Goal: Task Accomplishment & Management: Use online tool/utility

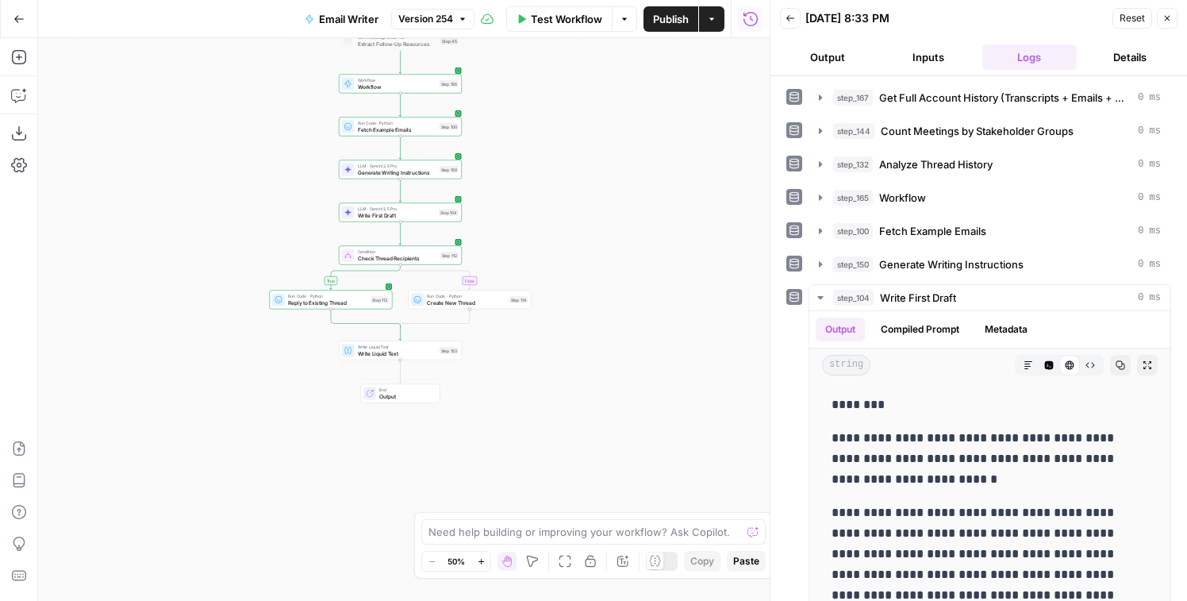
click at [20, 12] on button "Go Back" at bounding box center [19, 19] width 29 height 29
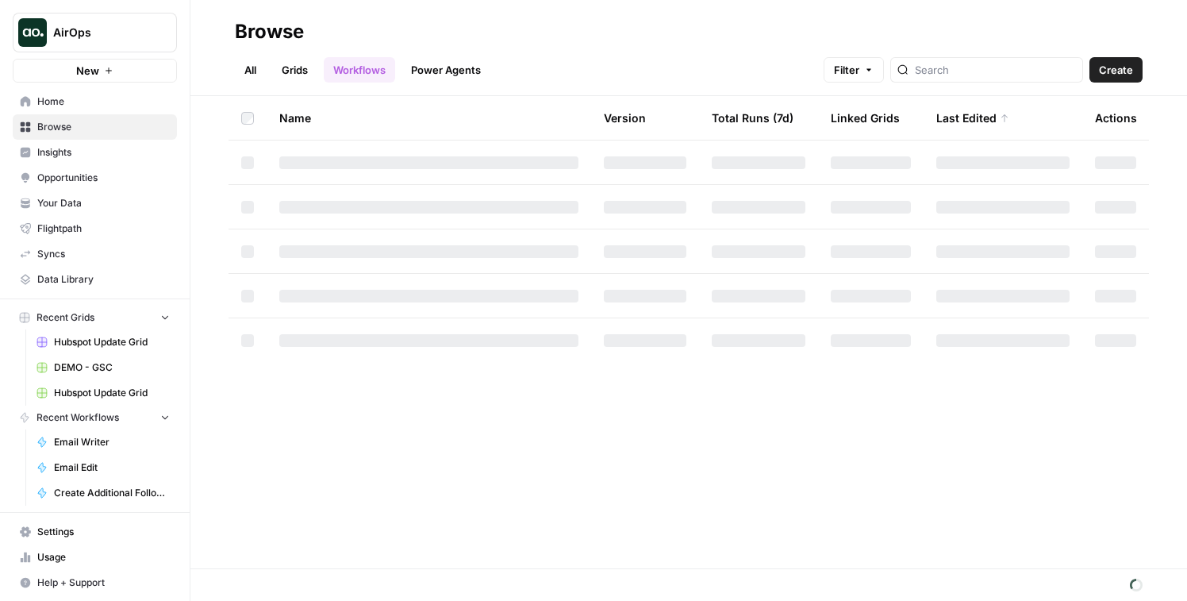
click at [47, 47] on button "AirOps" at bounding box center [95, 33] width 164 height 40
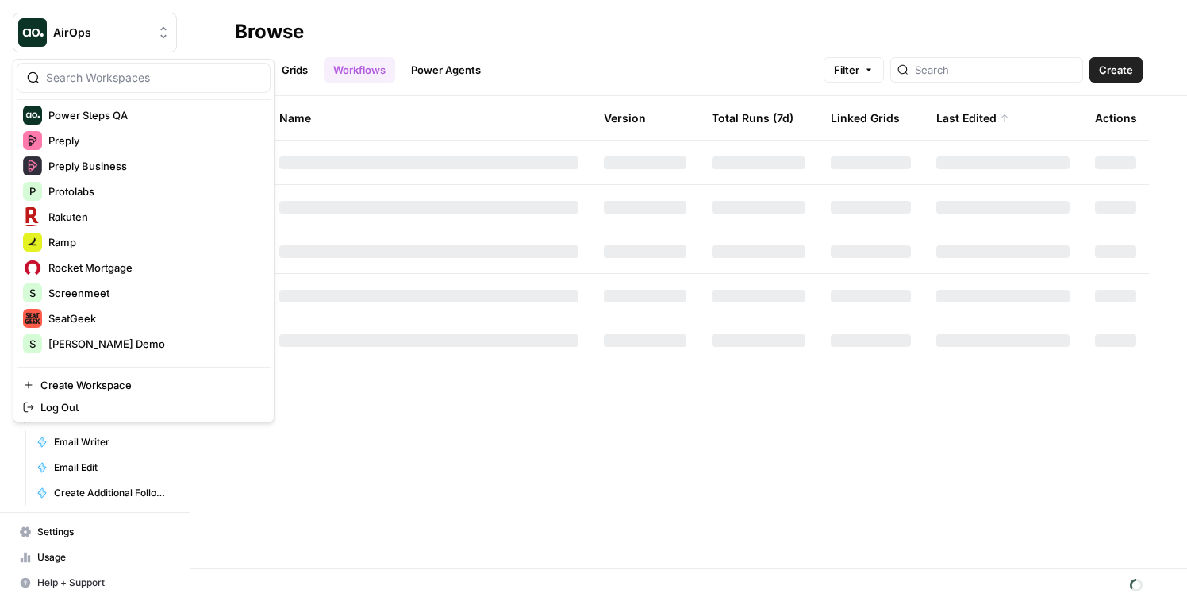
scroll to position [1951, 0]
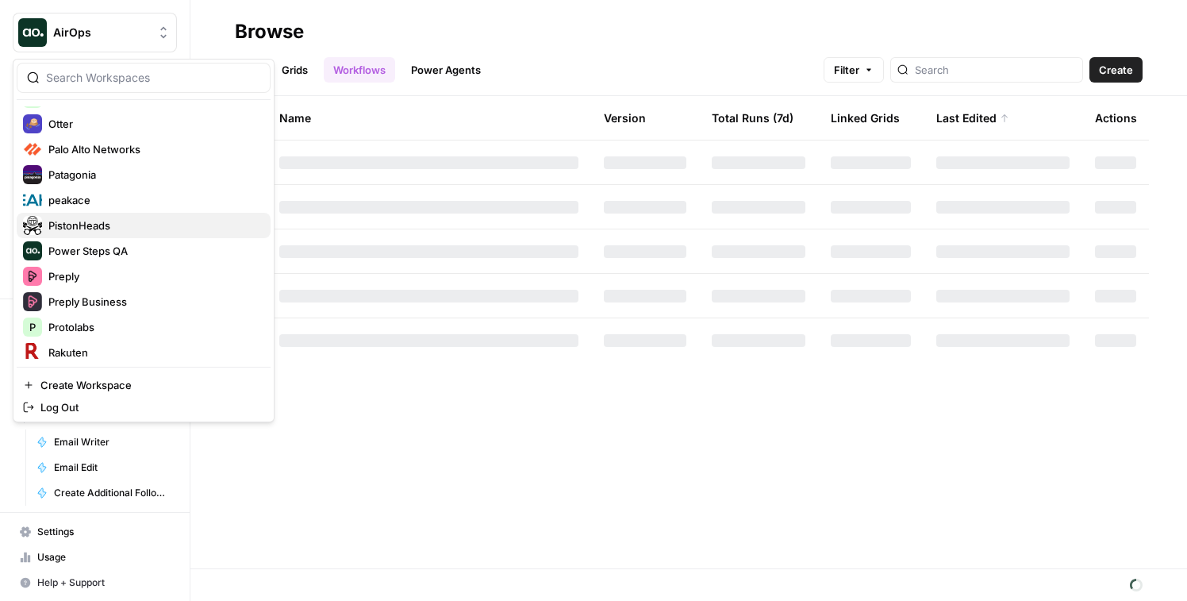
click at [83, 232] on span "PistonHeads" at bounding box center [153, 225] width 210 height 16
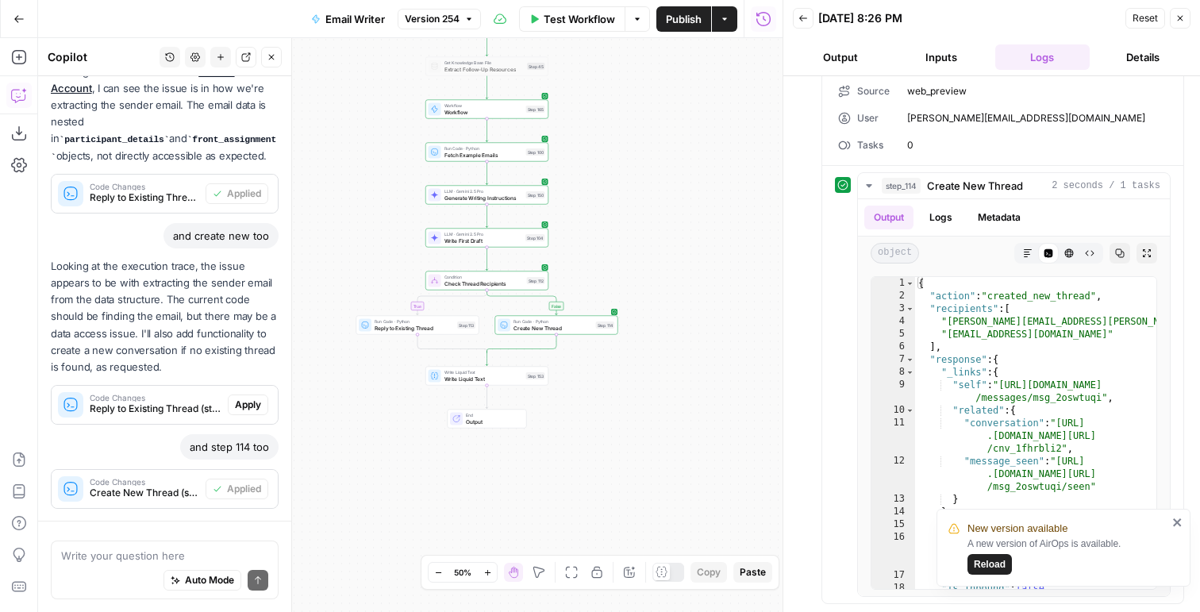
scroll to position [337, 0]
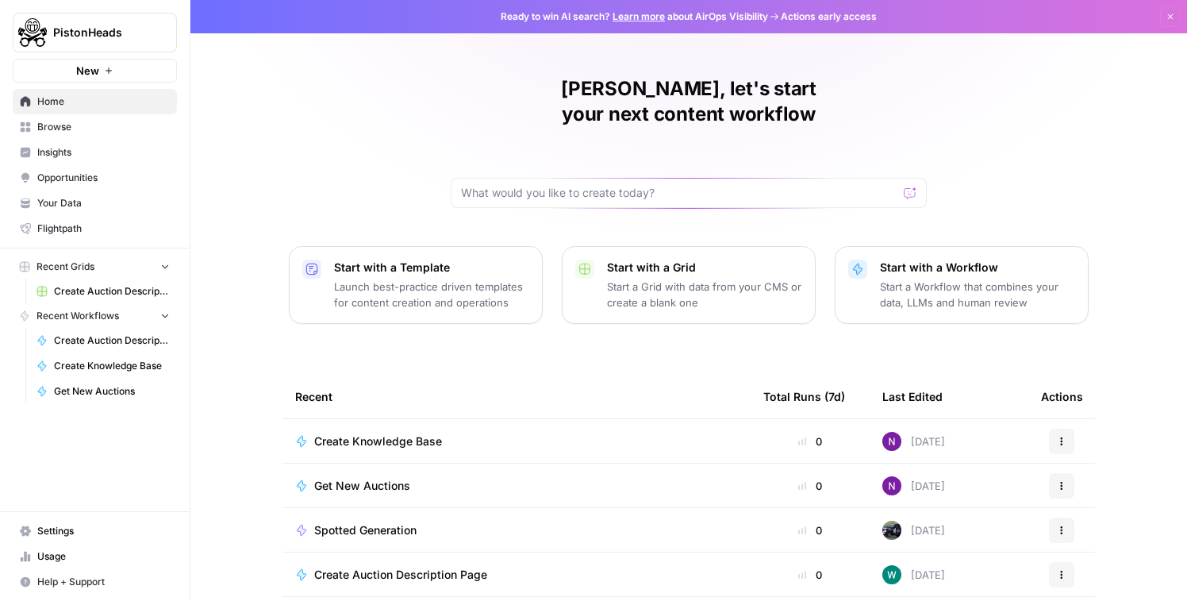
click at [84, 157] on span "Insights" at bounding box center [103, 152] width 133 height 14
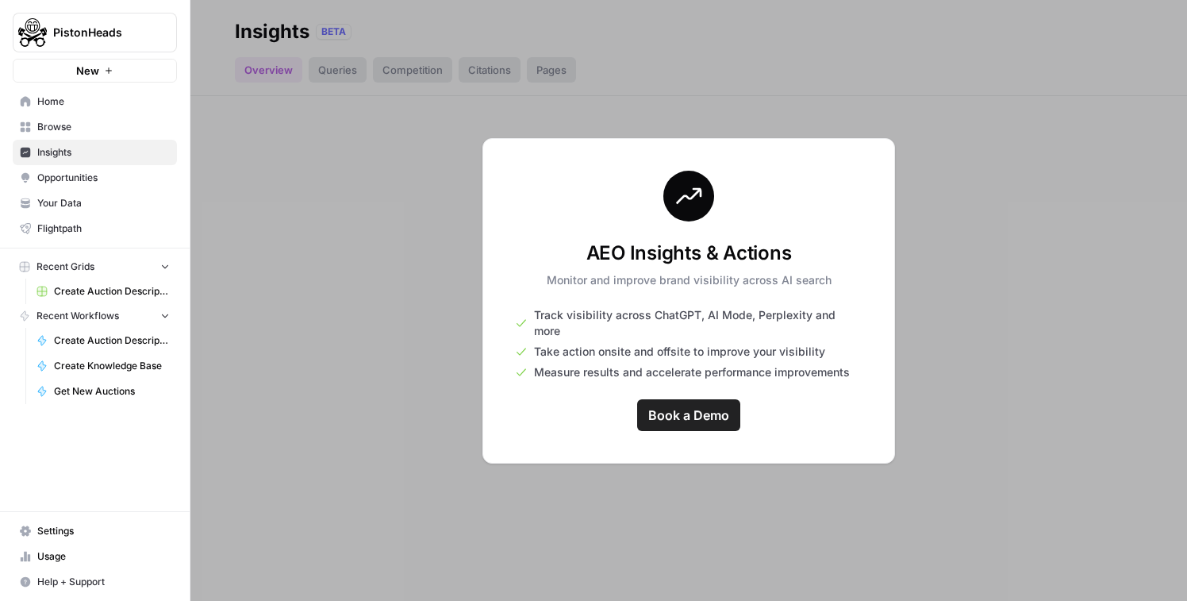
click at [294, 118] on div at bounding box center [688, 300] width 997 height 601
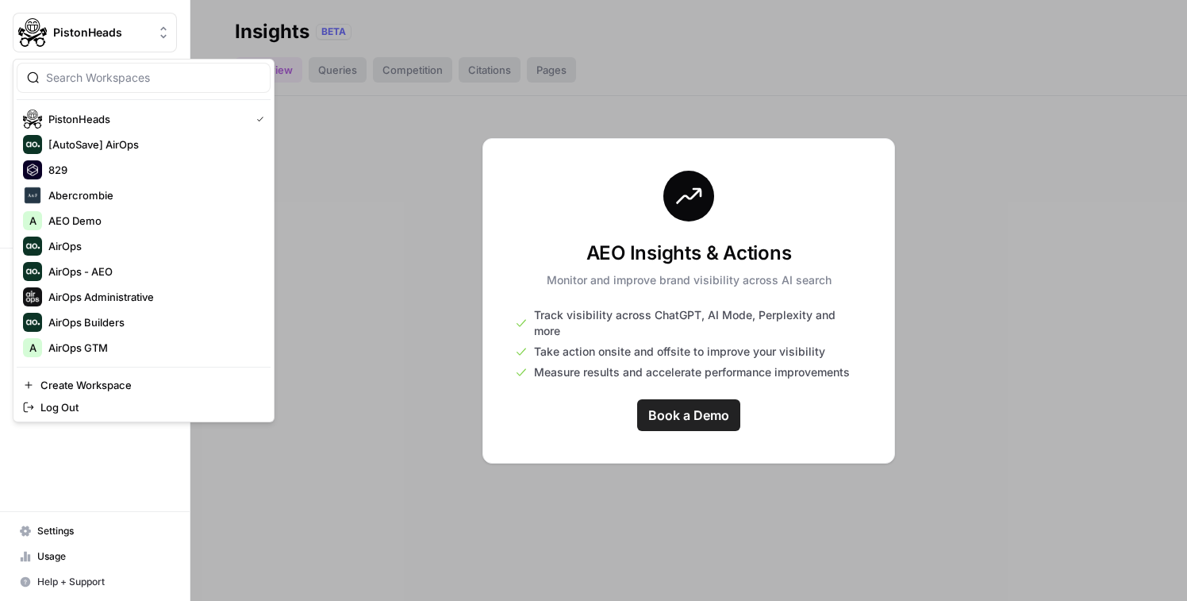
click at [92, 25] on span "PistonHeads" at bounding box center [101, 33] width 96 height 16
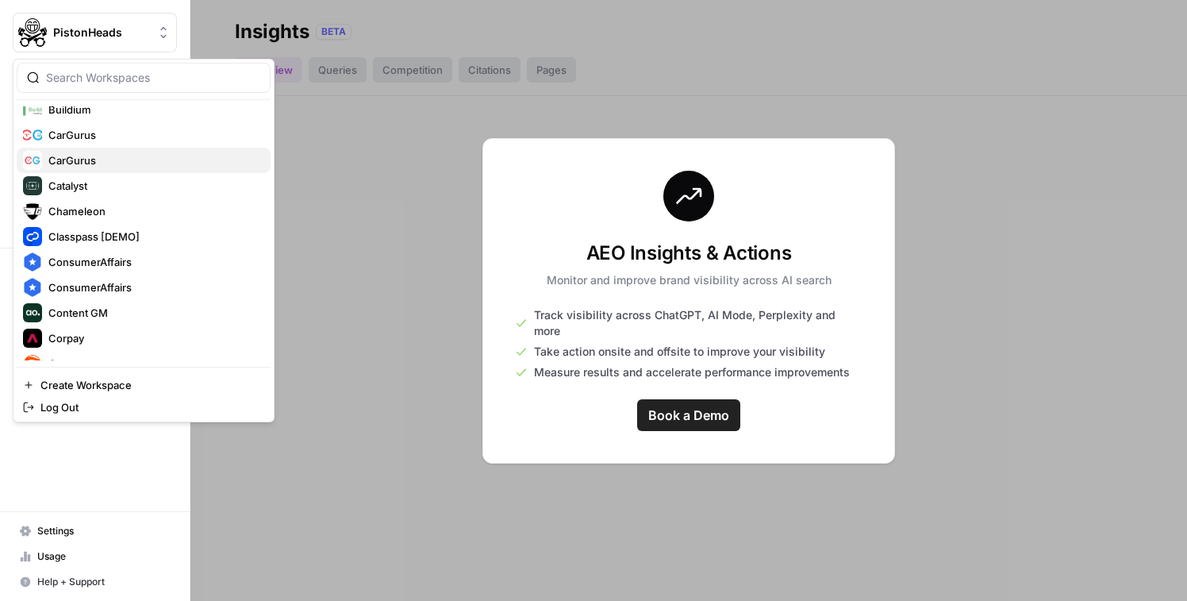
scroll to position [515, 0]
click at [66, 130] on span "CarGurus" at bounding box center [153, 137] width 210 height 16
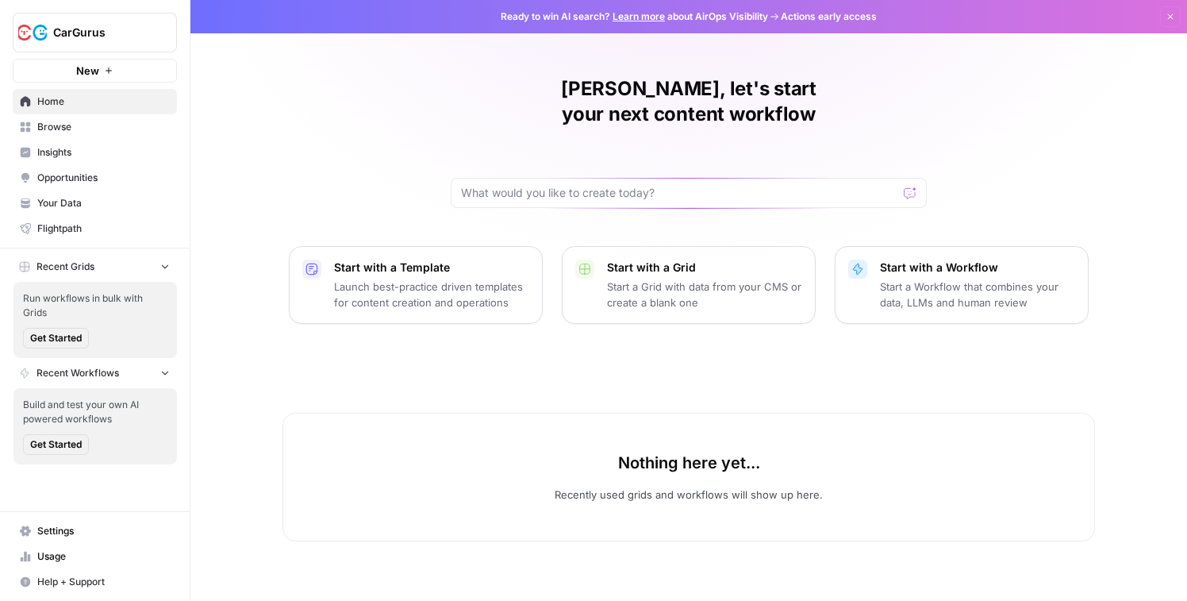
click at [42, 158] on span "Insights" at bounding box center [103, 152] width 133 height 14
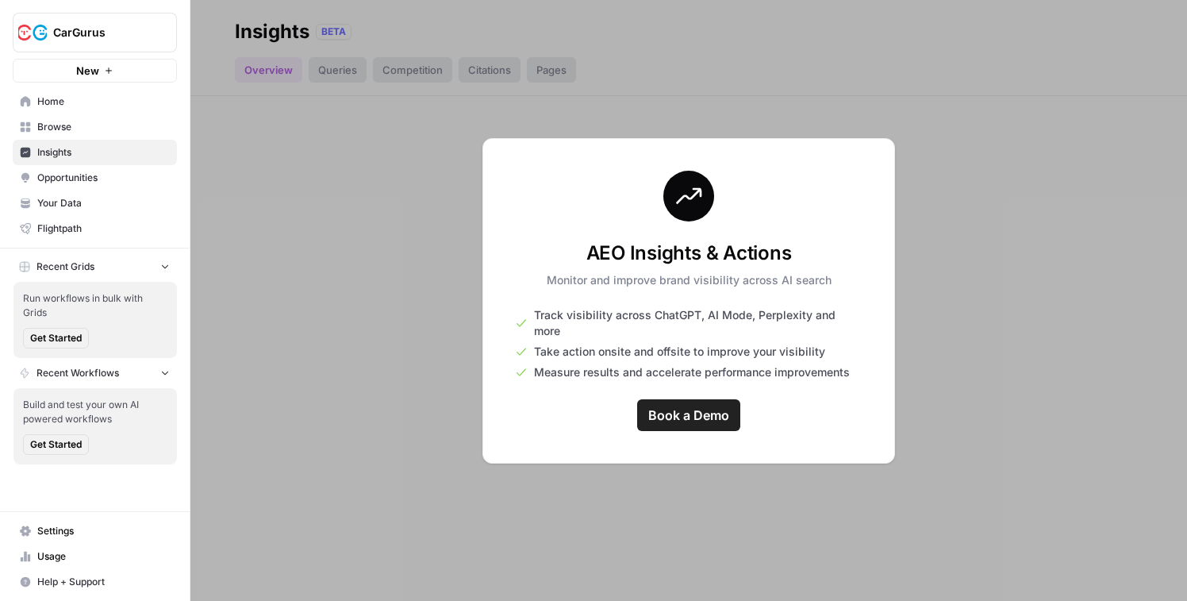
click at [76, 29] on span "CarGurus" at bounding box center [101, 33] width 96 height 16
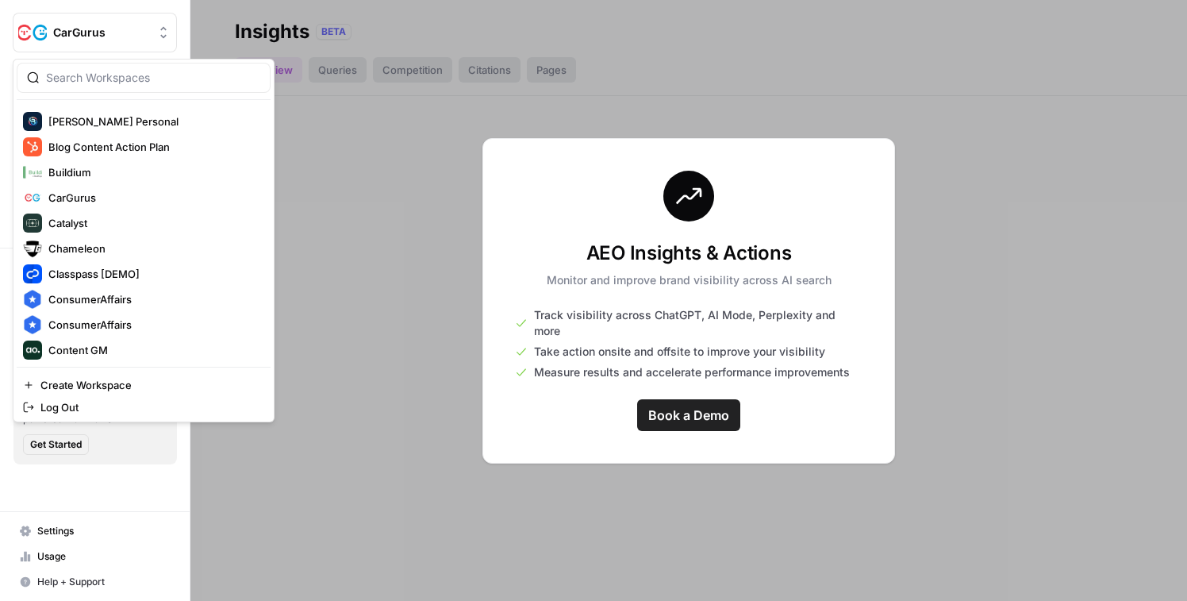
scroll to position [448, 0]
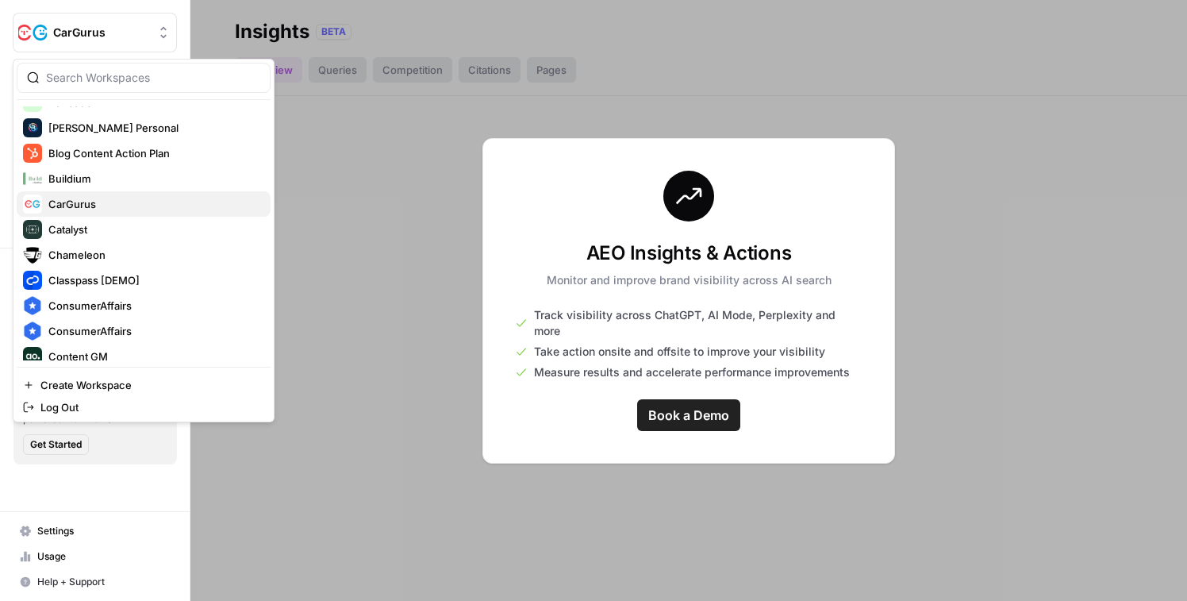
click at [96, 205] on span "CarGurus" at bounding box center [153, 204] width 210 height 16
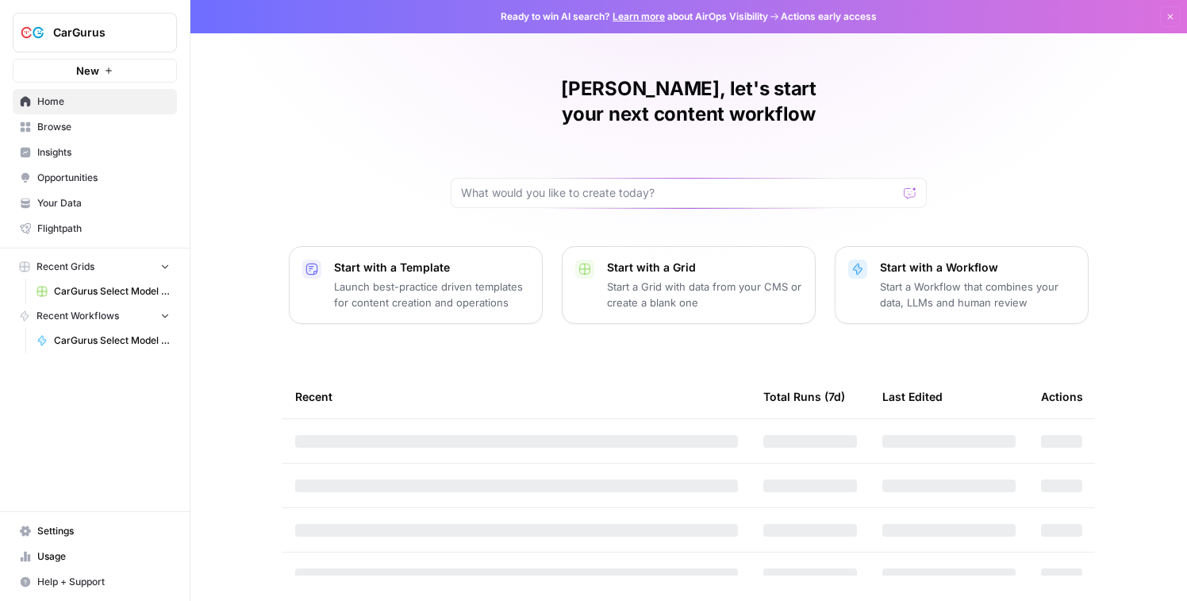
click at [65, 145] on span "Insights" at bounding box center [103, 152] width 133 height 14
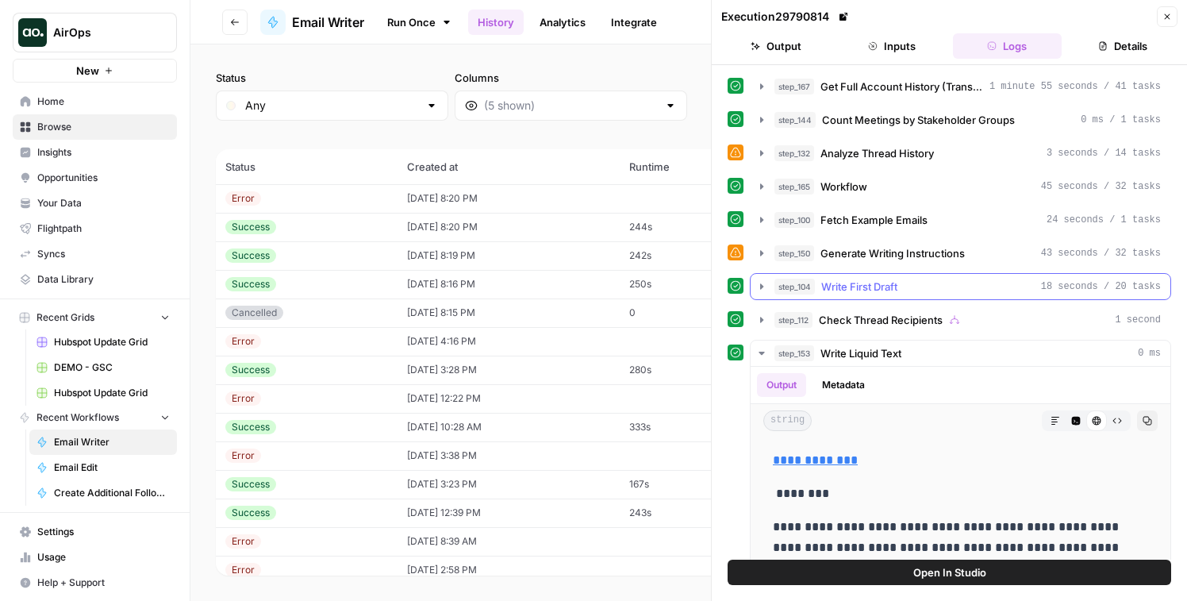
scroll to position [213, 0]
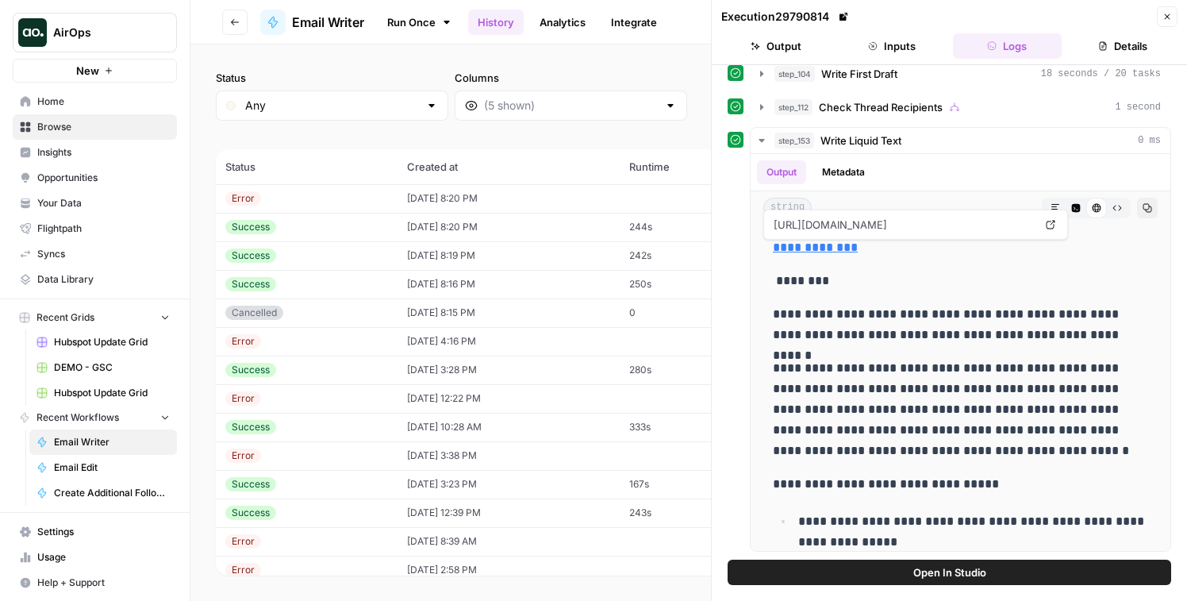
click at [508, 188] on td "09/22/25 at 8:20 PM" at bounding box center [509, 198] width 222 height 29
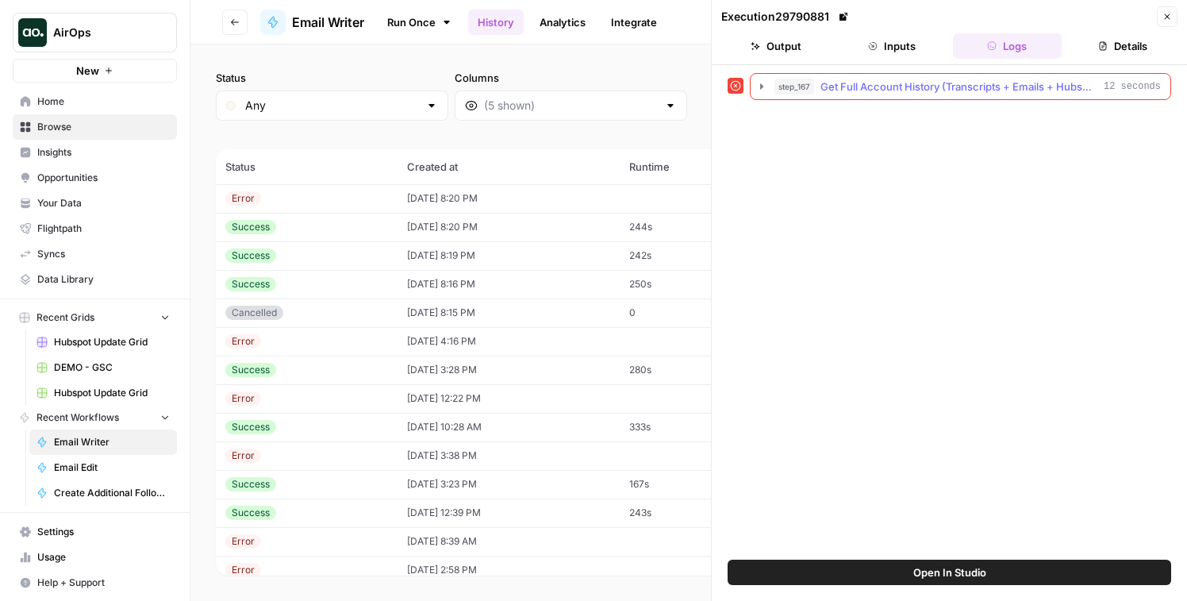
click at [867, 98] on button "step_167 Get Full Account History (Transcripts + Emails + Hubspot) 12 seconds" at bounding box center [961, 86] width 420 height 25
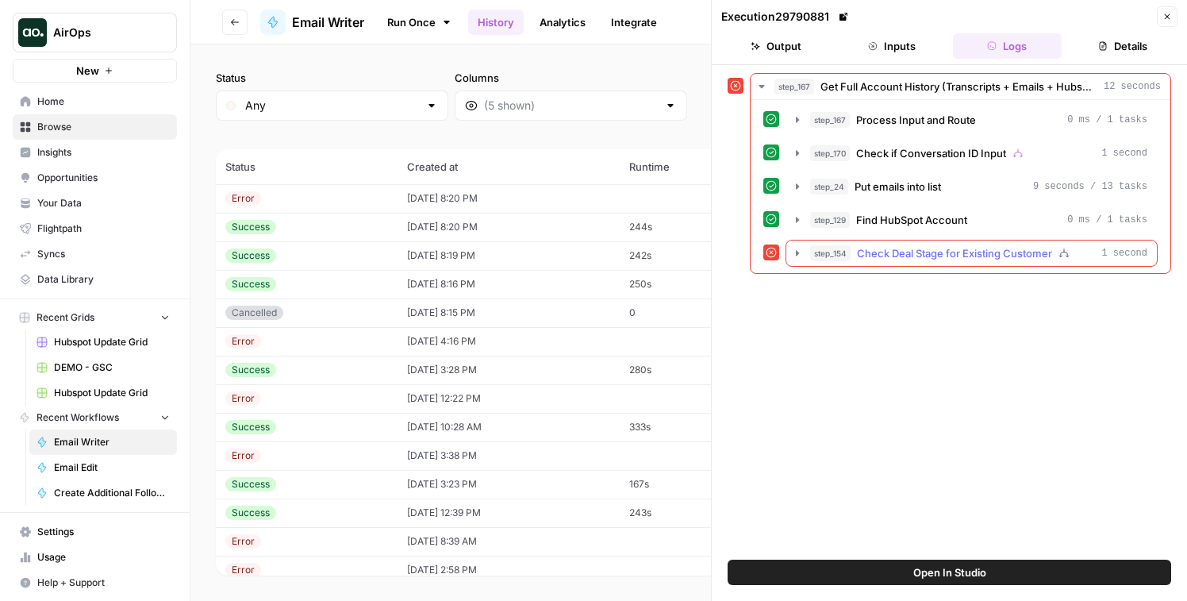
click at [893, 254] on span "Check Deal Stage for Existing Customer" at bounding box center [954, 253] width 195 height 16
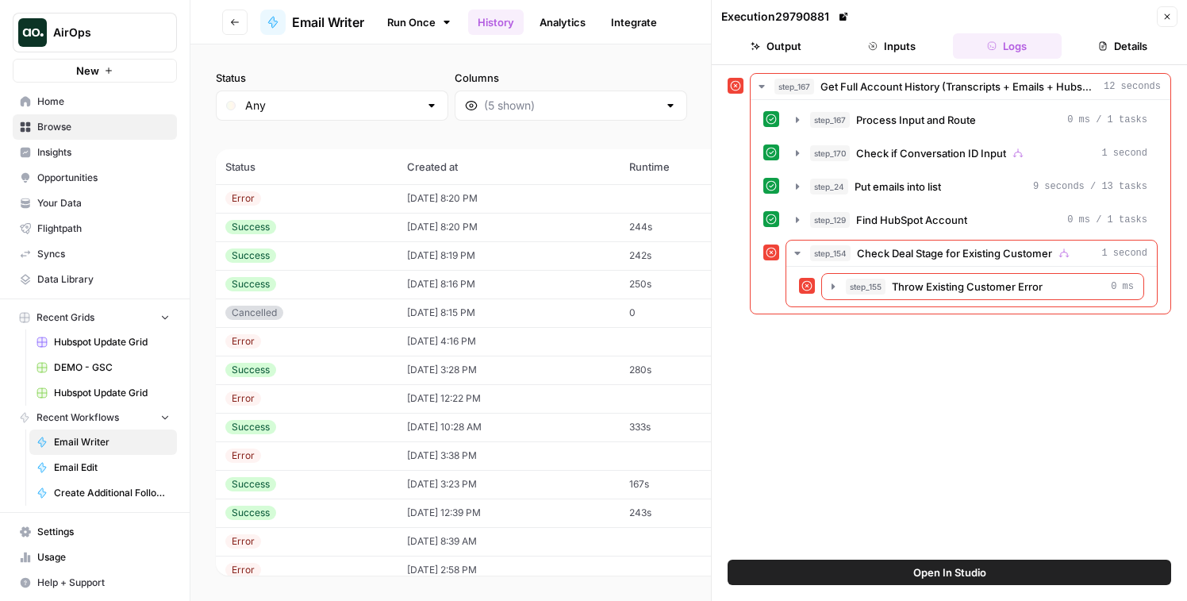
click at [869, 40] on button "Inputs" at bounding box center [892, 45] width 110 height 25
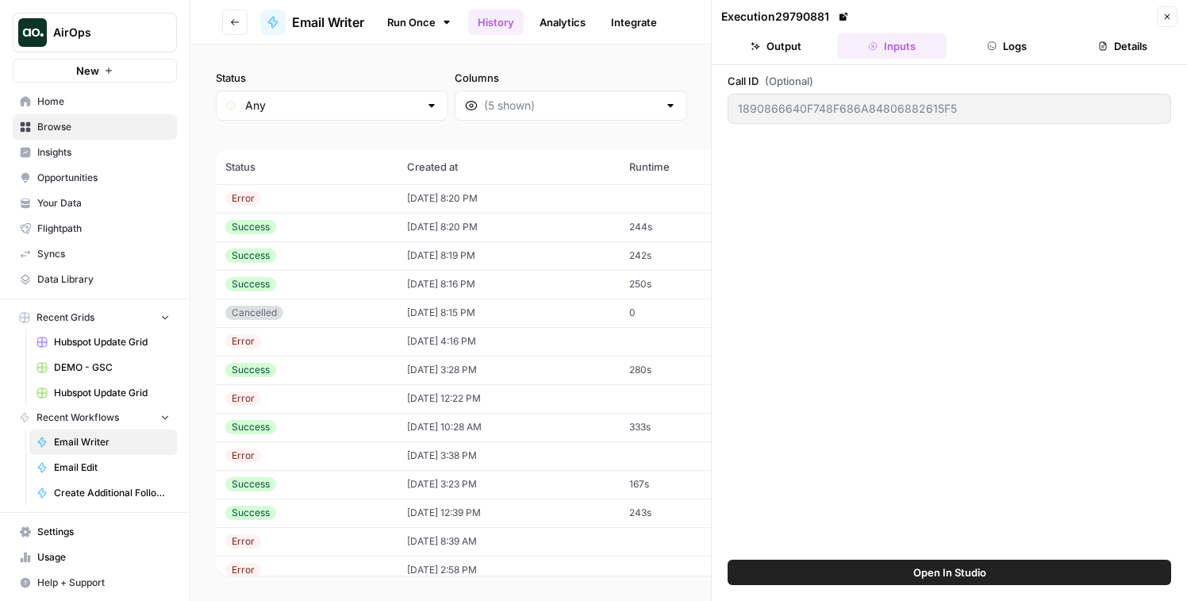
click at [999, 38] on button "Logs" at bounding box center [1008, 45] width 110 height 25
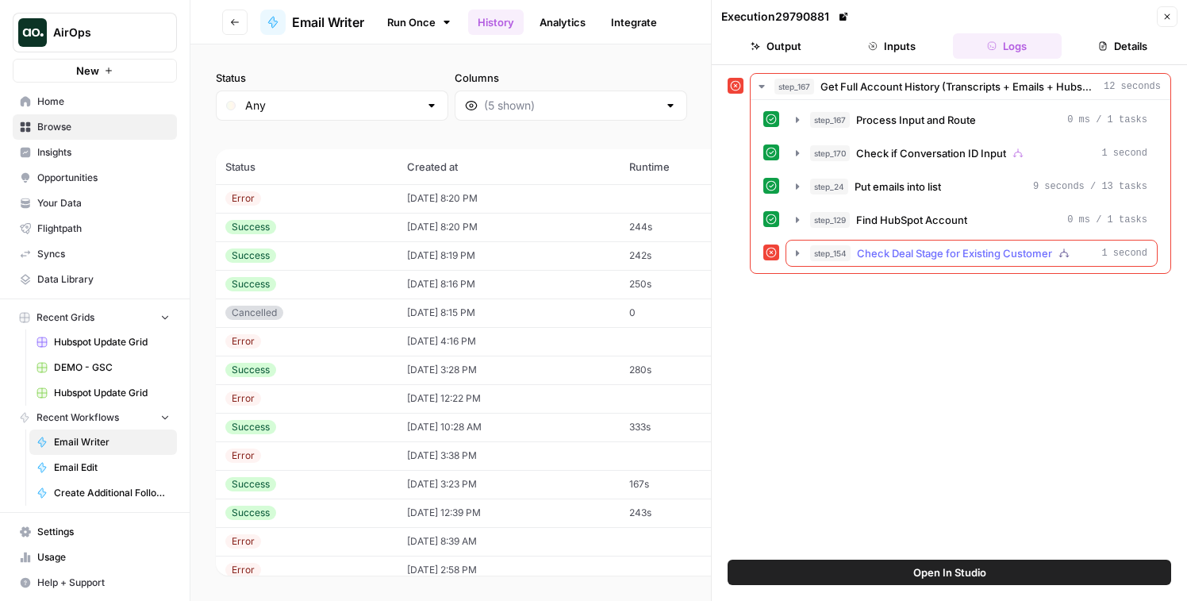
click at [820, 259] on span "step_154" at bounding box center [830, 253] width 40 height 16
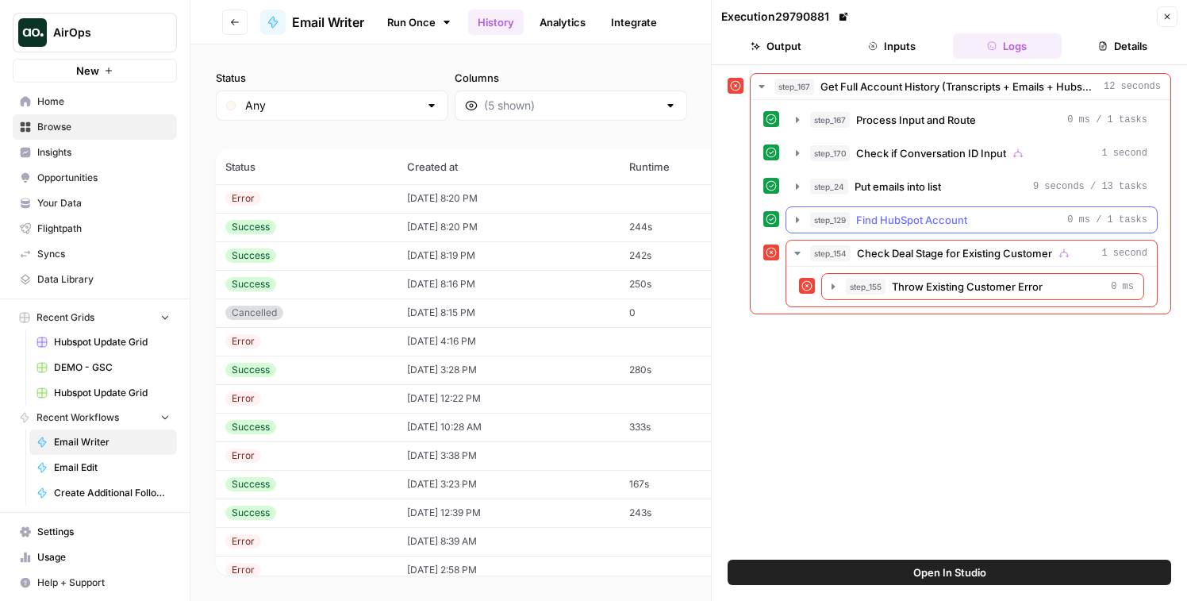
click at [837, 212] on span "step_129" at bounding box center [830, 220] width 40 height 16
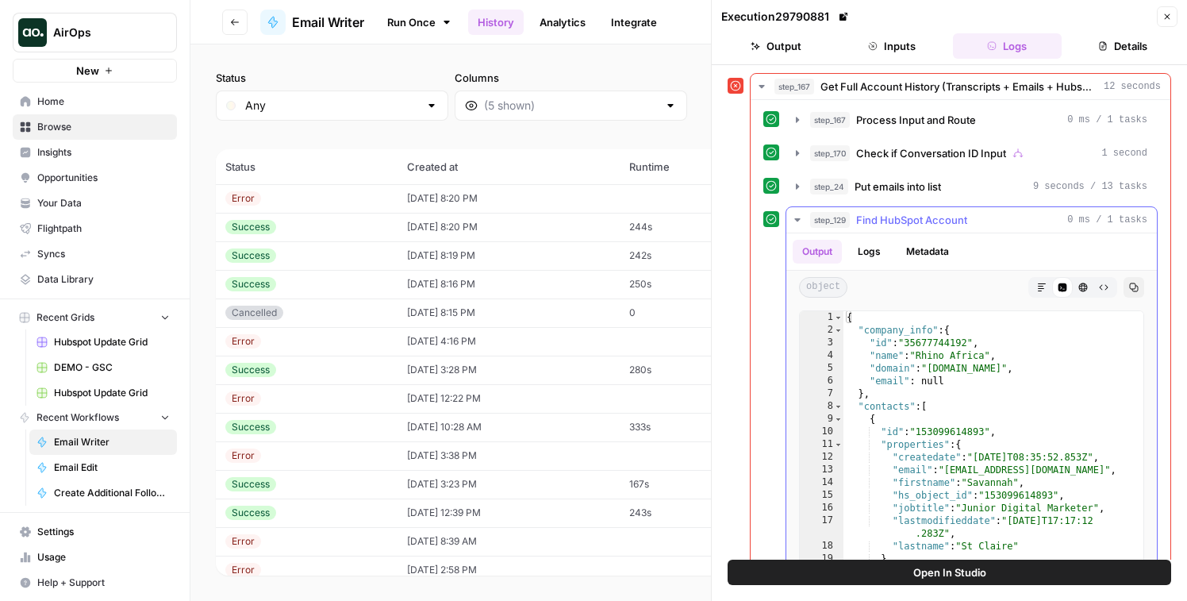
click at [837, 212] on span "step_129" at bounding box center [830, 220] width 40 height 16
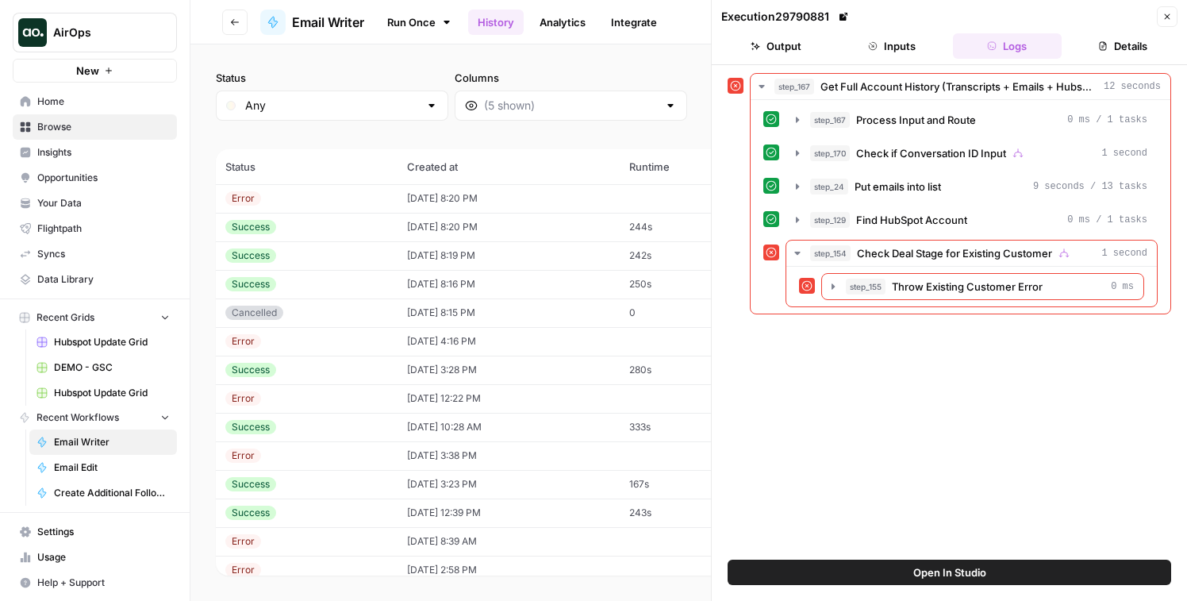
click at [503, 224] on td "09/22/25 at 8:20 PM" at bounding box center [509, 227] width 222 height 29
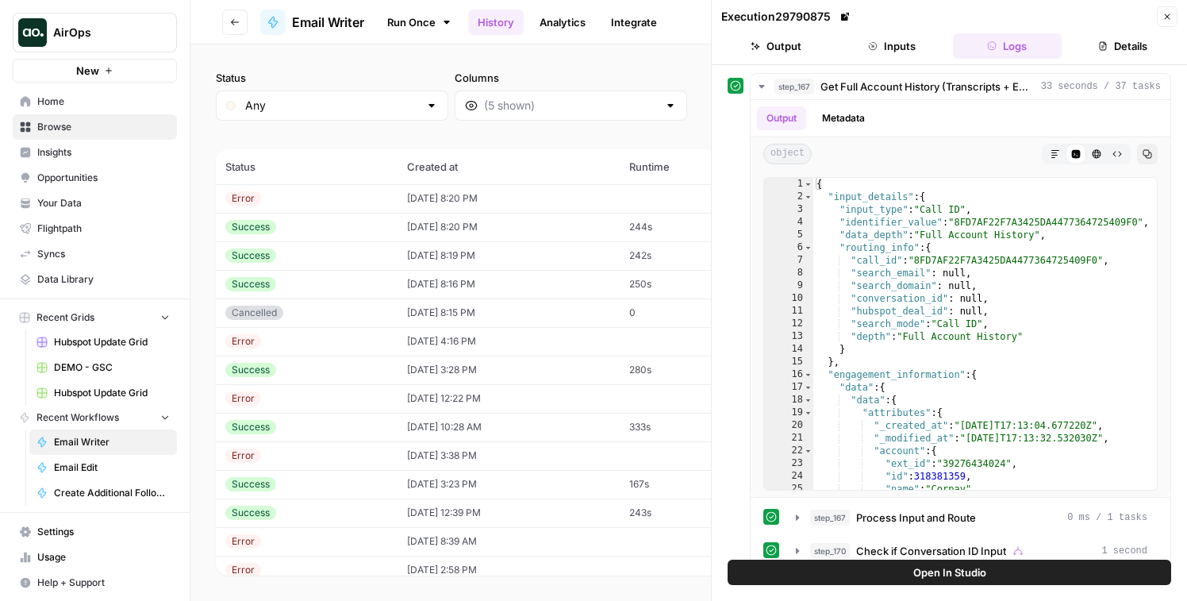
click at [501, 258] on td "09/22/25 at 8:19 PM" at bounding box center [509, 255] width 222 height 29
click at [502, 283] on td "09/22/25 at 8:16 PM" at bounding box center [509, 284] width 222 height 29
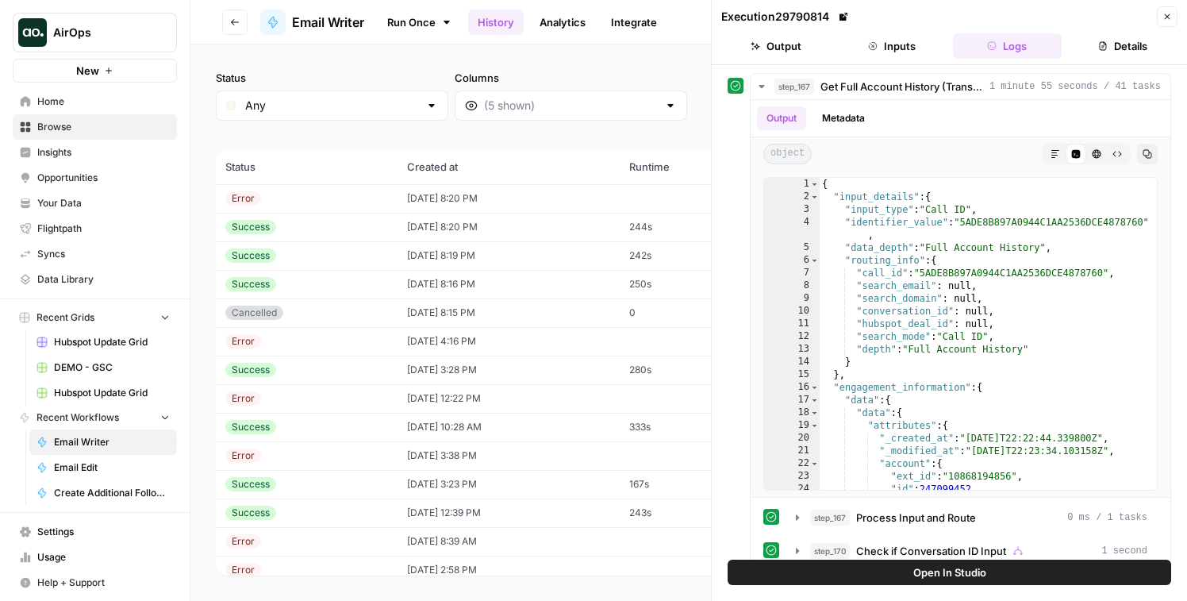
click at [498, 264] on td "09/22/25 at 8:19 PM" at bounding box center [509, 255] width 222 height 29
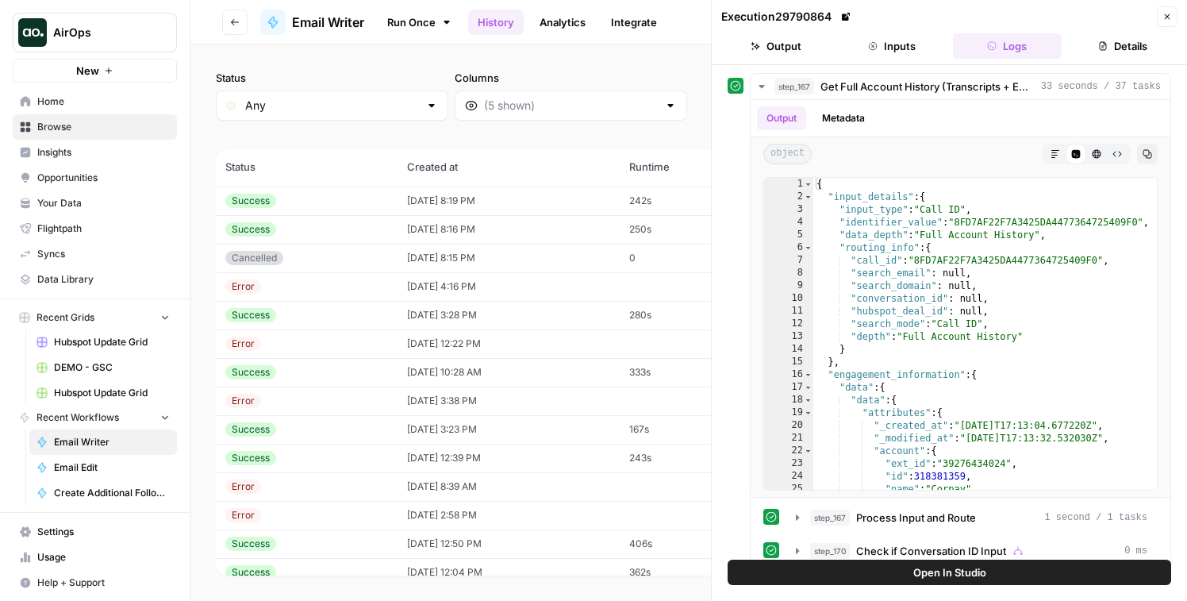
scroll to position [142, 0]
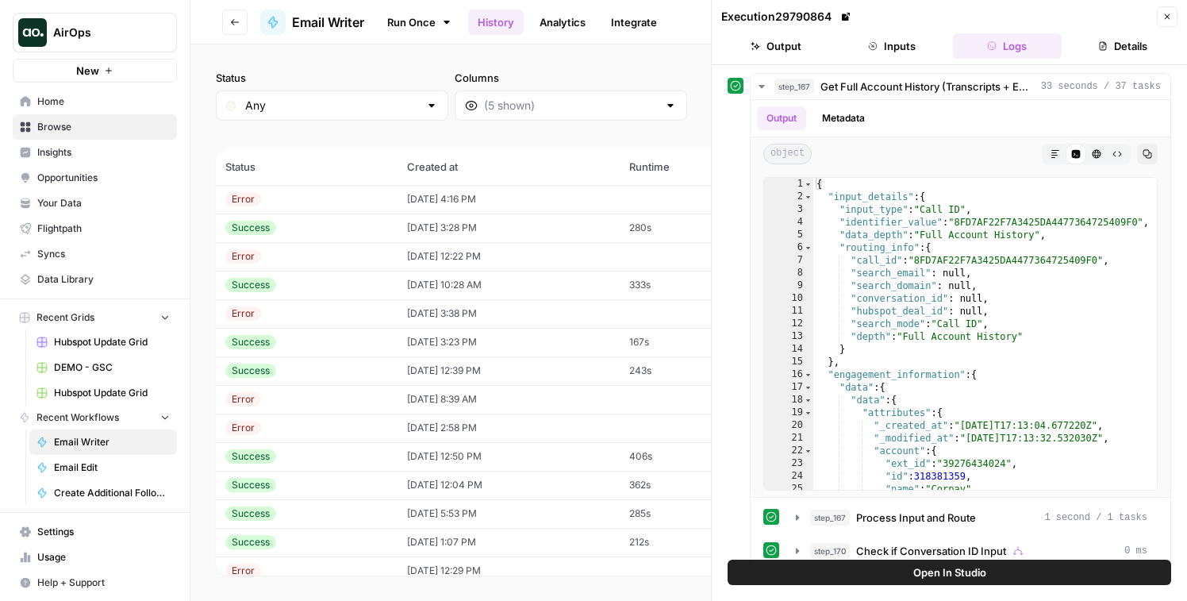
click at [442, 260] on td "09/22/25 at 12:22 PM" at bounding box center [509, 256] width 222 height 29
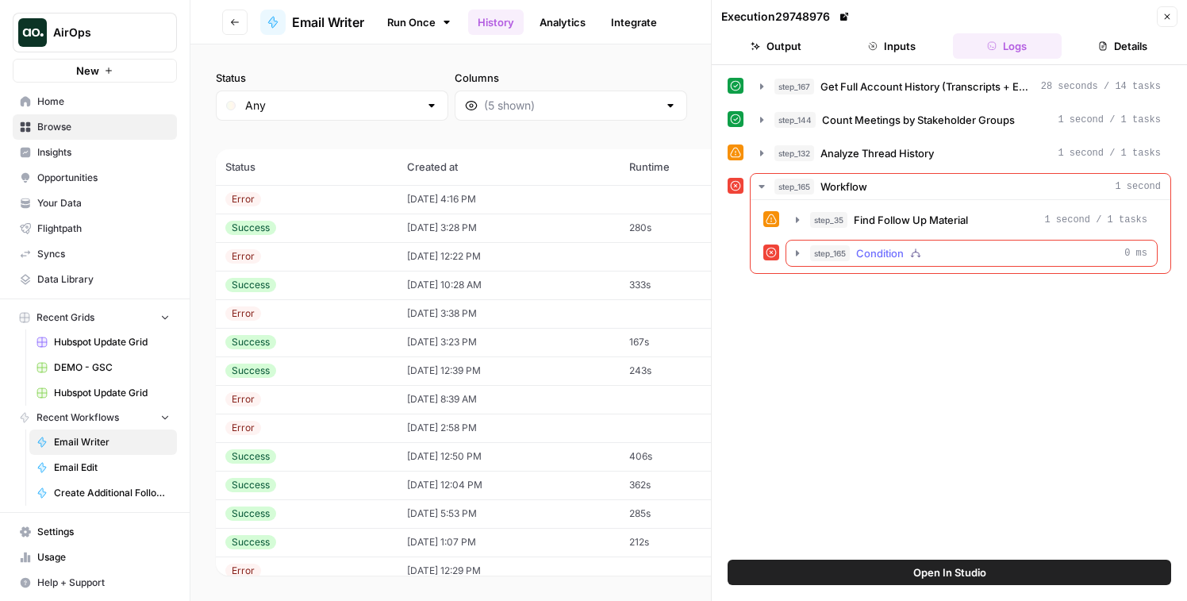
click at [899, 260] on span "Condition" at bounding box center [880, 253] width 48 height 16
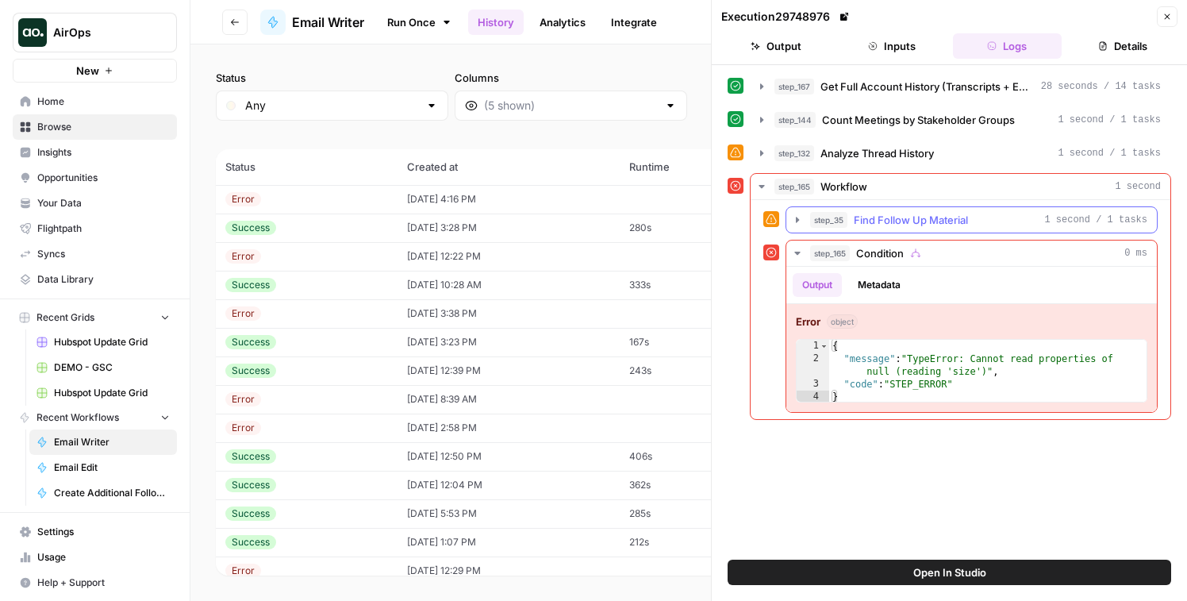
click at [869, 223] on span "Find Follow Up Material" at bounding box center [911, 220] width 114 height 16
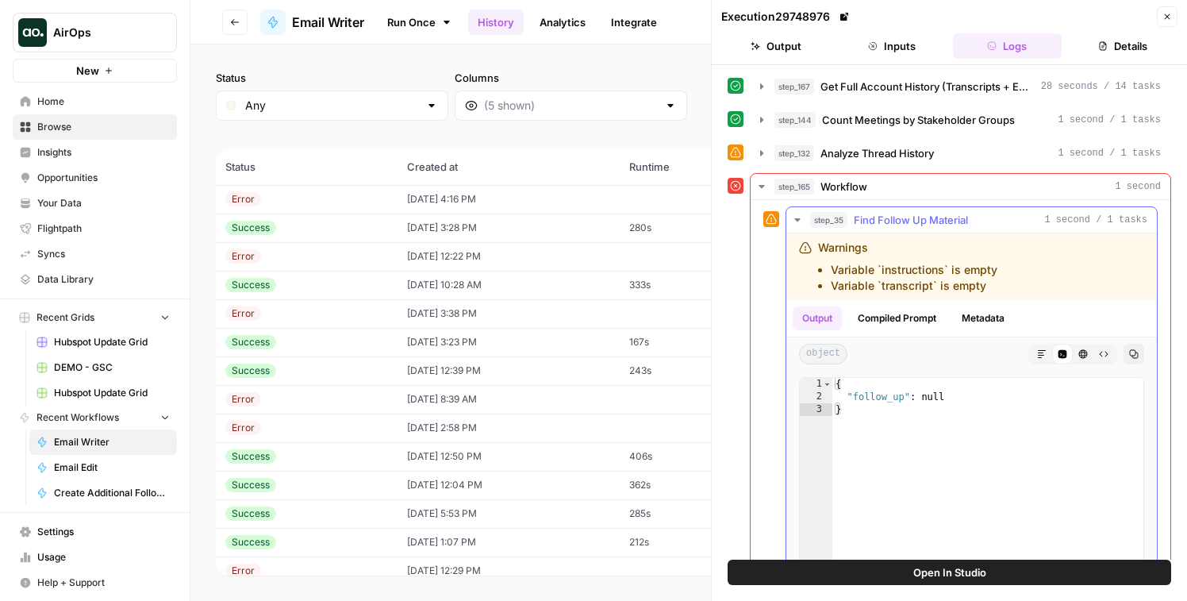
click at [869, 223] on span "Find Follow Up Material" at bounding box center [911, 220] width 114 height 16
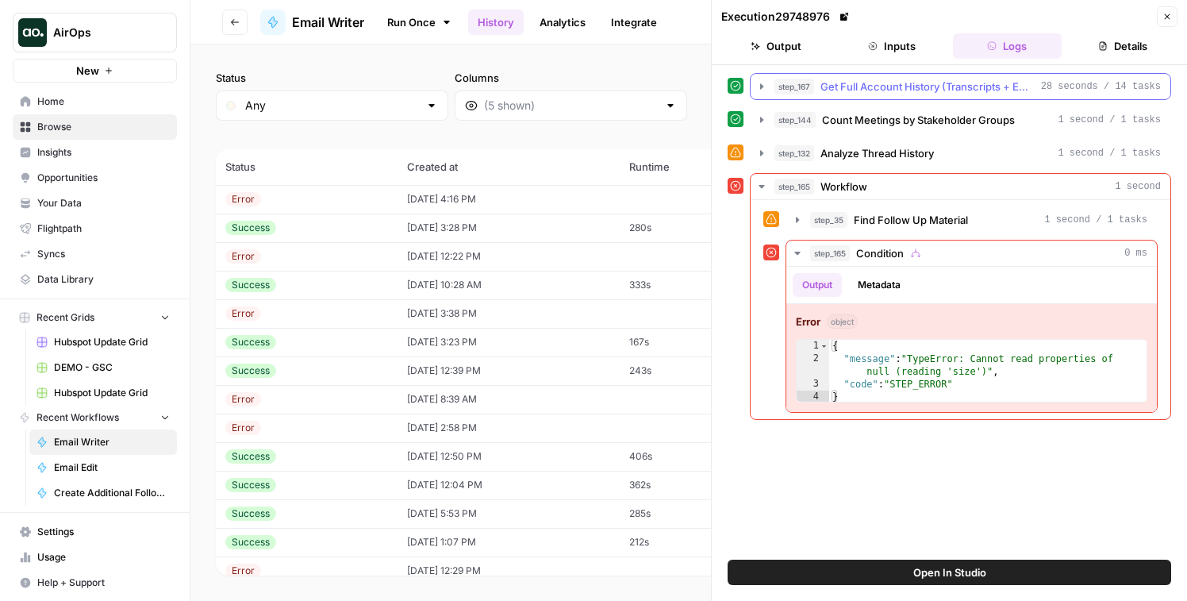
click at [870, 80] on span "Get Full Account History (Transcripts + Emails + Hubspot)" at bounding box center [928, 87] width 214 height 16
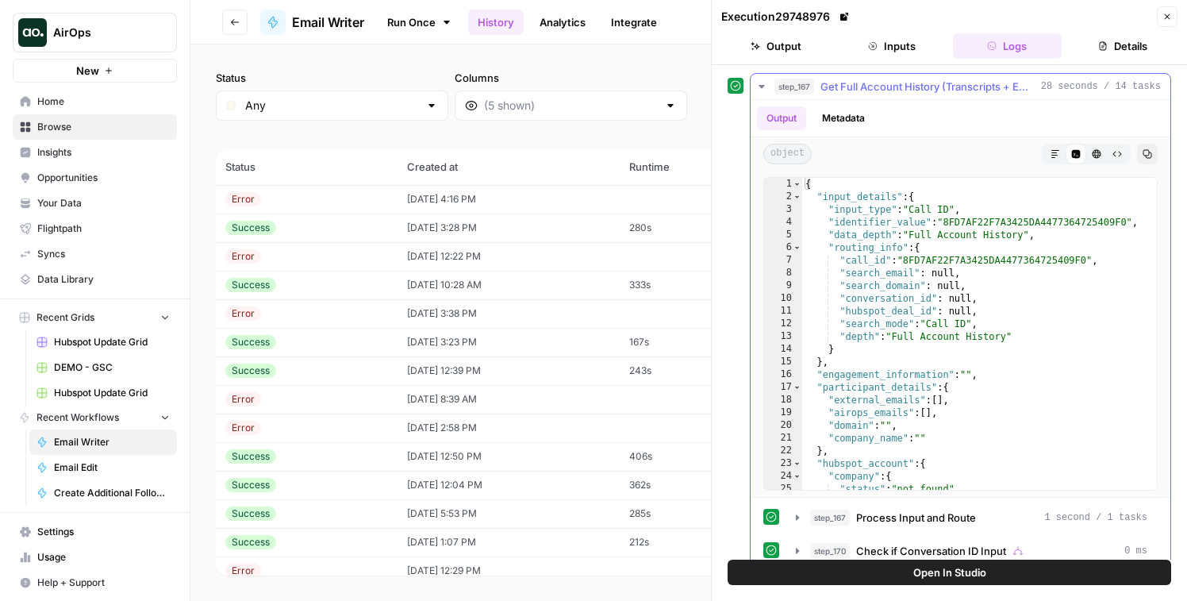
drag, startPoint x: 876, startPoint y: 46, endPoint x: 895, endPoint y: 364, distance: 318.1
click at [895, 364] on div "Execution 29748976 Close Output Inputs Logs Details step_167 Get Full Account H…" at bounding box center [949, 300] width 476 height 601
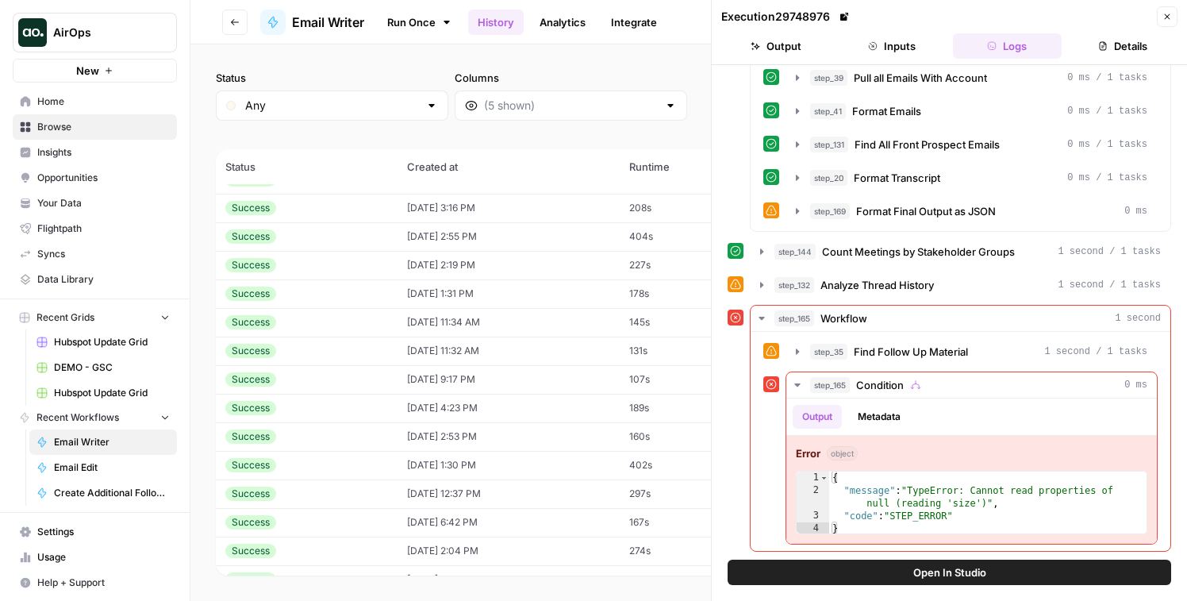
scroll to position [992, 0]
click at [103, 75] on button "New" at bounding box center [95, 71] width 164 height 24
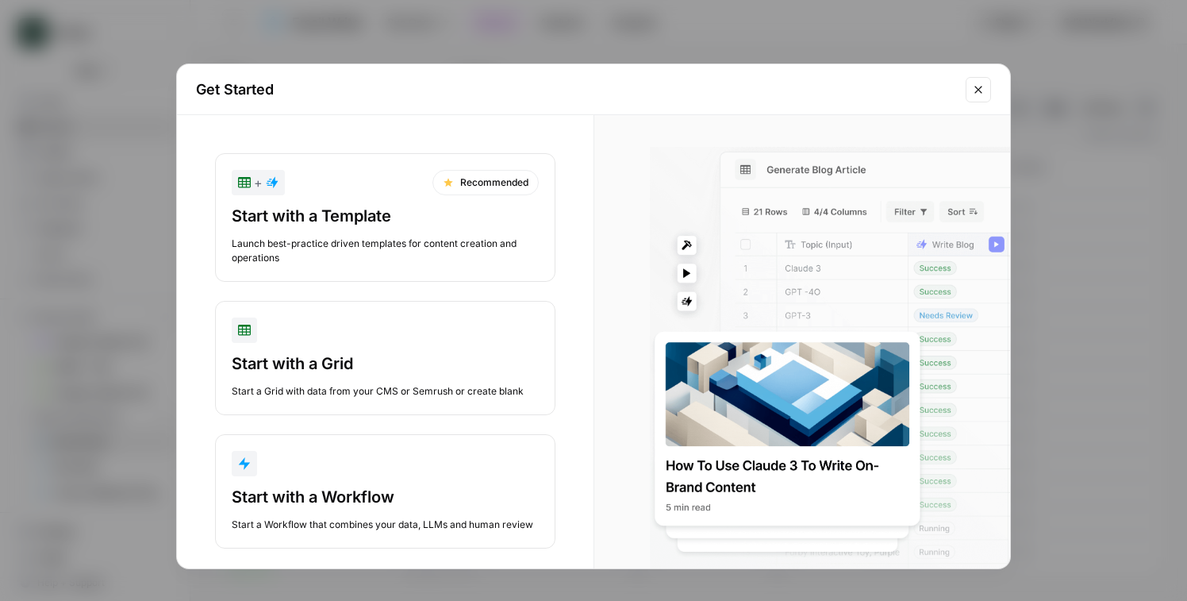
click at [100, 92] on div "Get Started + Recommended Start with a Template Launch best-practice driven tem…" at bounding box center [593, 300] width 1187 height 601
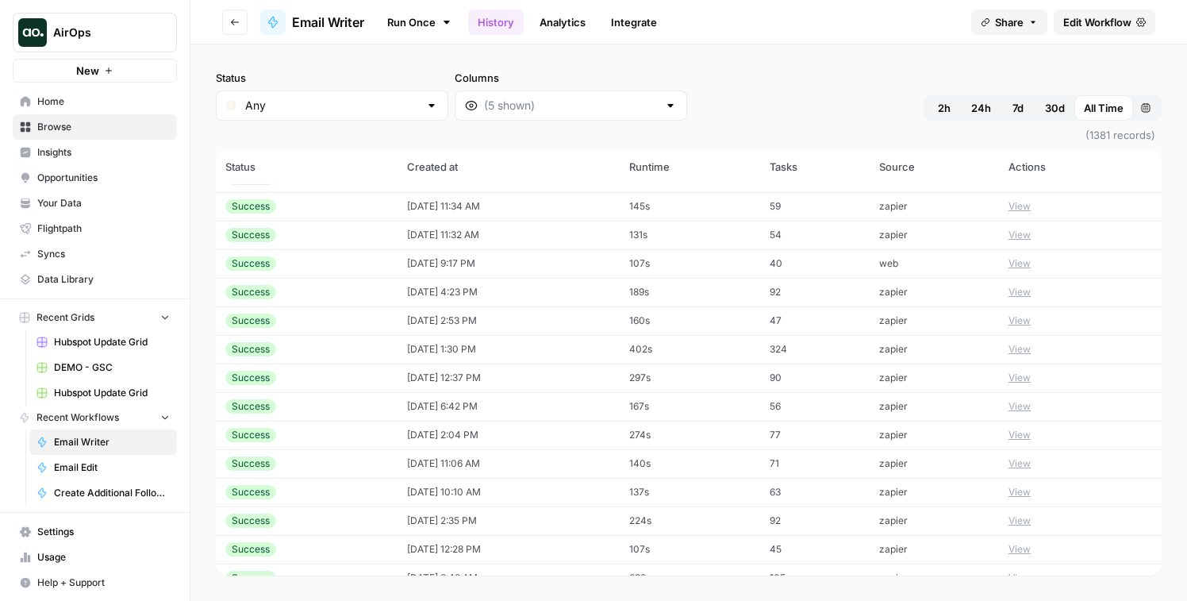
click at [85, 46] on button "AirOps" at bounding box center [95, 33] width 164 height 40
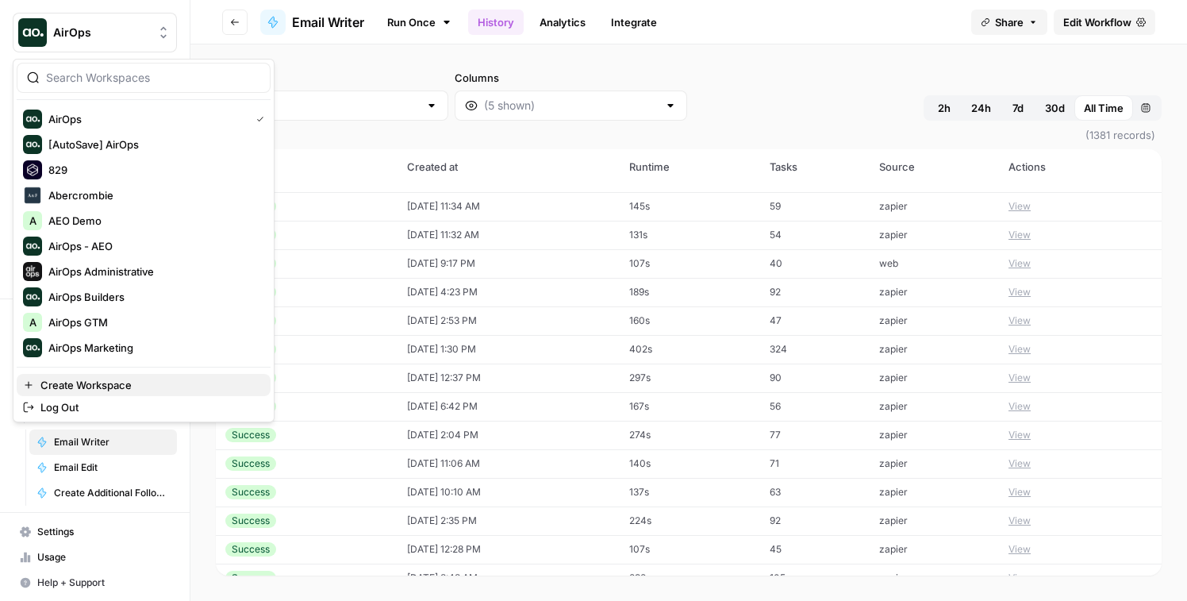
click at [100, 380] on span "Create Workspace" at bounding box center [148, 385] width 217 height 16
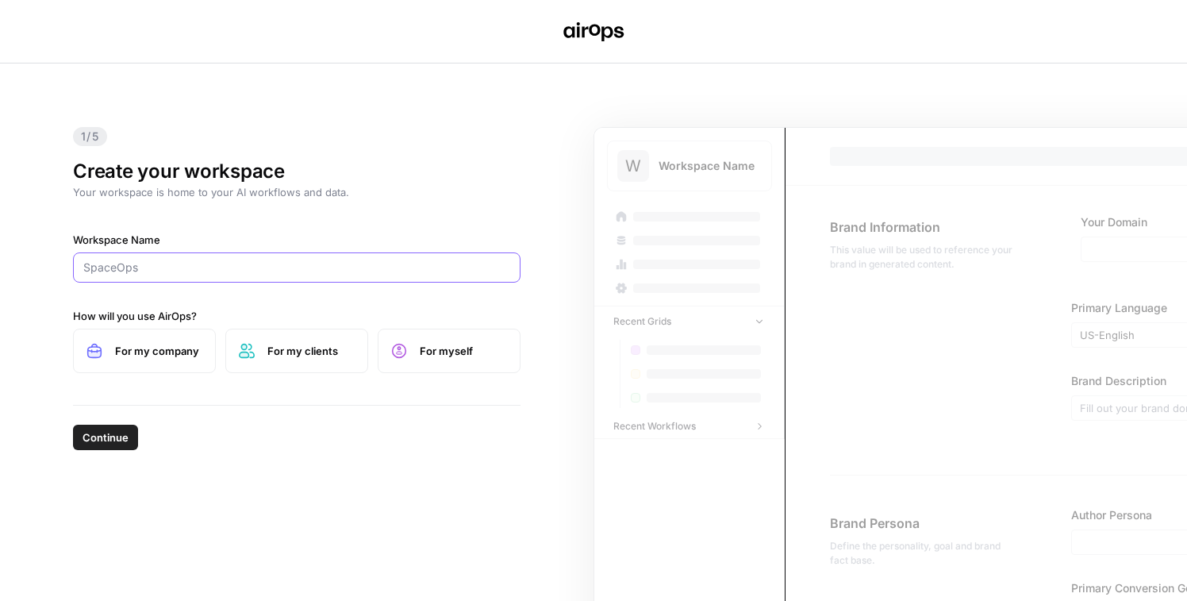
click at [225, 271] on input "Workspace Name" at bounding box center [296, 268] width 427 height 16
type input "Capital One Auto"
click at [147, 347] on span "For my company" at bounding box center [158, 351] width 87 height 16
click at [94, 445] on button "Continue" at bounding box center [105, 437] width 65 height 25
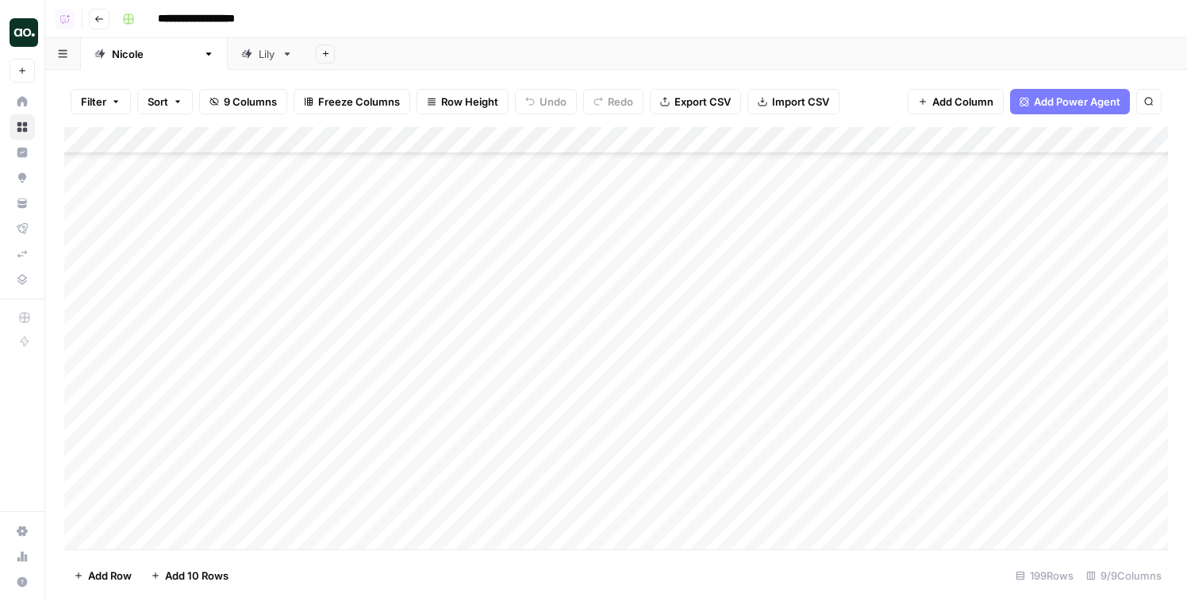
scroll to position [5000, 0]
click at [86, 345] on div "Add Column" at bounding box center [616, 338] width 1104 height 422
click at [83, 315] on div "Add Column" at bounding box center [616, 338] width 1104 height 422
click at [134, 576] on span "Delete 2 Rows" at bounding box center [109, 576] width 71 height 16
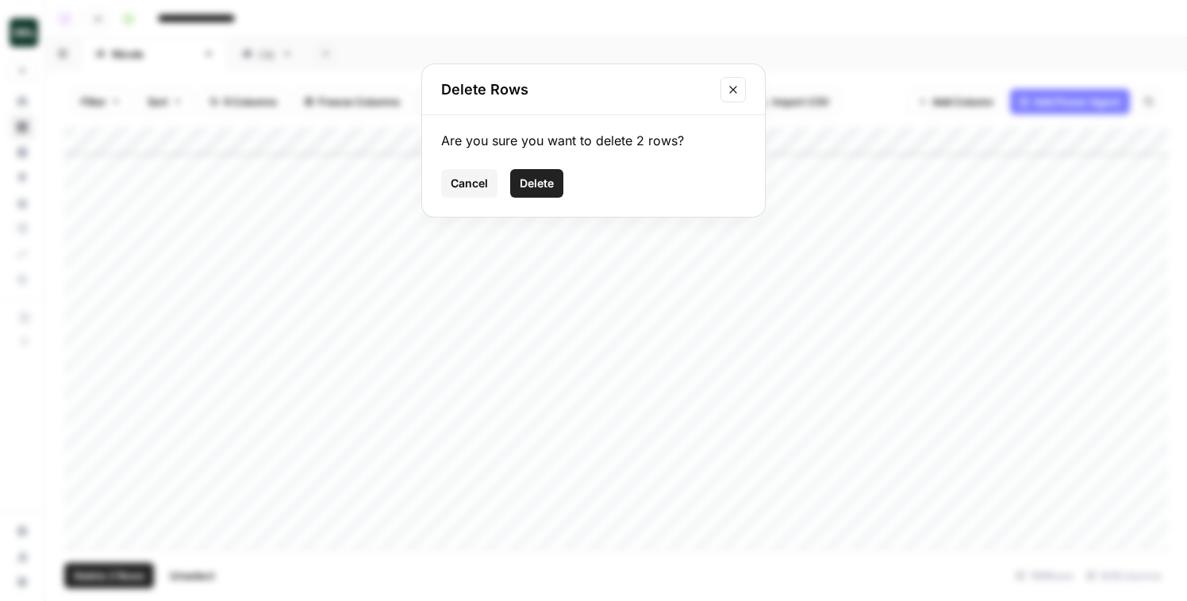
click at [452, 189] on span "Cancel" at bounding box center [469, 183] width 37 height 16
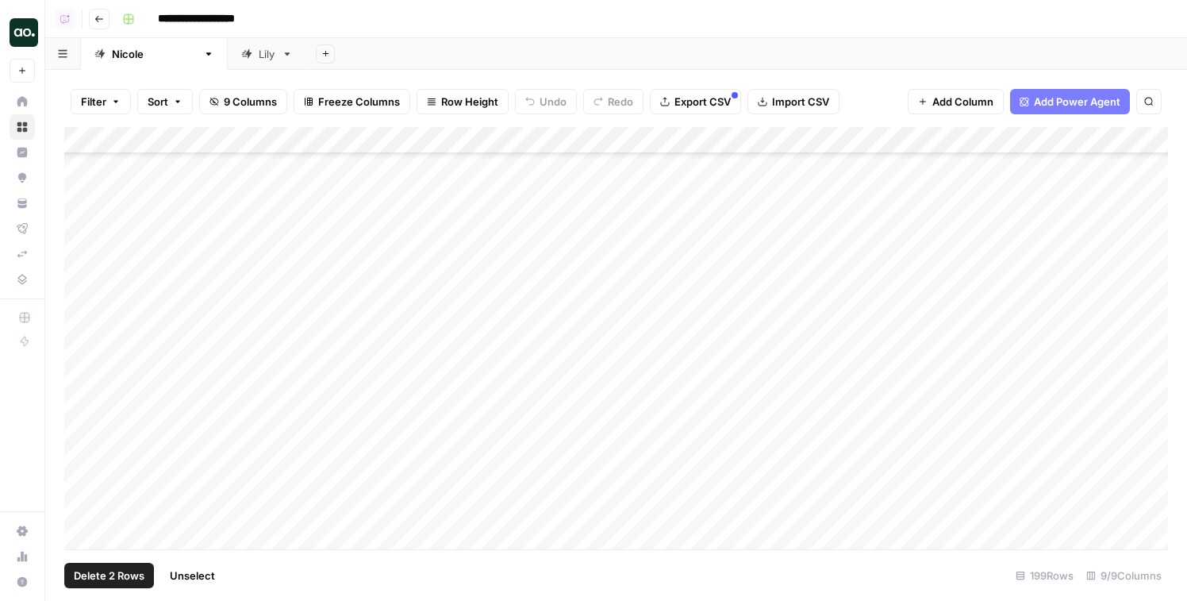
click at [82, 177] on div "Add Column" at bounding box center [616, 338] width 1104 height 422
click at [112, 586] on button "Delete 3 Rows" at bounding box center [109, 575] width 90 height 25
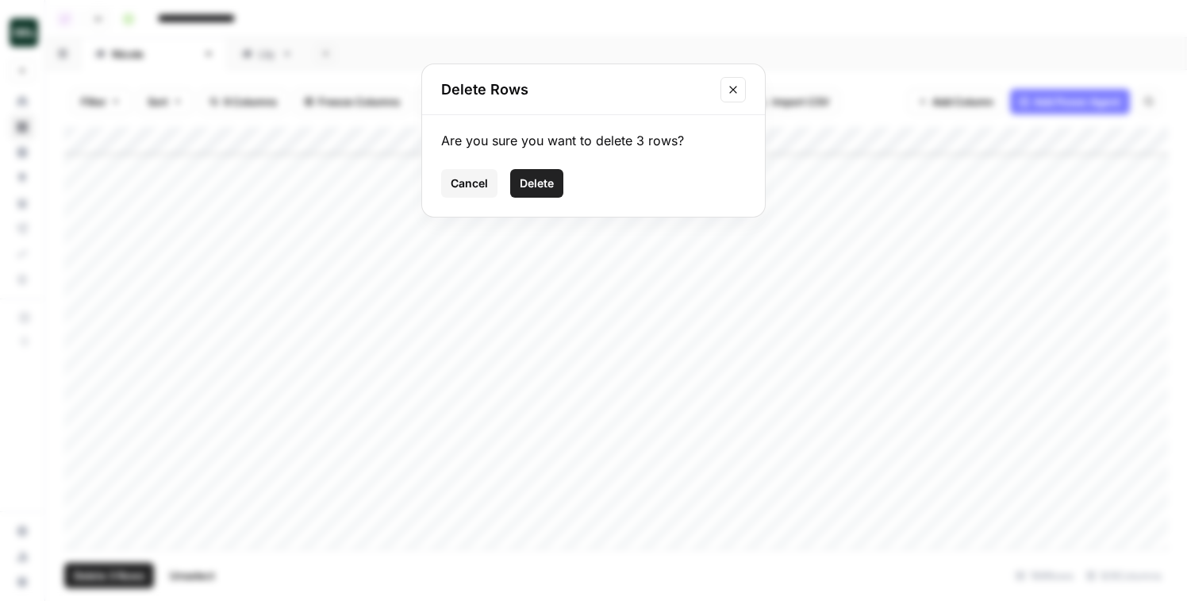
click at [547, 170] on button "Delete" at bounding box center [536, 183] width 53 height 29
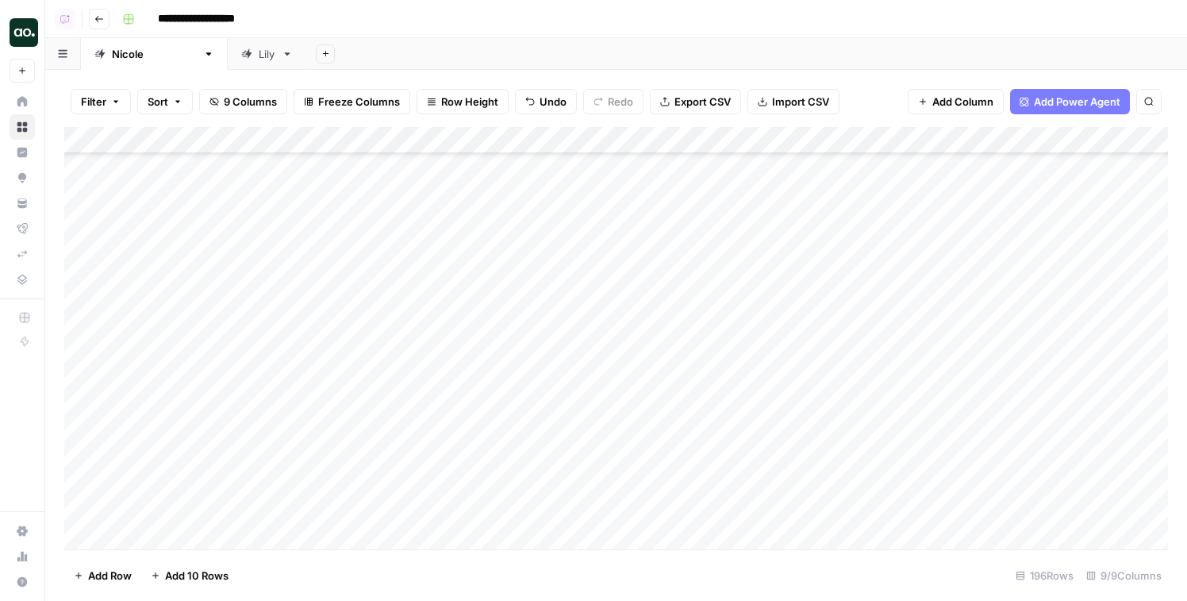
scroll to position [4827, 0]
click at [855, 249] on div "Add Column" at bounding box center [616, 338] width 1104 height 422
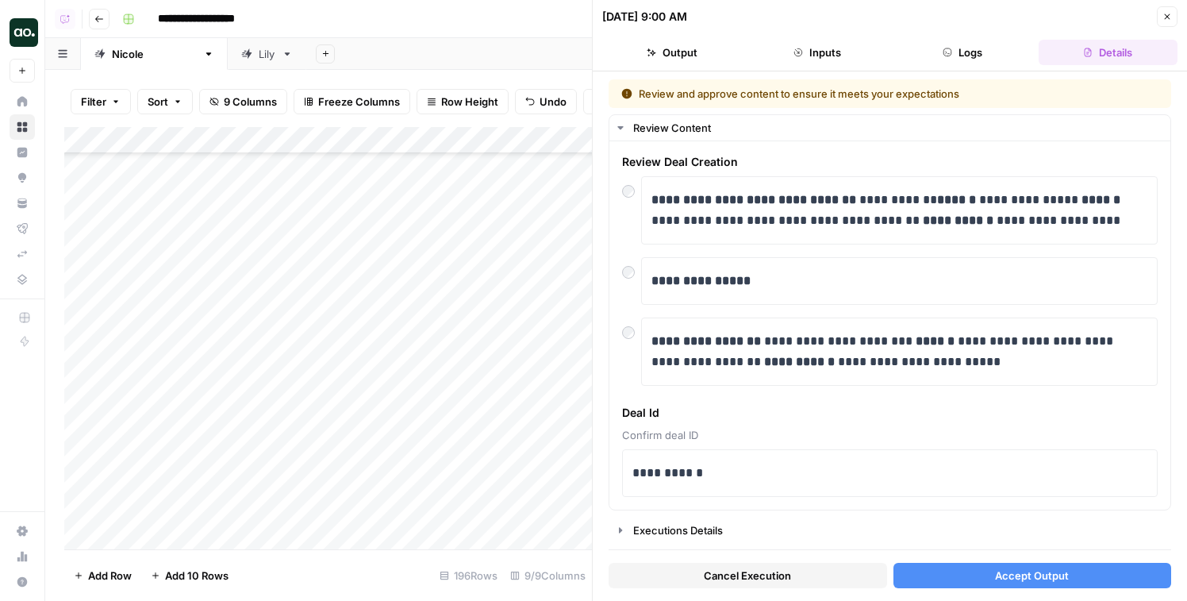
click at [963, 570] on button "Accept Output" at bounding box center [1033, 575] width 279 height 25
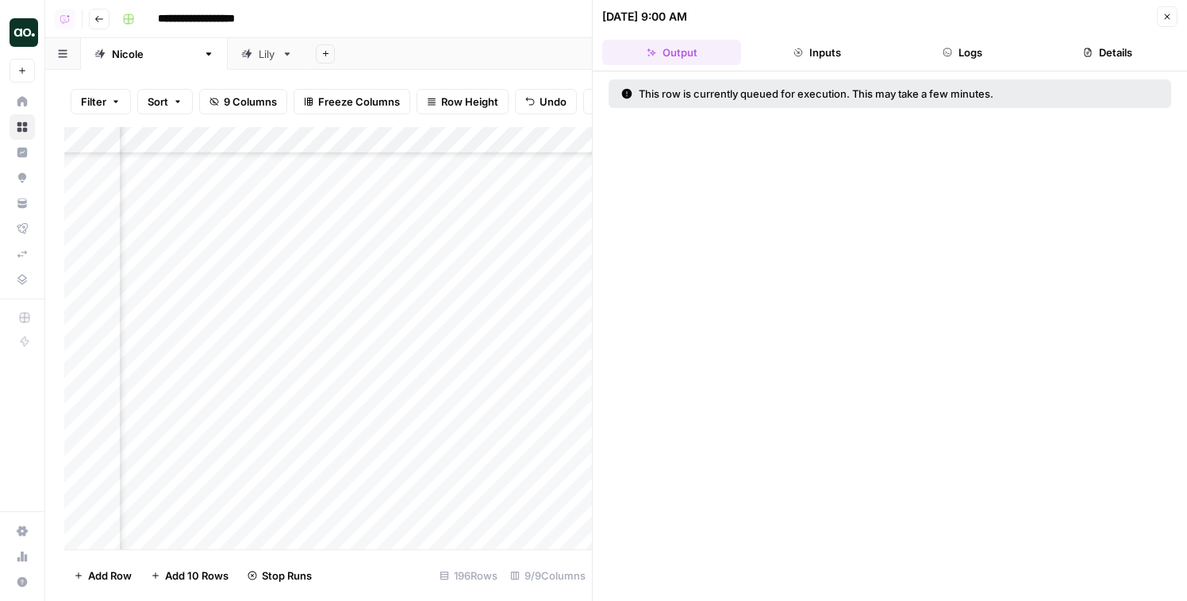
scroll to position [4827, 150]
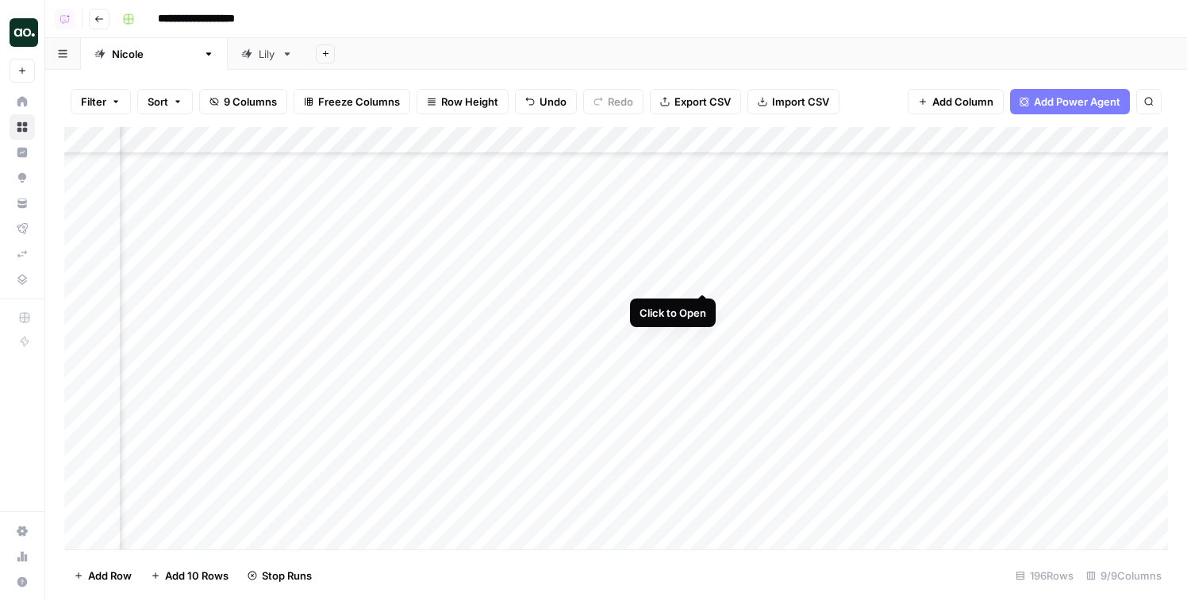
click at [705, 279] on div "Add Column" at bounding box center [616, 338] width 1104 height 422
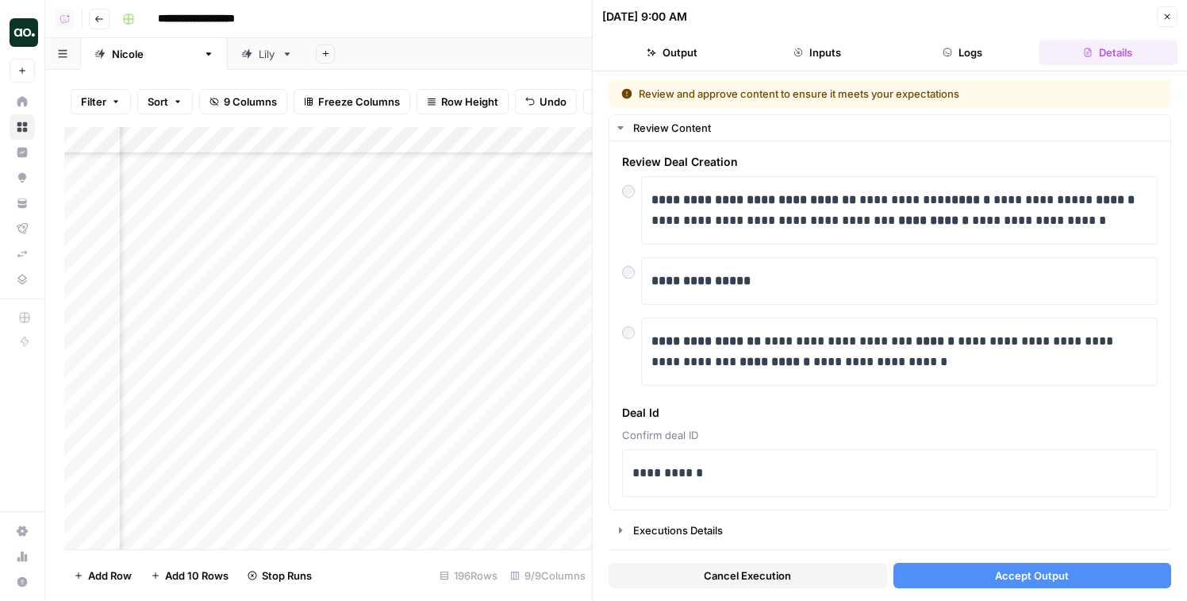
click at [917, 577] on button "Accept Output" at bounding box center [1033, 575] width 279 height 25
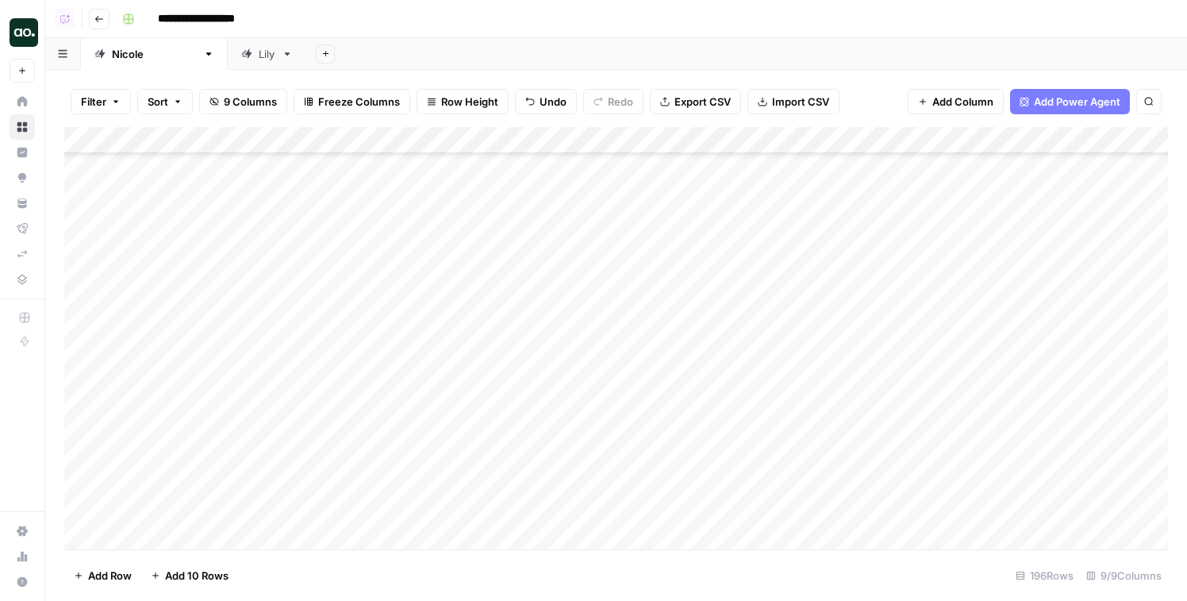
scroll to position [4827, 0]
click at [856, 302] on div "Add Column" at bounding box center [616, 338] width 1104 height 422
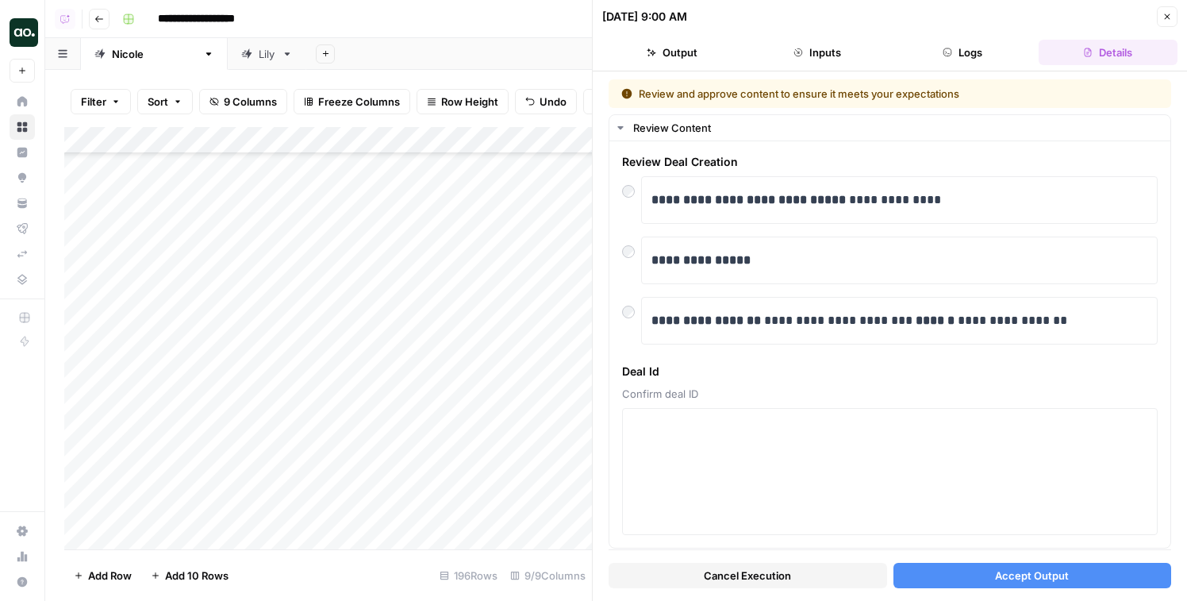
click at [818, 569] on button "Cancel Execution" at bounding box center [748, 575] width 279 height 25
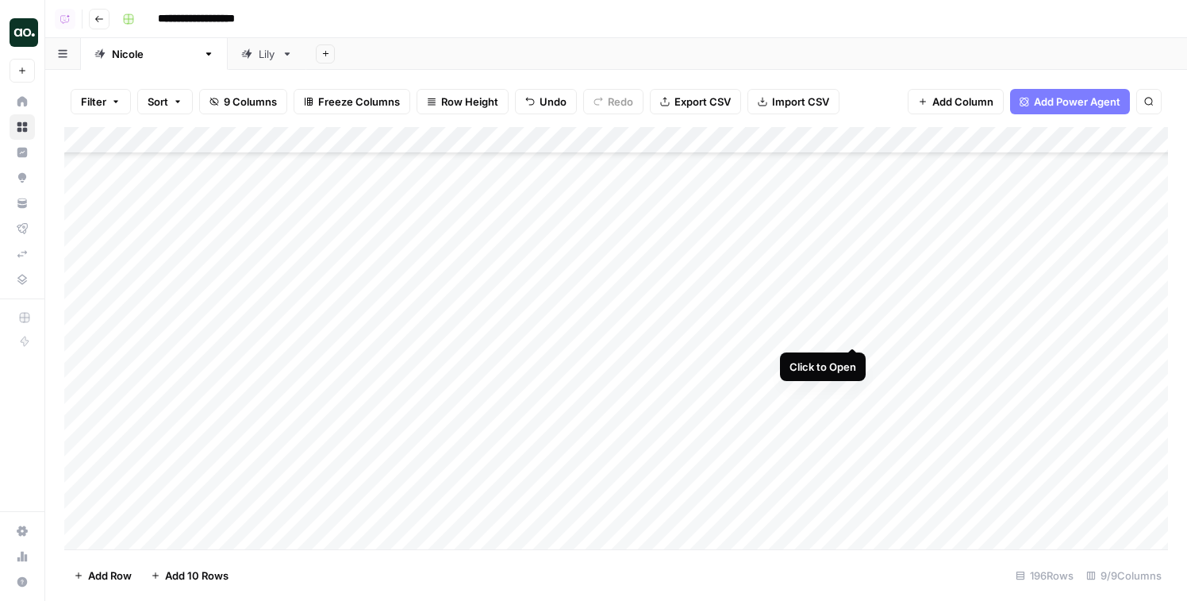
click at [857, 330] on div "Add Column" at bounding box center [616, 338] width 1104 height 422
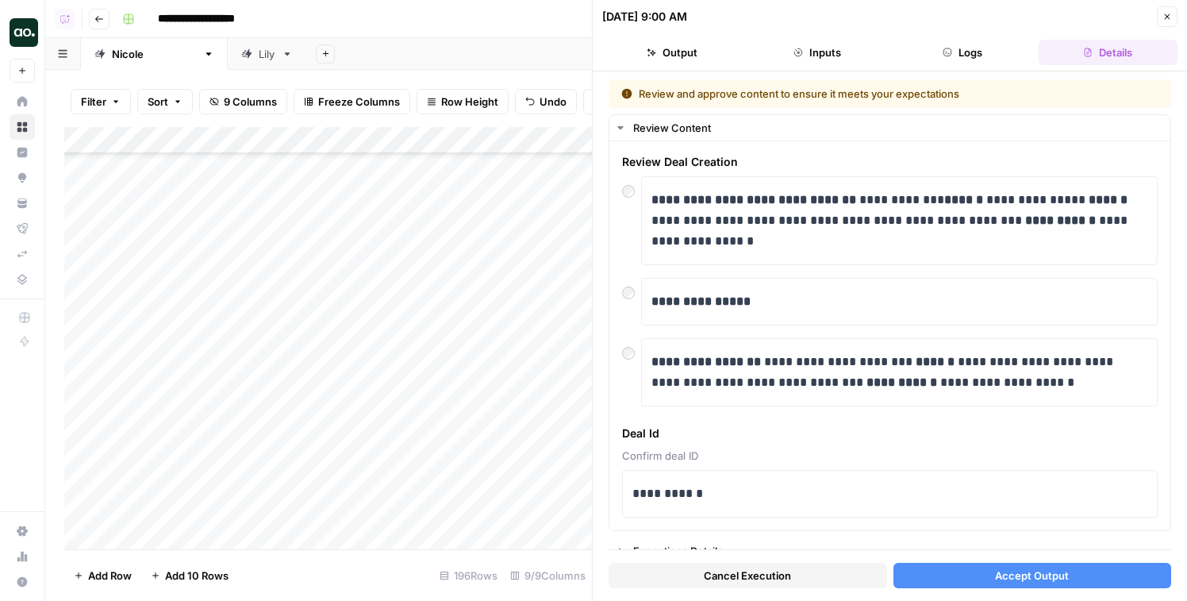
click at [921, 571] on button "Accept Output" at bounding box center [1033, 575] width 279 height 25
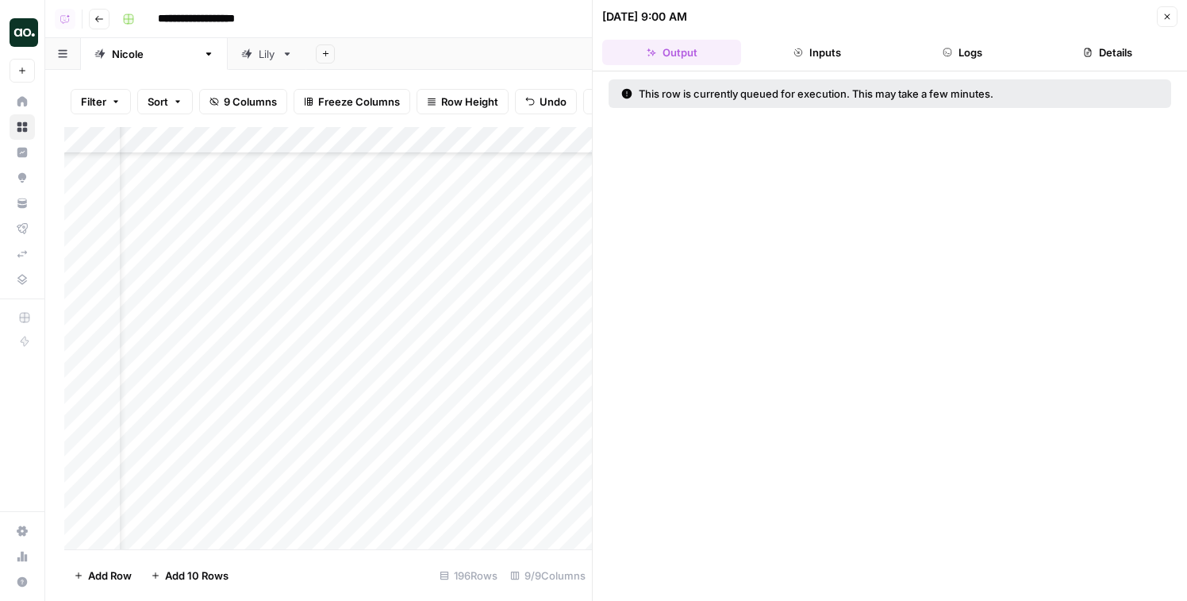
scroll to position [4827, 130]
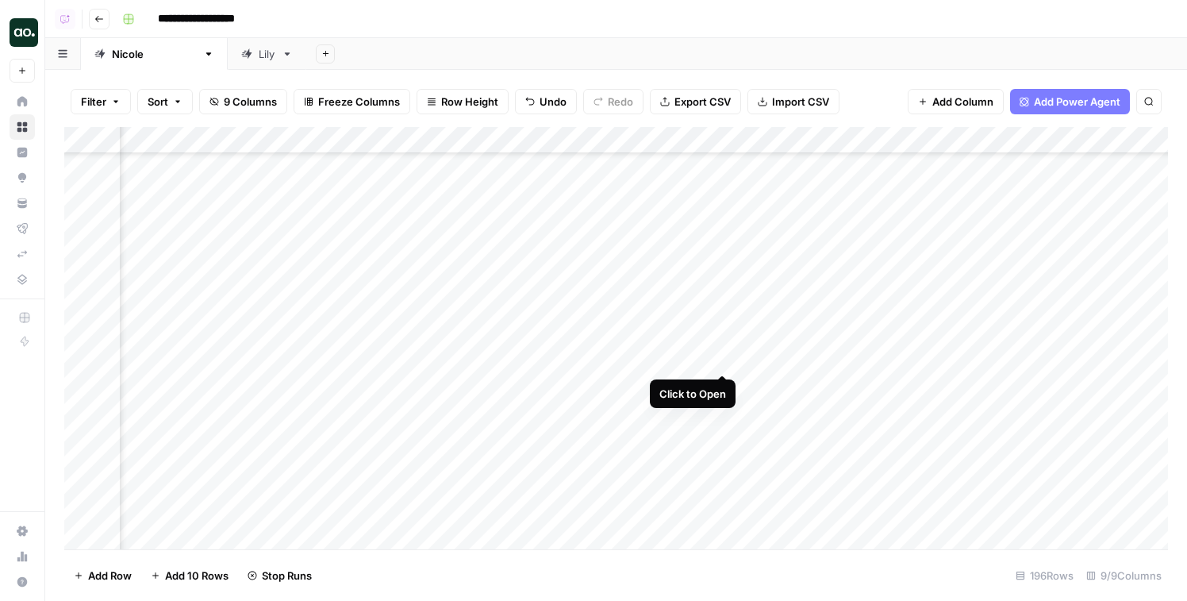
click at [719, 357] on div "Add Column" at bounding box center [616, 338] width 1104 height 422
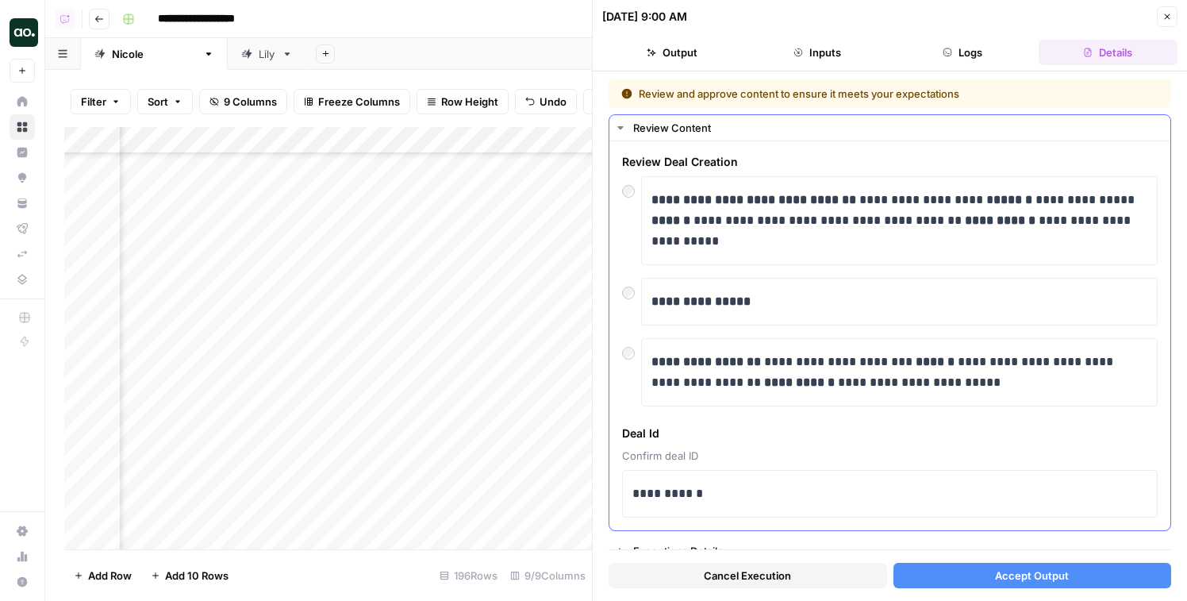
scroll to position [15, 0]
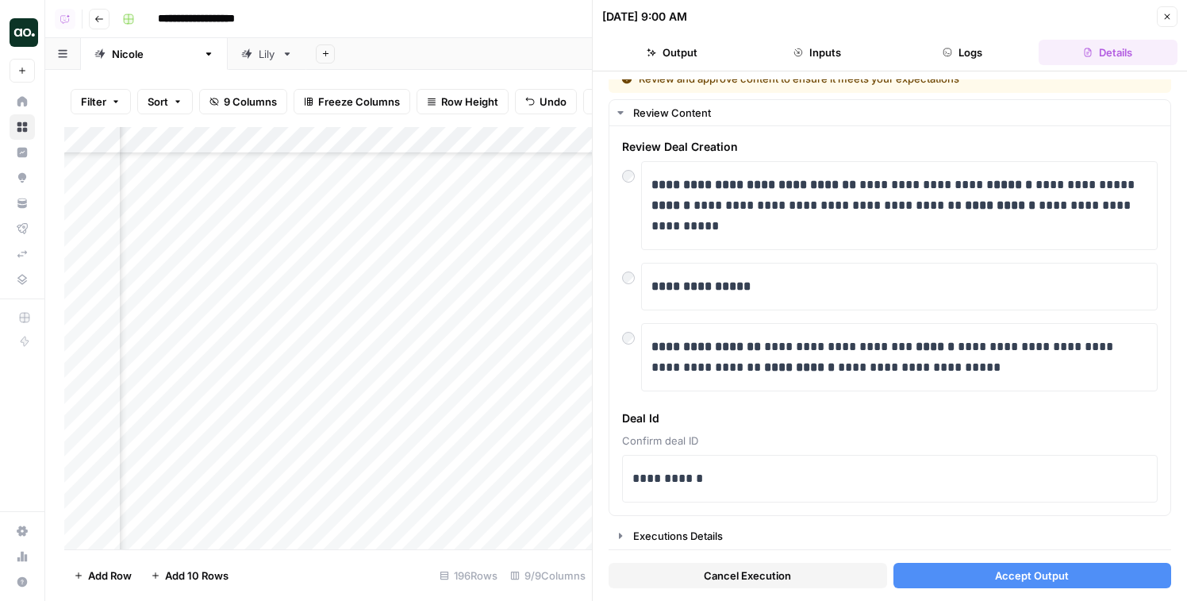
click at [960, 577] on button "Accept Output" at bounding box center [1033, 575] width 279 height 25
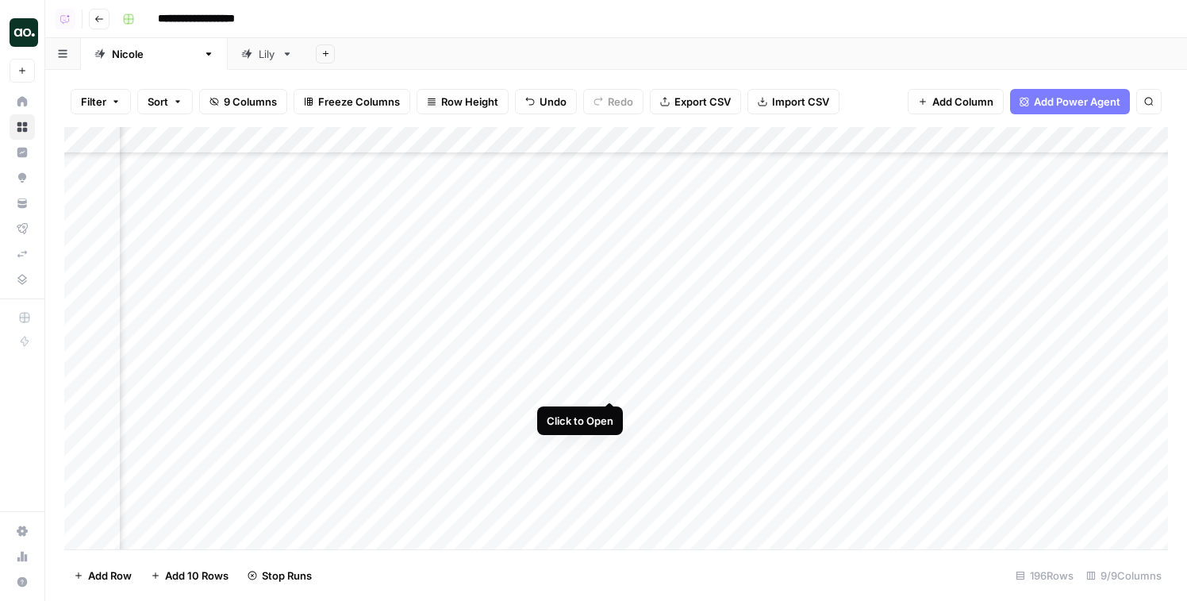
click at [610, 388] on div "Add Column" at bounding box center [616, 338] width 1104 height 422
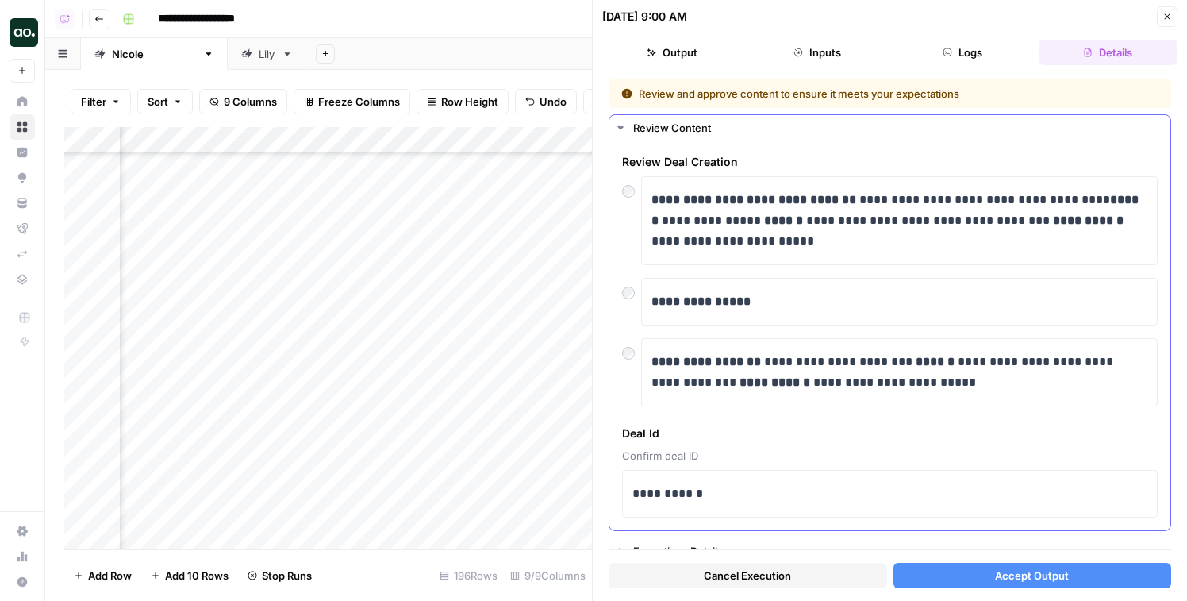
scroll to position [15, 0]
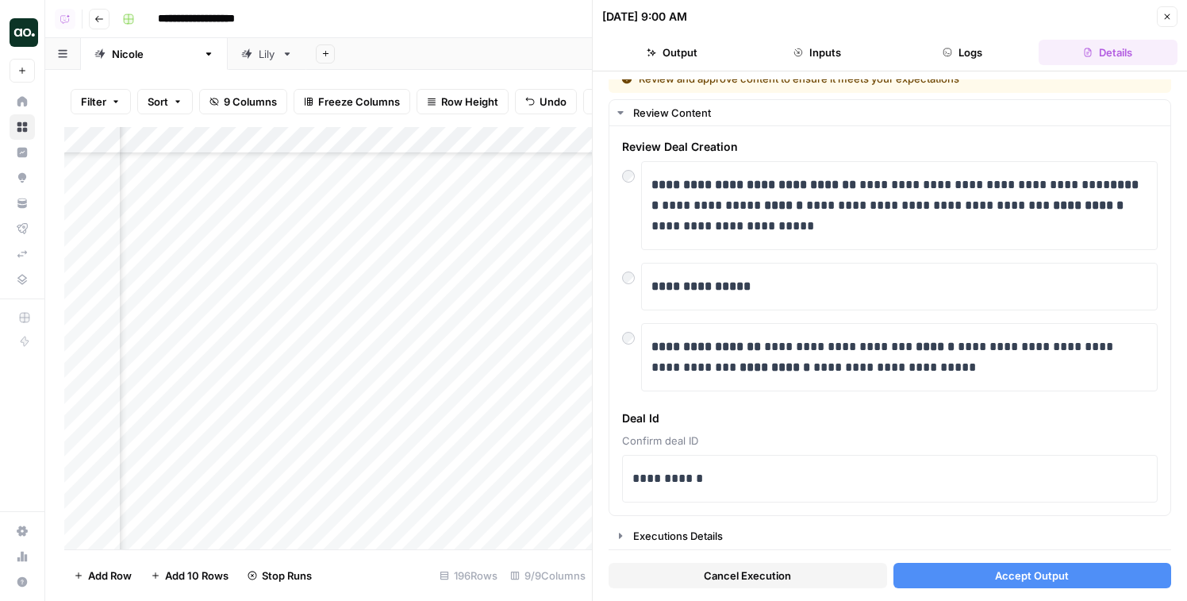
click at [952, 587] on button "Accept Output" at bounding box center [1033, 575] width 279 height 25
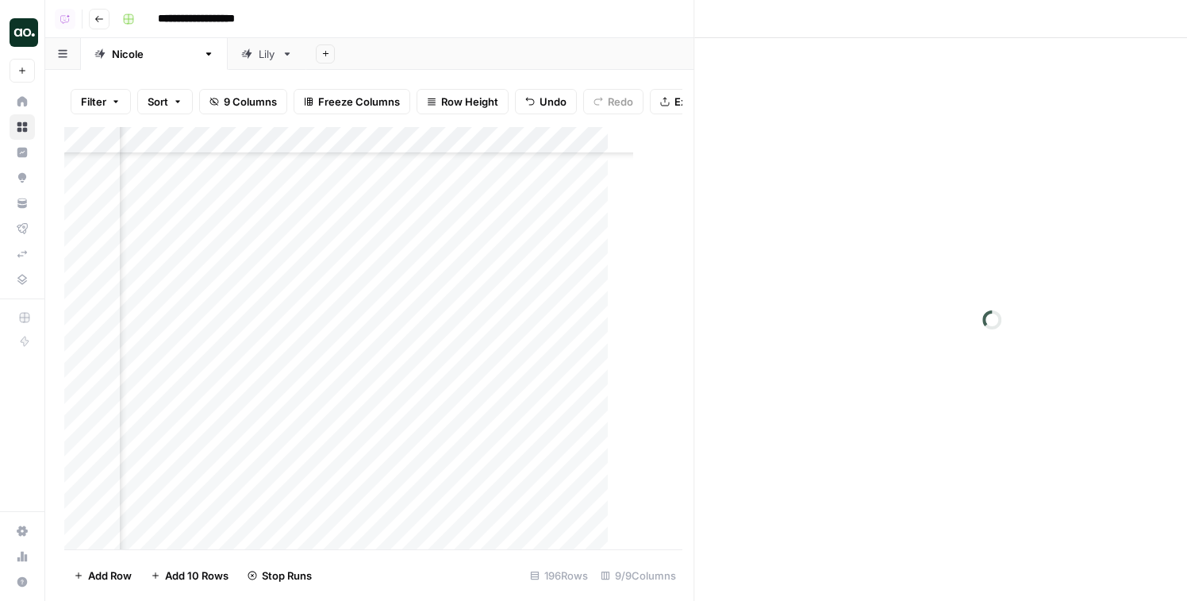
scroll to position [4827, 306]
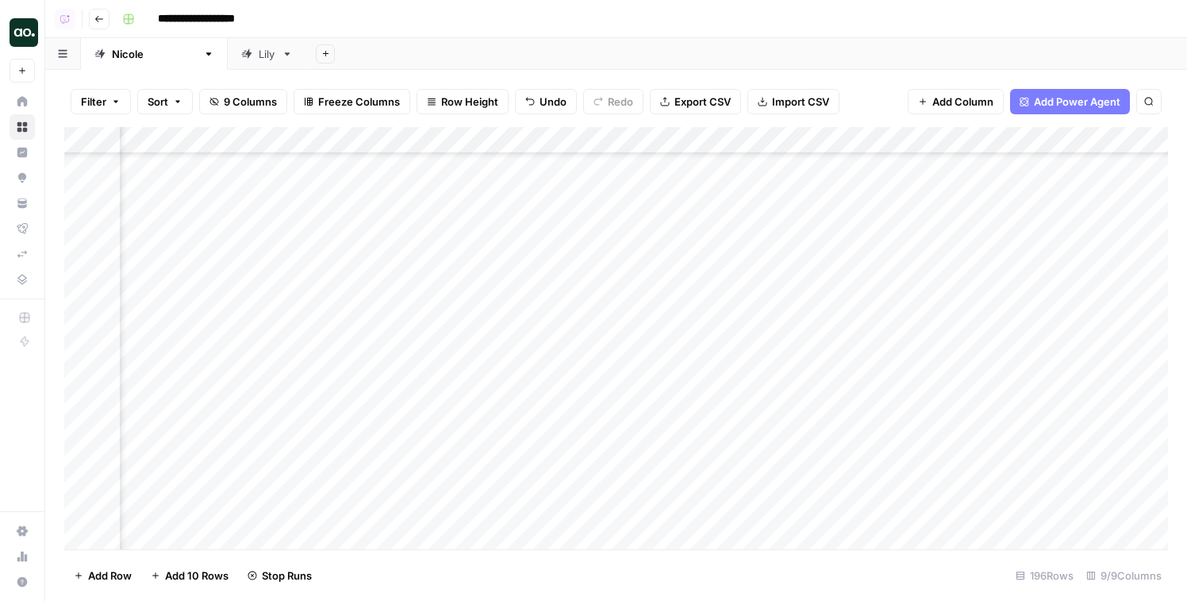
click at [552, 414] on div "Add Column" at bounding box center [616, 338] width 1104 height 422
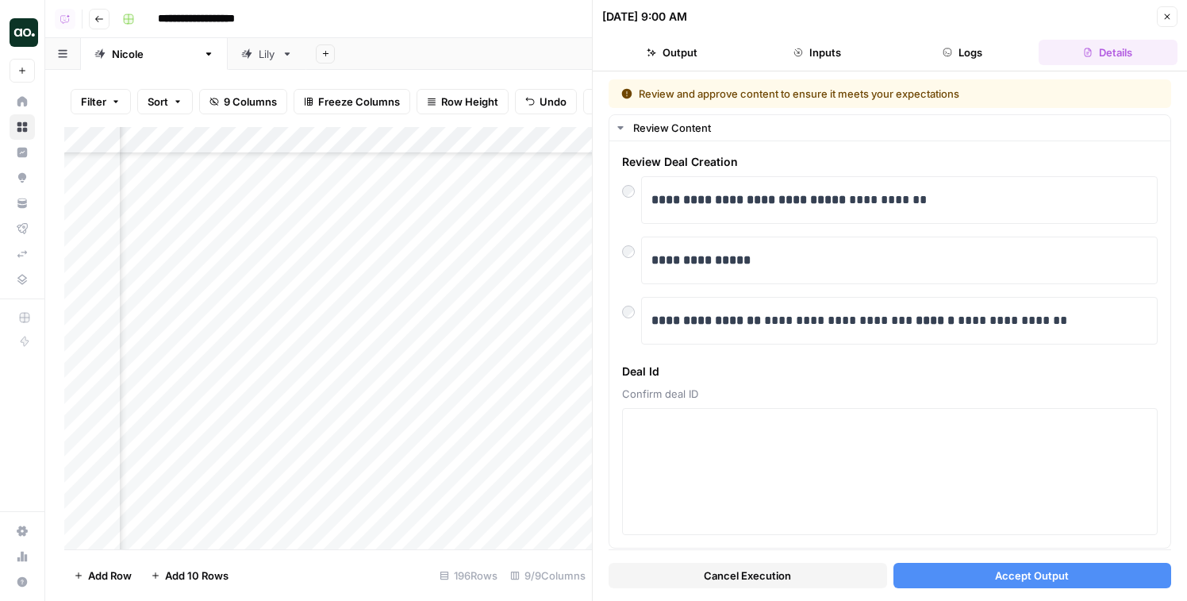
click at [943, 52] on icon "button" at bounding box center [948, 53] width 10 height 10
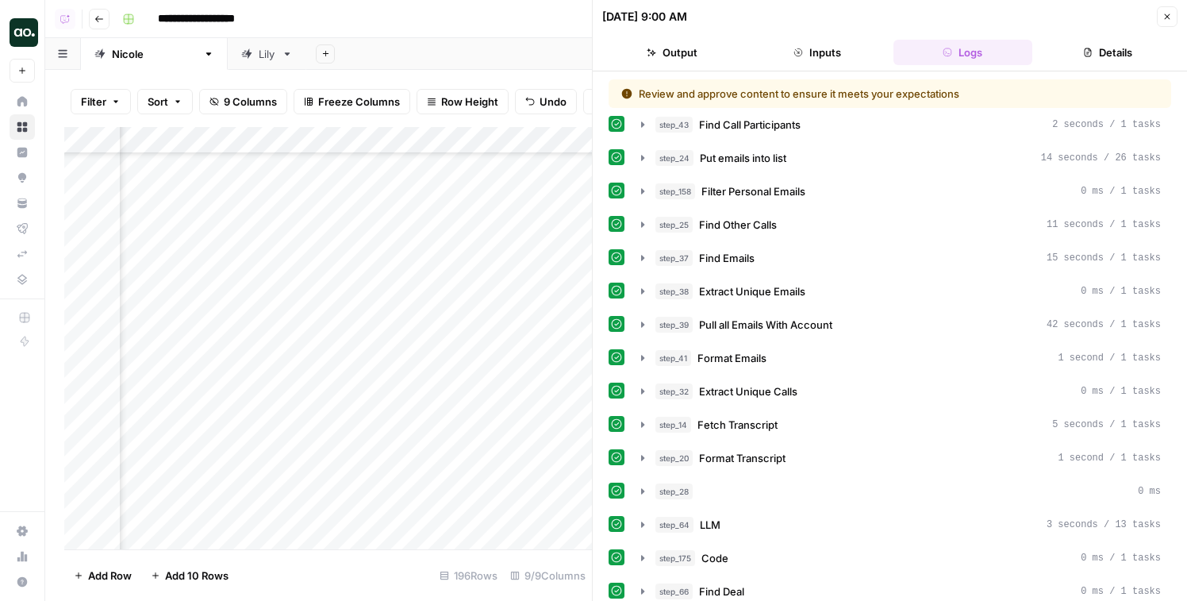
click at [1172, 11] on button "Close" at bounding box center [1167, 16] width 21 height 21
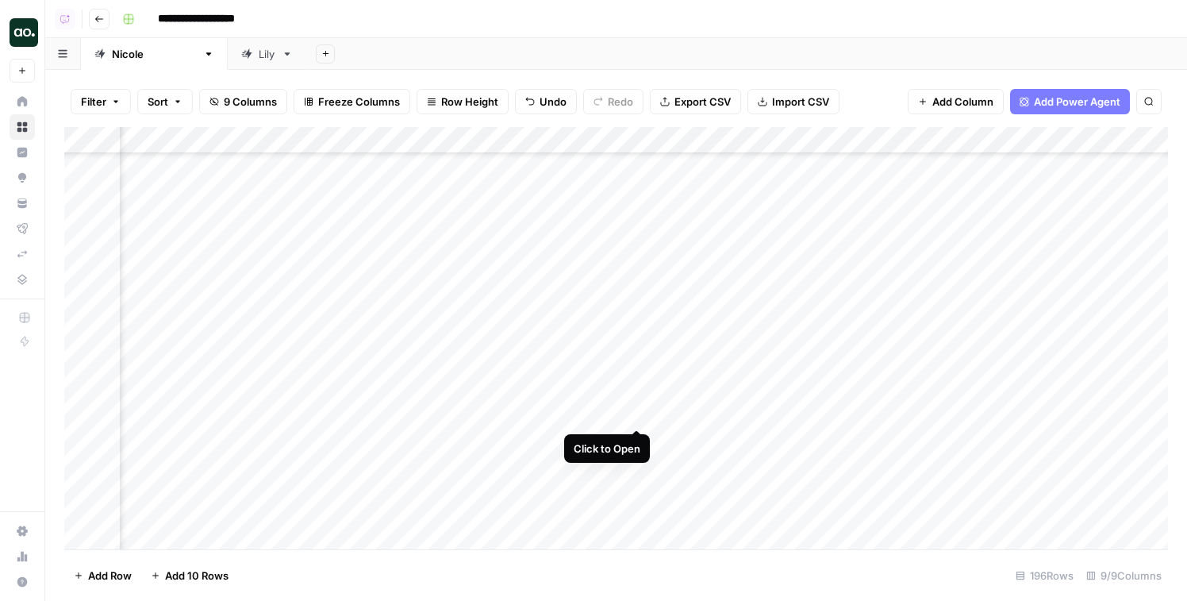
click at [644, 411] on div "Add Column" at bounding box center [616, 338] width 1104 height 422
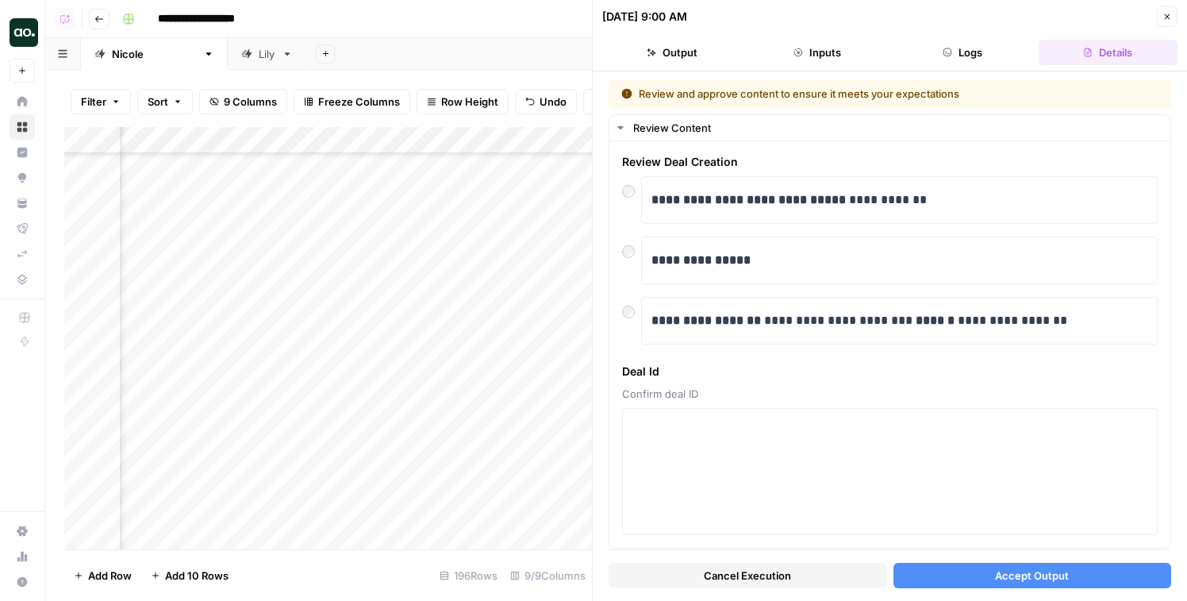
click at [791, 570] on button "Cancel Execution" at bounding box center [748, 575] width 279 height 25
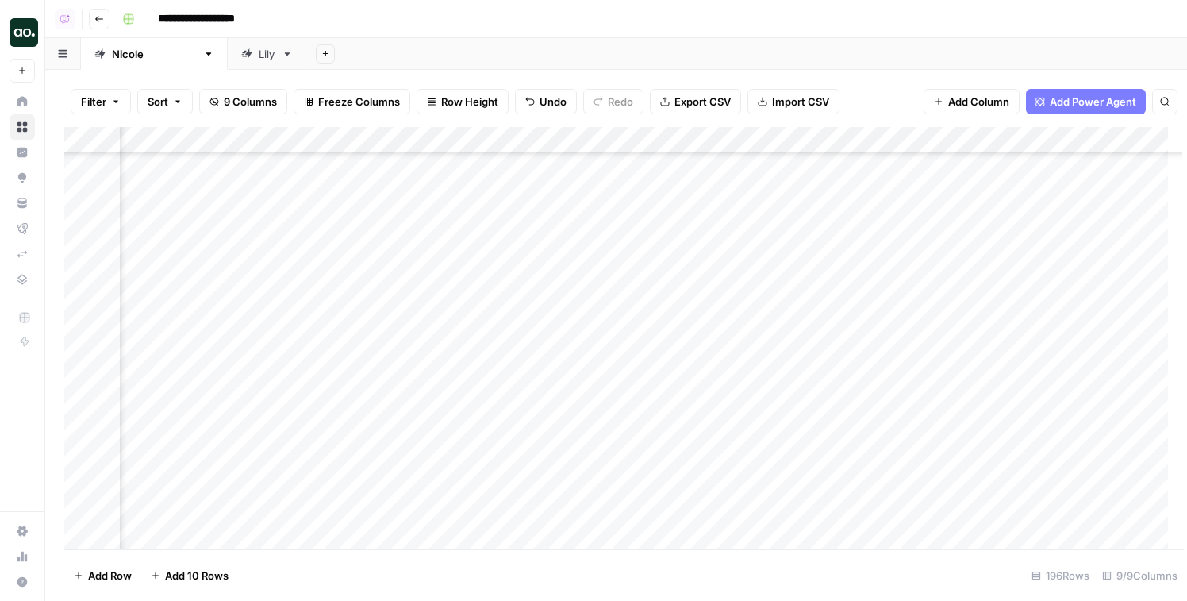
scroll to position [4827, 279]
click at [573, 411] on div "Add Column" at bounding box center [616, 338] width 1104 height 422
click at [573, 387] on div "Add Column" at bounding box center [616, 338] width 1104 height 422
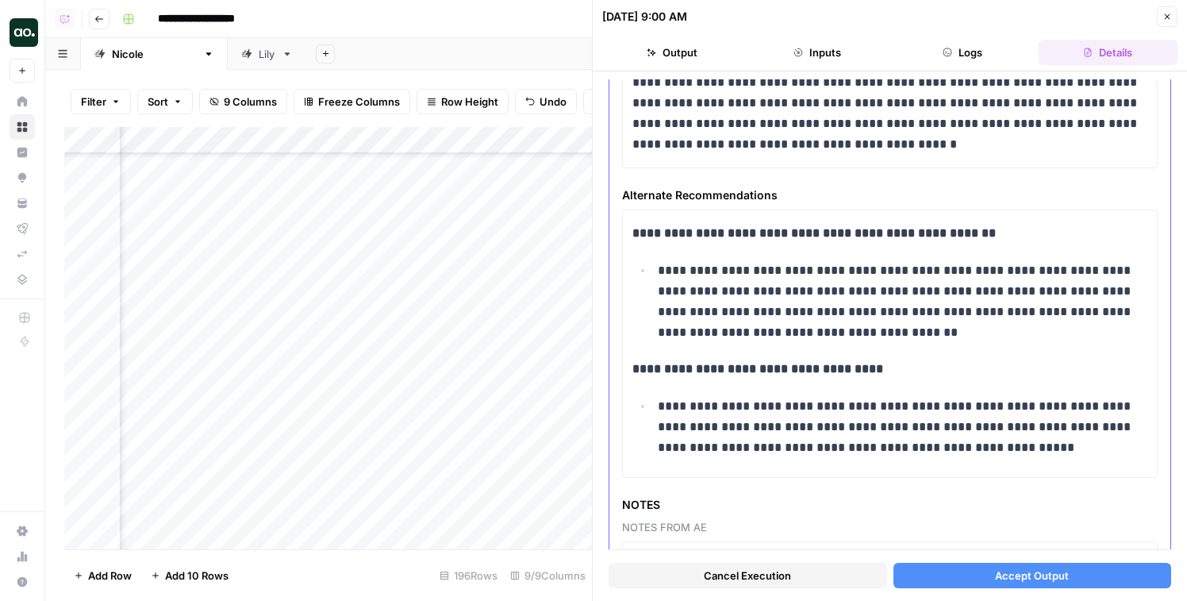
scroll to position [781, 0]
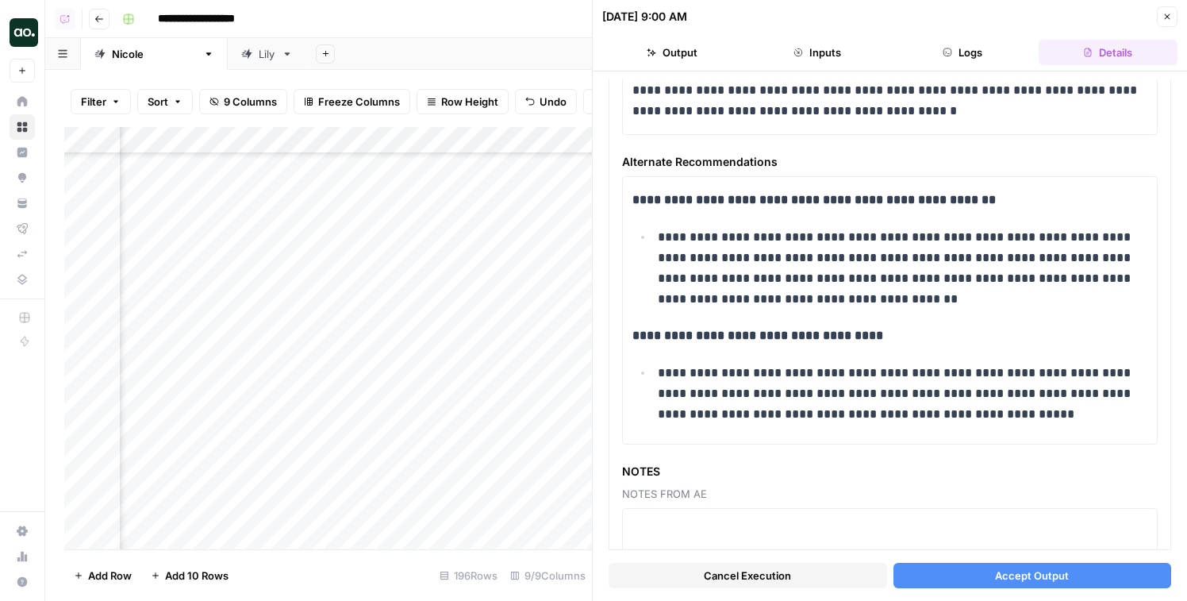
click at [959, 567] on button "Accept Output" at bounding box center [1033, 575] width 279 height 25
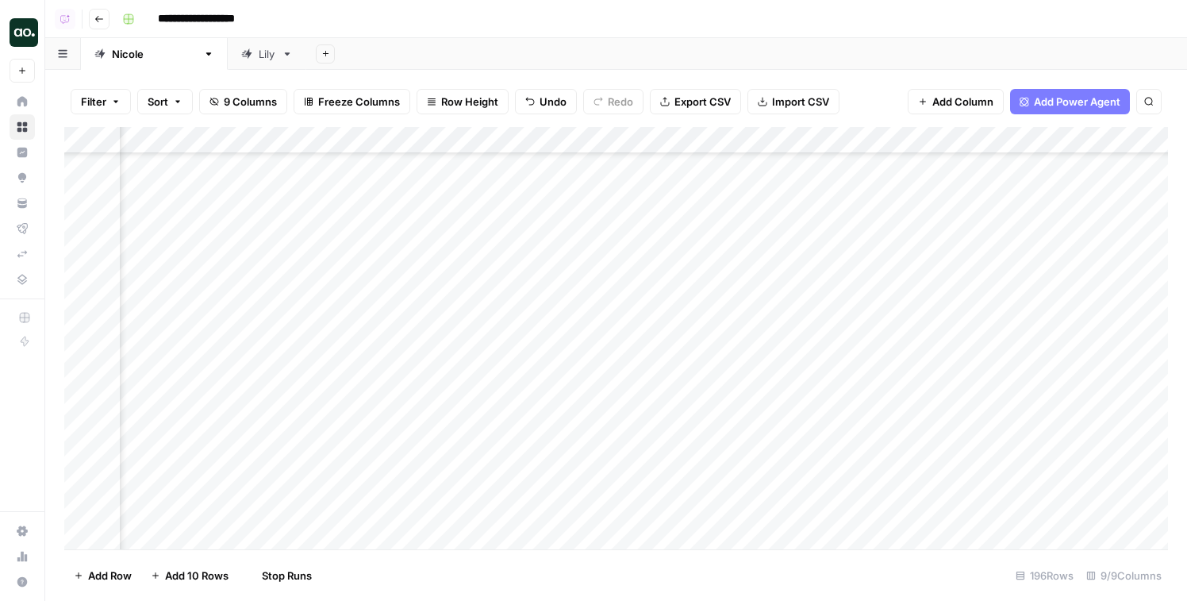
click at [533, 434] on div "Add Column" at bounding box center [625, 338] width 1123 height 422
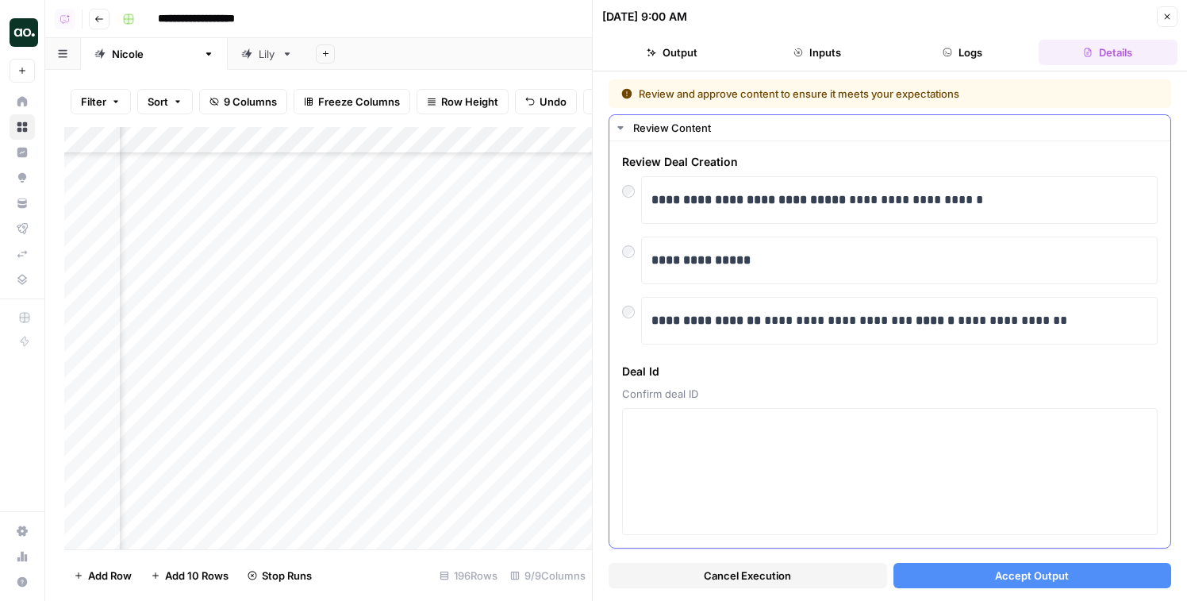
scroll to position [33, 0]
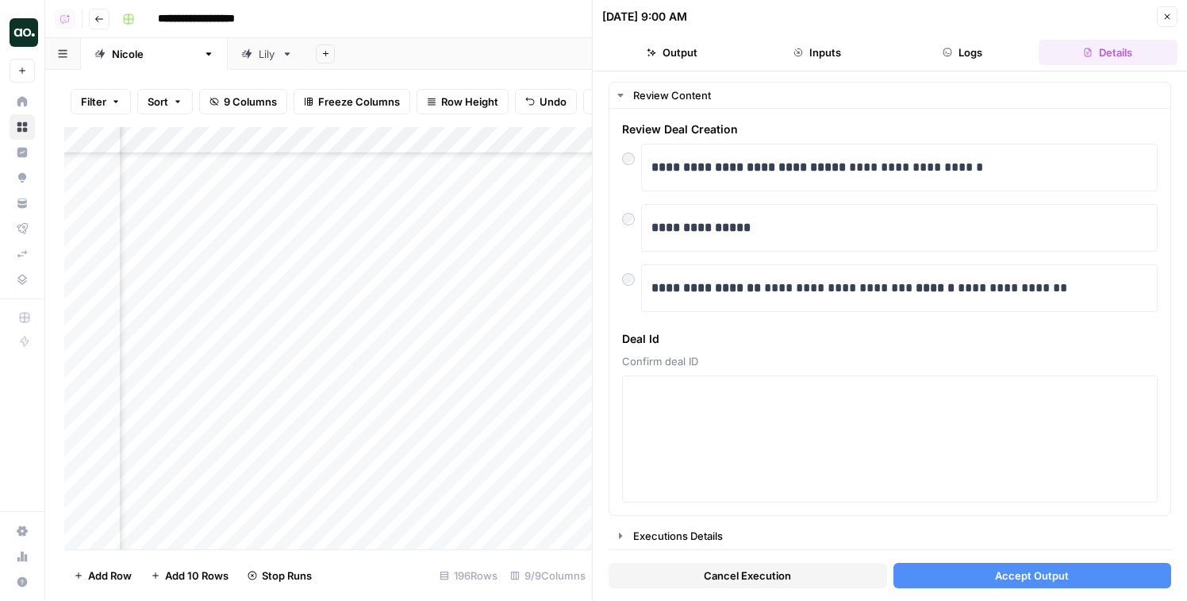
click at [719, 568] on span "Cancel Execution" at bounding box center [747, 576] width 87 height 16
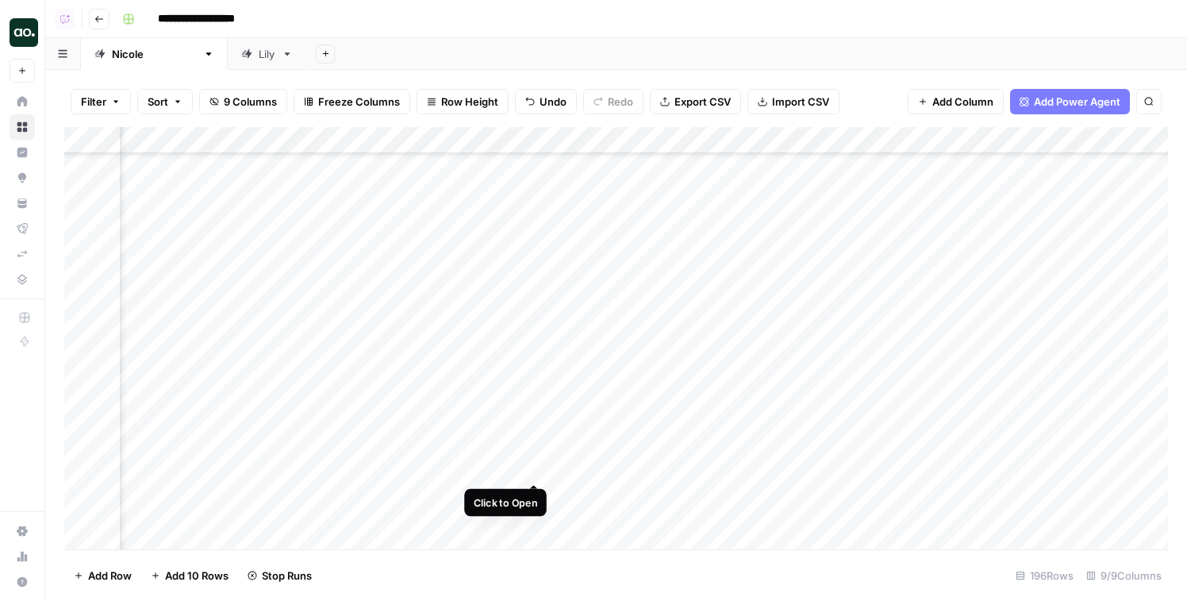
click at [542, 468] on div "Add Column" at bounding box center [616, 338] width 1104 height 422
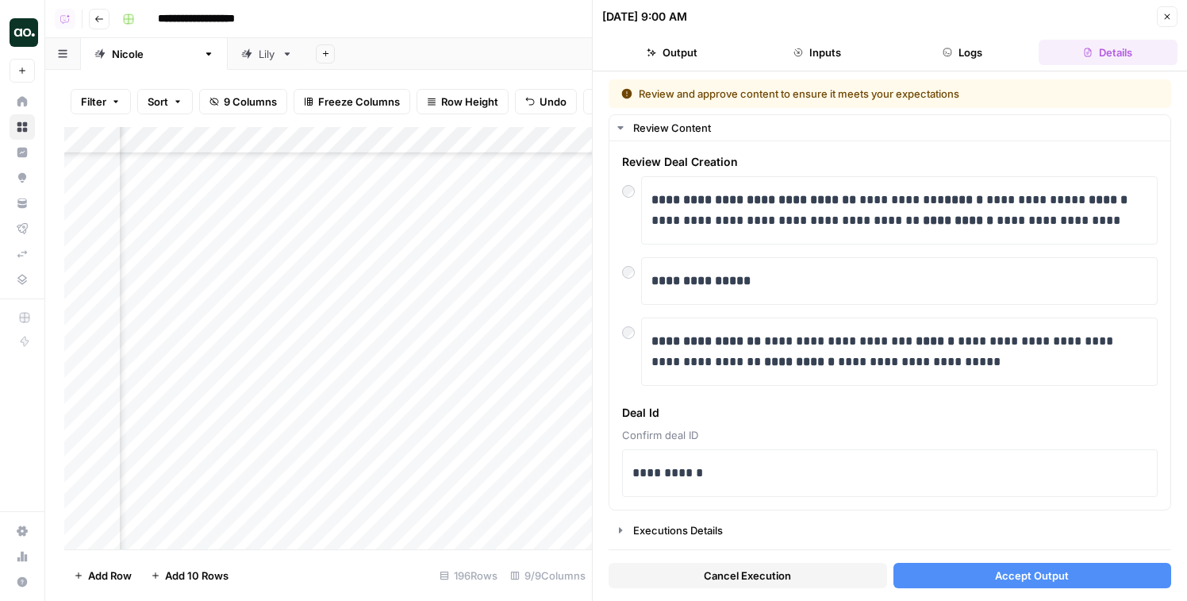
click at [937, 44] on button "Logs" at bounding box center [963, 52] width 139 height 25
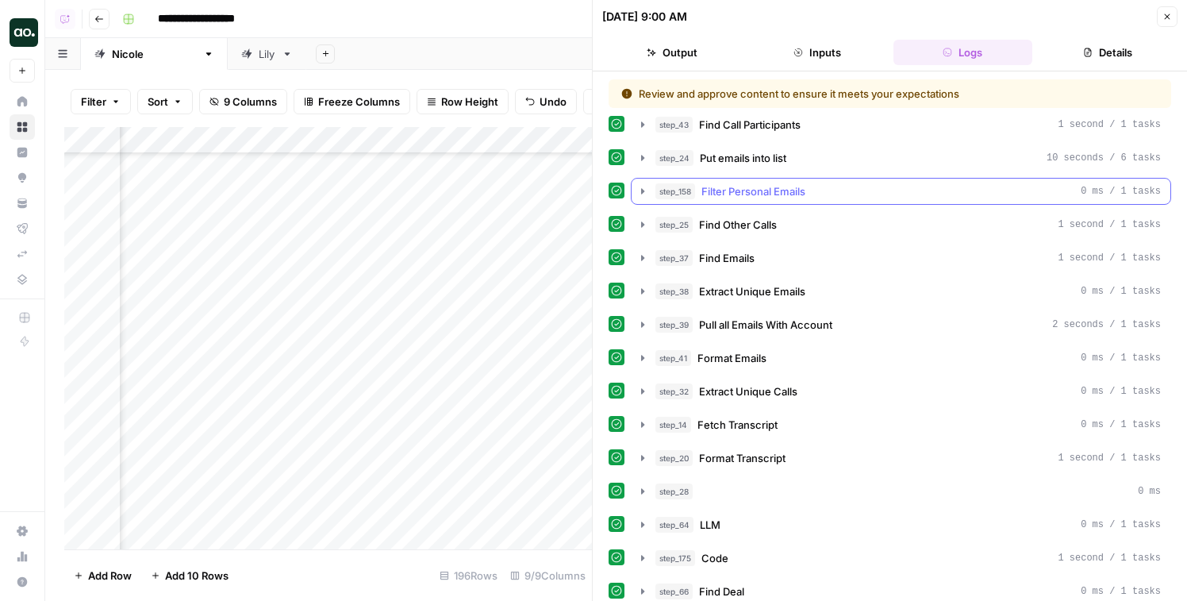
click at [833, 197] on div "step_158 Filter Personal Emails 0 ms / 1 tasks" at bounding box center [909, 191] width 506 height 16
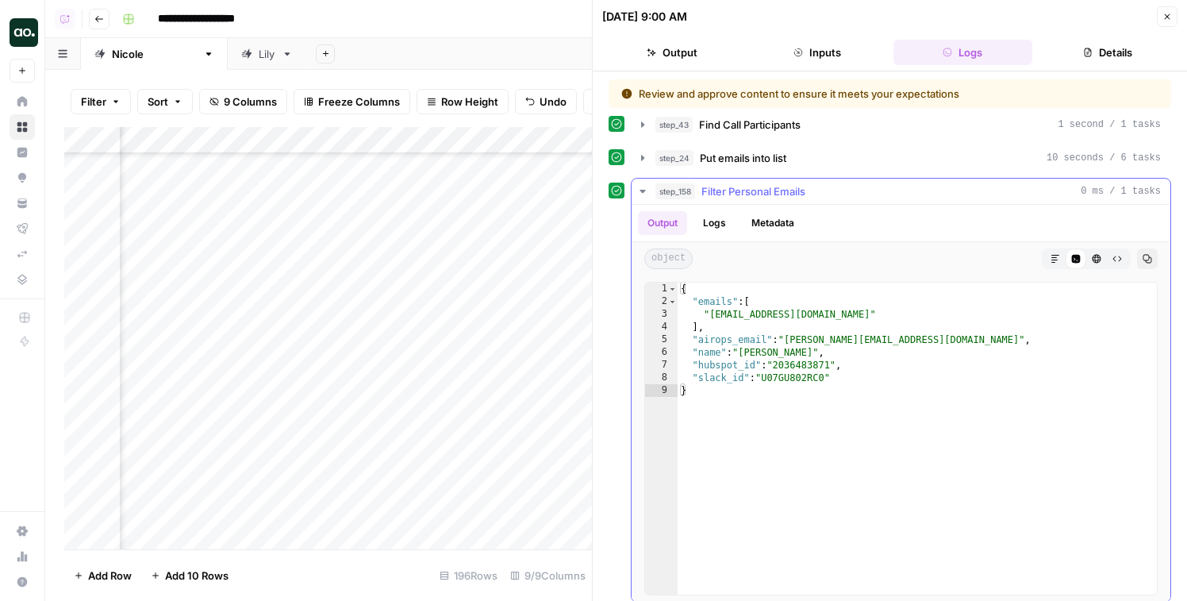
click at [817, 178] on div "step_158 Filter Personal Emails 0 ms / 1 tasks Output Logs Metadata object Mark…" at bounding box center [901, 390] width 541 height 425
click at [805, 210] on div "Output Logs Metadata" at bounding box center [901, 223] width 539 height 37
click at [805, 196] on span "Filter Personal Emails" at bounding box center [754, 191] width 104 height 16
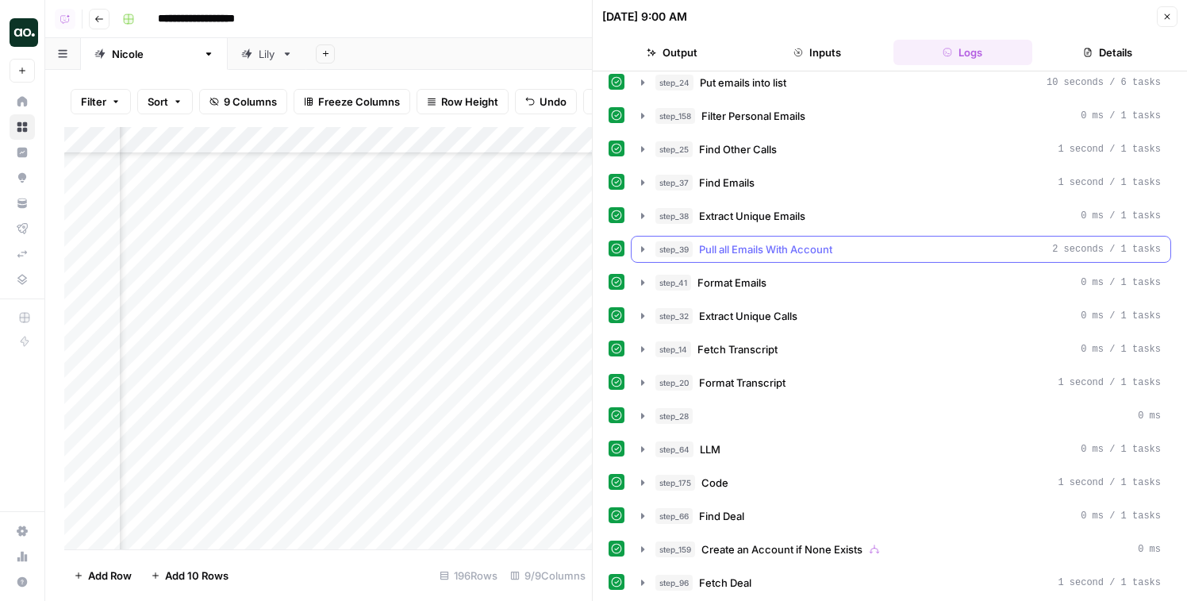
scroll to position [179, 0]
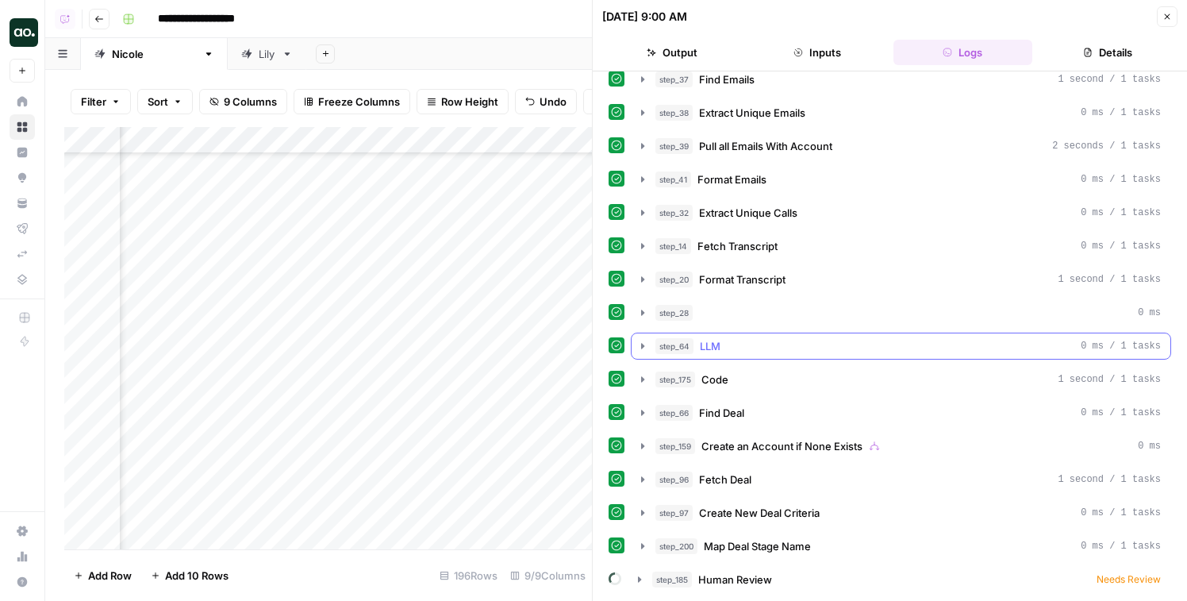
click at [793, 343] on div "step_64 LLM 0 ms / 1 tasks" at bounding box center [909, 346] width 506 height 16
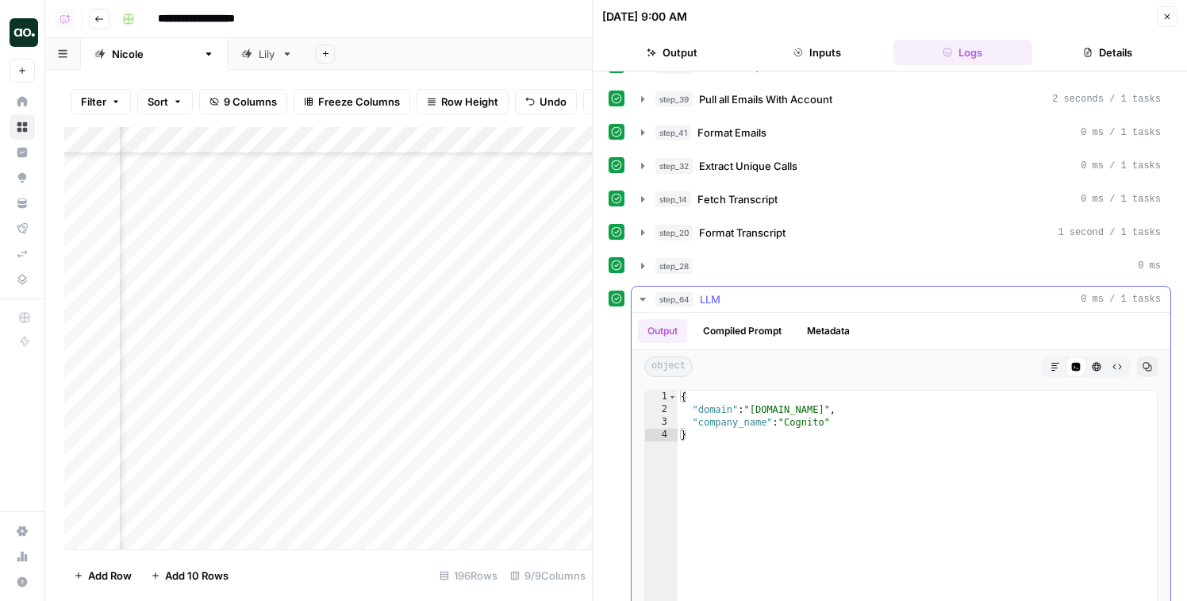
scroll to position [0, 0]
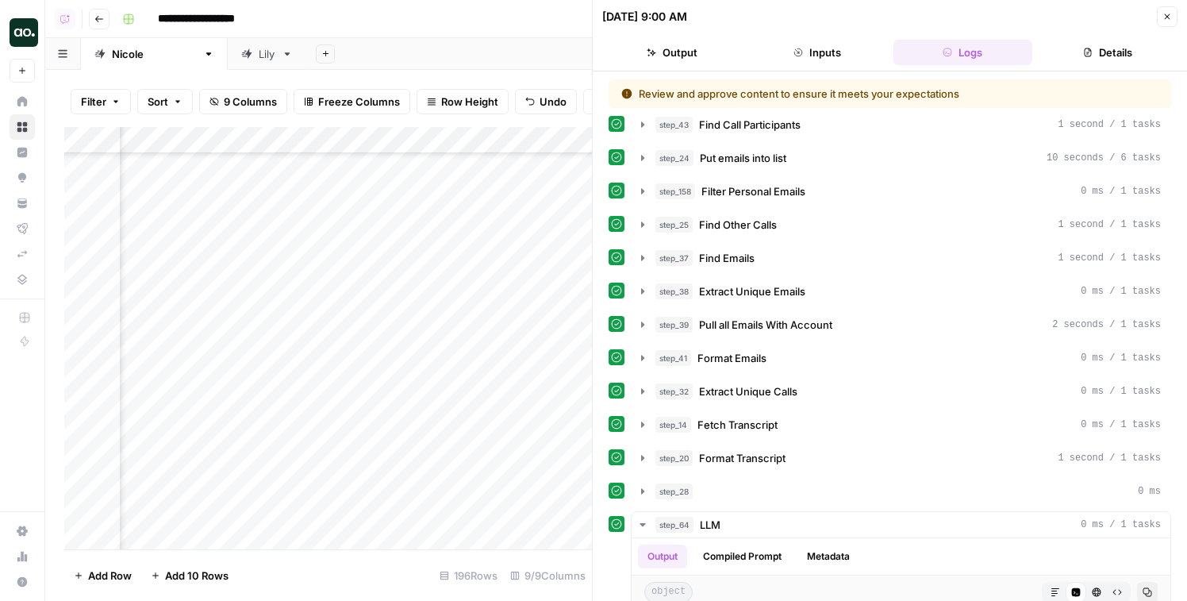
click at [1165, 21] on button "Close" at bounding box center [1167, 16] width 21 height 21
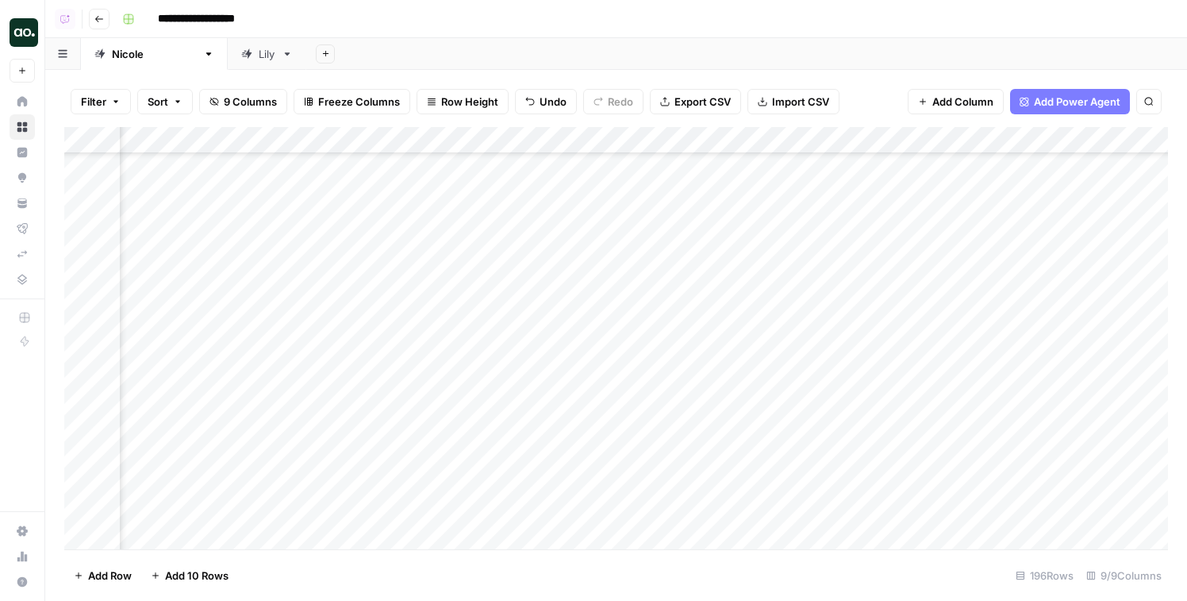
click at [534, 467] on div "Add Column" at bounding box center [616, 338] width 1104 height 422
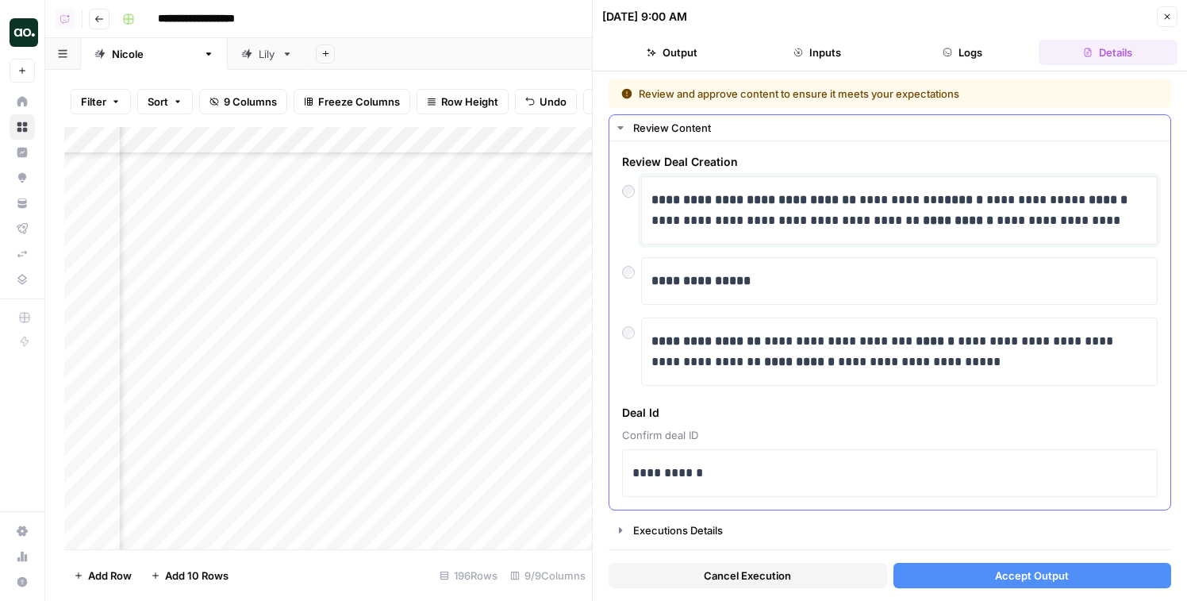
click at [688, 222] on p "**********" at bounding box center [900, 210] width 496 height 41
click at [967, 576] on button "Accept Output" at bounding box center [1033, 575] width 279 height 25
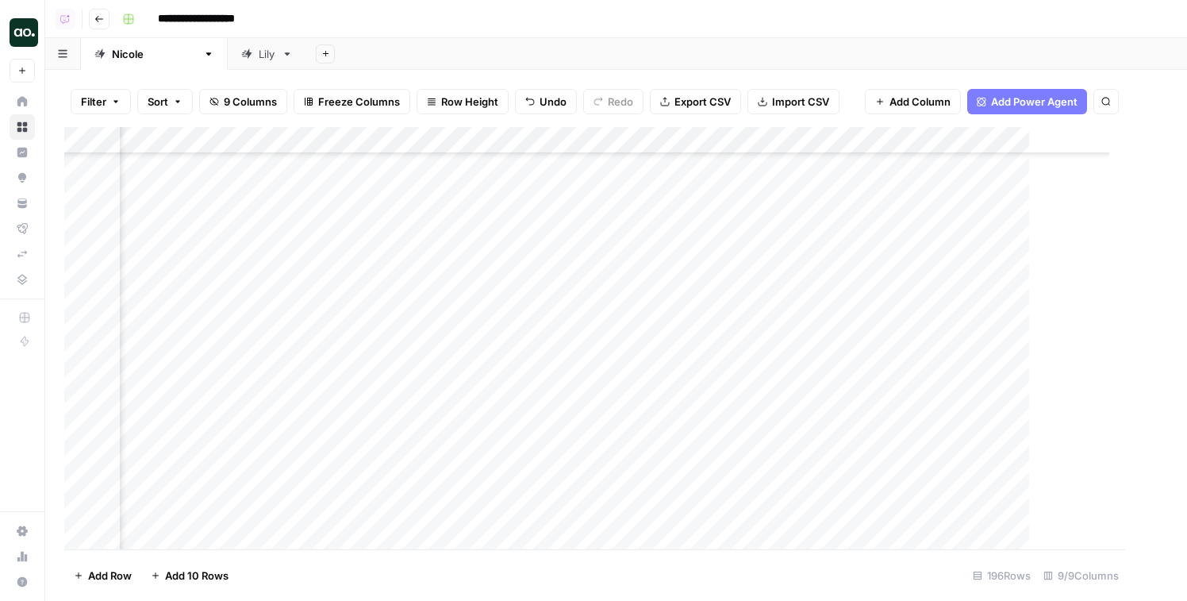
click at [533, 497] on div "Add Column" at bounding box center [594, 338] width 1061 height 422
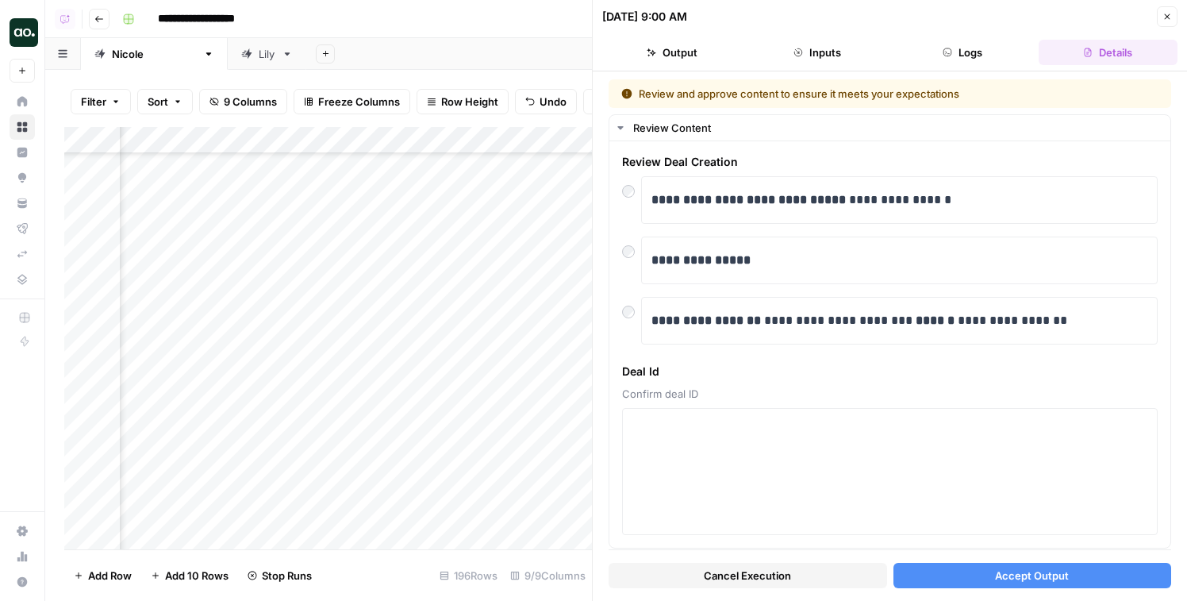
click at [726, 569] on span "Cancel Execution" at bounding box center [747, 576] width 87 height 16
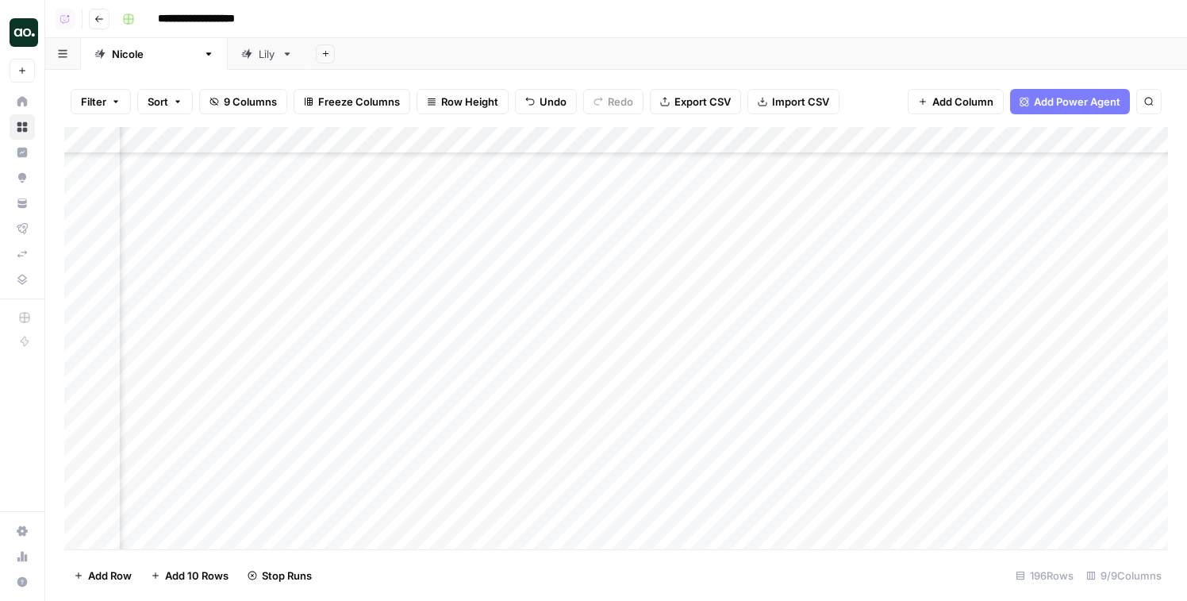
click at [537, 522] on div "Add Column" at bounding box center [616, 338] width 1104 height 422
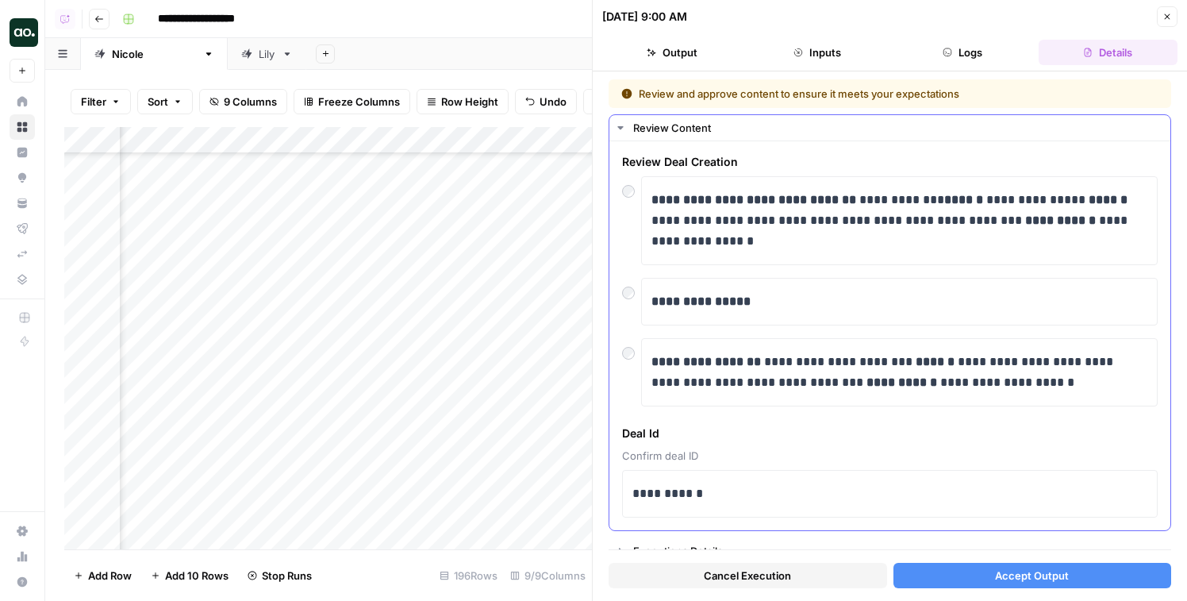
scroll to position [15, 0]
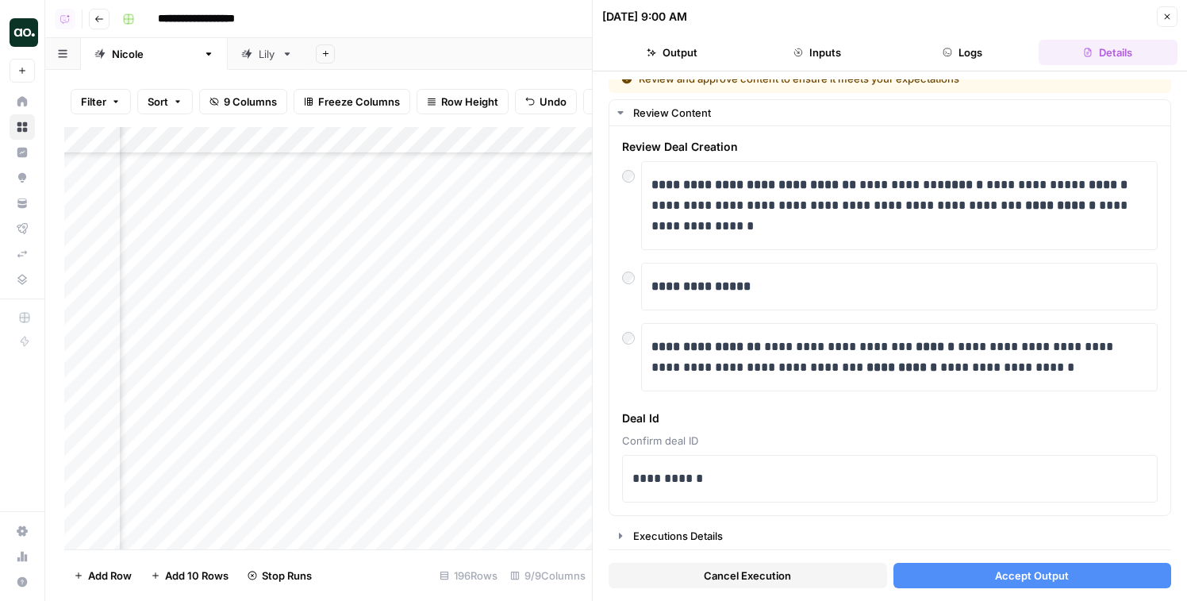
click at [949, 567] on button "Accept Output" at bounding box center [1033, 575] width 279 height 25
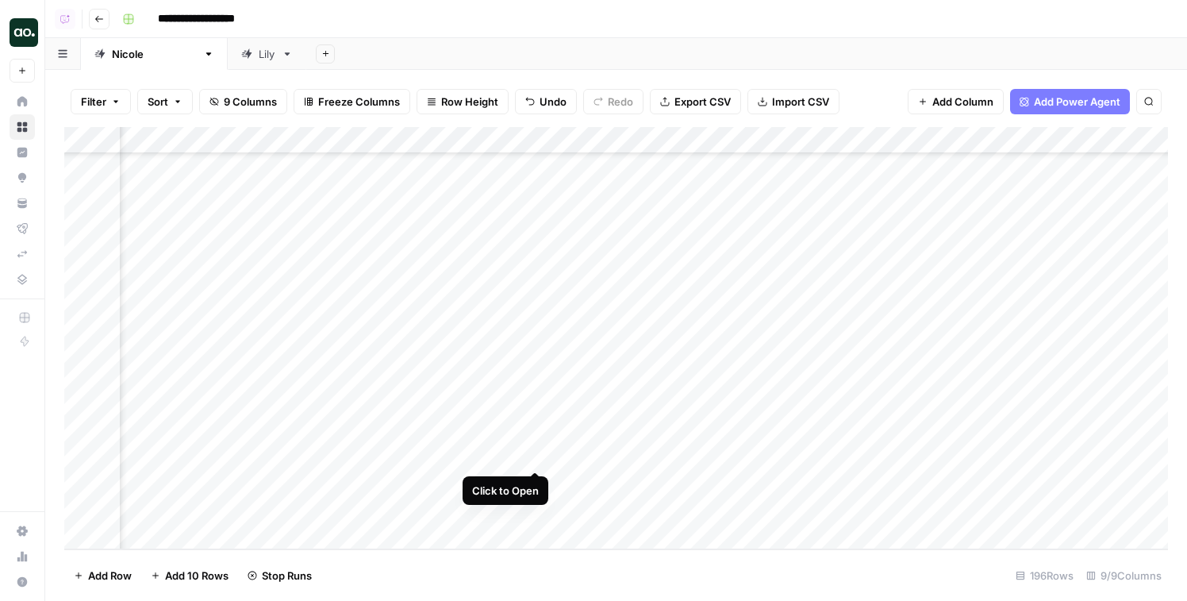
click at [533, 452] on div "Add Column" at bounding box center [616, 338] width 1104 height 422
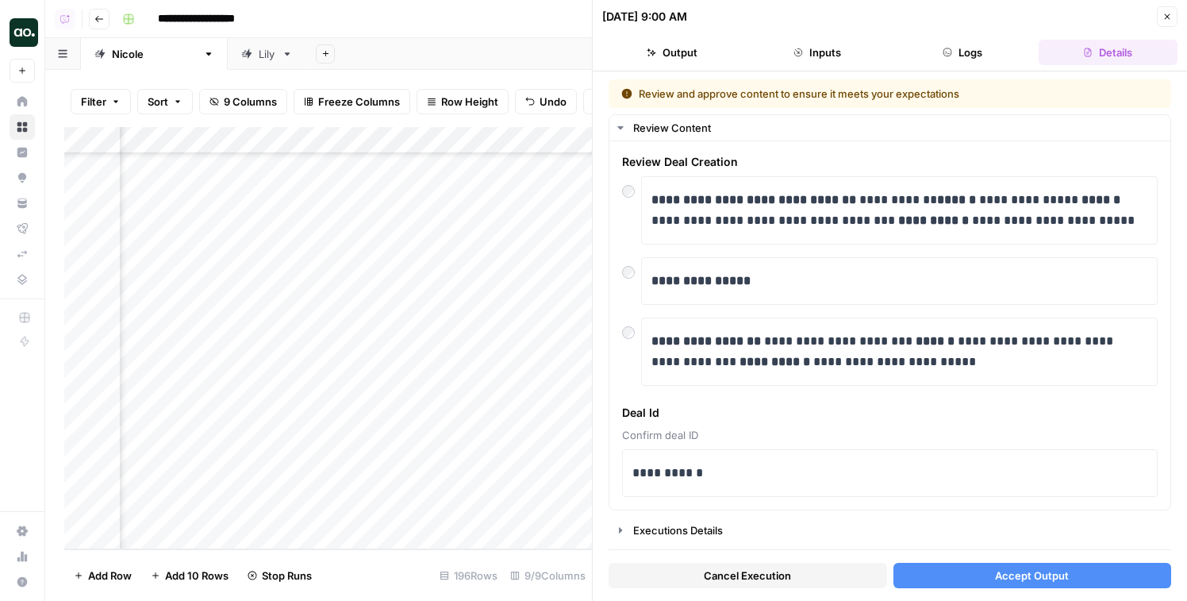
click at [926, 568] on button "Accept Output" at bounding box center [1033, 575] width 279 height 25
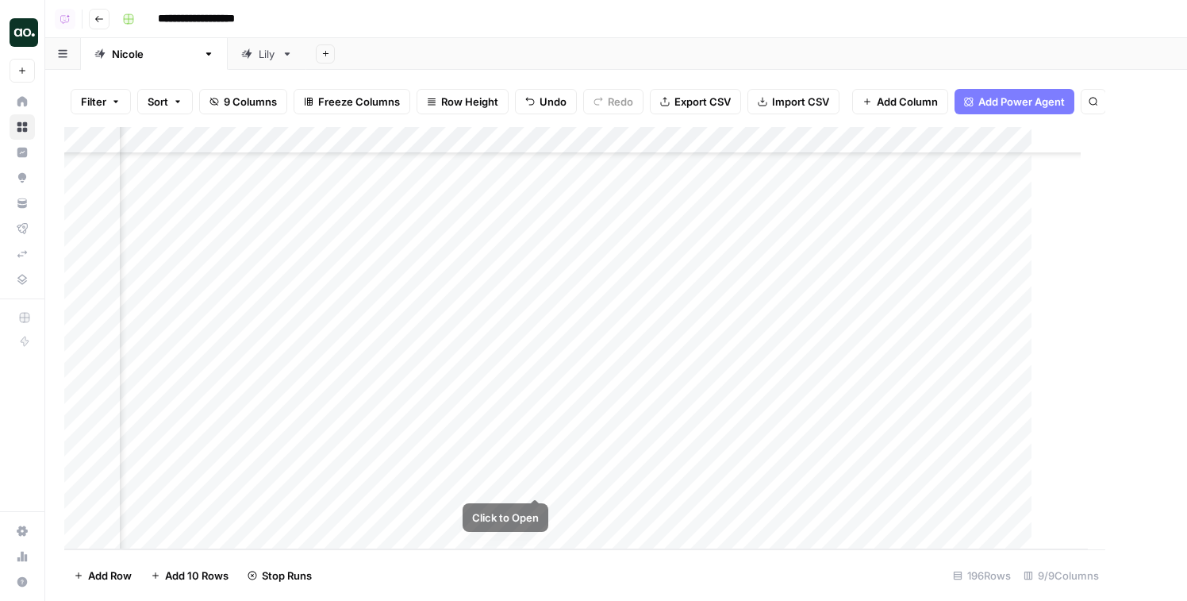
click at [540, 483] on div "Add Column" at bounding box center [576, 338] width 1024 height 422
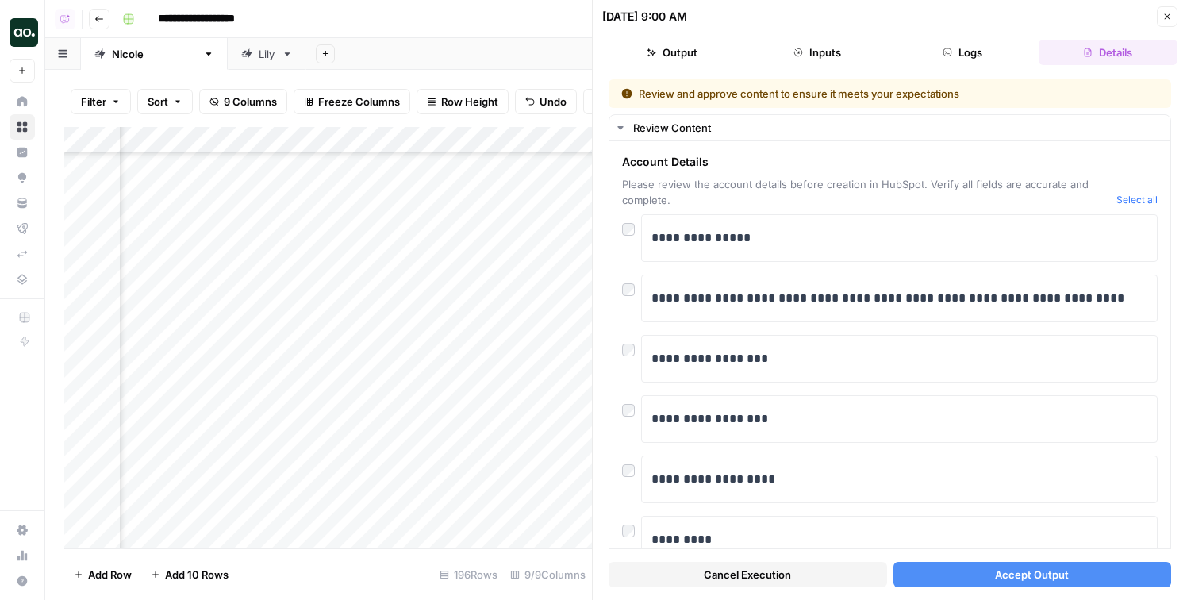
click at [677, 572] on button "Cancel Execution" at bounding box center [748, 574] width 279 height 25
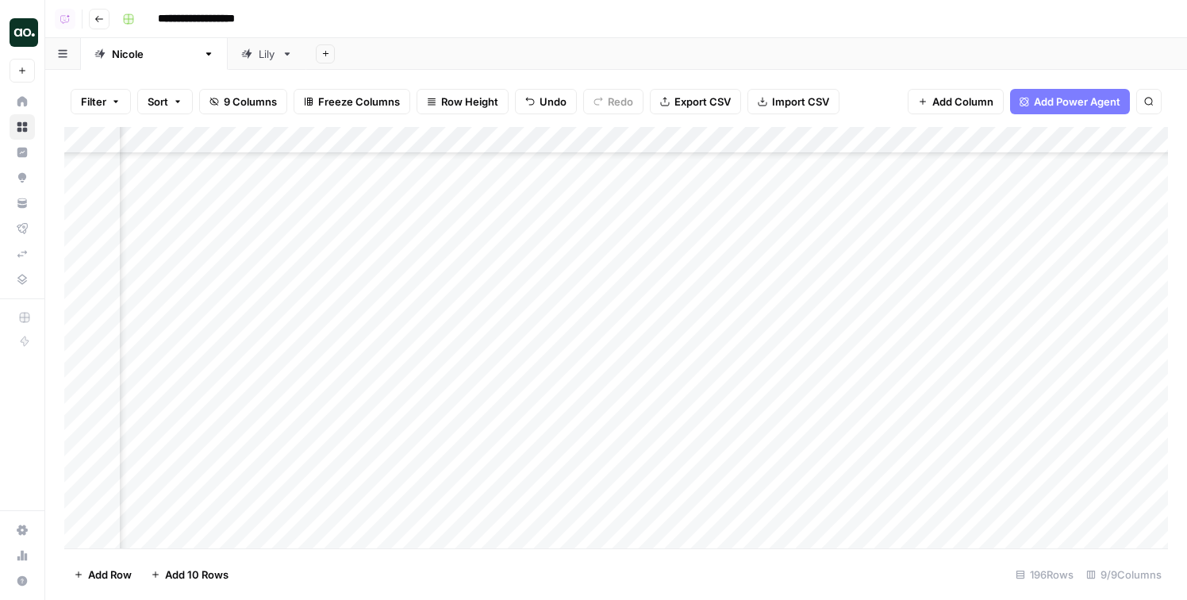
click at [539, 478] on div "Add Column" at bounding box center [616, 337] width 1104 height 421
click at [535, 510] on div "Add Column" at bounding box center [616, 337] width 1104 height 421
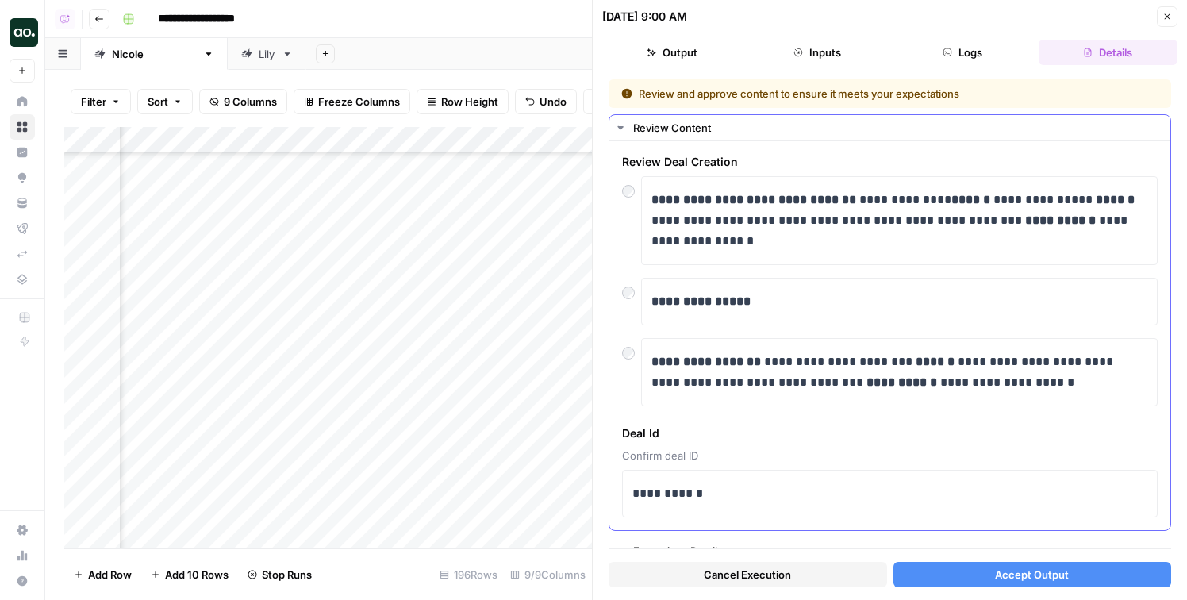
scroll to position [16, 0]
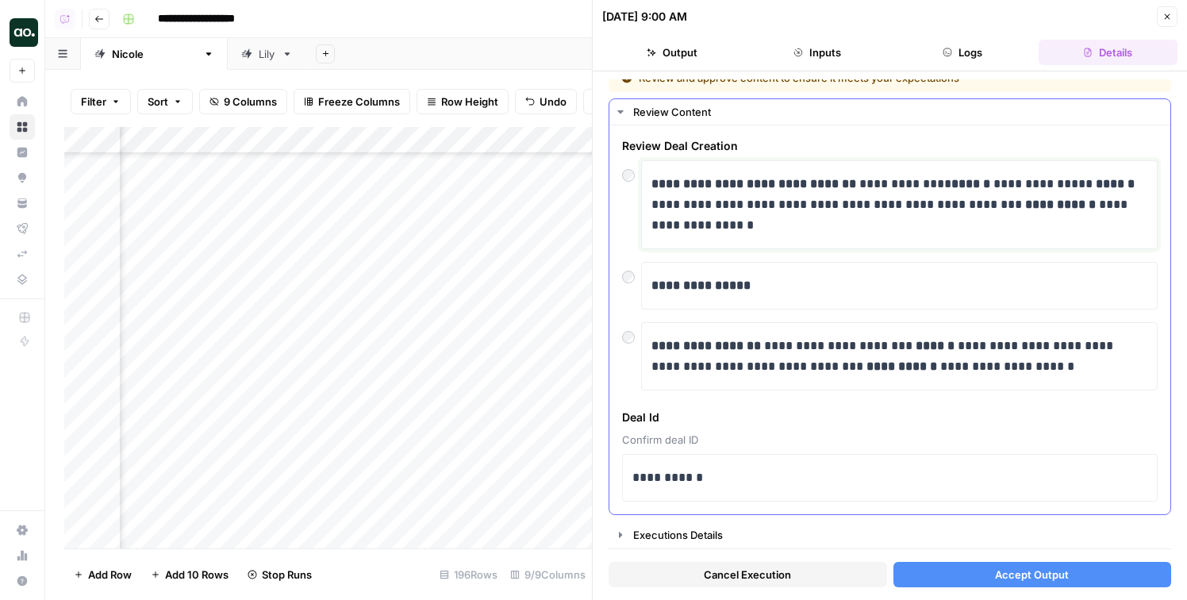
click at [1117, 201] on p "**********" at bounding box center [900, 205] width 496 height 62
click at [977, 582] on button "Accept Output" at bounding box center [1033, 574] width 279 height 25
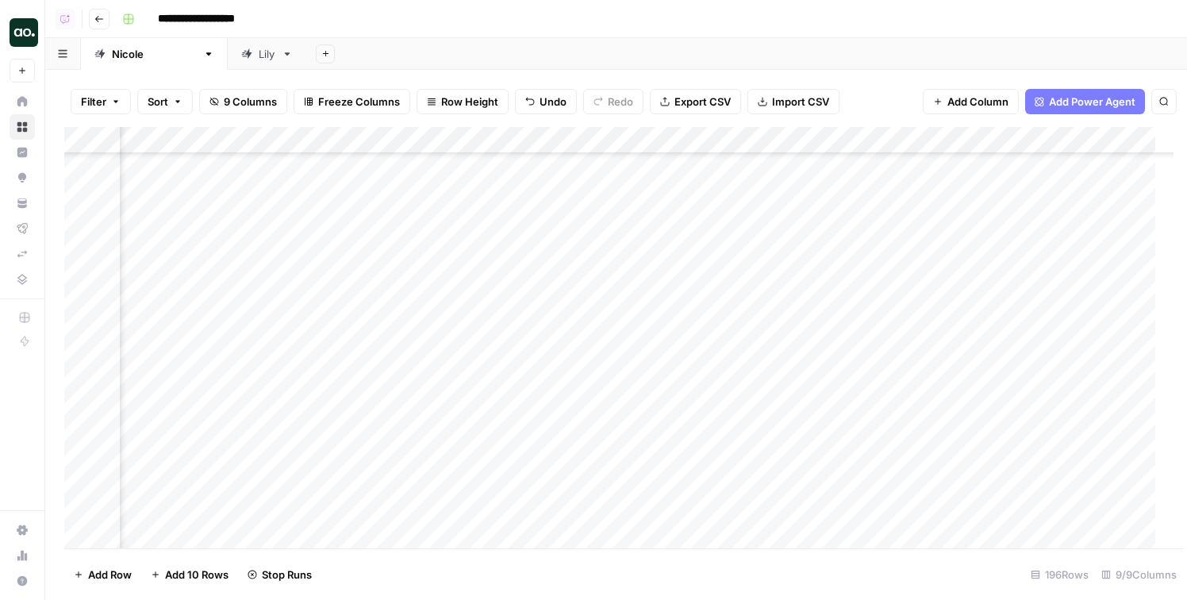
scroll to position [4920, 317]
click at [533, 316] on div "Add Column" at bounding box center [616, 337] width 1104 height 421
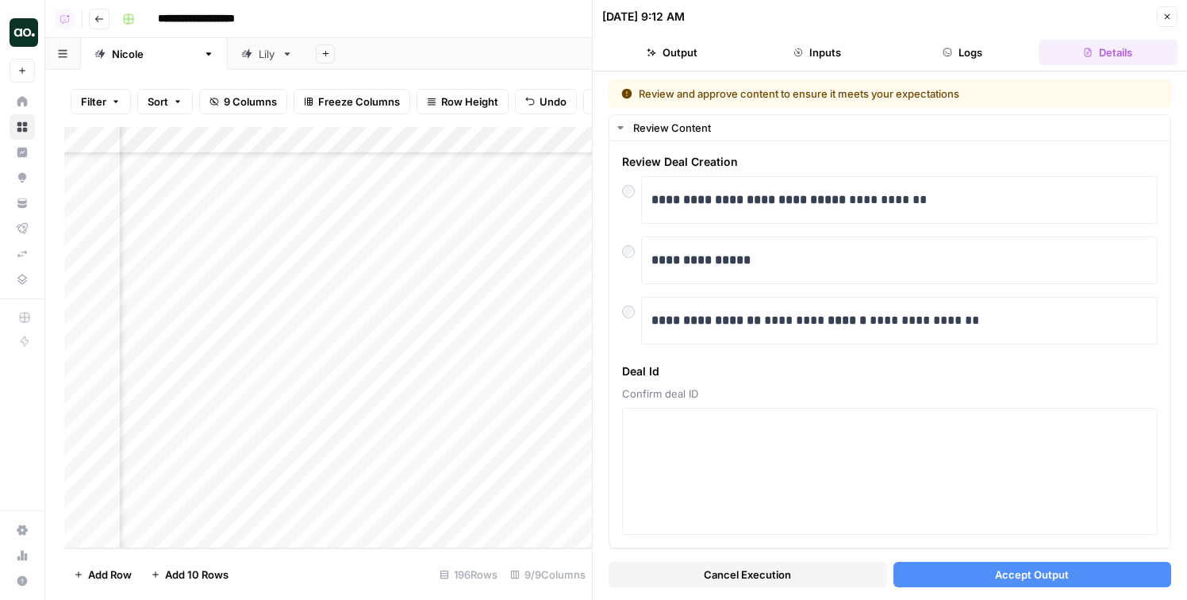
click at [923, 49] on button "Logs" at bounding box center [963, 52] width 139 height 25
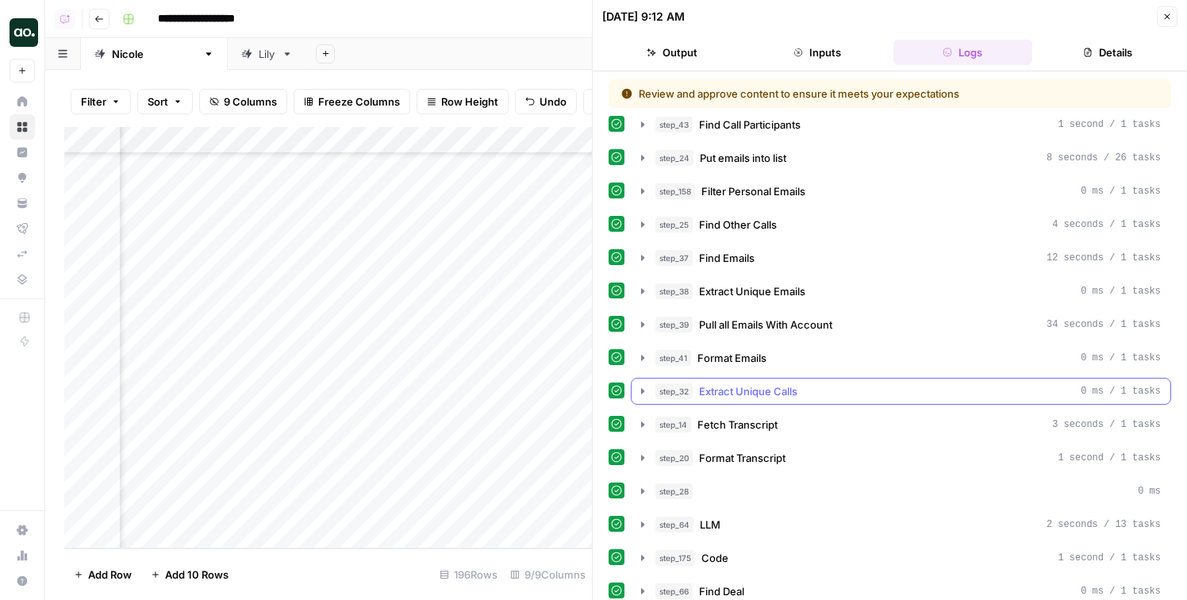
scroll to position [179, 0]
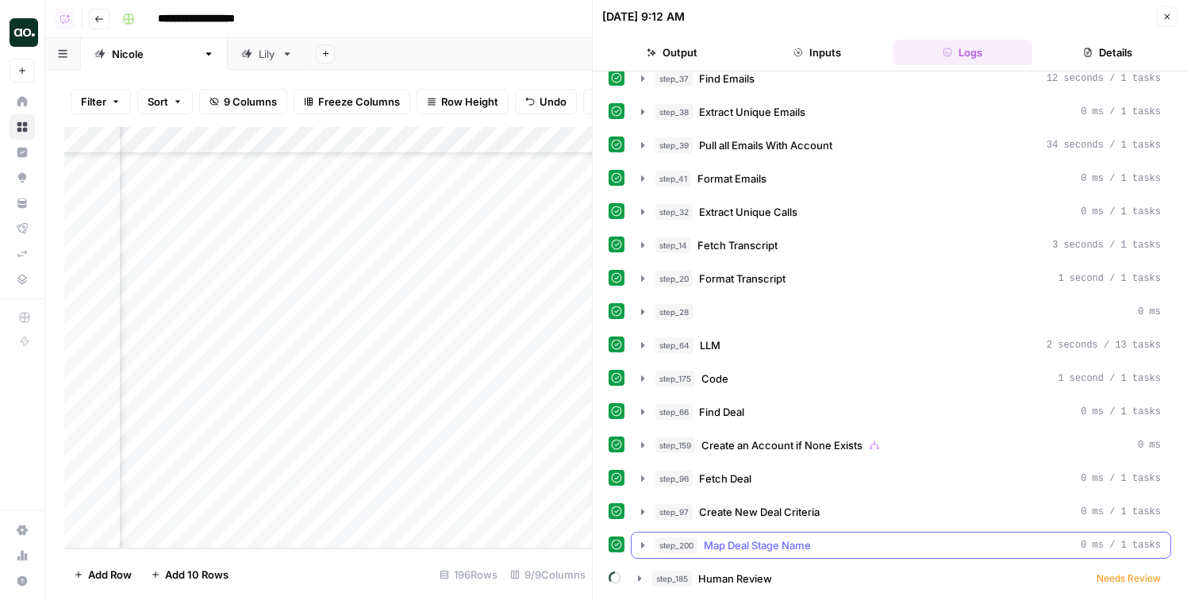
click at [721, 534] on button "step_200 Map Deal Stage Name 0 ms / 1 tasks" at bounding box center [901, 545] width 539 height 25
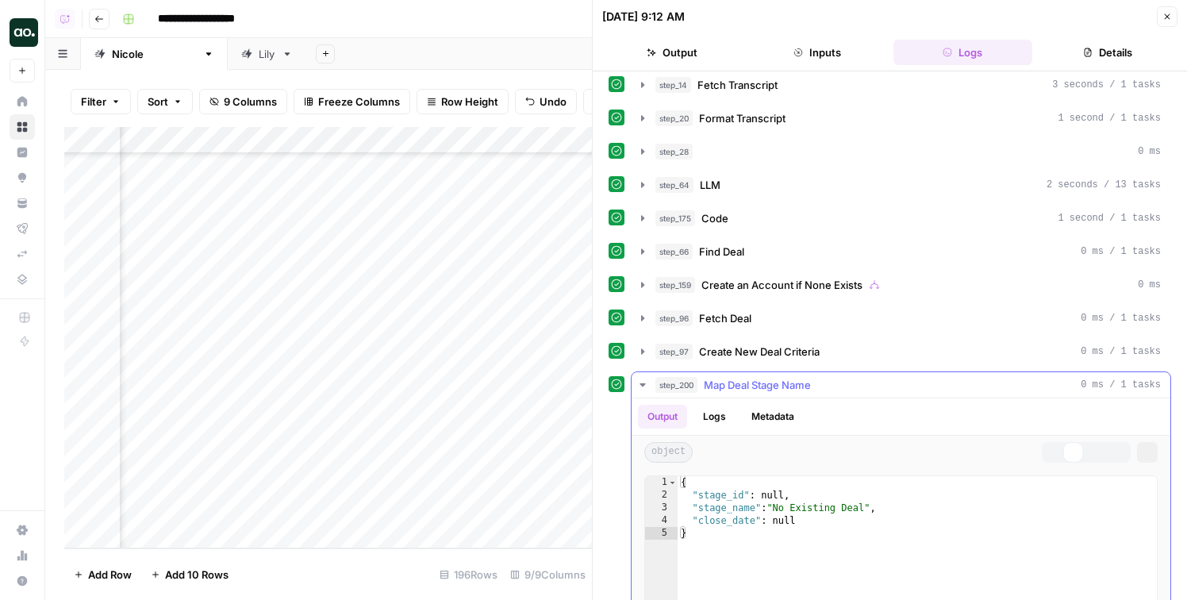
scroll to position [427, 0]
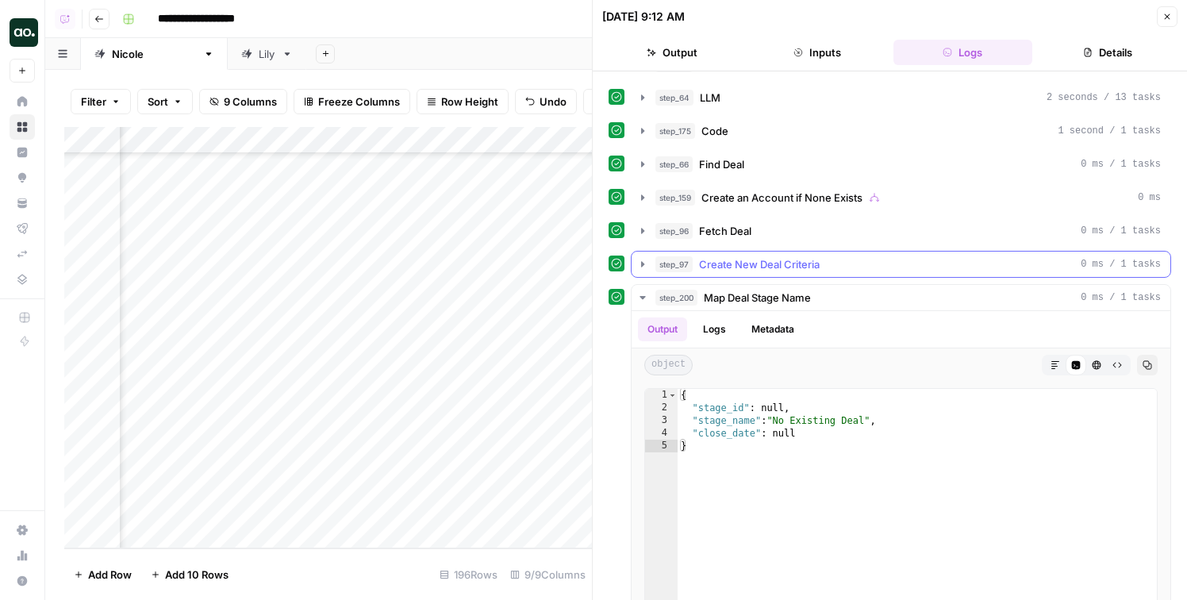
click at [733, 264] on span "Create New Deal Criteria" at bounding box center [759, 264] width 121 height 16
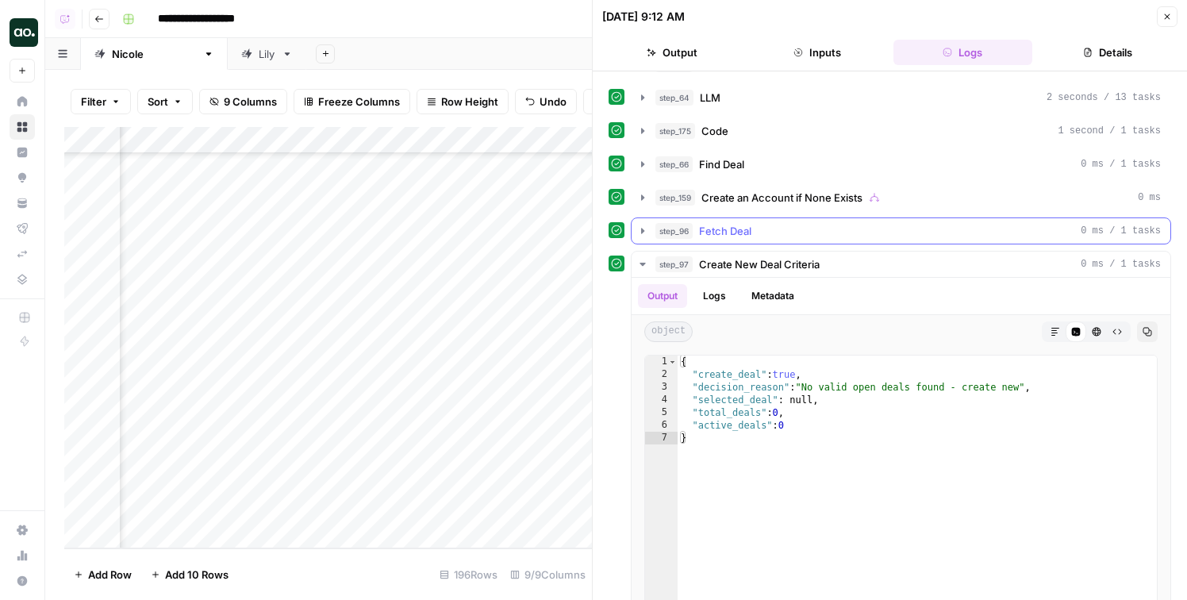
click at [731, 237] on span "Fetch Deal" at bounding box center [725, 231] width 52 height 16
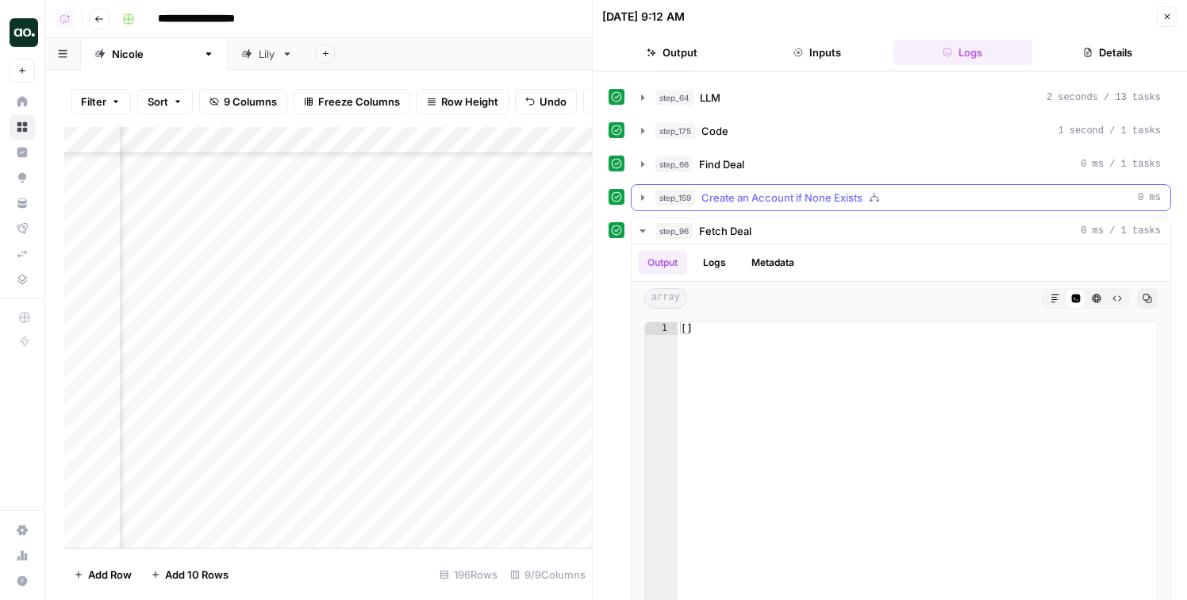
click at [737, 187] on button "step_159 Create an Account if None Exists 0 ms" at bounding box center [901, 197] width 539 height 25
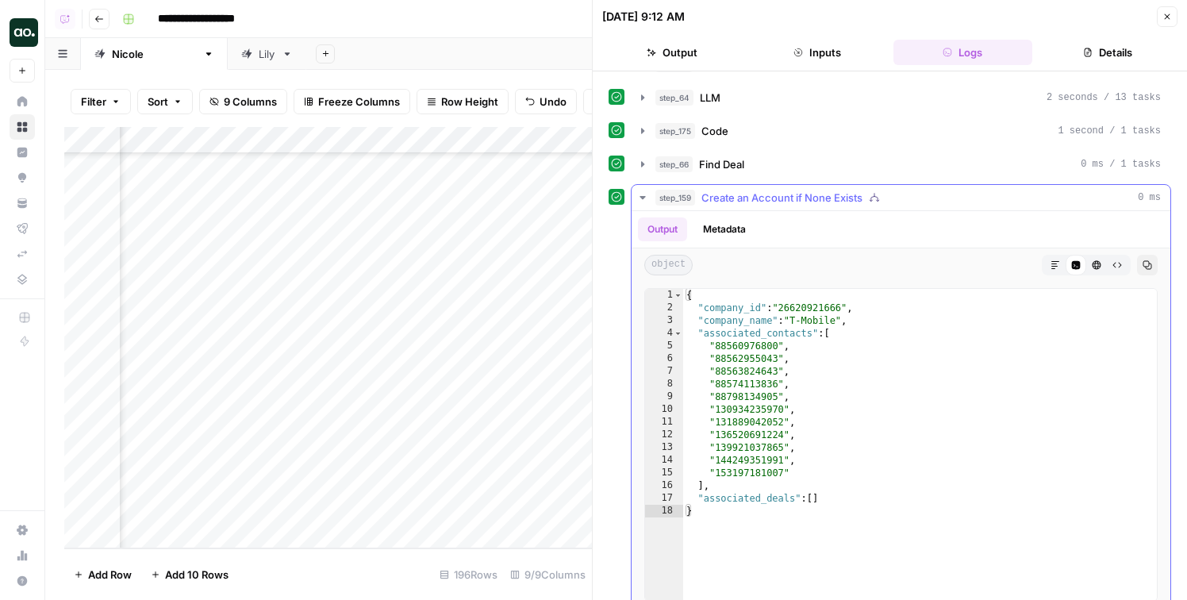
click at [720, 238] on button "Metadata" at bounding box center [725, 229] width 62 height 24
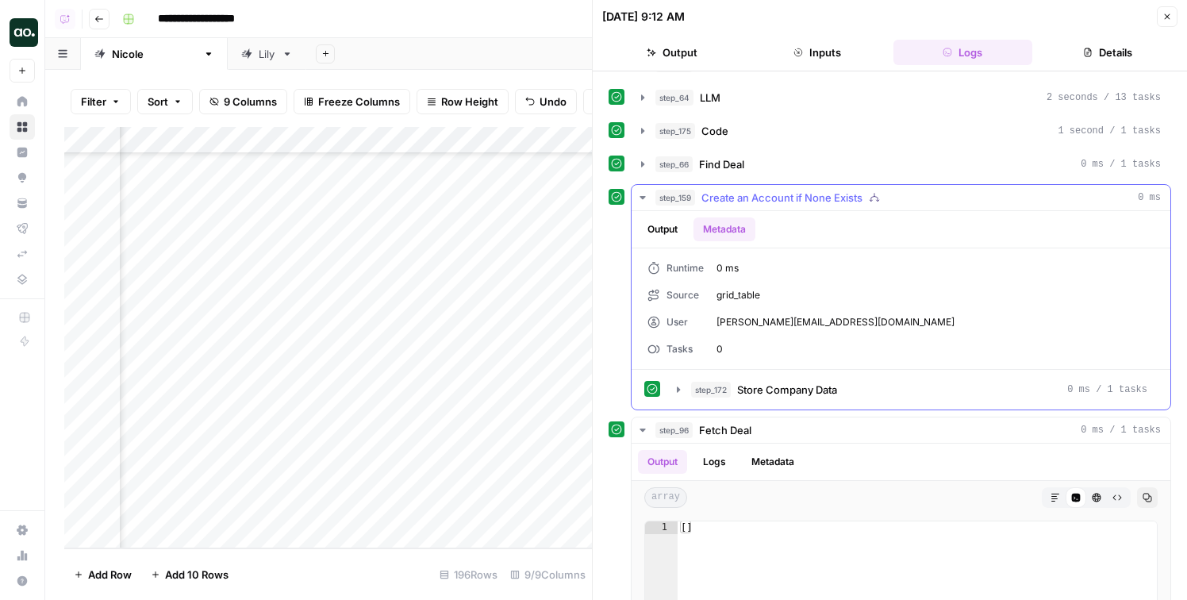
click at [657, 234] on button "Output" at bounding box center [662, 229] width 49 height 24
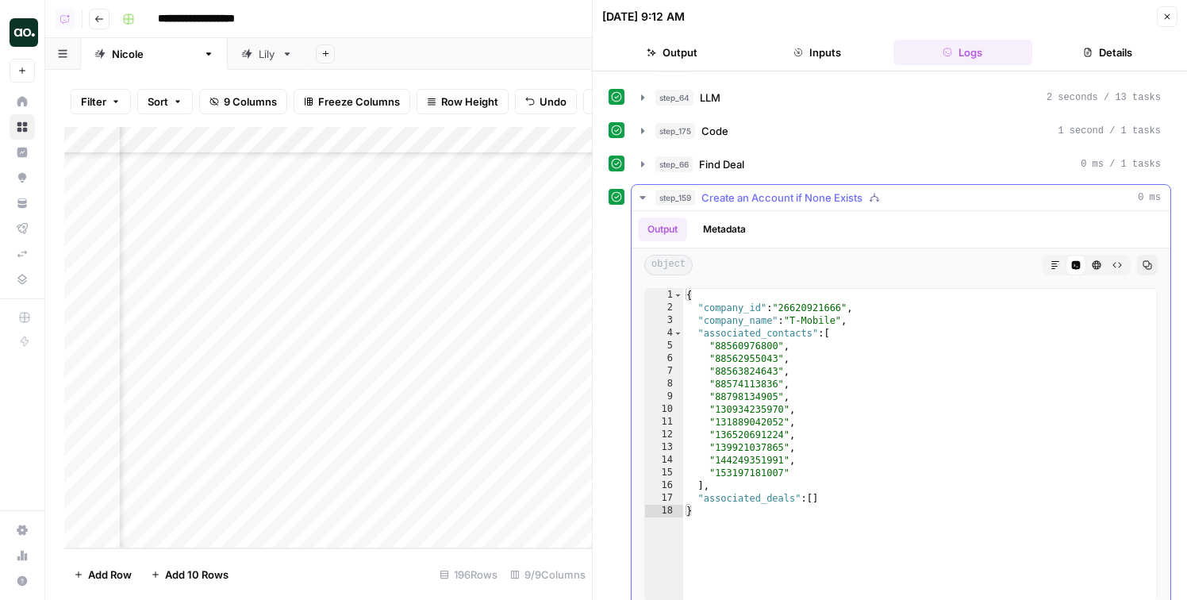
scroll to position [469, 0]
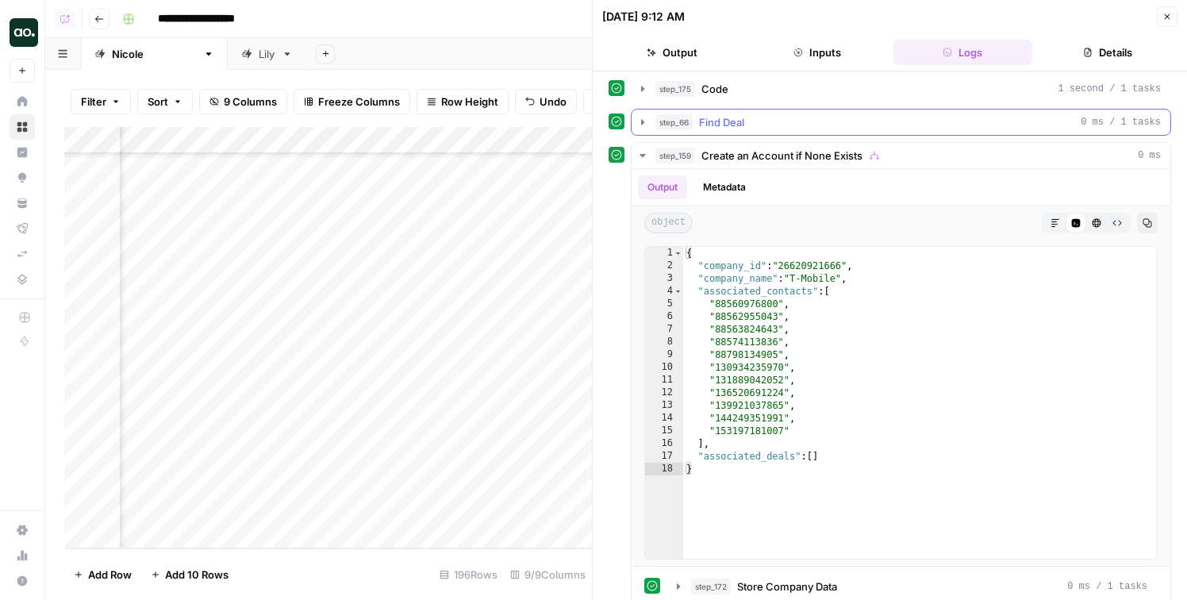
click at [718, 123] on span "Find Deal" at bounding box center [721, 122] width 45 height 16
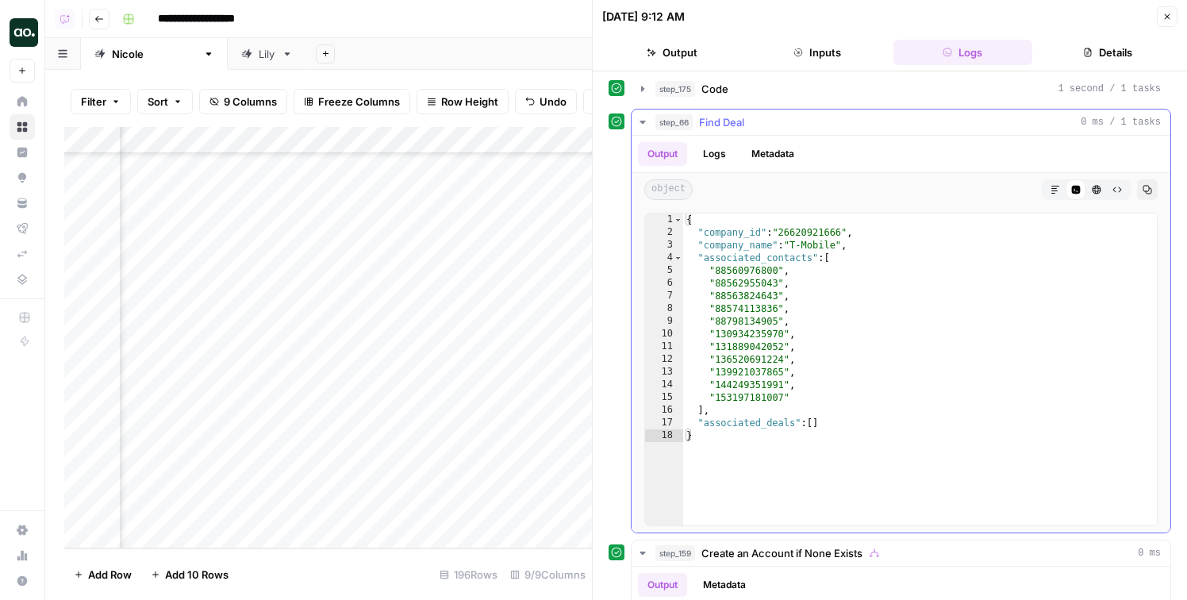
click at [718, 123] on span "Find Deal" at bounding box center [721, 122] width 45 height 16
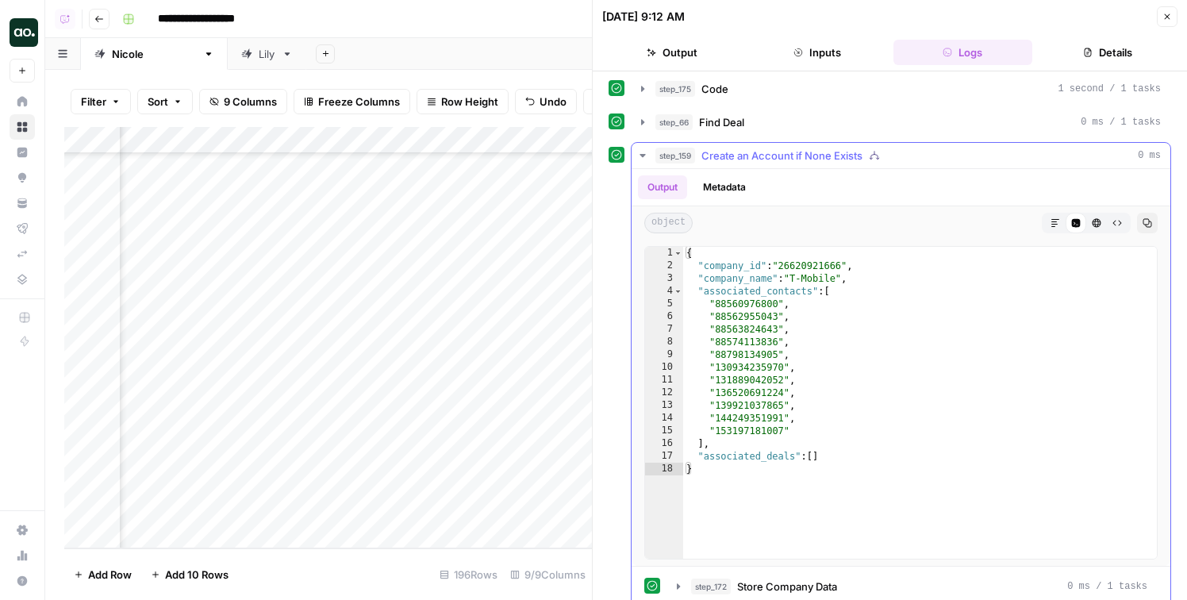
click at [741, 188] on button "Metadata" at bounding box center [725, 187] width 62 height 24
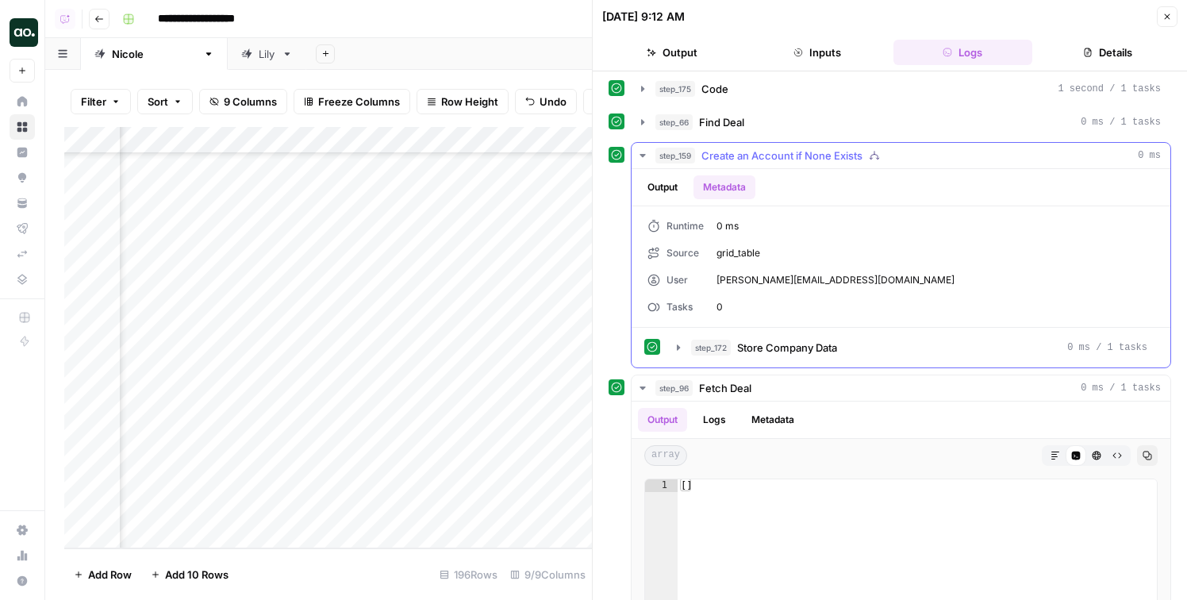
click at [700, 153] on div "step_159 Create an Account if None Exists 0 ms" at bounding box center [909, 156] width 506 height 16
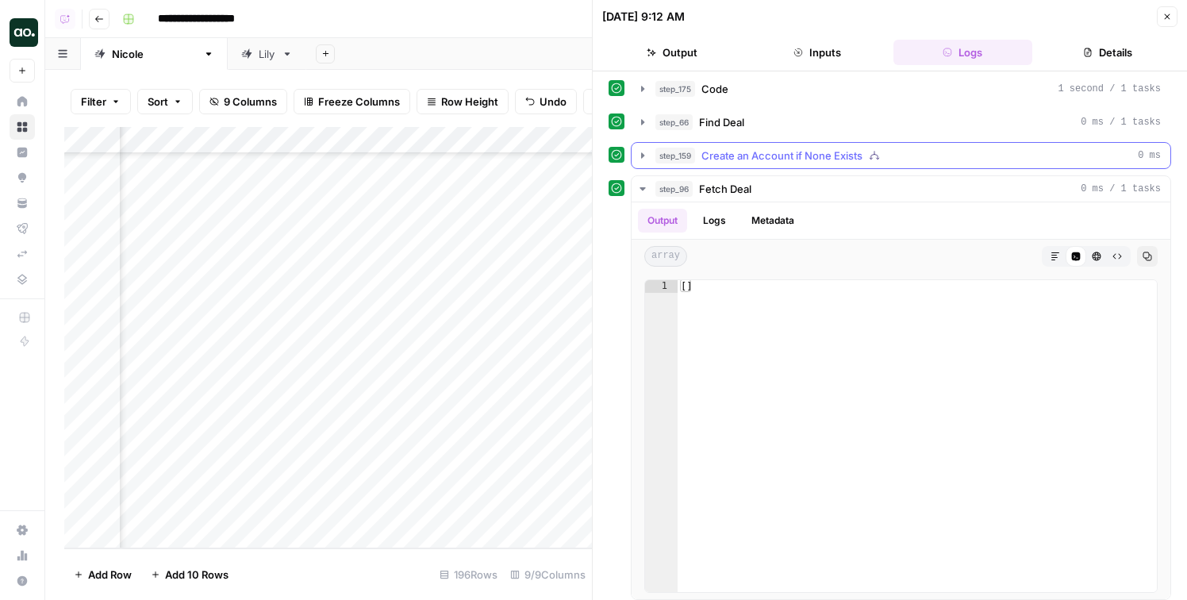
click at [699, 154] on div "step_159 Create an Account if None Exists 0 ms" at bounding box center [909, 156] width 506 height 16
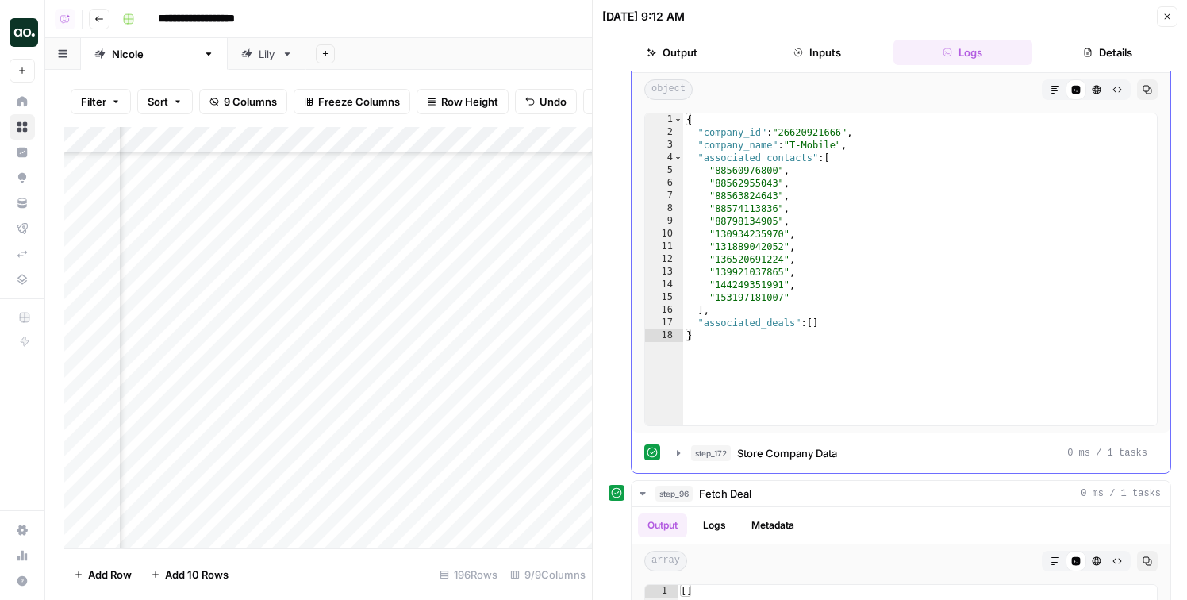
scroll to position [855, 0]
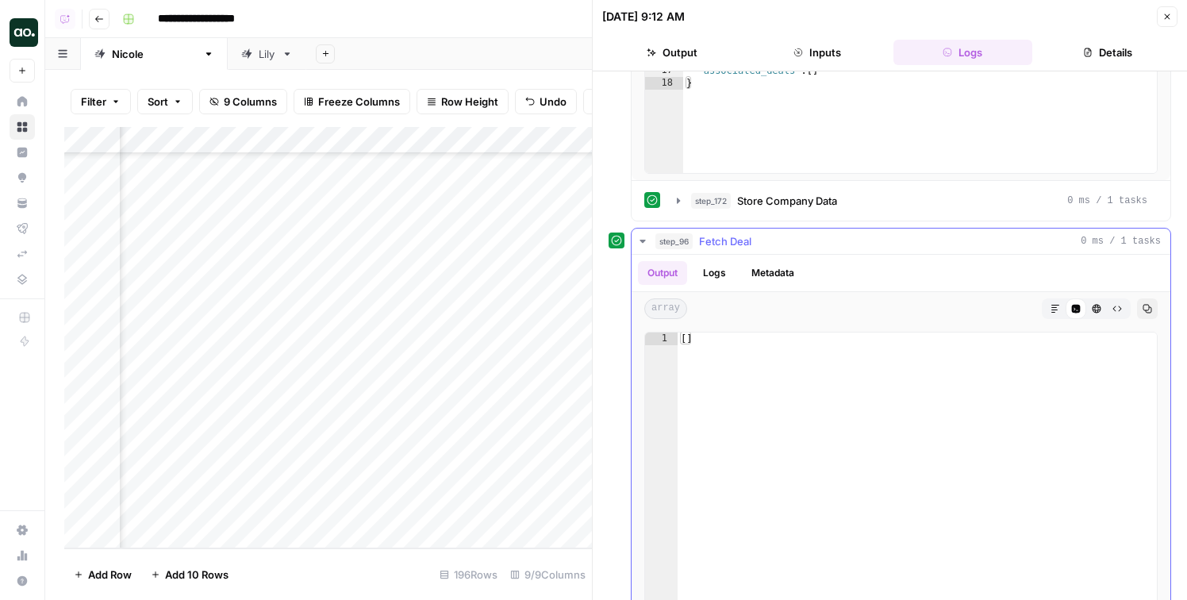
click at [710, 264] on button "Logs" at bounding box center [715, 273] width 42 height 24
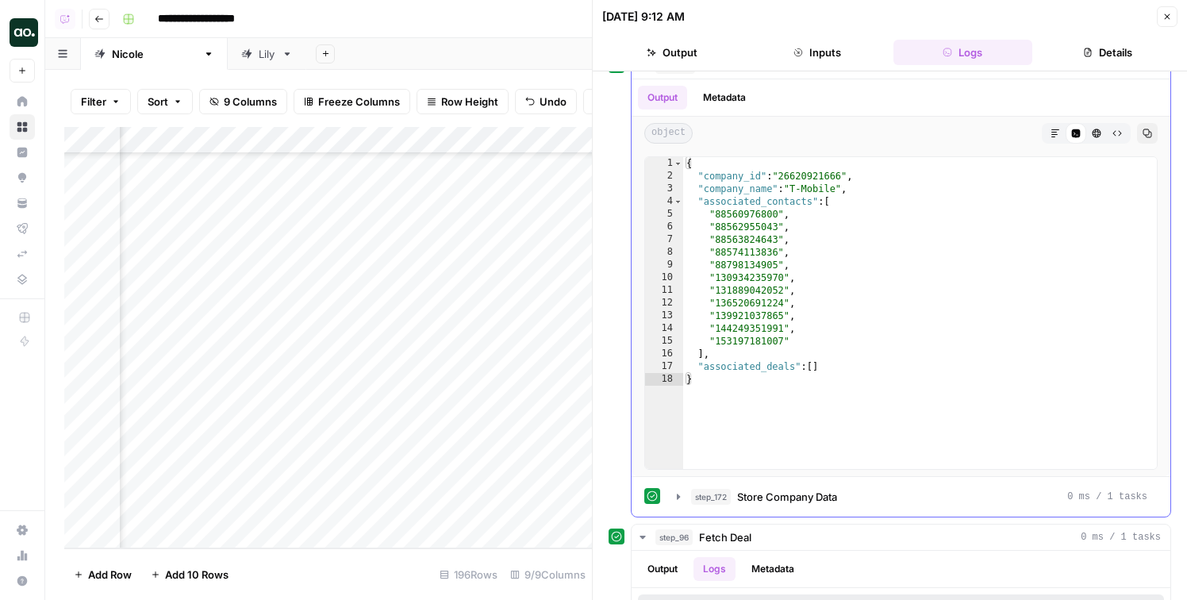
scroll to position [394, 0]
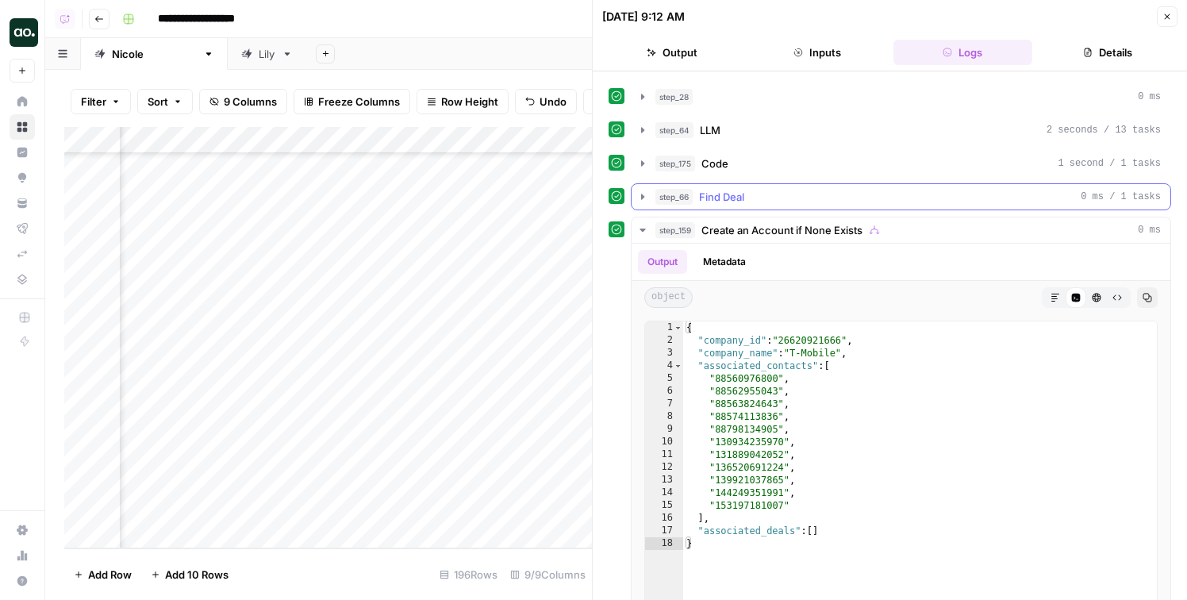
click at [719, 204] on span "Find Deal" at bounding box center [721, 197] width 45 height 16
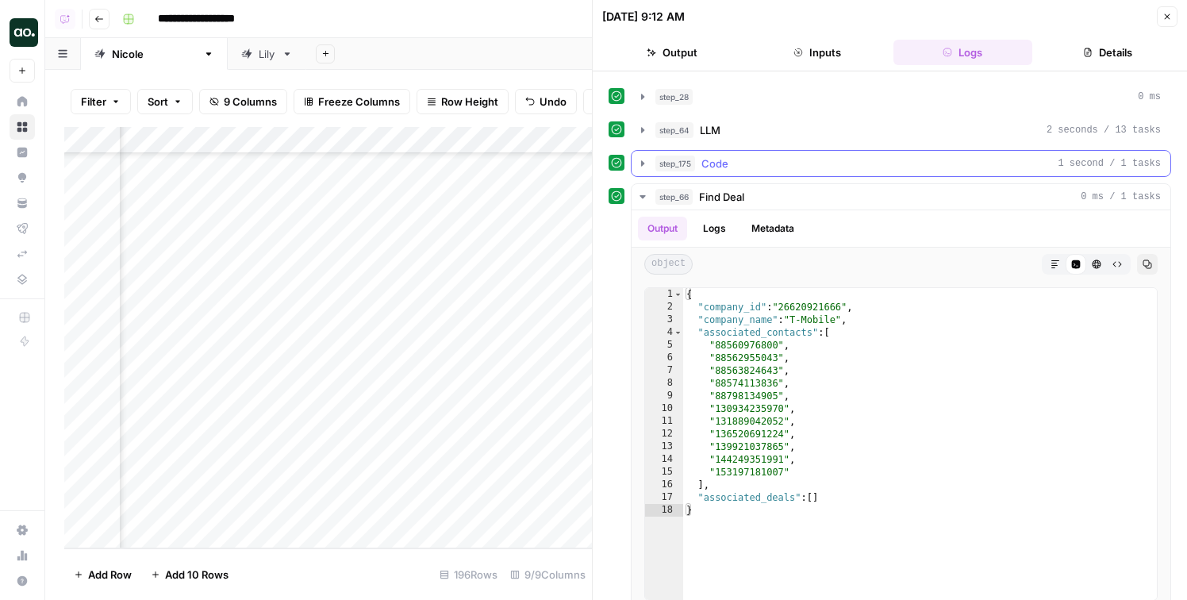
click at [706, 152] on button "step_175 Code 1 second / 1 tasks" at bounding box center [901, 163] width 539 height 25
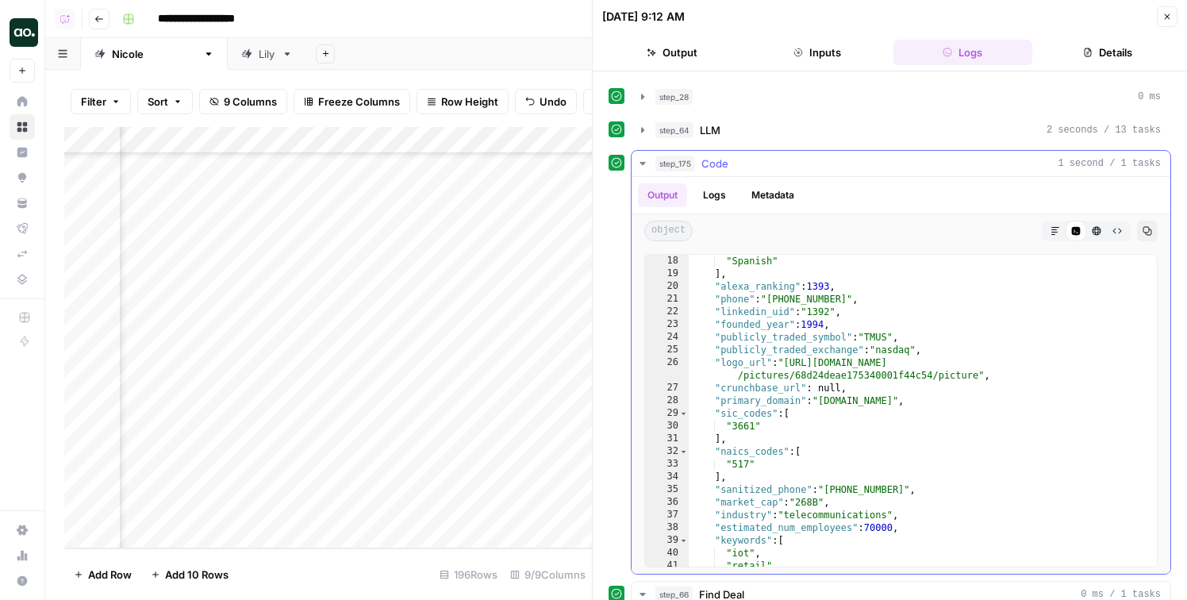
type textarea "**********"
click at [814, 406] on div ""Spanish" ] , "alexa_ranking" : 1393 , "phone" : "+1 800-937-8997" , "linkedin_…" at bounding box center [923, 423] width 468 height 337
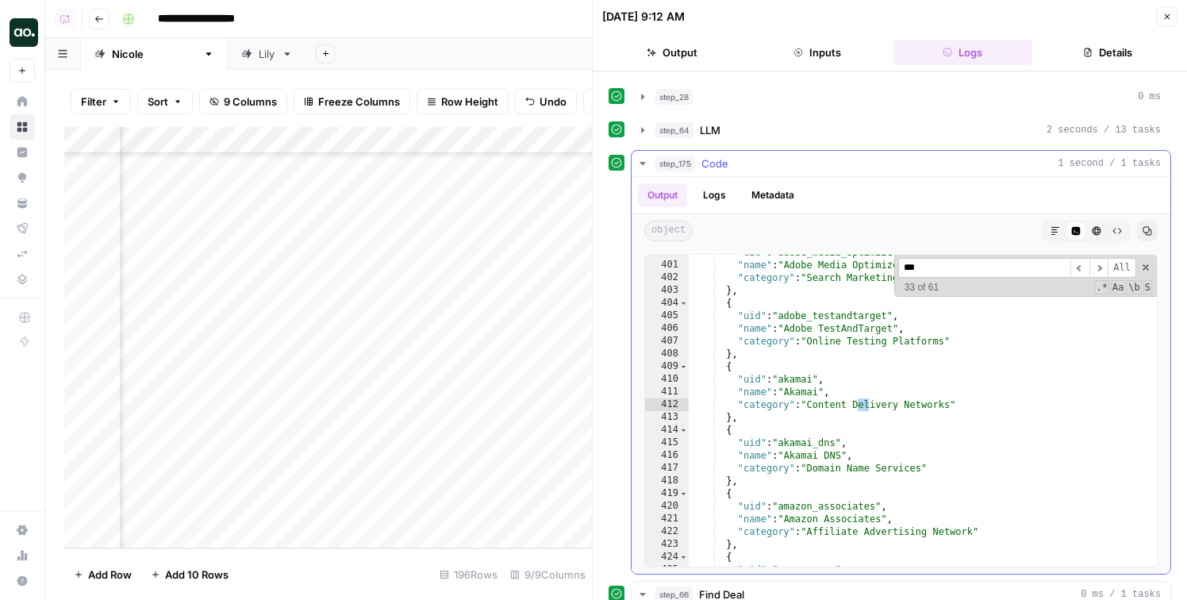
scroll to position [174, 0]
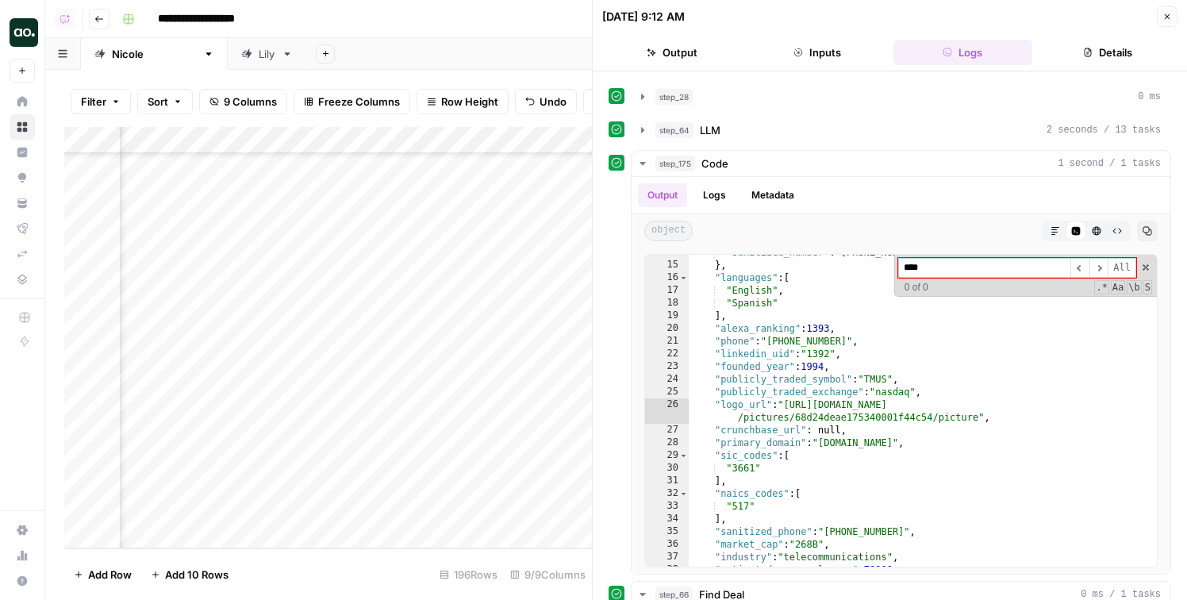
type input "****"
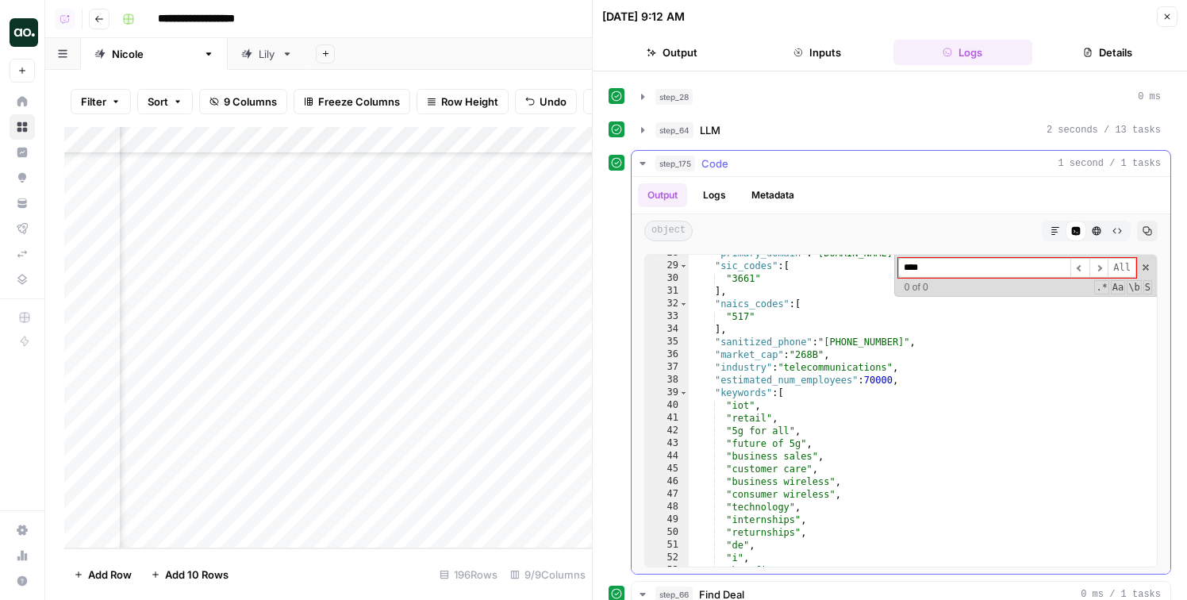
scroll to position [364, 0]
click at [721, 87] on button "step_28 0 ms" at bounding box center [901, 96] width 539 height 25
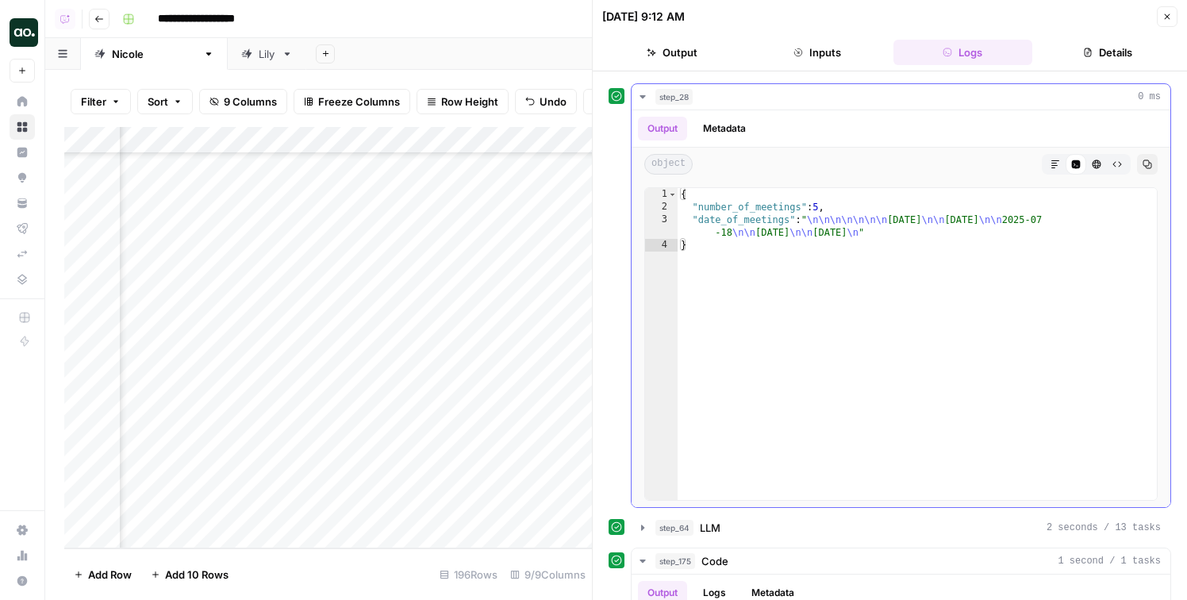
click at [718, 86] on button "step_28 0 ms" at bounding box center [901, 96] width 539 height 25
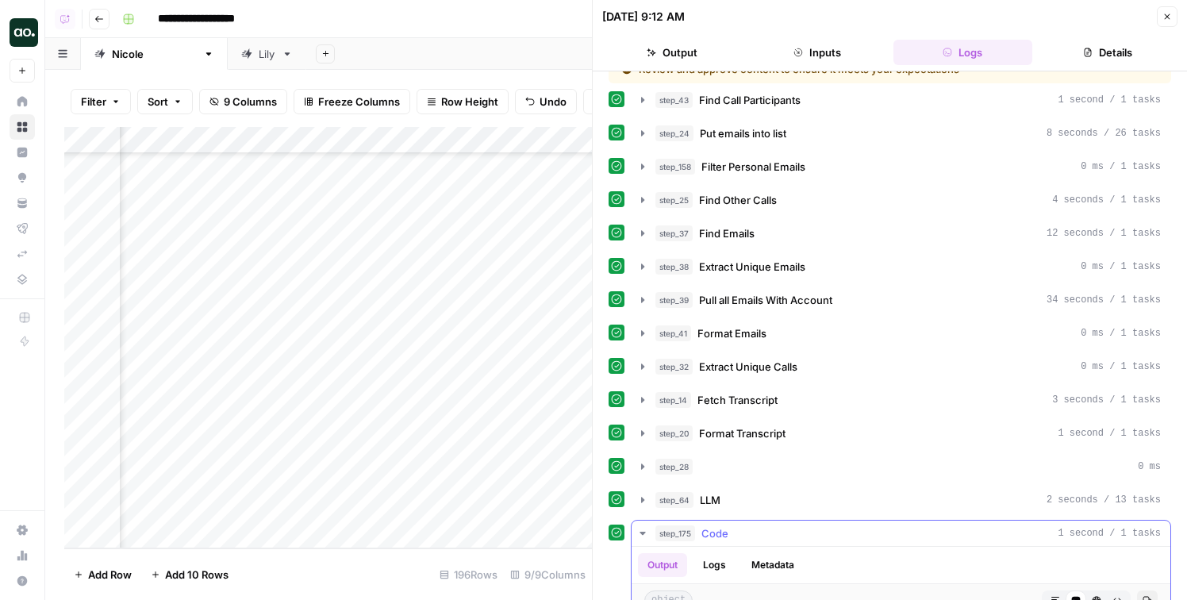
scroll to position [0, 0]
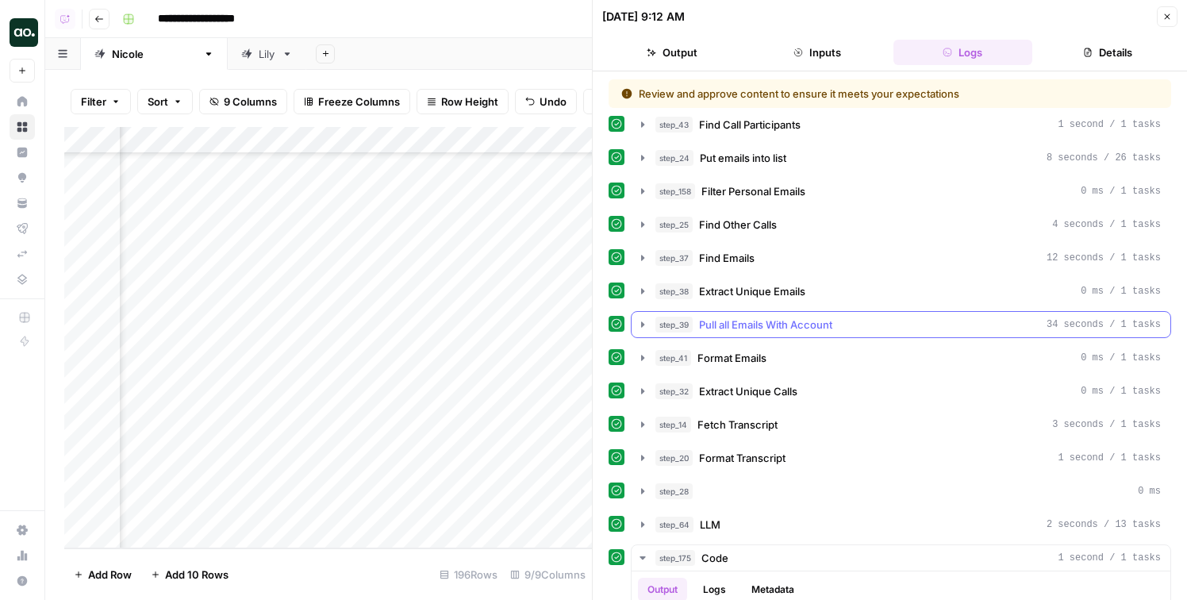
click at [745, 331] on span "Pull all Emails With Account" at bounding box center [765, 325] width 133 height 16
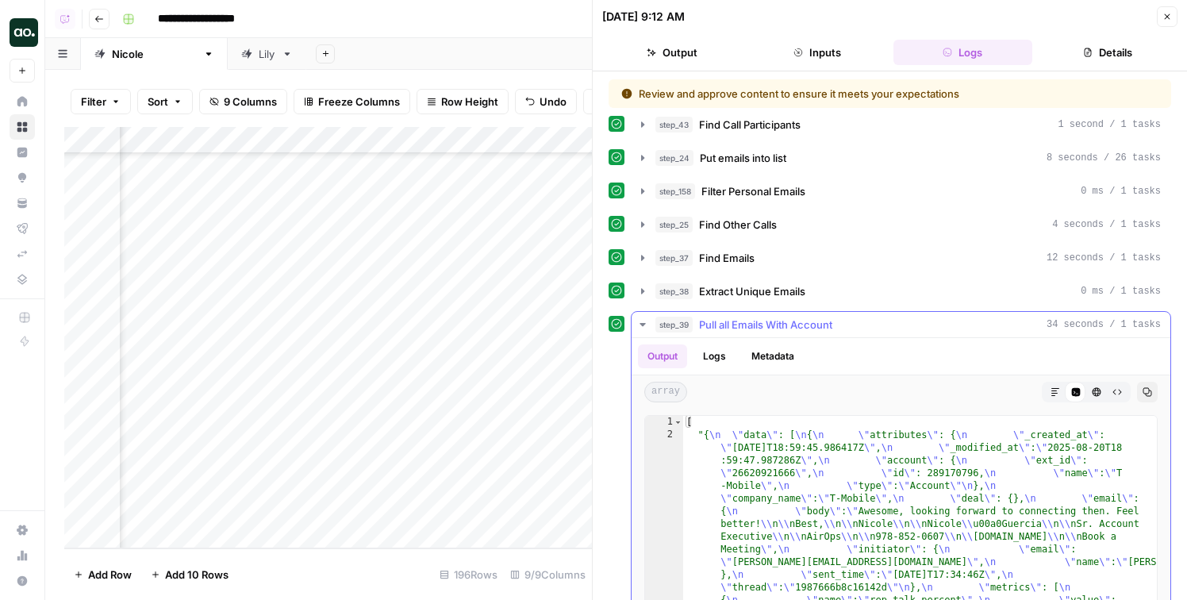
click at [745, 331] on span "Pull all Emails With Account" at bounding box center [765, 325] width 133 height 16
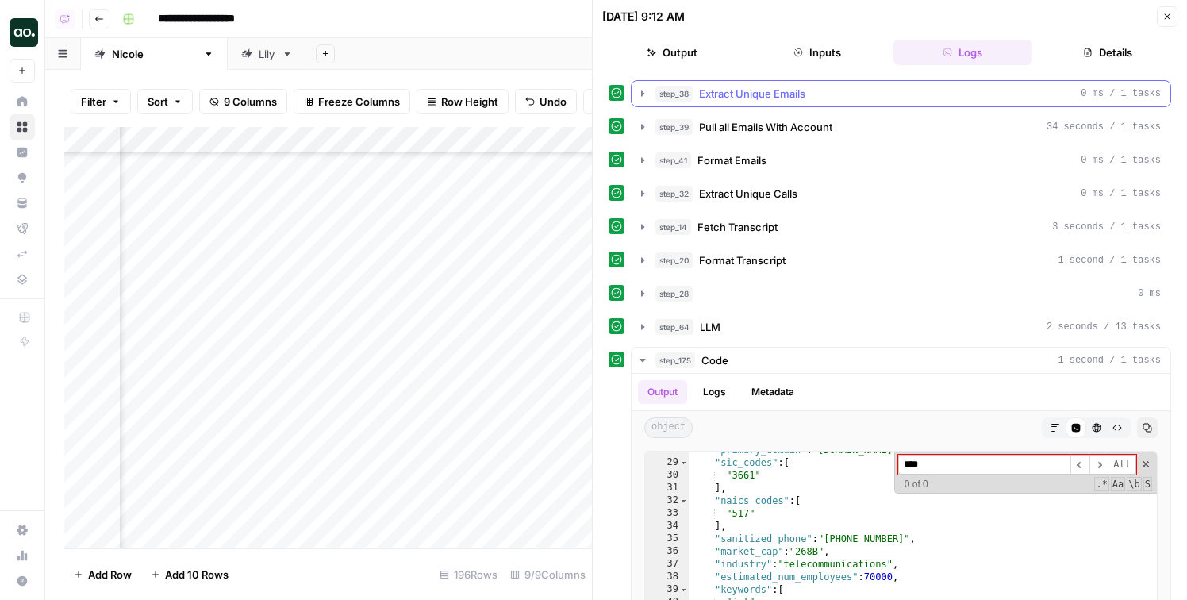
scroll to position [252, 0]
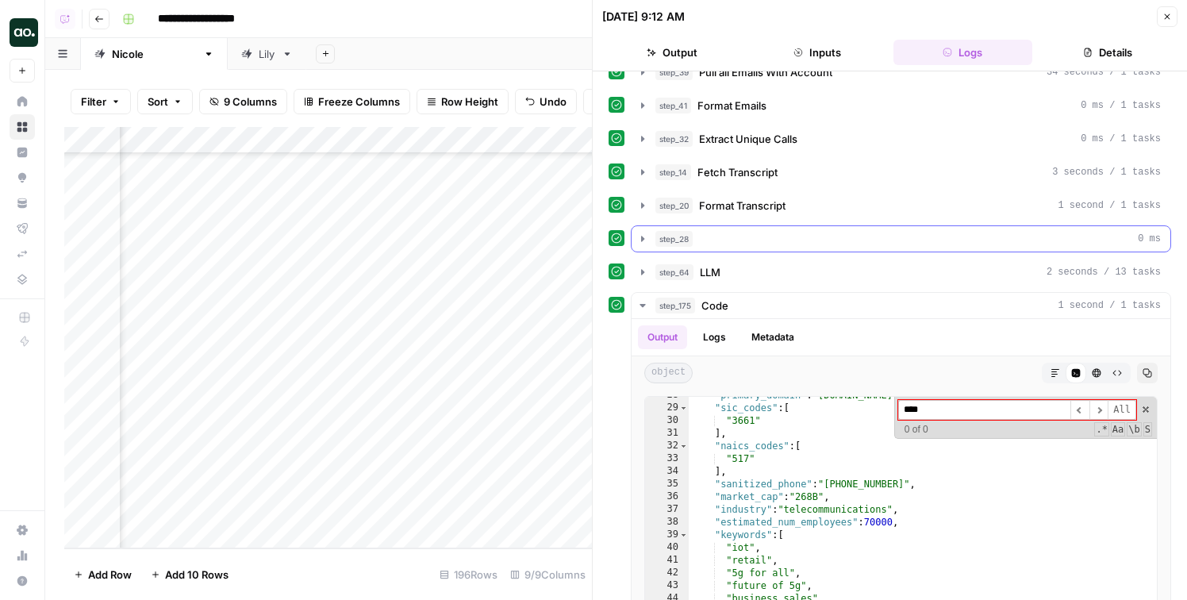
click at [707, 235] on div "step_28 0 ms" at bounding box center [909, 239] width 506 height 16
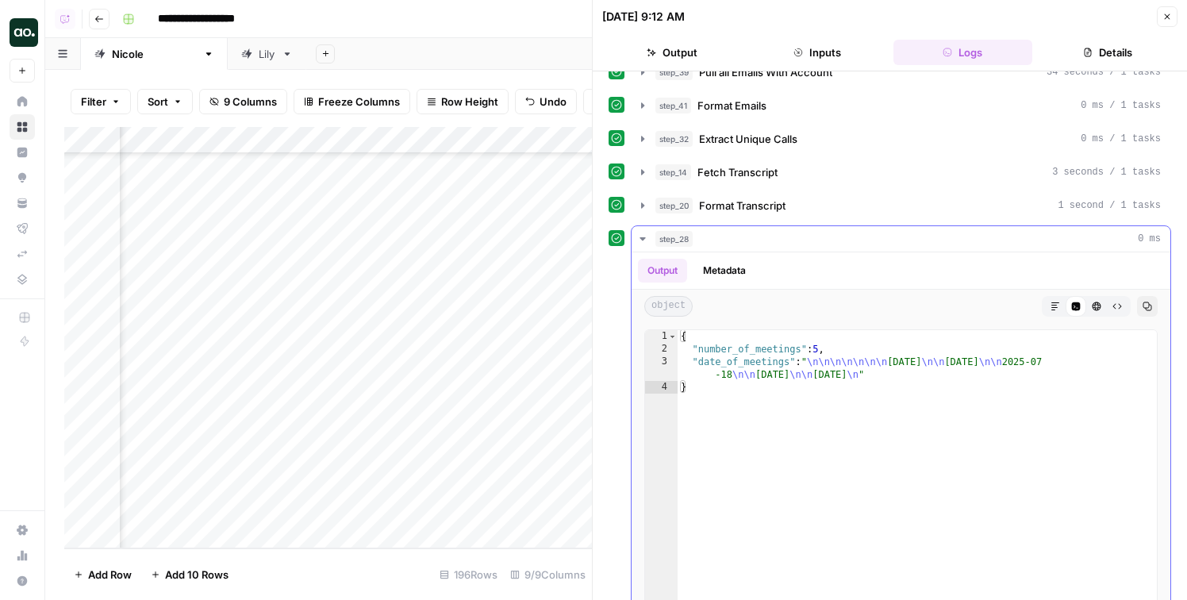
click at [707, 235] on div "step_28 0 ms" at bounding box center [909, 239] width 506 height 16
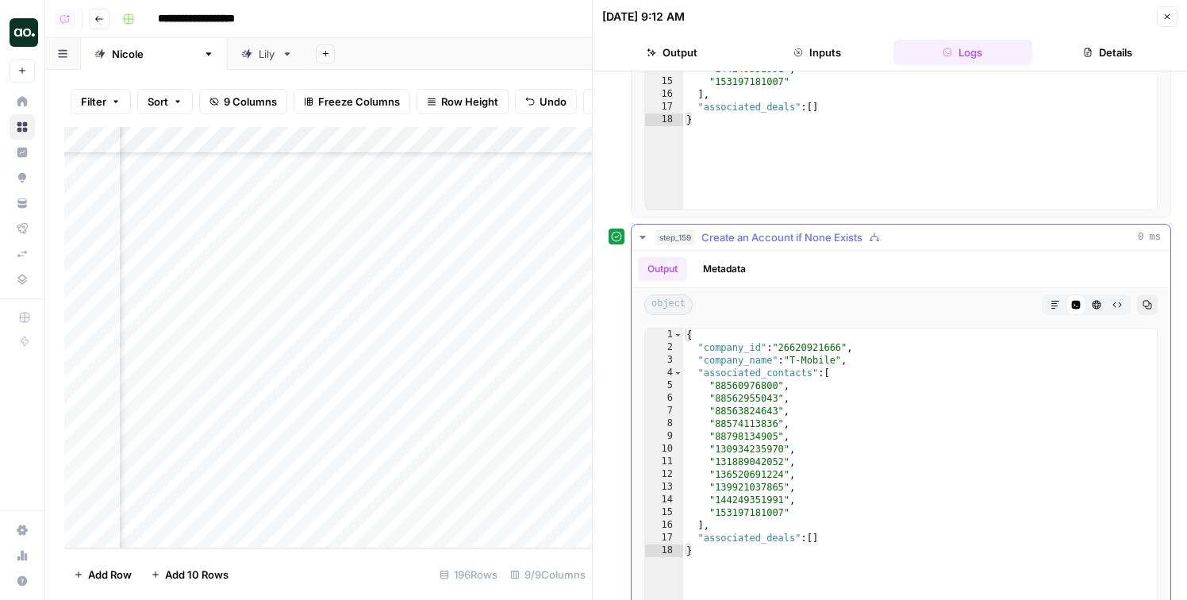
scroll to position [1133, 0]
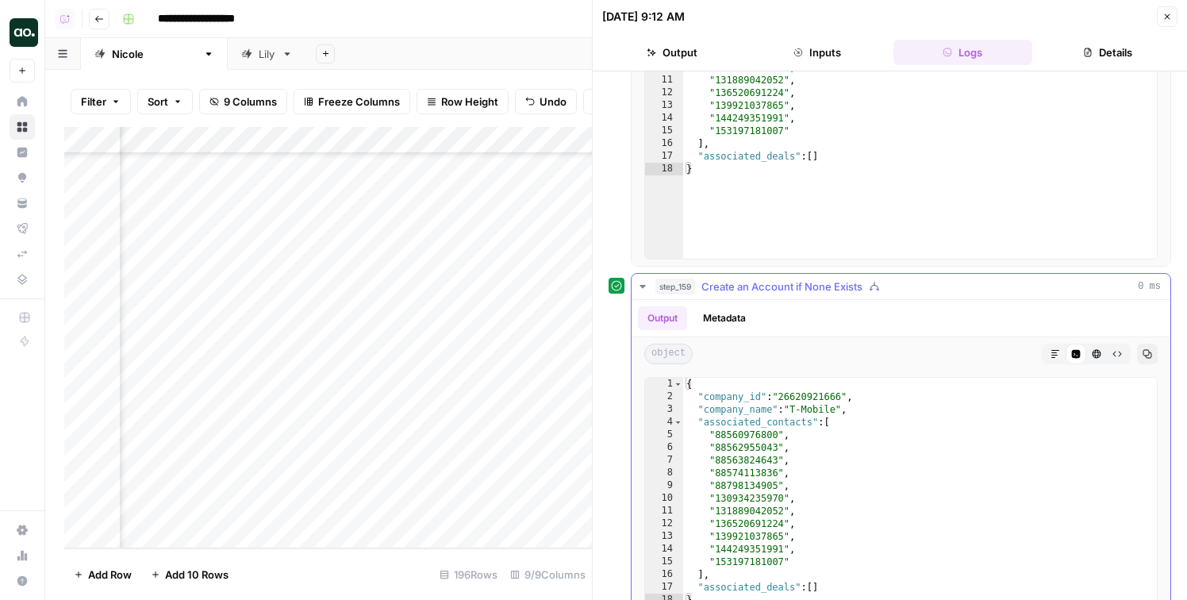
type textarea "**********"
click at [796, 395] on div "{ "company_id" : "26620921666" , "company_name" : "T-Mobile" , "associated_cont…" at bounding box center [920, 546] width 474 height 337
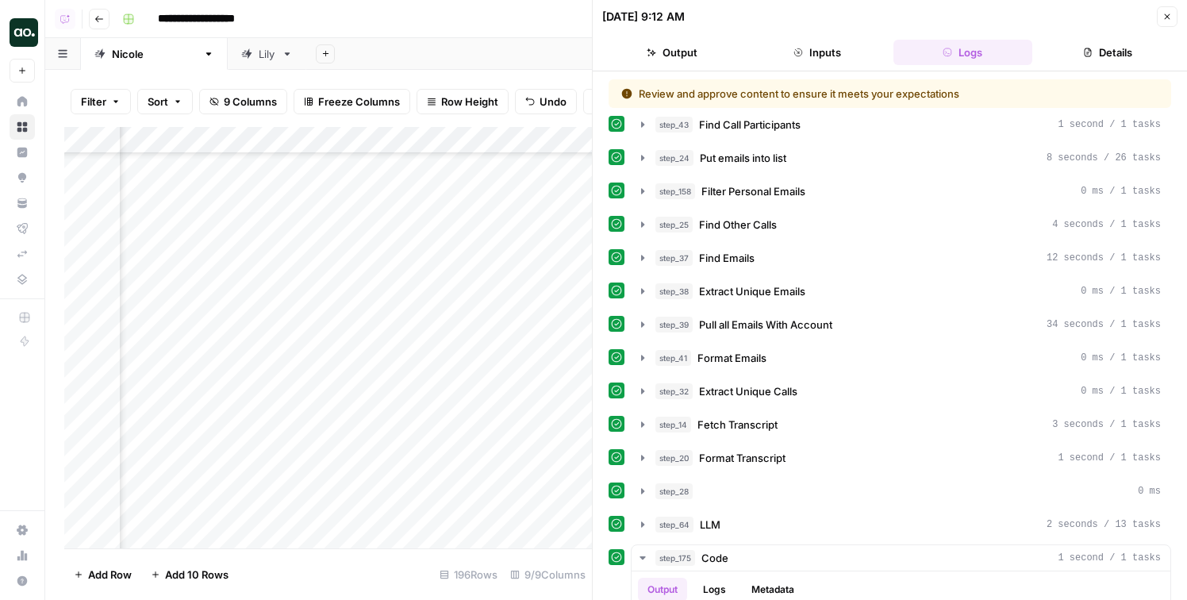
scroll to position [364, 0]
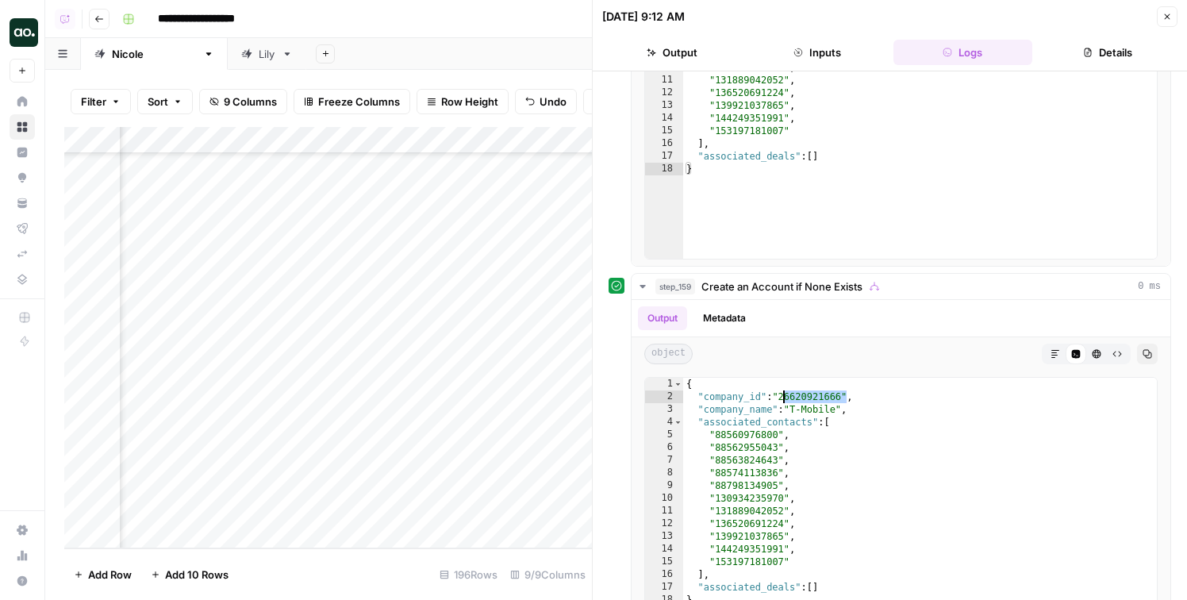
click at [533, 315] on div "Add Column" at bounding box center [328, 337] width 528 height 421
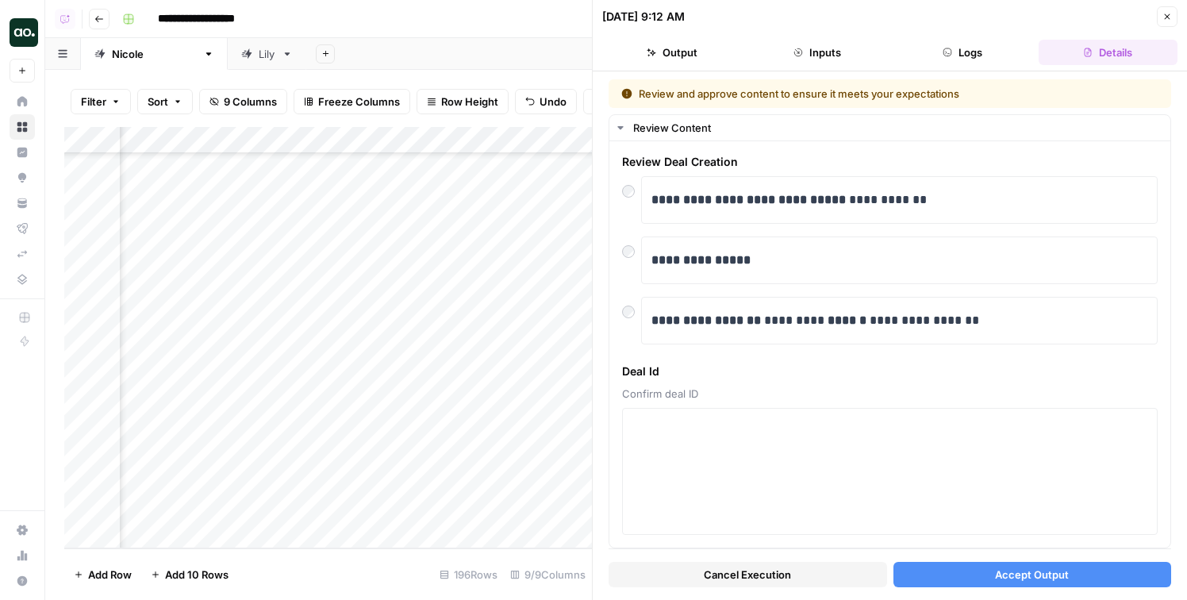
click at [740, 589] on div "Cancel Execution Accept Output" at bounding box center [890, 570] width 563 height 43
click at [735, 572] on span "Cancel Execution" at bounding box center [747, 575] width 87 height 16
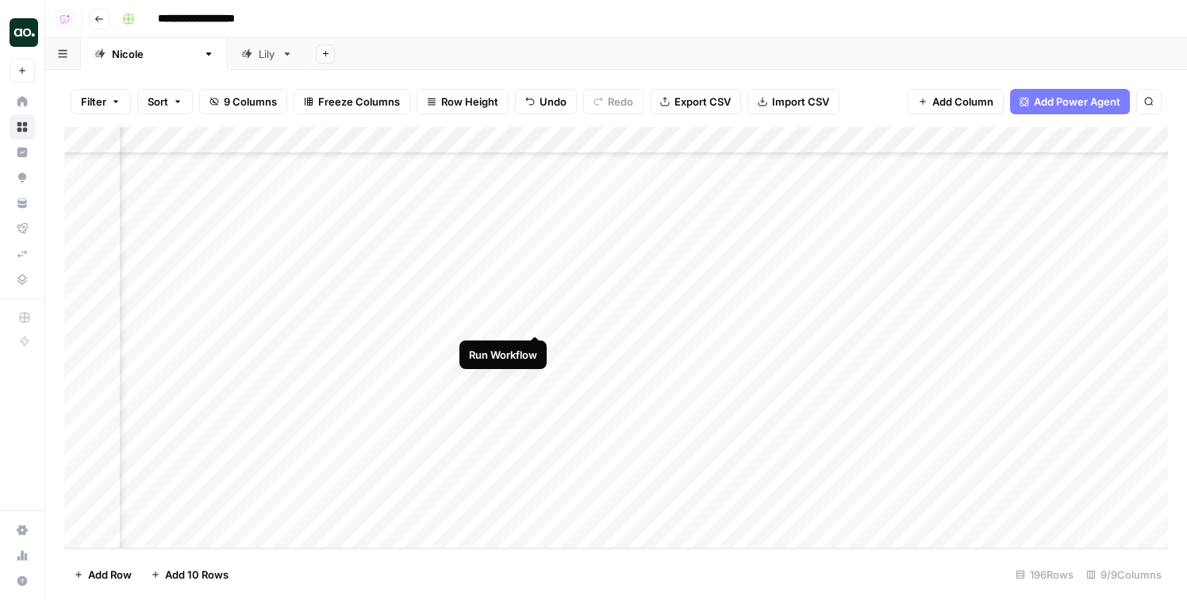
click at [537, 318] on div "Add Column" at bounding box center [616, 337] width 1104 height 421
click at [537, 315] on div "Add Column" at bounding box center [616, 337] width 1104 height 421
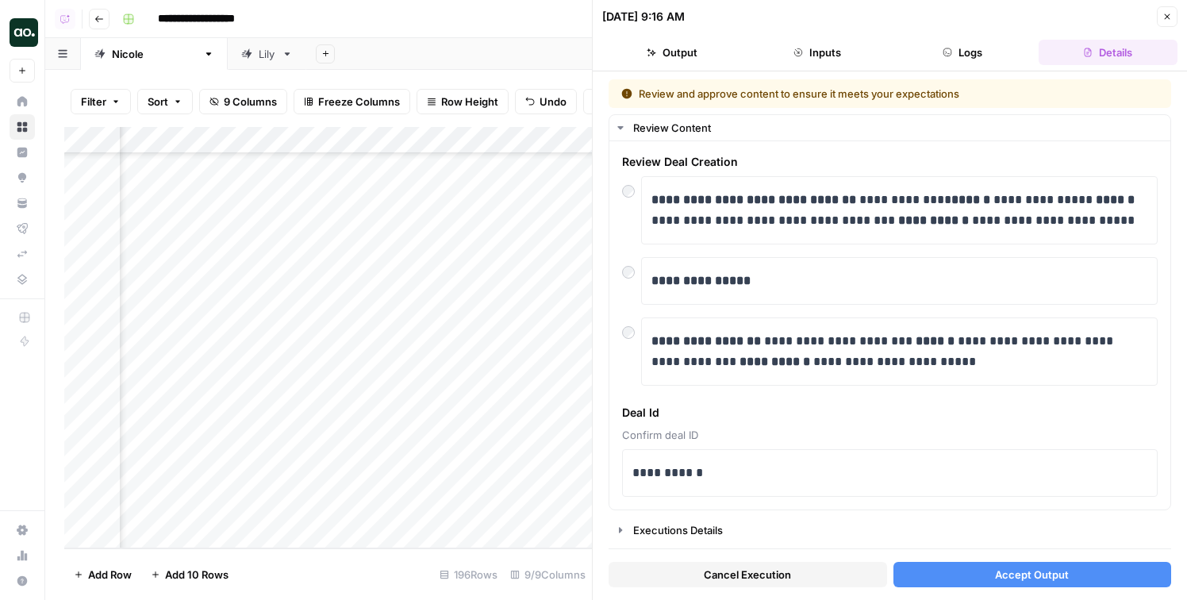
click at [933, 576] on button "Accept Output" at bounding box center [1033, 574] width 279 height 25
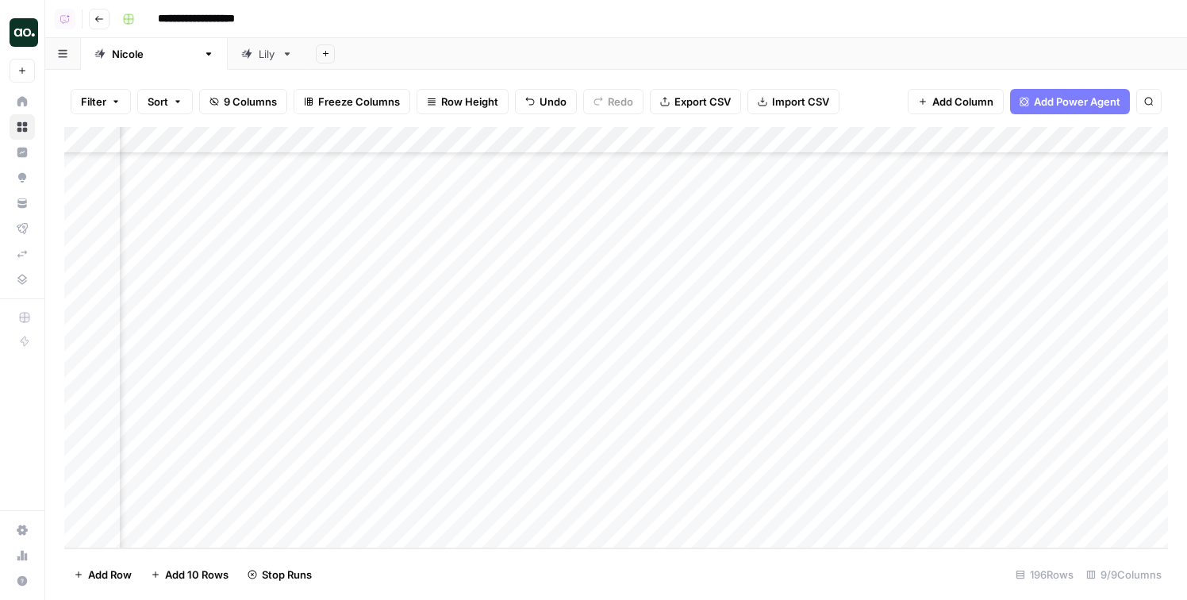
click at [535, 365] on div "Add Column" at bounding box center [625, 337] width 1123 height 421
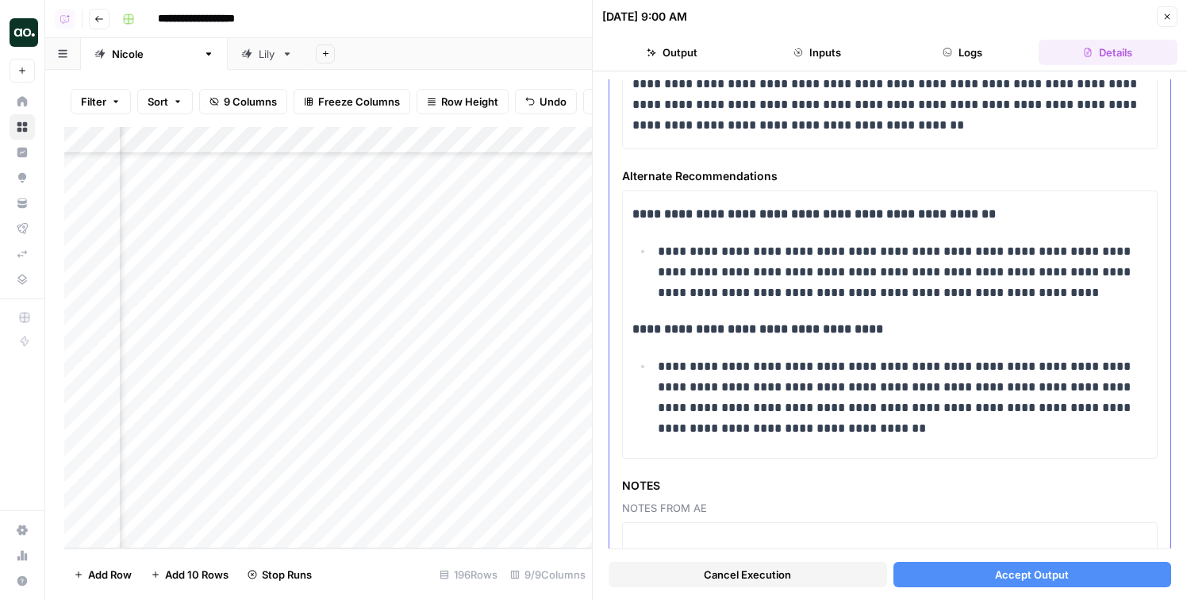
scroll to position [705, 0]
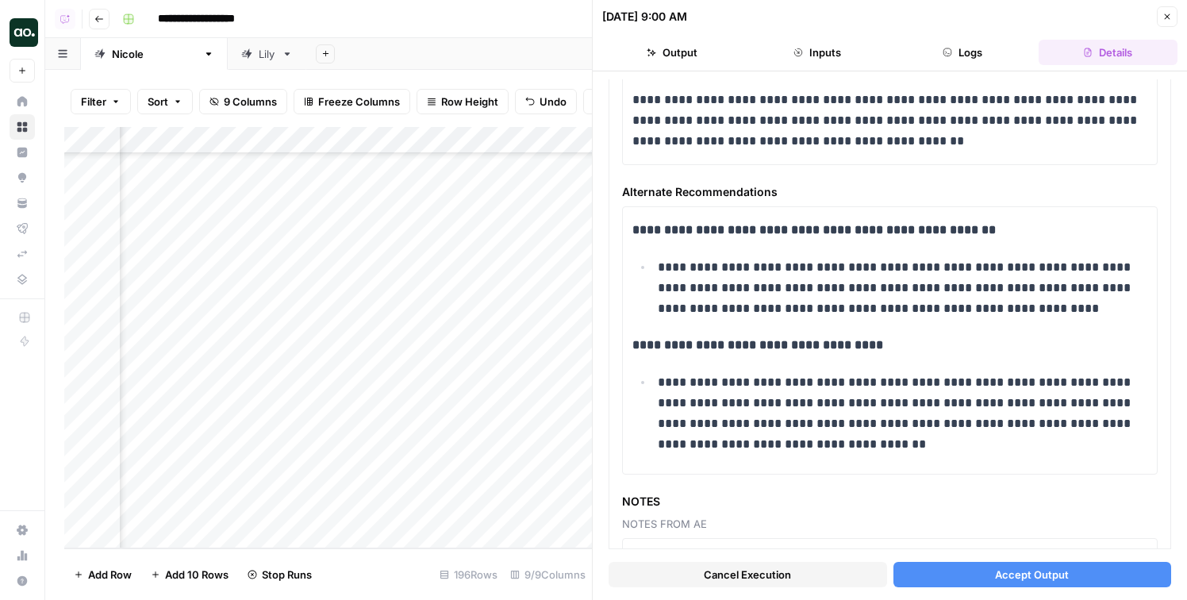
click at [972, 48] on button "Logs" at bounding box center [963, 52] width 139 height 25
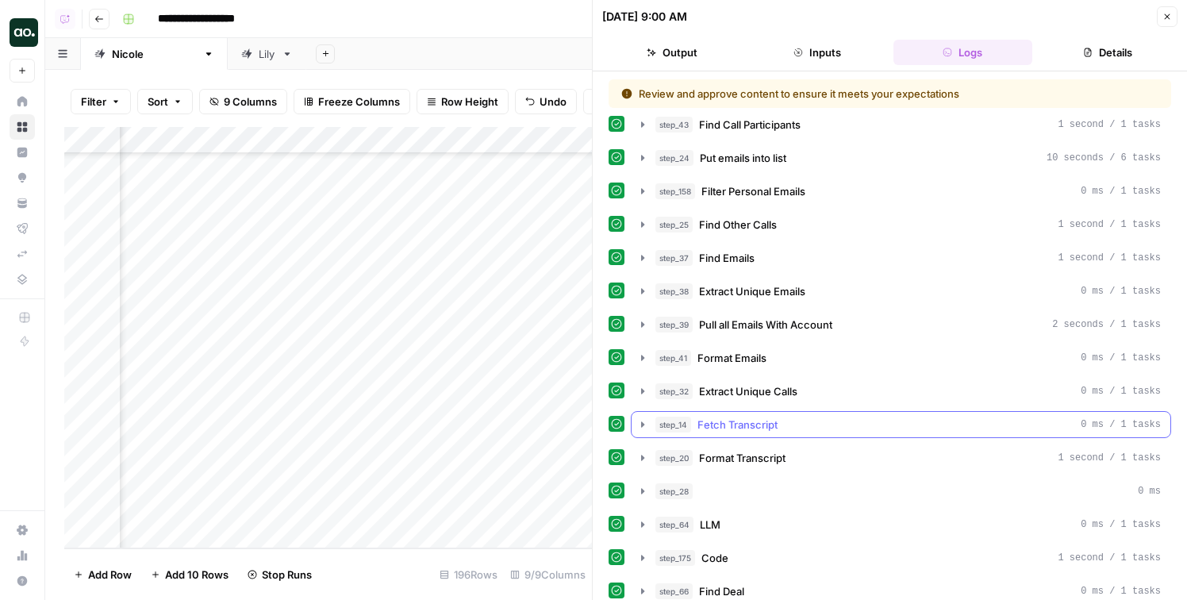
click at [757, 431] on span "Fetch Transcript" at bounding box center [738, 425] width 80 height 16
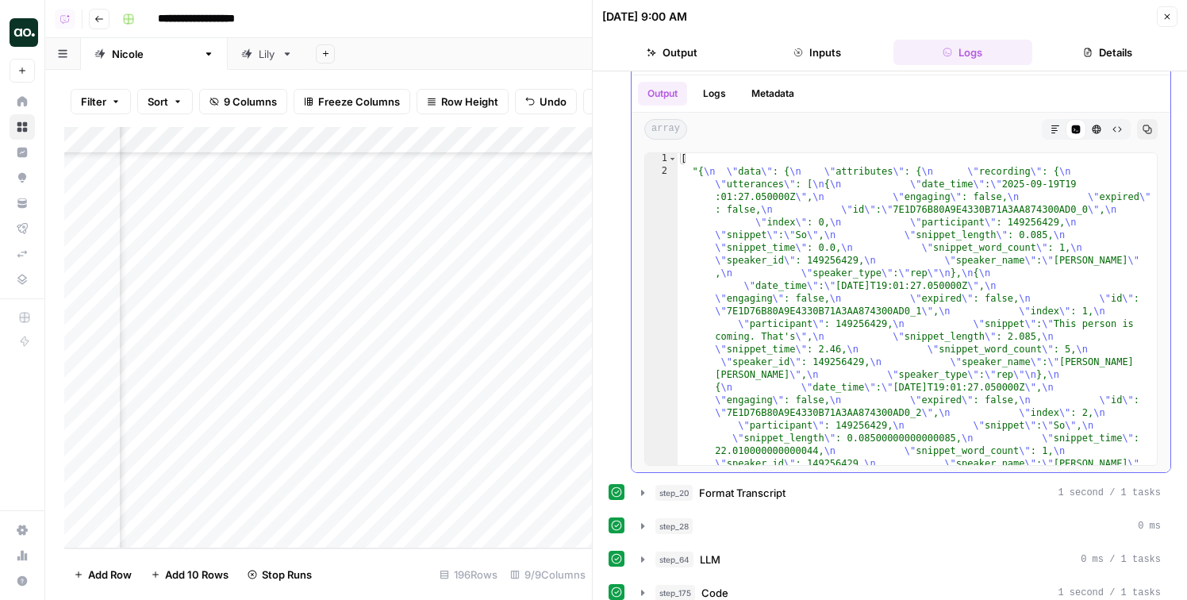
scroll to position [0, 0]
click at [740, 540] on div "step_43 Find Call Participants 1 second / 1 tasks step_24 Put emails into list …" at bounding box center [890, 410] width 563 height 1325
click at [738, 500] on span "Format Transcript" at bounding box center [742, 493] width 87 height 16
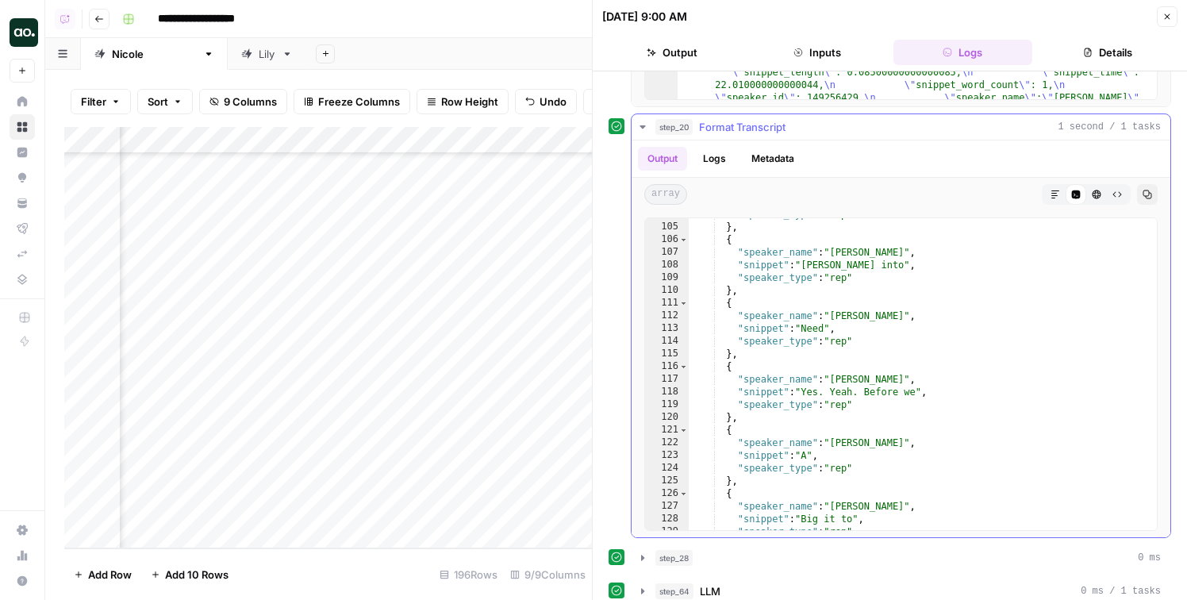
scroll to position [1504, 0]
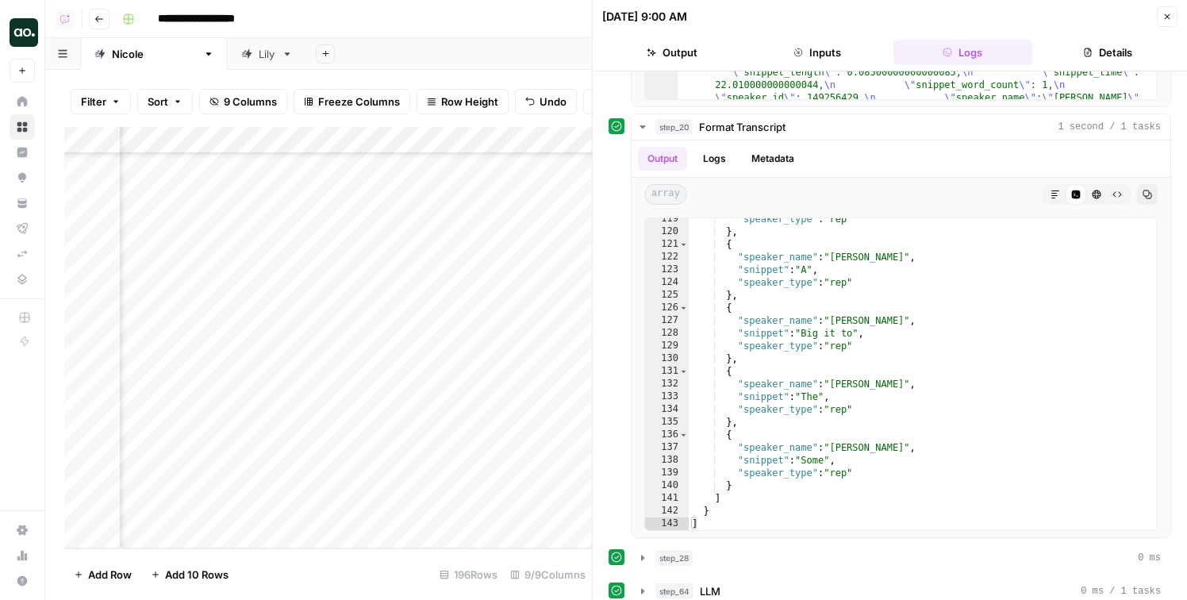
click at [687, 52] on button "Output" at bounding box center [671, 52] width 139 height 25
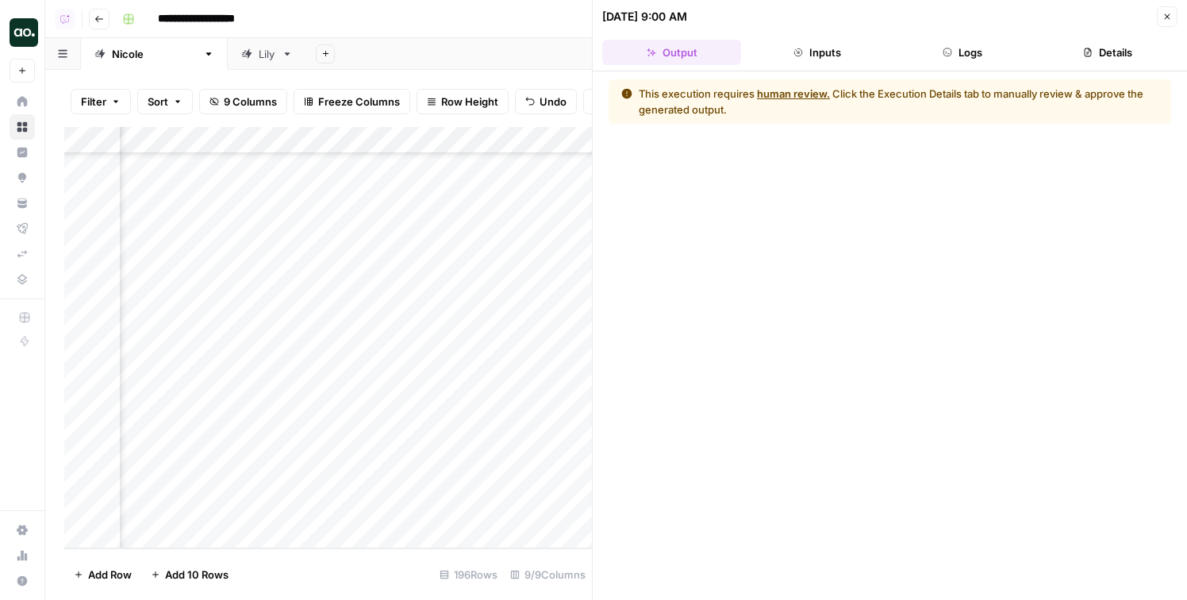
scroll to position [0, 0]
click at [816, 48] on button "Inputs" at bounding box center [817, 52] width 139 height 25
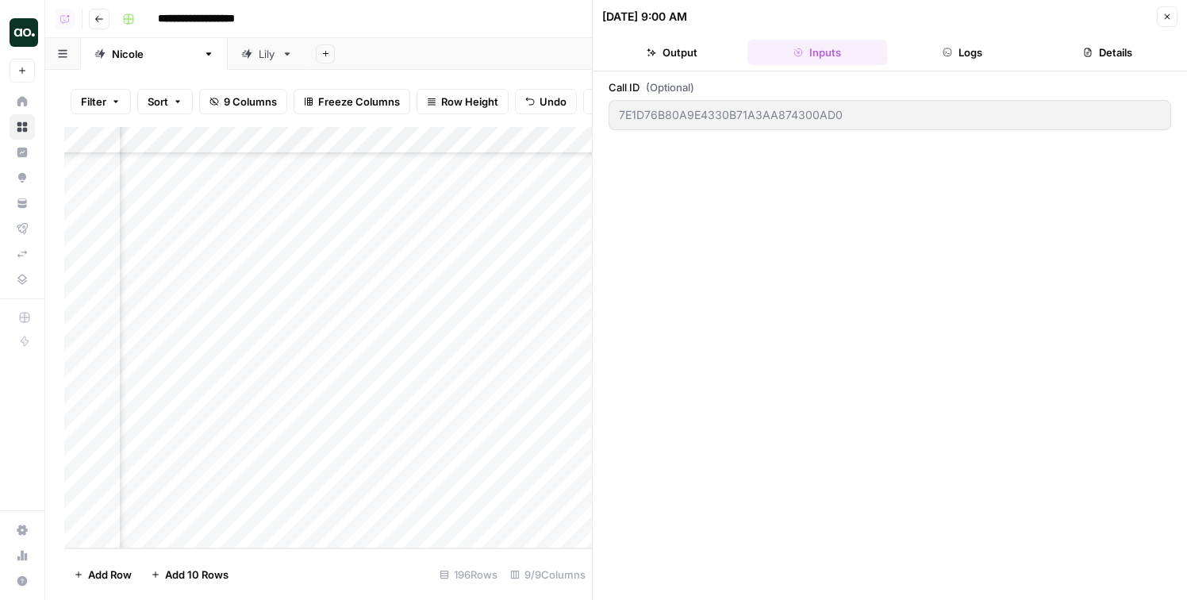
click at [996, 47] on button "Logs" at bounding box center [963, 52] width 139 height 25
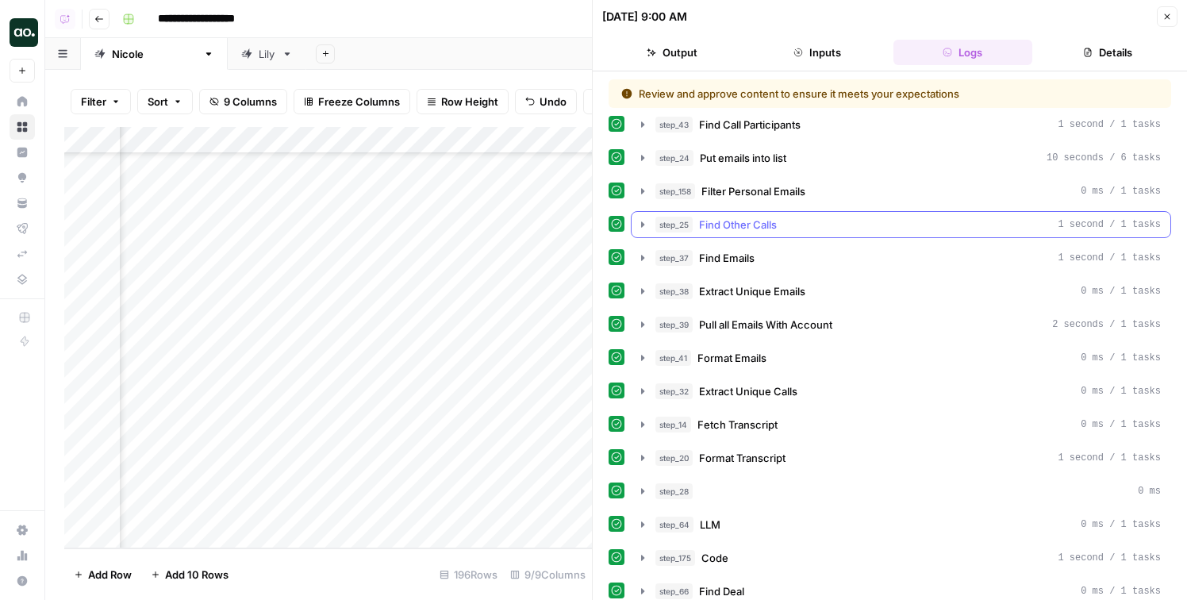
scroll to position [122, 0]
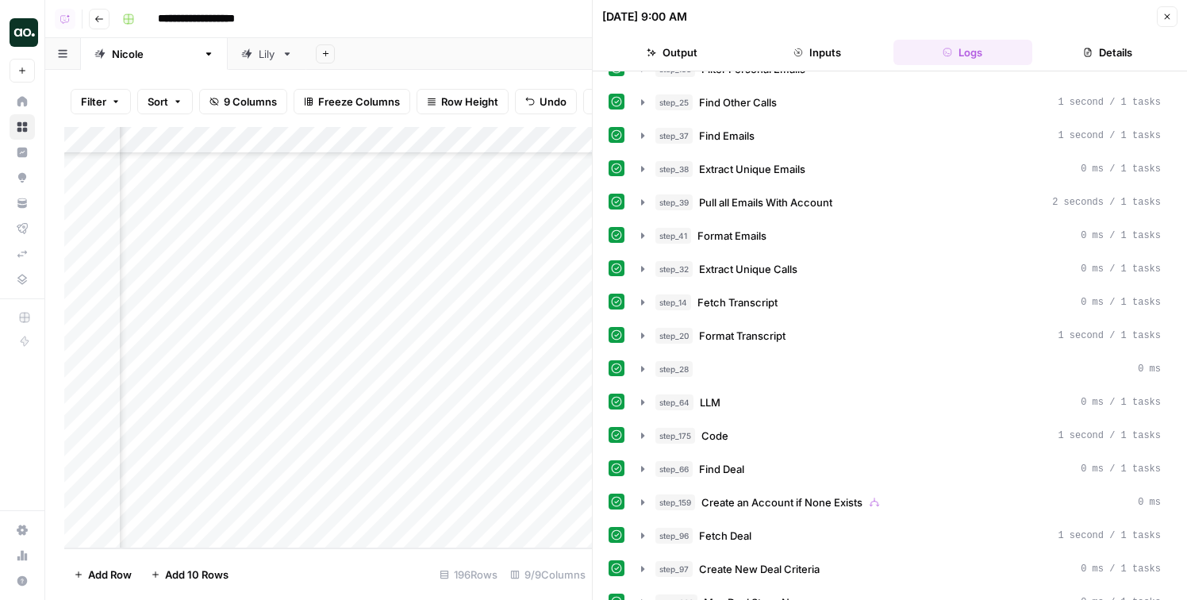
click at [535, 374] on div "Add Column" at bounding box center [328, 337] width 528 height 421
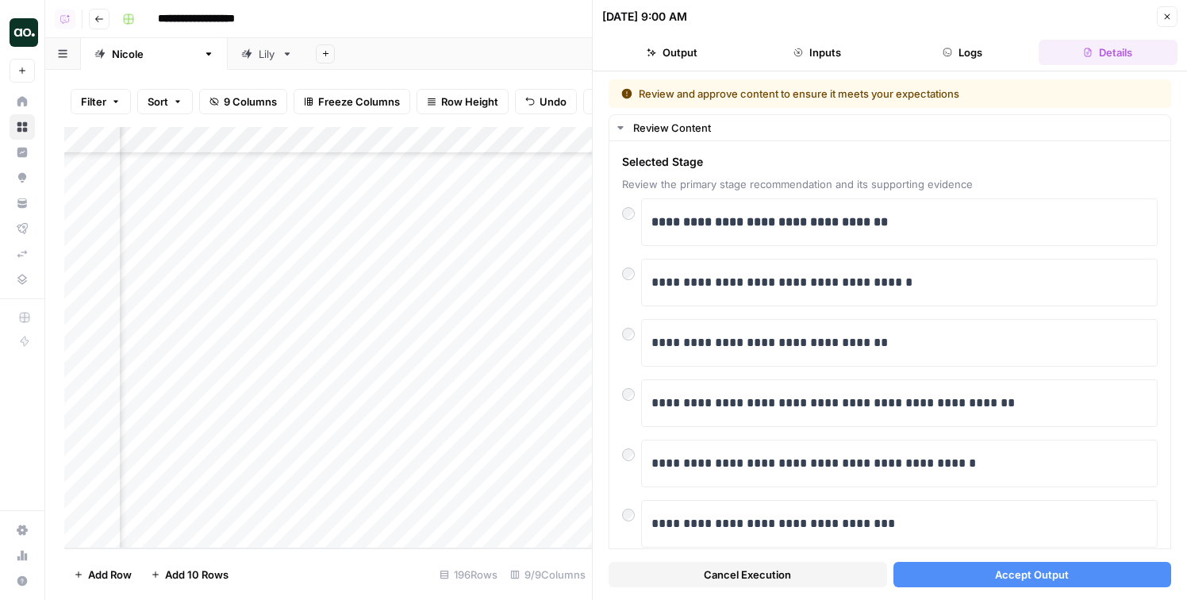
click at [737, 574] on span "Cancel Execution" at bounding box center [747, 575] width 87 height 16
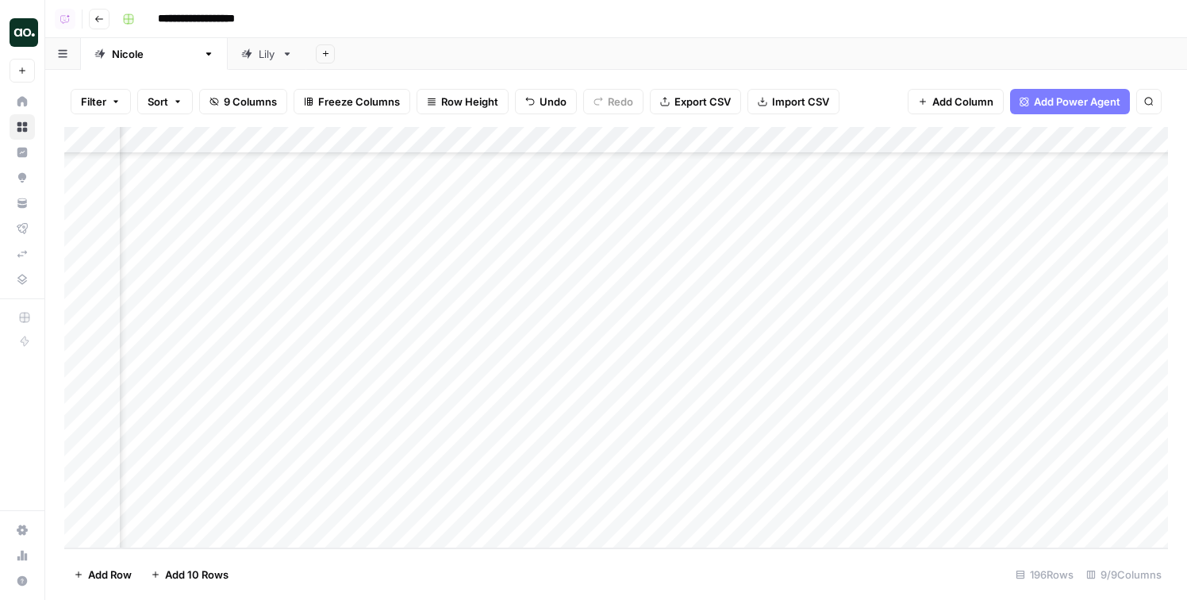
click at [534, 421] on div "Add Column" at bounding box center [616, 337] width 1104 height 421
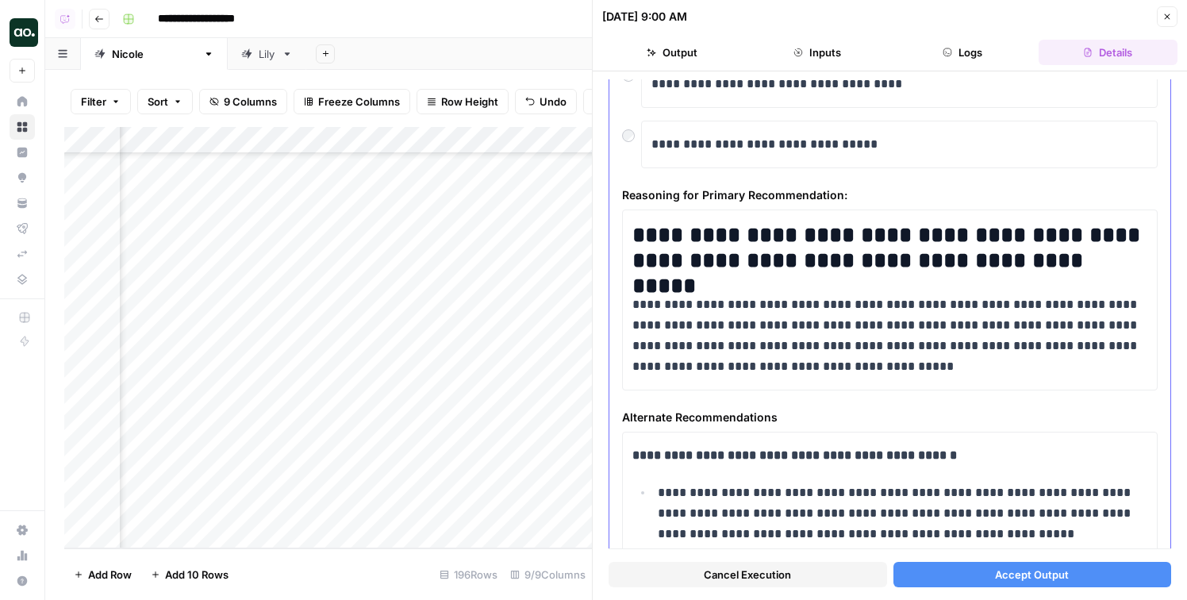
scroll to position [554, 0]
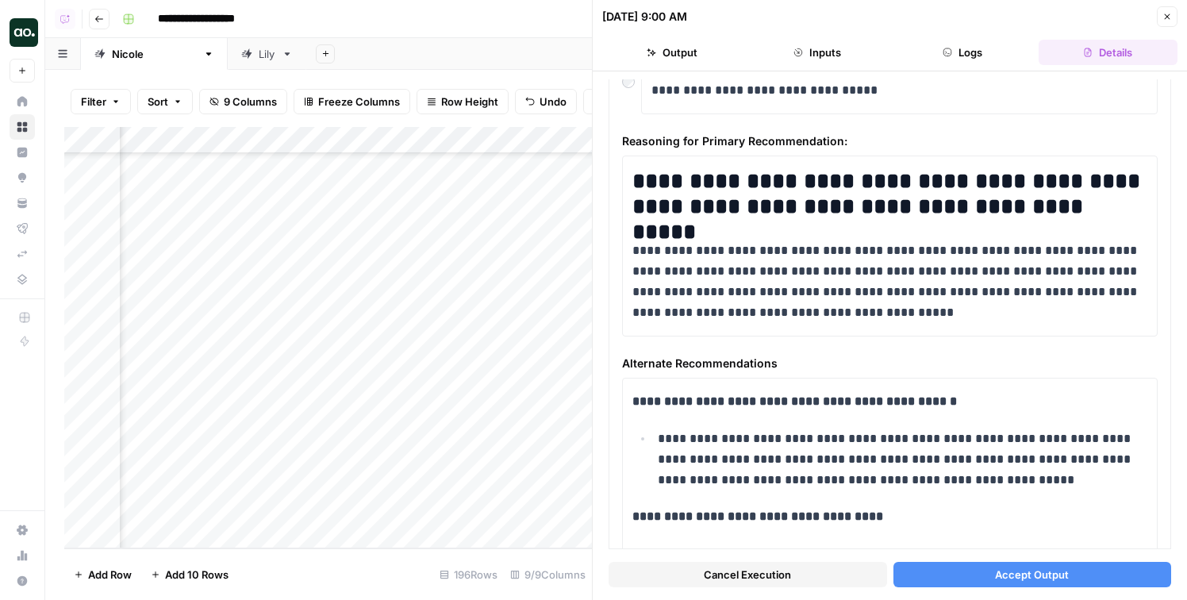
click at [952, 582] on button "Accept Output" at bounding box center [1033, 574] width 279 height 25
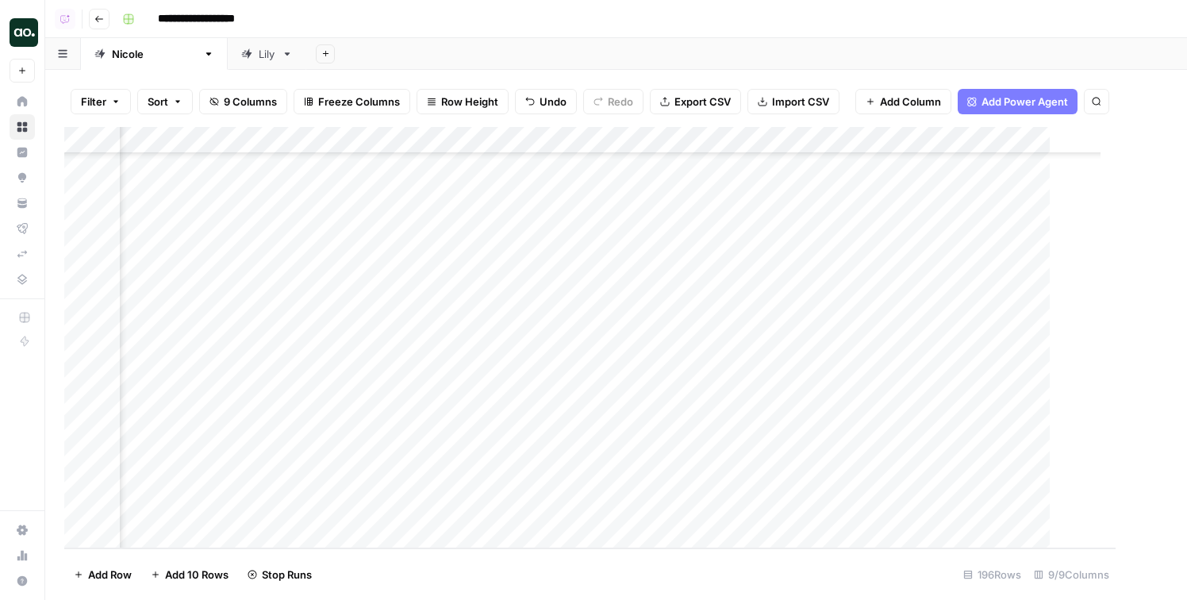
click at [531, 456] on div "Add Column" at bounding box center [590, 337] width 1052 height 421
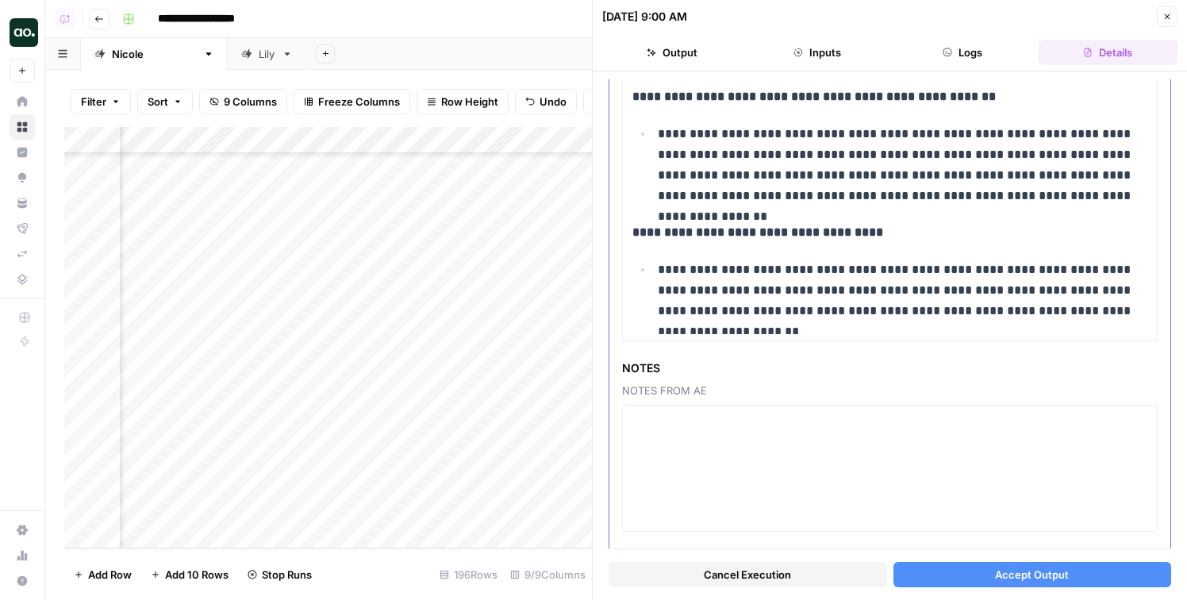
scroll to position [978, 0]
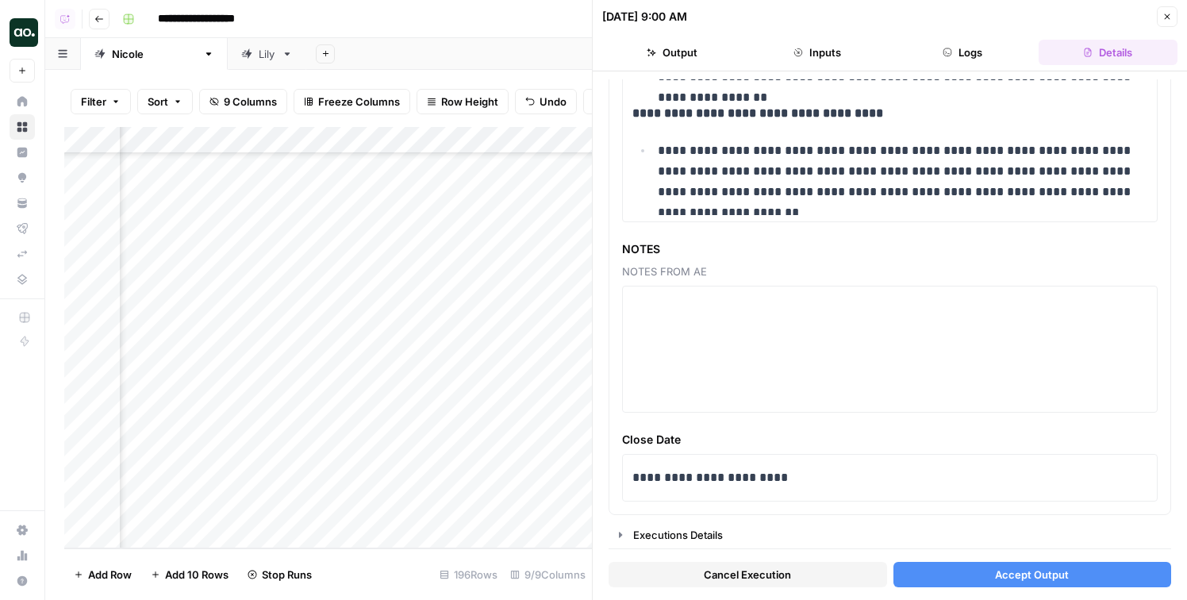
click at [953, 571] on button "Accept Output" at bounding box center [1033, 574] width 279 height 25
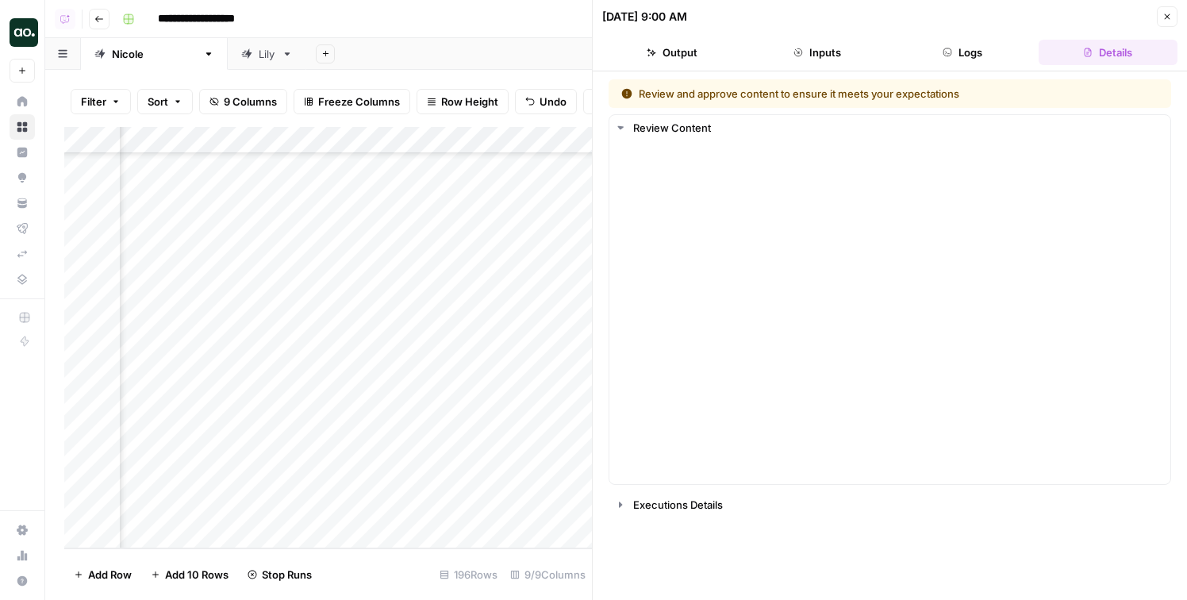
click at [533, 483] on div "Add Column" at bounding box center [328, 337] width 528 height 421
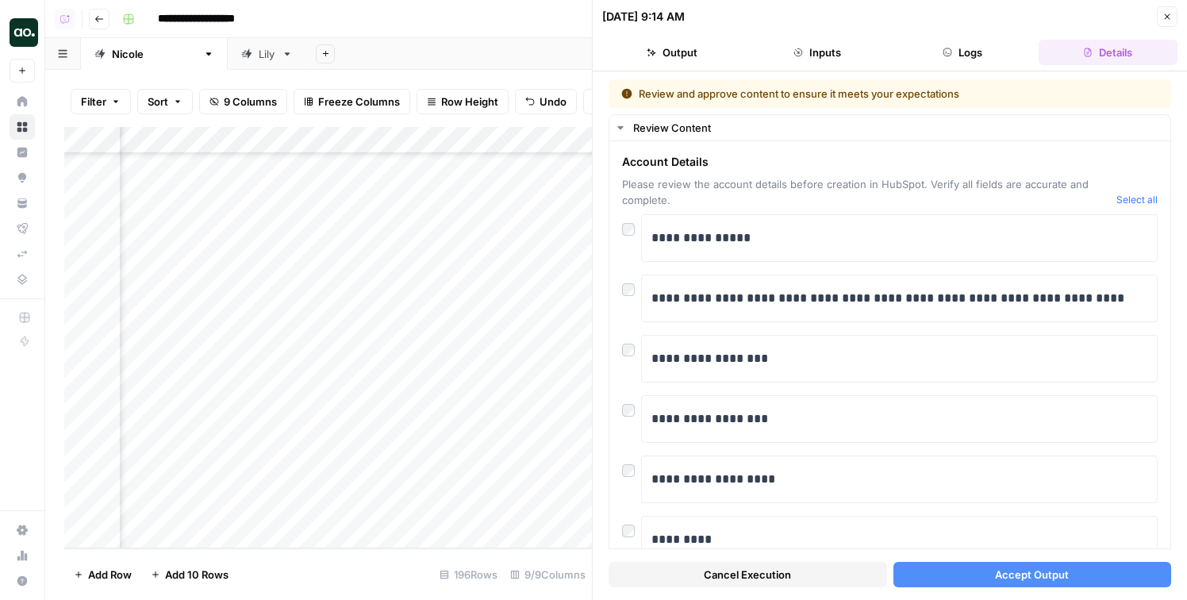
click at [948, 49] on icon "button" at bounding box center [948, 53] width 10 height 10
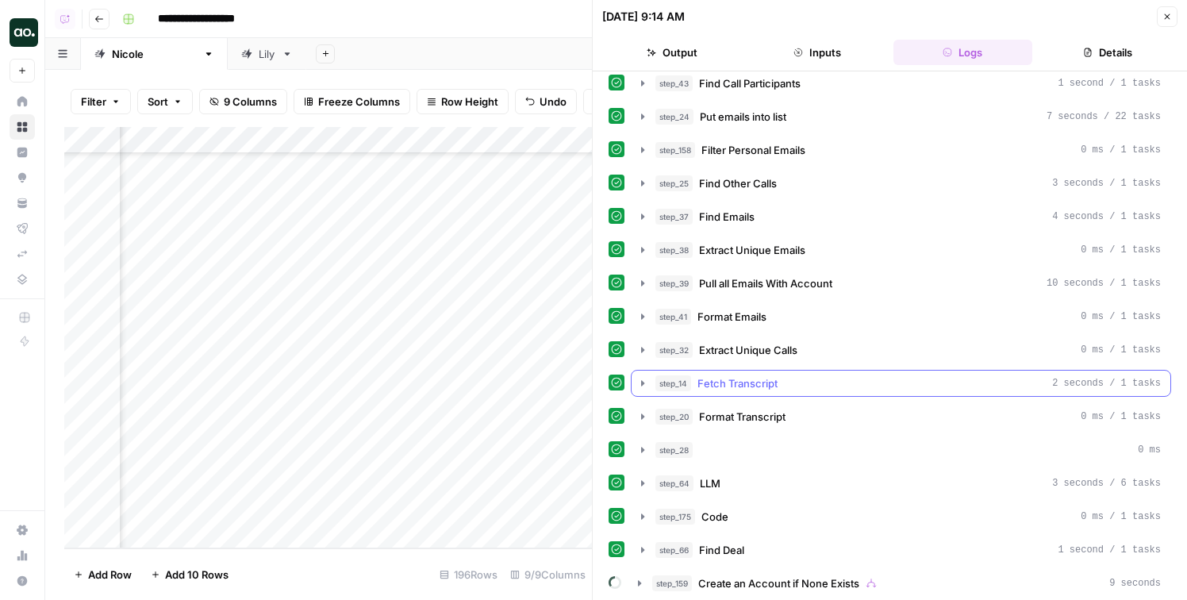
scroll to position [28, 0]
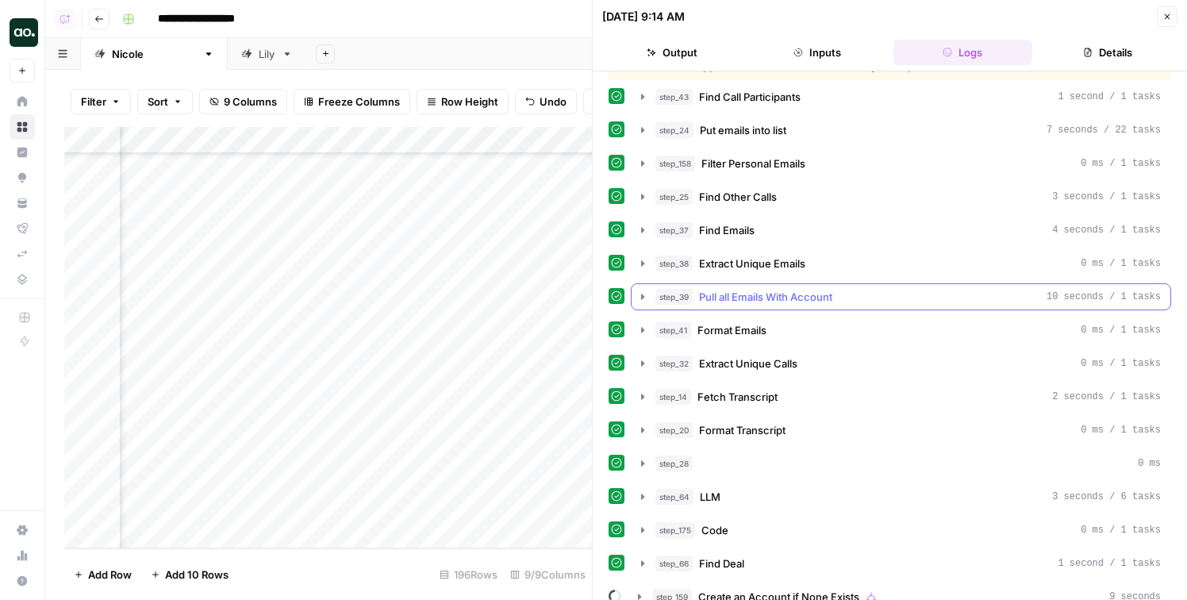
click at [774, 301] on span "Pull all Emails With Account" at bounding box center [765, 297] width 133 height 16
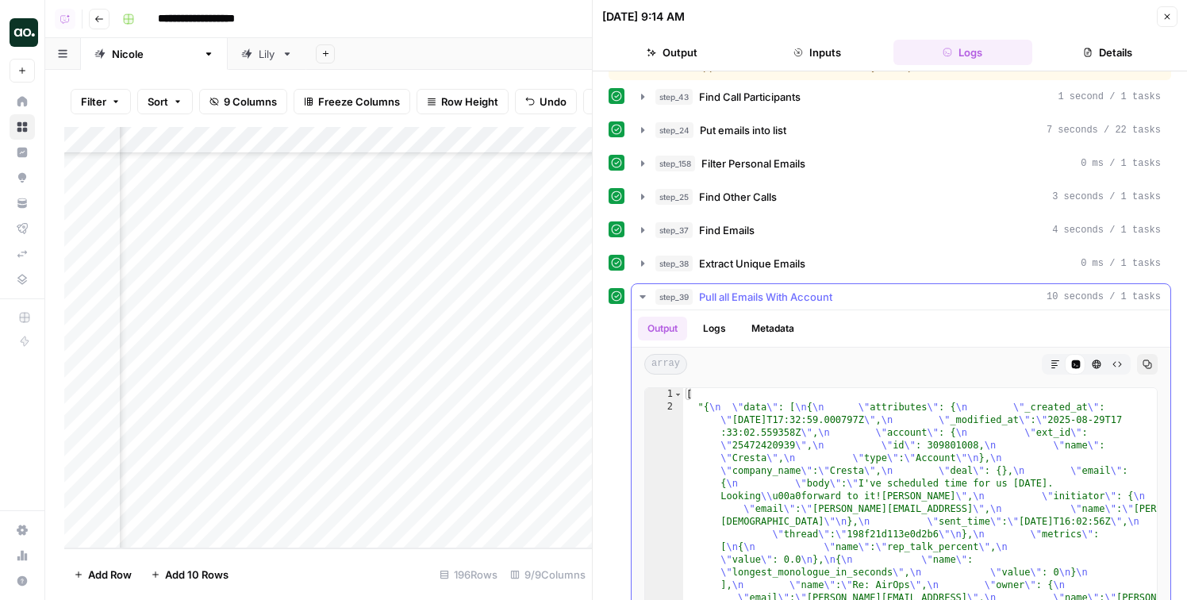
click at [774, 294] on span "Pull all Emails With Account" at bounding box center [765, 297] width 133 height 16
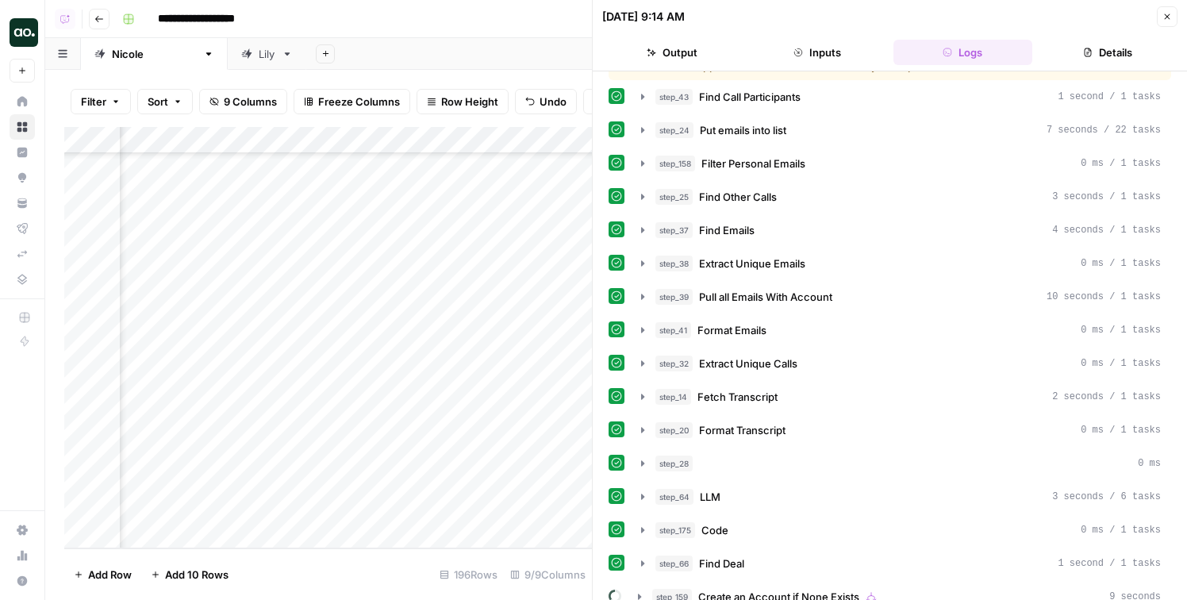
click at [752, 248] on div "step_43 Find Call Participants 1 second / 1 tasks step_24 Put emails into list …" at bounding box center [890, 346] width 563 height 527
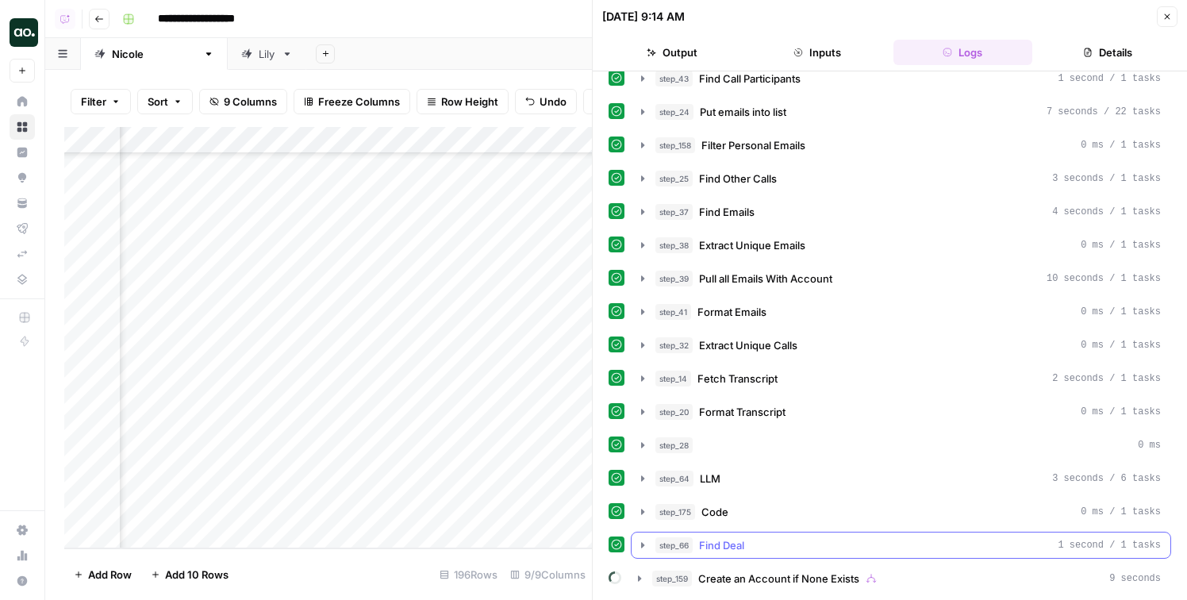
click at [717, 540] on span "Find Deal" at bounding box center [721, 545] width 45 height 16
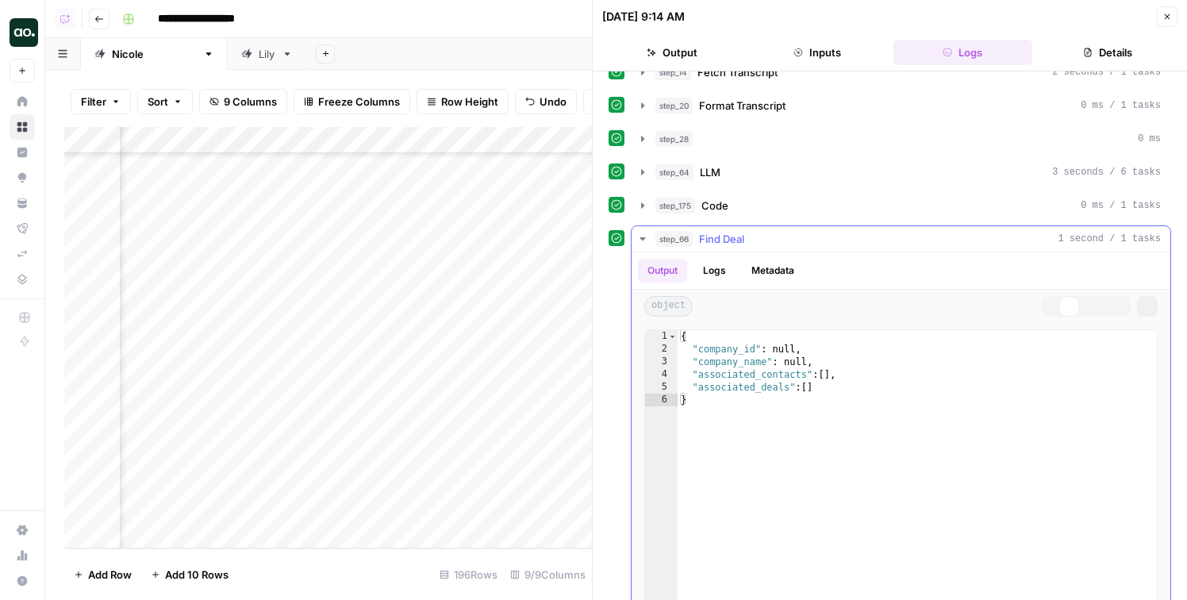
scroll to position [444, 0]
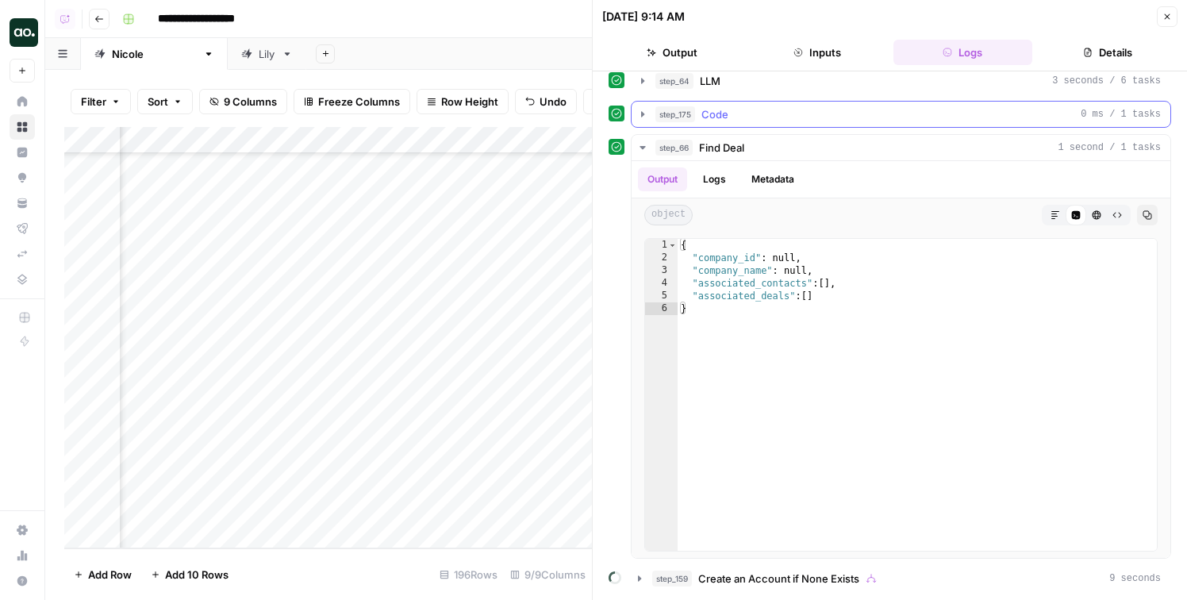
click at [746, 124] on button "step_175 Code 0 ms / 1 tasks" at bounding box center [901, 114] width 539 height 25
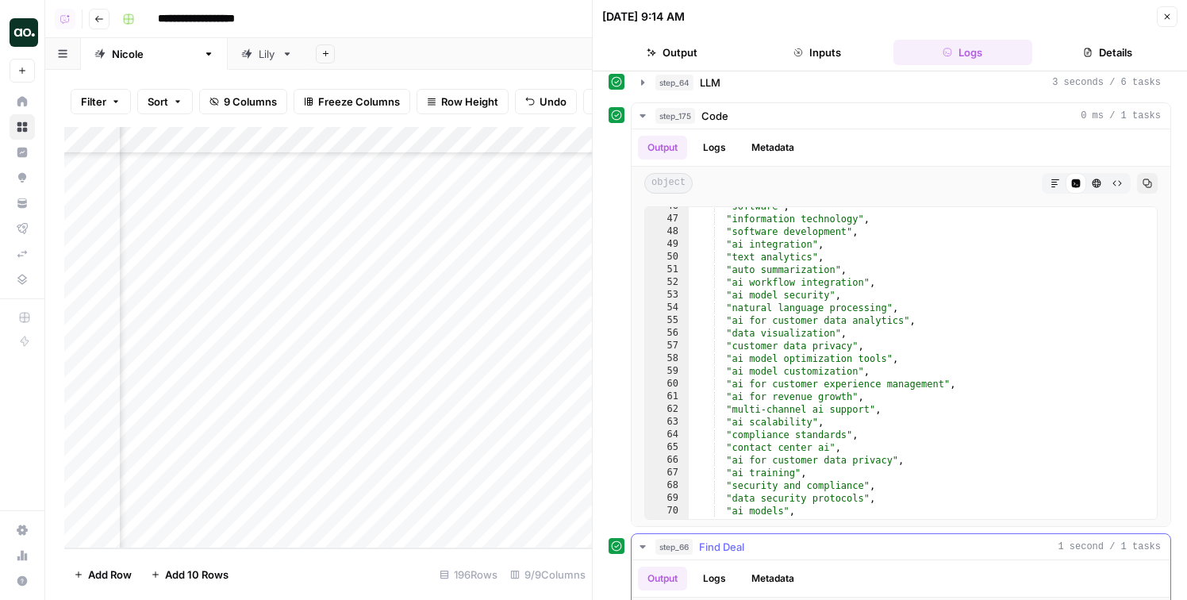
scroll to position [841, 0]
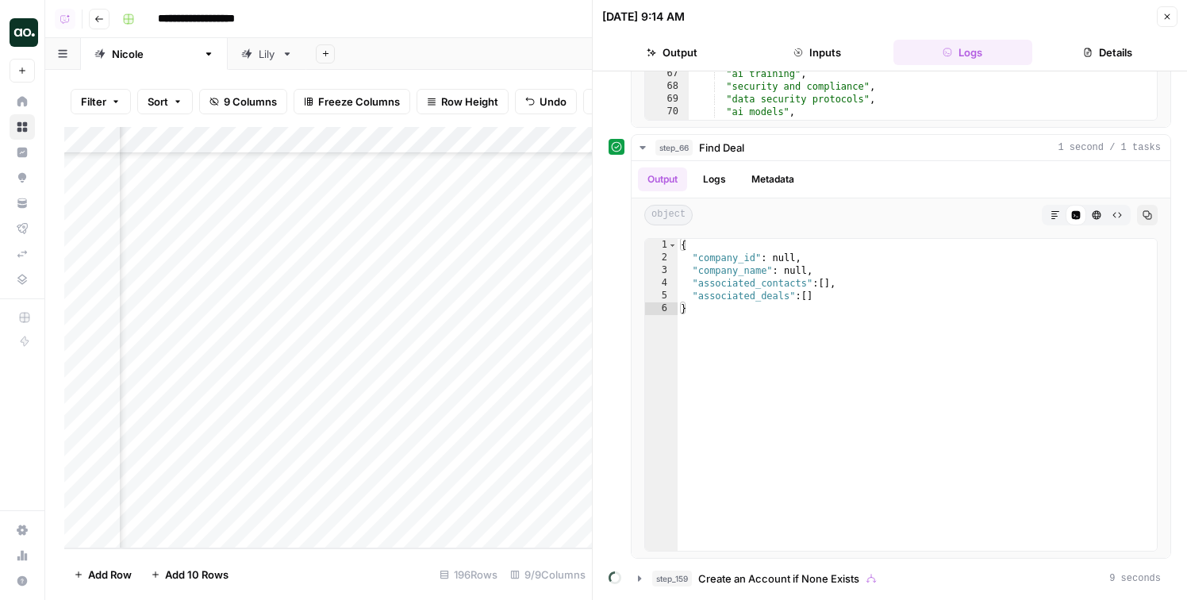
click at [1095, 65] on header "09/23/25 at 9:14 AM Close Output Inputs Logs Details" at bounding box center [890, 35] width 595 height 71
click at [1094, 57] on button "Details" at bounding box center [1108, 52] width 139 height 25
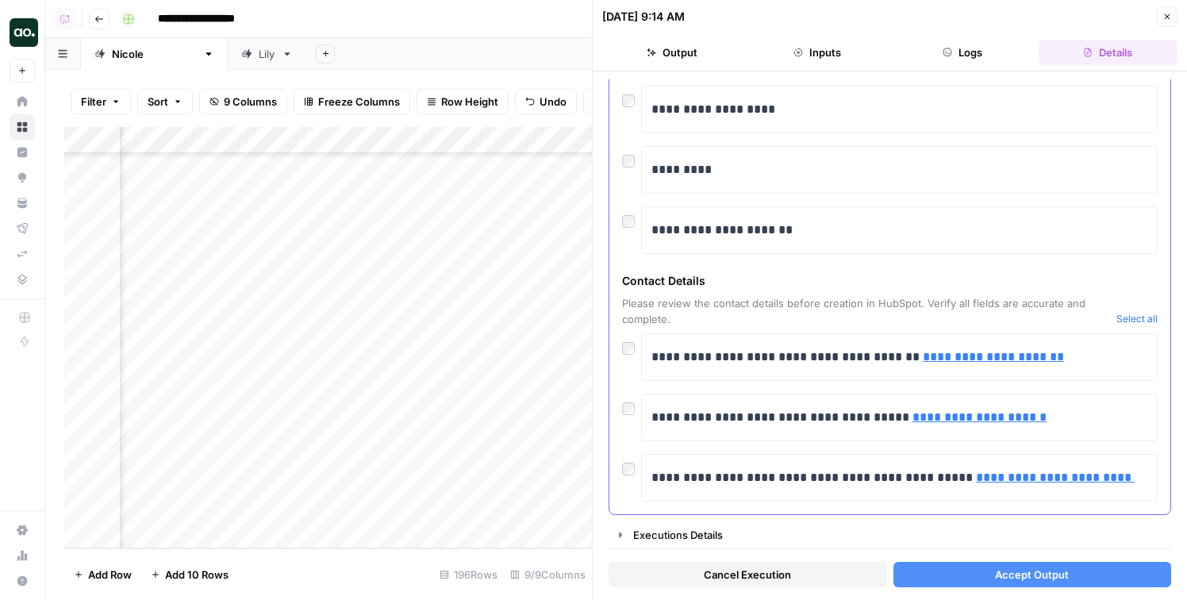
scroll to position [0, 0]
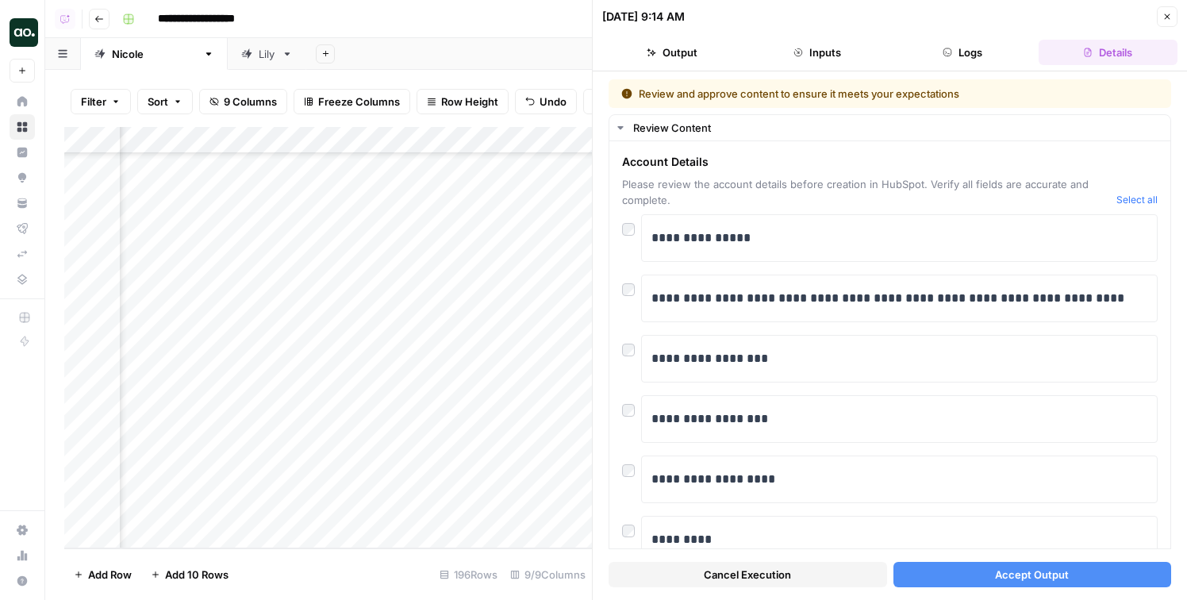
click at [922, 42] on button "Logs" at bounding box center [963, 52] width 139 height 25
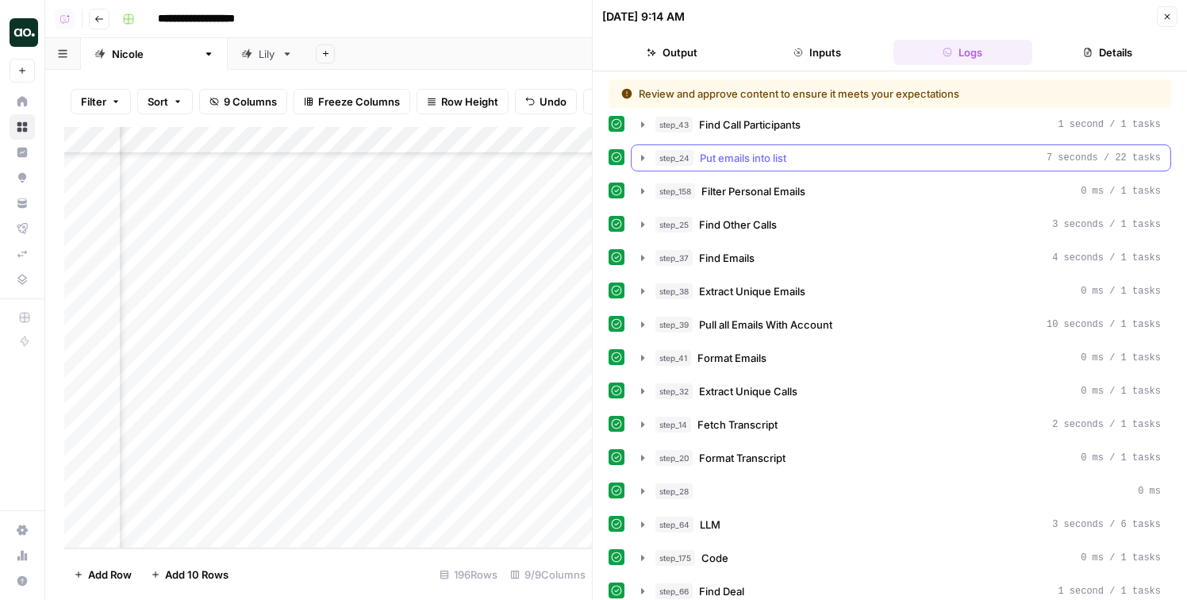
click at [751, 163] on span "Put emails into list" at bounding box center [743, 158] width 87 height 16
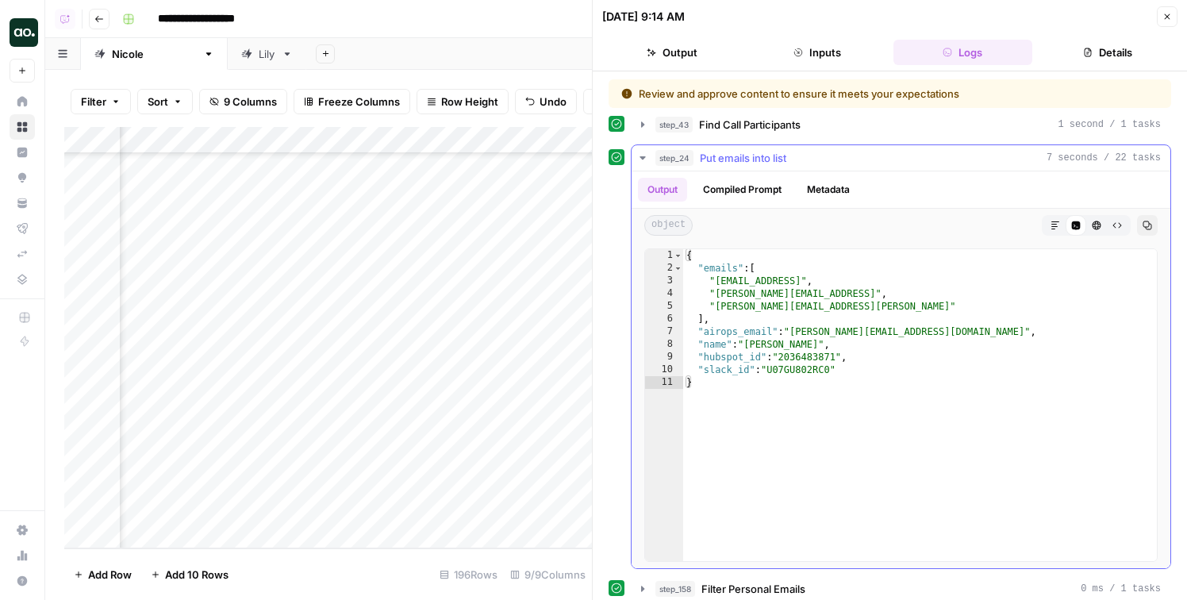
type textarea "**********"
click at [821, 357] on div "{ "emails" : [ "devon.mychal@cresta.ai" , "shreha.jain@cresta.ai" , "nicky.budd…" at bounding box center [920, 417] width 474 height 337
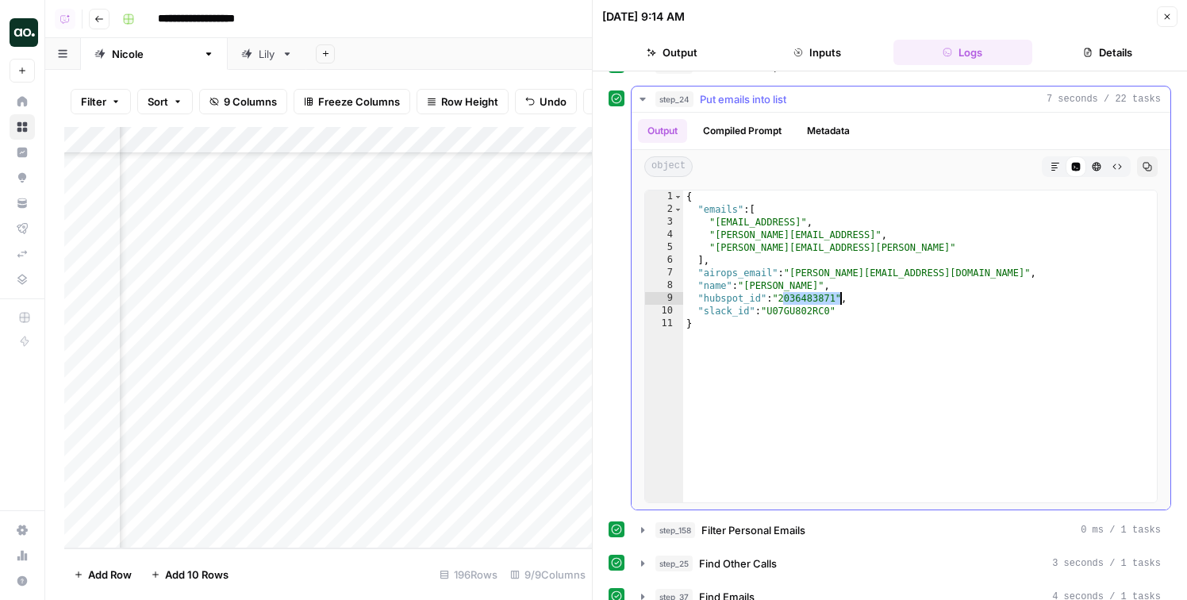
scroll to position [75, 0]
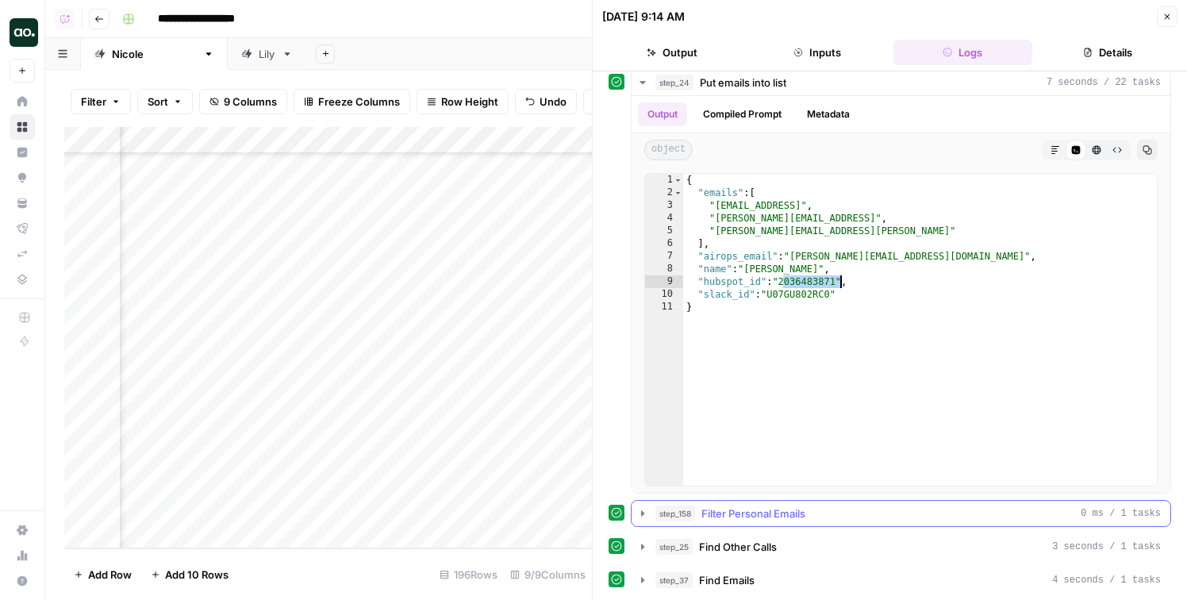
click at [799, 514] on span "Filter Personal Emails" at bounding box center [754, 514] width 104 height 16
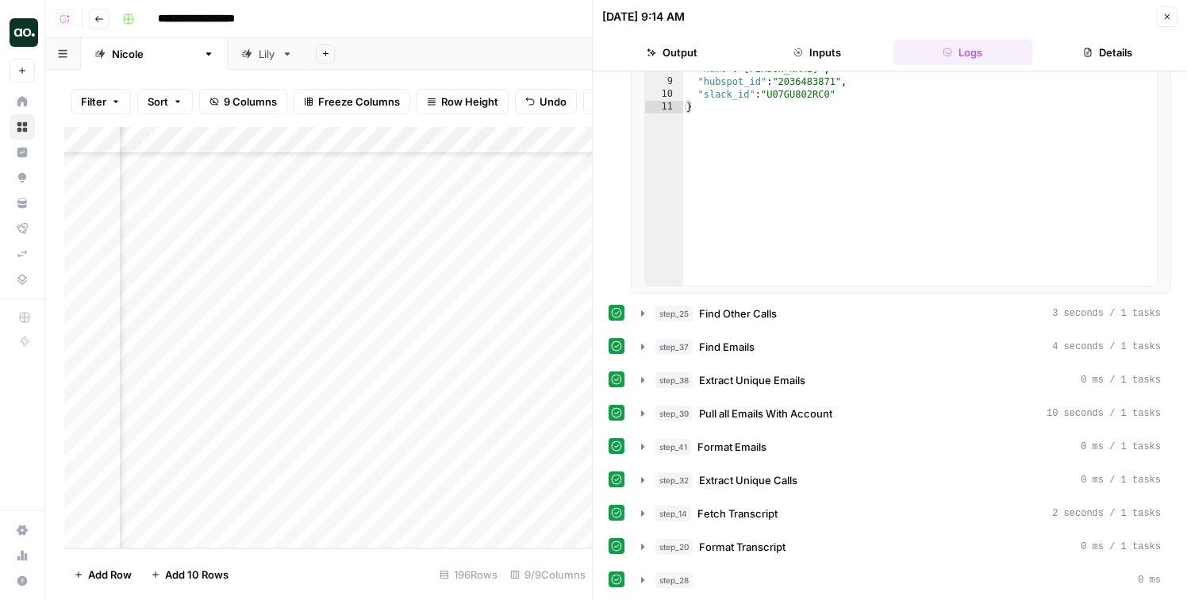
scroll to position [841, 0]
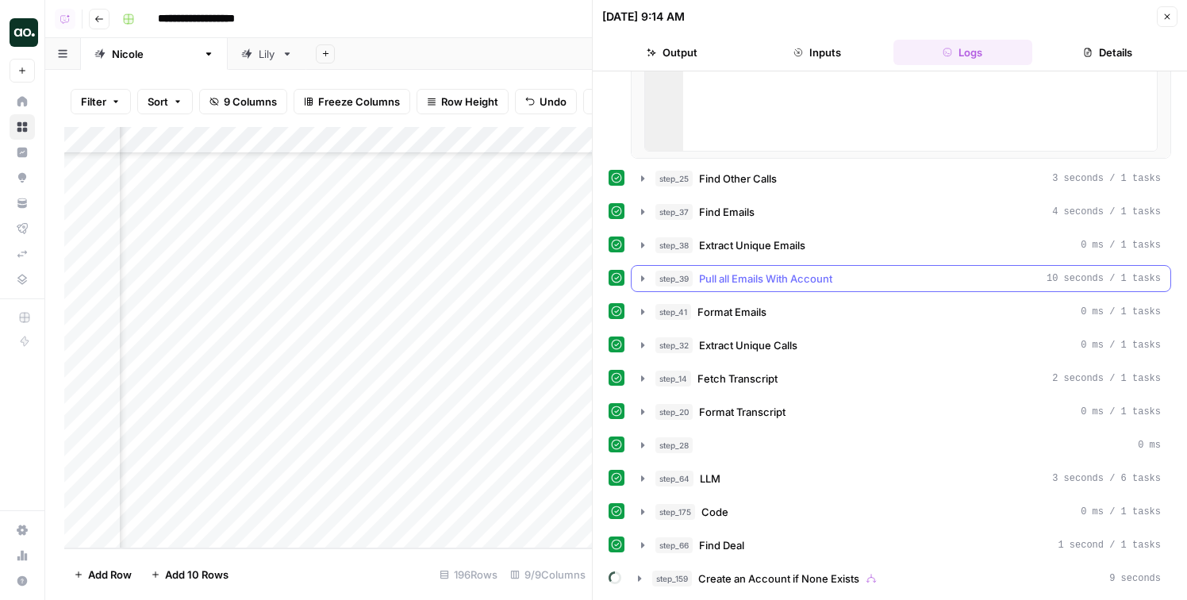
click at [784, 275] on span "Pull all Emails With Account" at bounding box center [765, 279] width 133 height 16
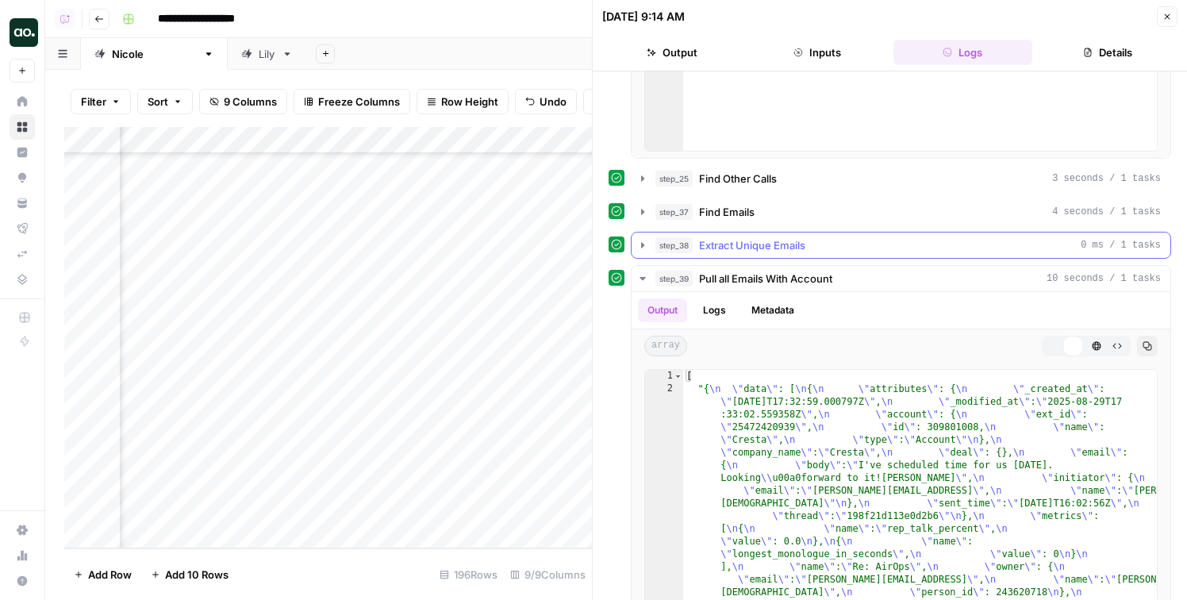
click at [783, 243] on span "Extract Unique Emails" at bounding box center [752, 245] width 106 height 16
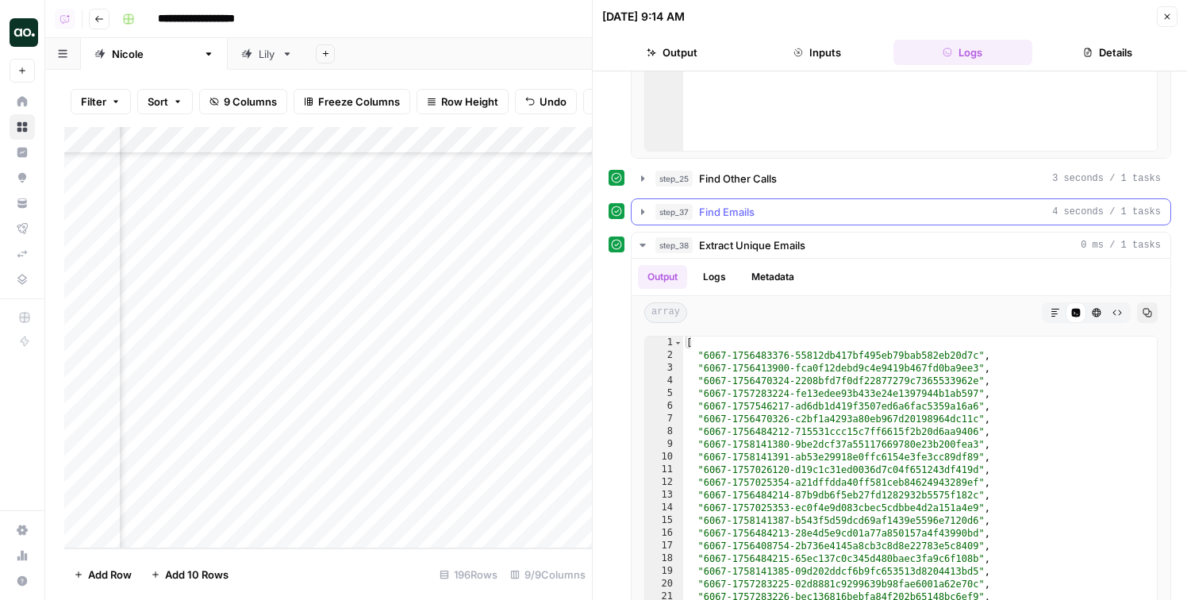
click at [779, 217] on div "step_37 Find Emails 4 seconds / 1 tasks" at bounding box center [909, 212] width 506 height 16
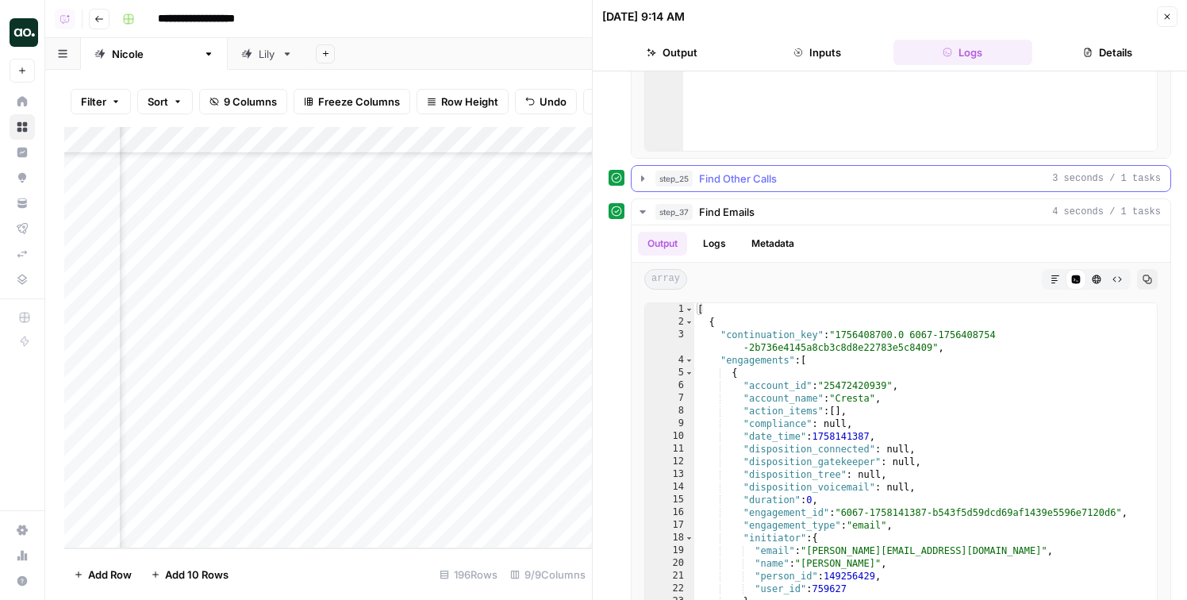
click at [775, 178] on span "Find Other Calls" at bounding box center [738, 179] width 78 height 16
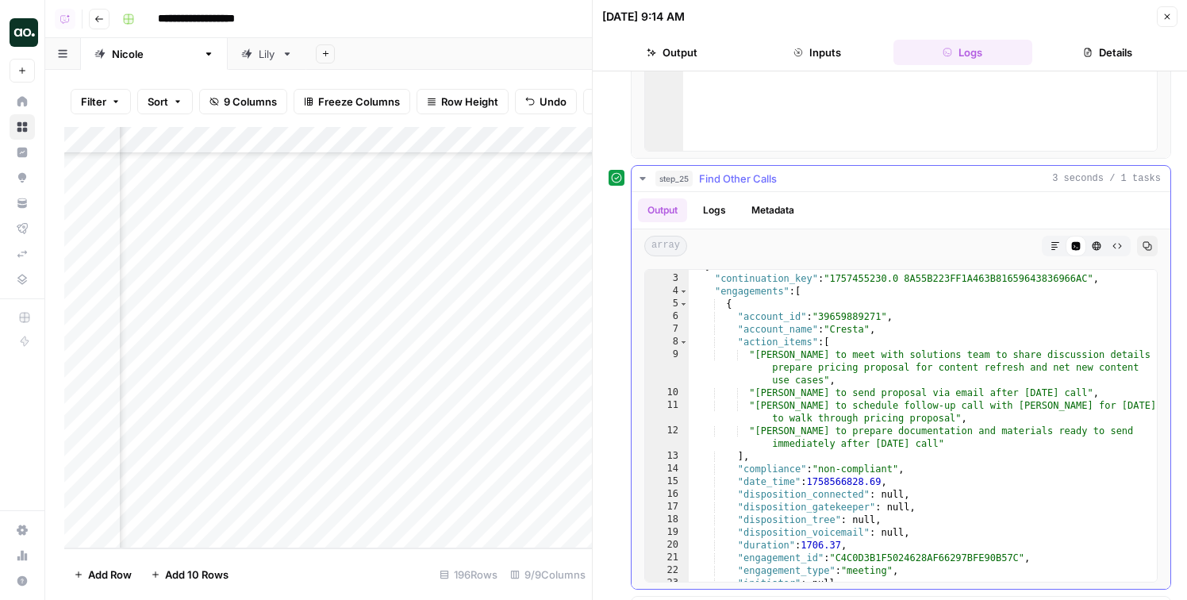
scroll to position [26, 0]
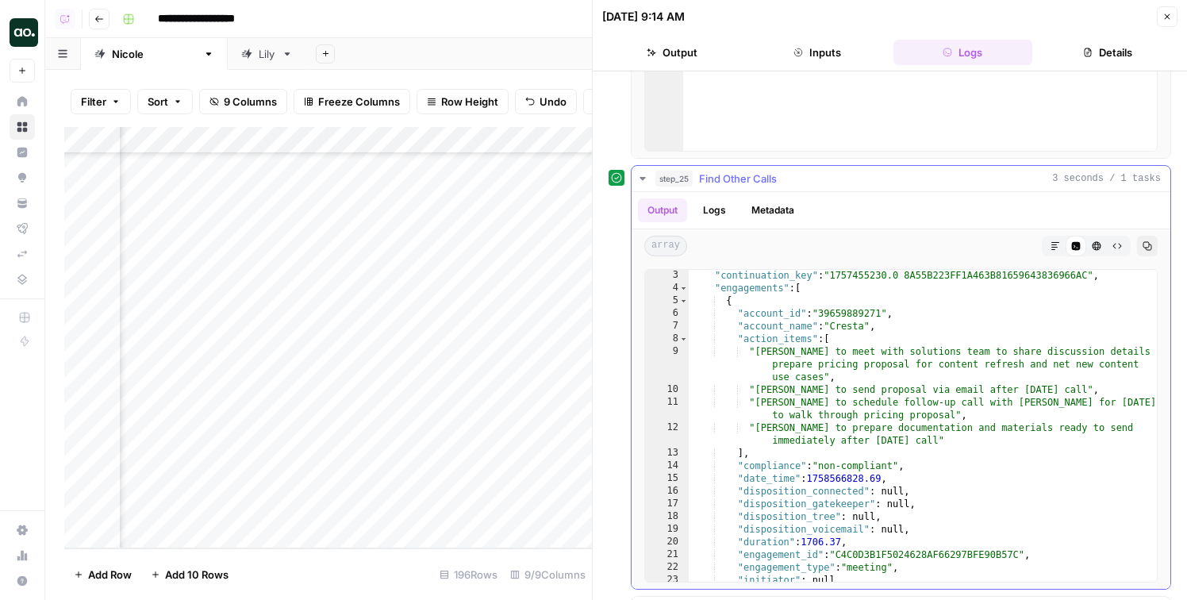
type textarea "**********"
click at [864, 313] on div ""continuation_key" : "1757455230.0 8A55B223FF1A463B81659643836966AC" , "engagem…" at bounding box center [923, 437] width 468 height 337
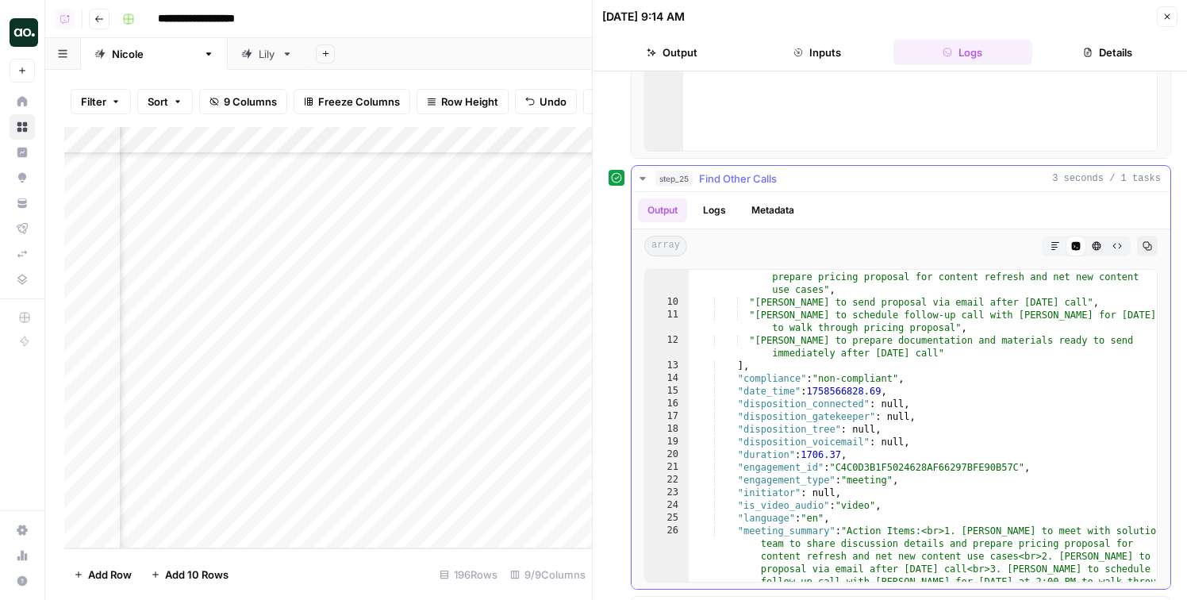
scroll to position [114, 0]
click at [1166, 11] on button "Close" at bounding box center [1167, 16] width 21 height 21
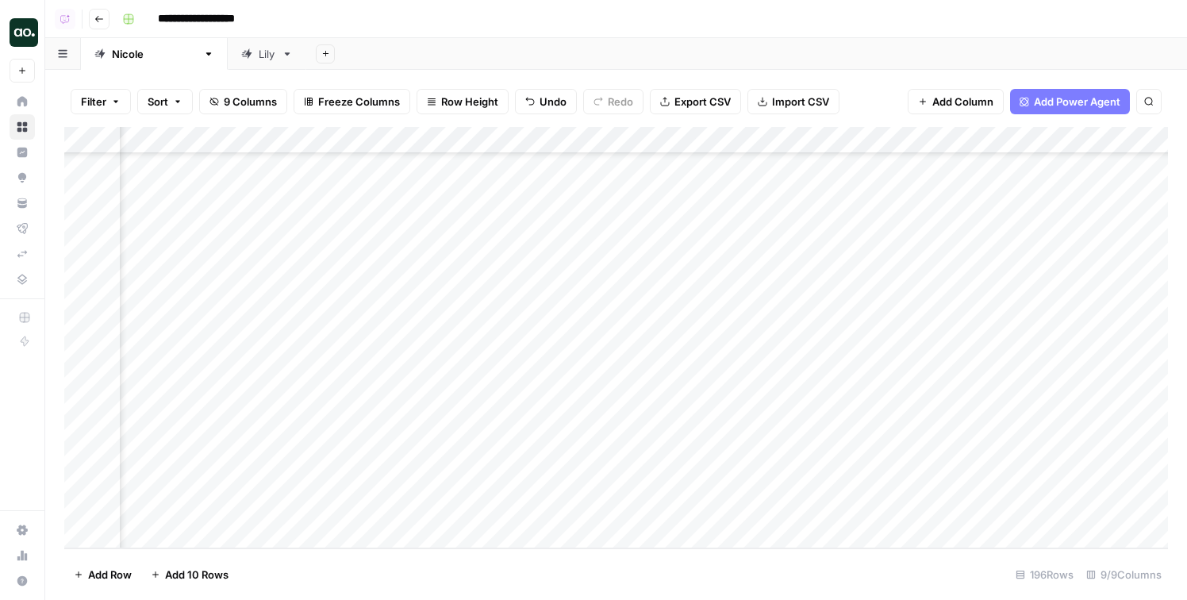
click at [518, 140] on div "Add Column" at bounding box center [616, 337] width 1104 height 421
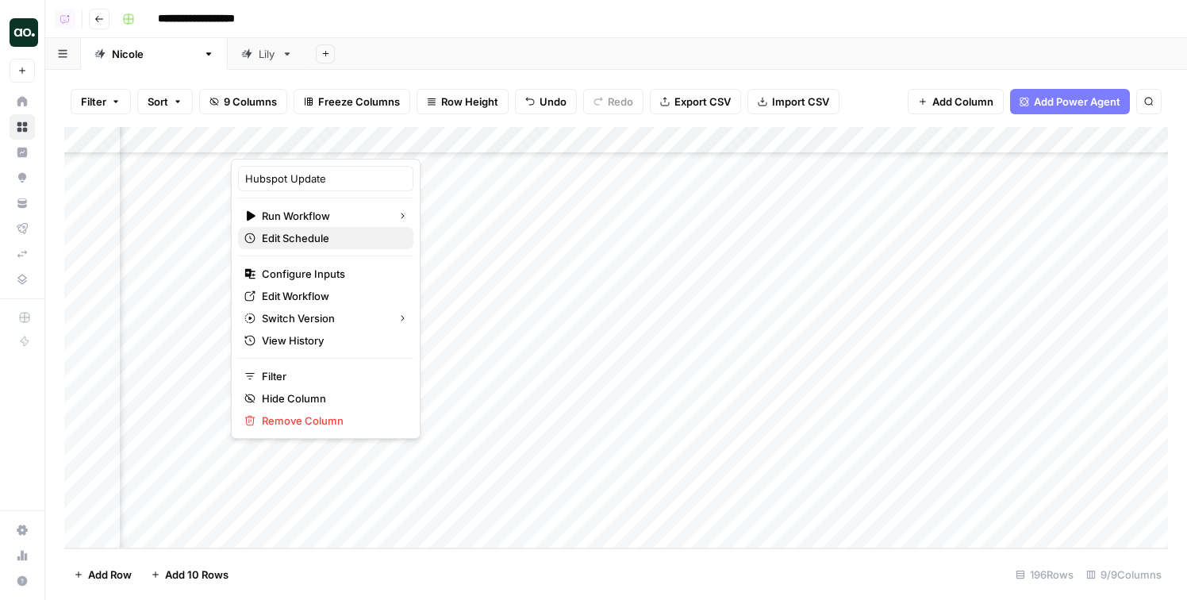
click at [297, 240] on span "Edit Schedule" at bounding box center [331, 238] width 139 height 16
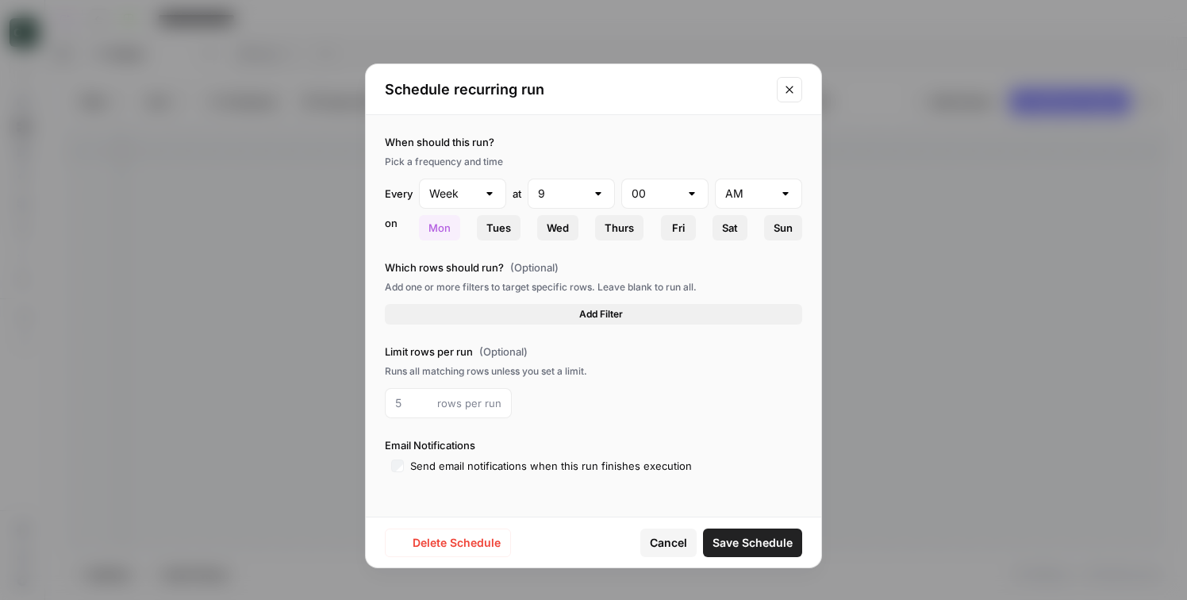
type input "Day"
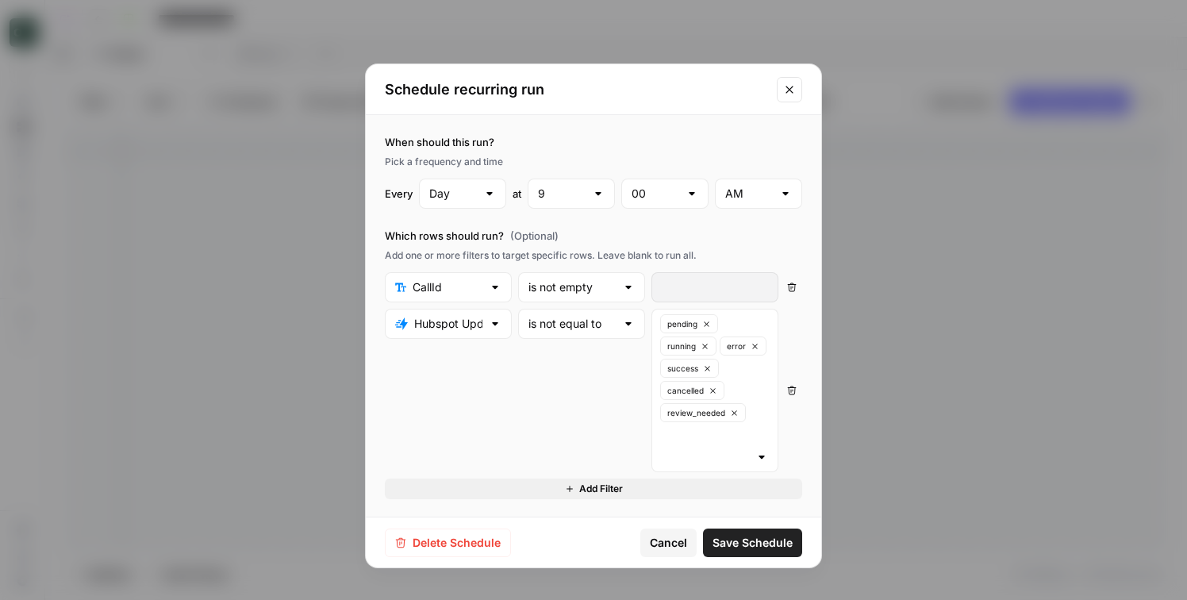
click at [776, 74] on div "Schedule recurring run" at bounding box center [594, 89] width 456 height 51
click at [782, 83] on button "Close modal" at bounding box center [789, 89] width 25 height 25
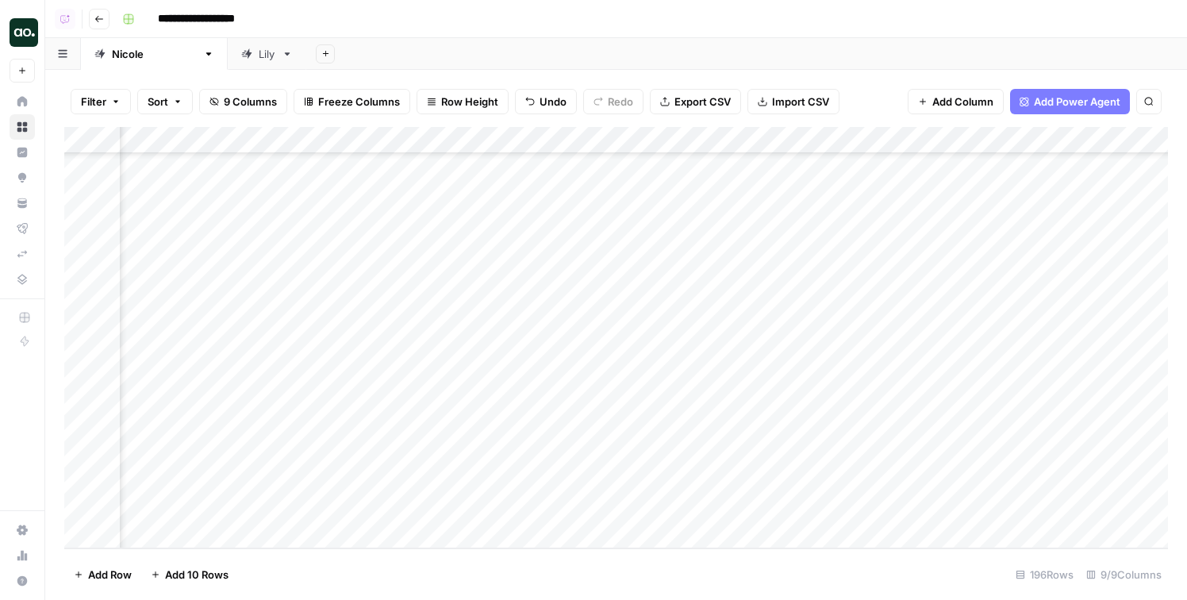
click at [422, 152] on div "Add Column" at bounding box center [616, 337] width 1104 height 421
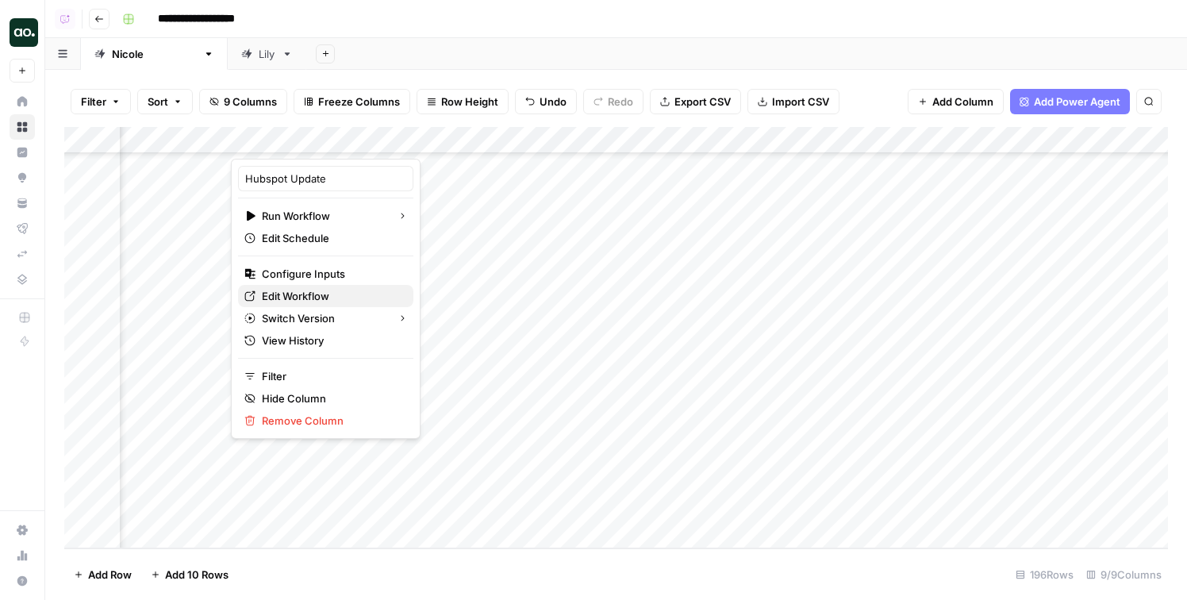
click at [279, 293] on span "Edit Workflow" at bounding box center [331, 296] width 139 height 16
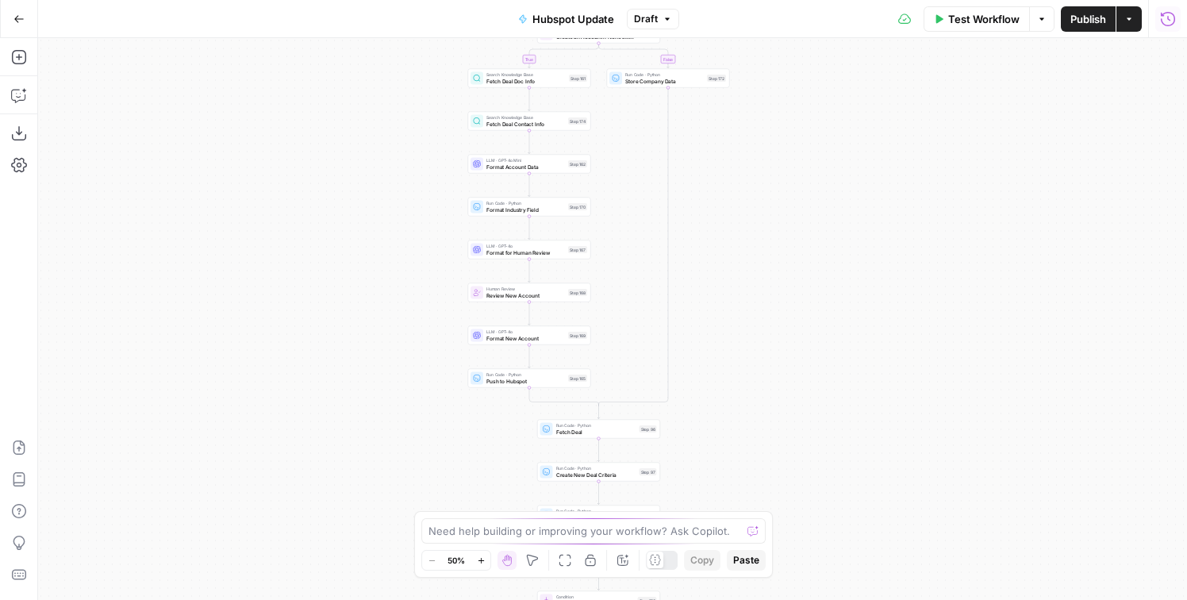
click at [1160, 16] on icon "button" at bounding box center [1168, 19] width 16 height 16
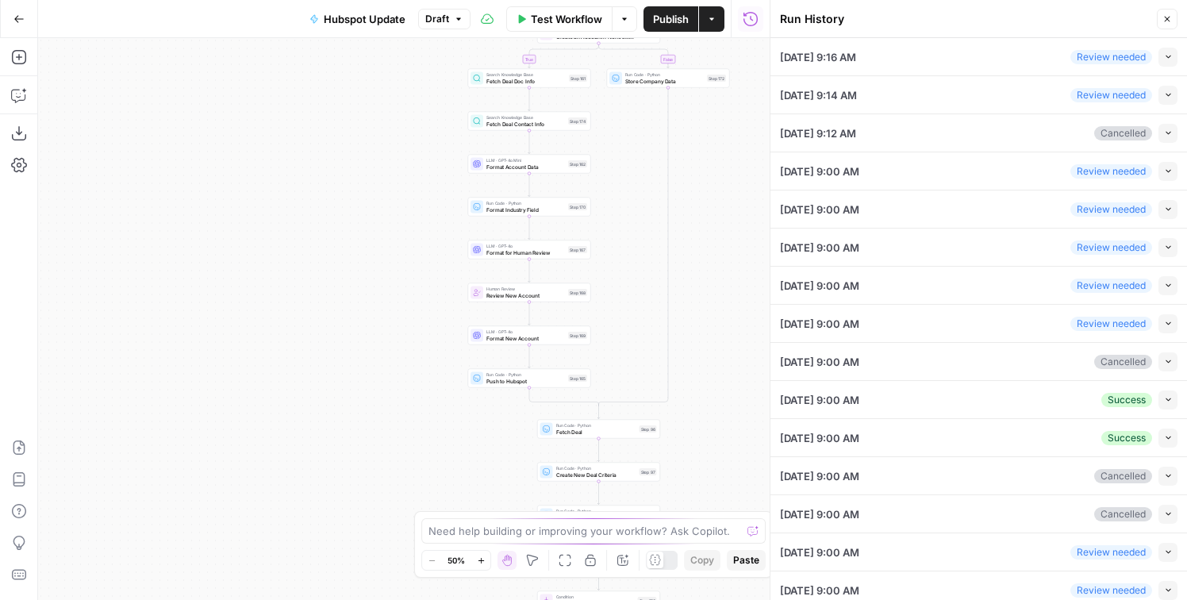
click at [1166, 62] on button "Collapse" at bounding box center [1168, 57] width 19 height 19
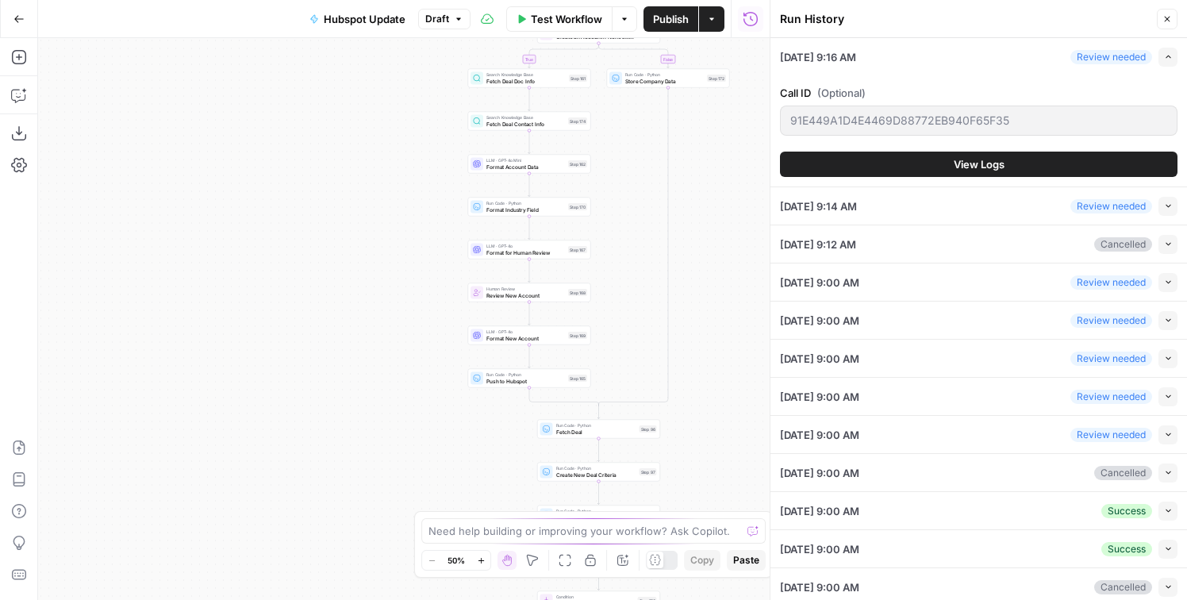
click at [1007, 173] on button "View Logs" at bounding box center [979, 164] width 398 height 25
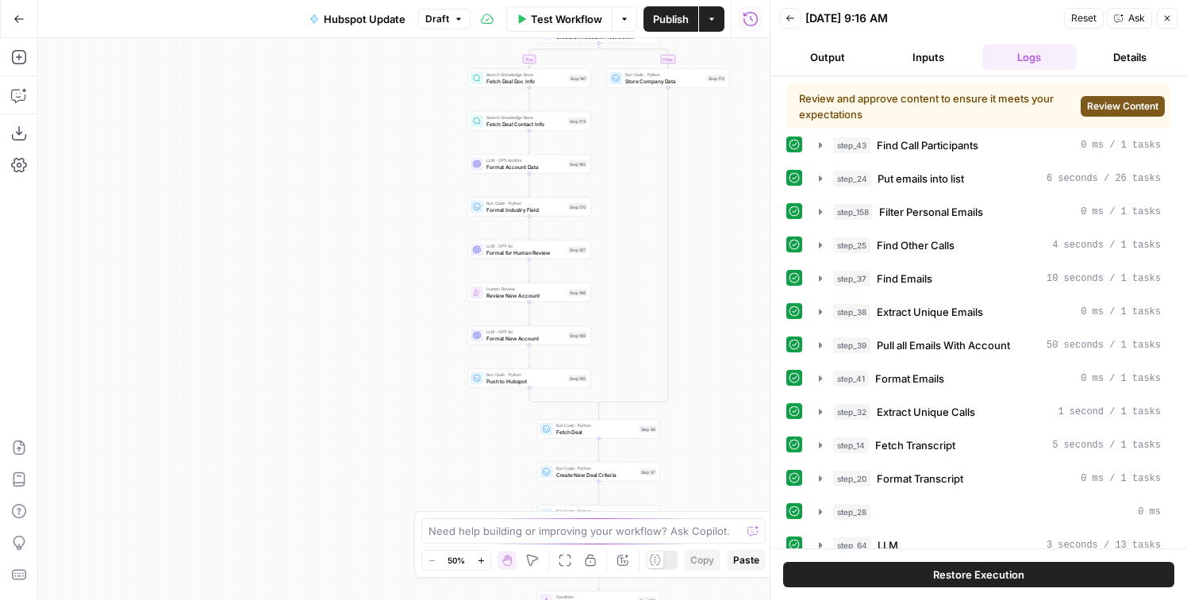
click at [948, 578] on span "Restore Execution" at bounding box center [978, 575] width 91 height 16
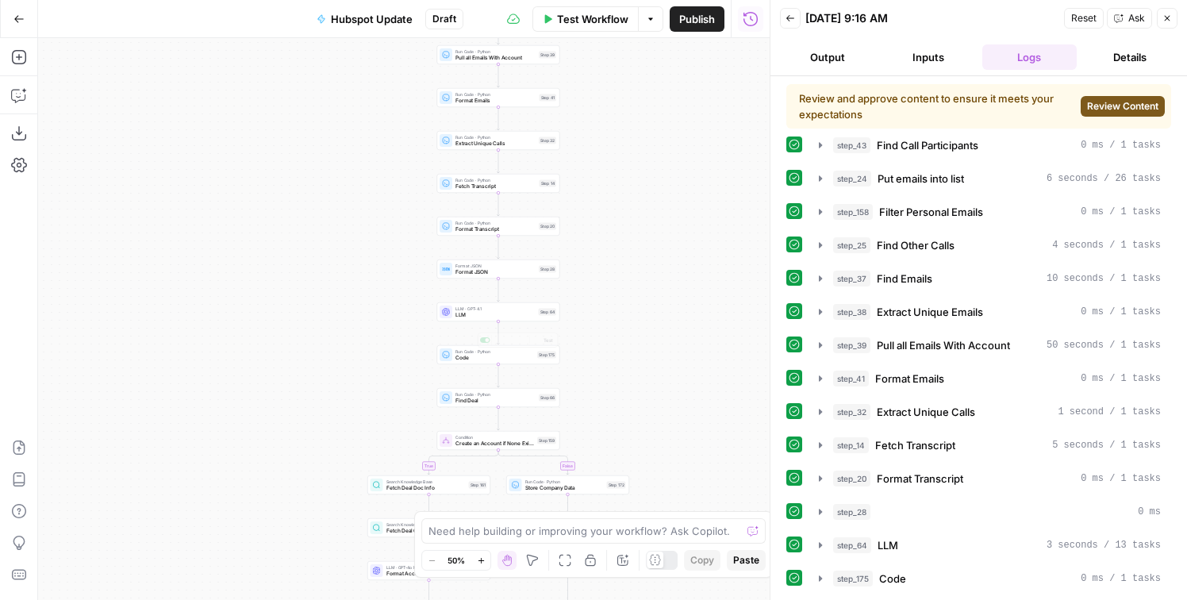
click at [506, 363] on div "Run Code · Python Code Step 175 Copy step Delete step Add Note Test" at bounding box center [498, 354] width 123 height 19
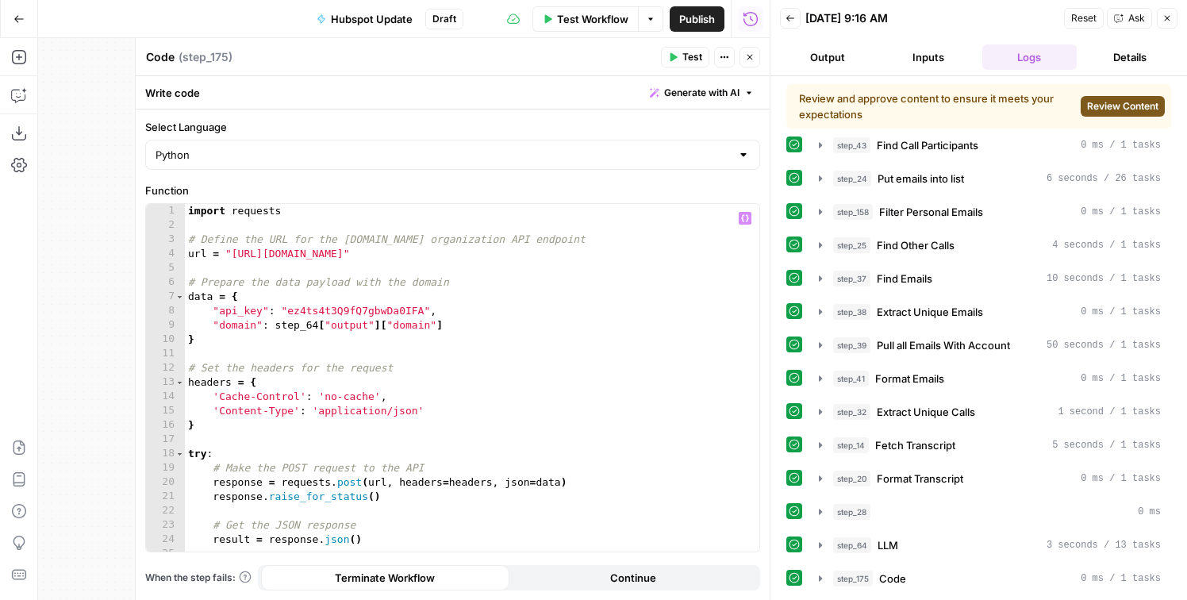
type textarea "*"
click at [477, 343] on div "import requests # Define the URL for the [DOMAIN_NAME] organization API endpoin…" at bounding box center [472, 392] width 575 height 376
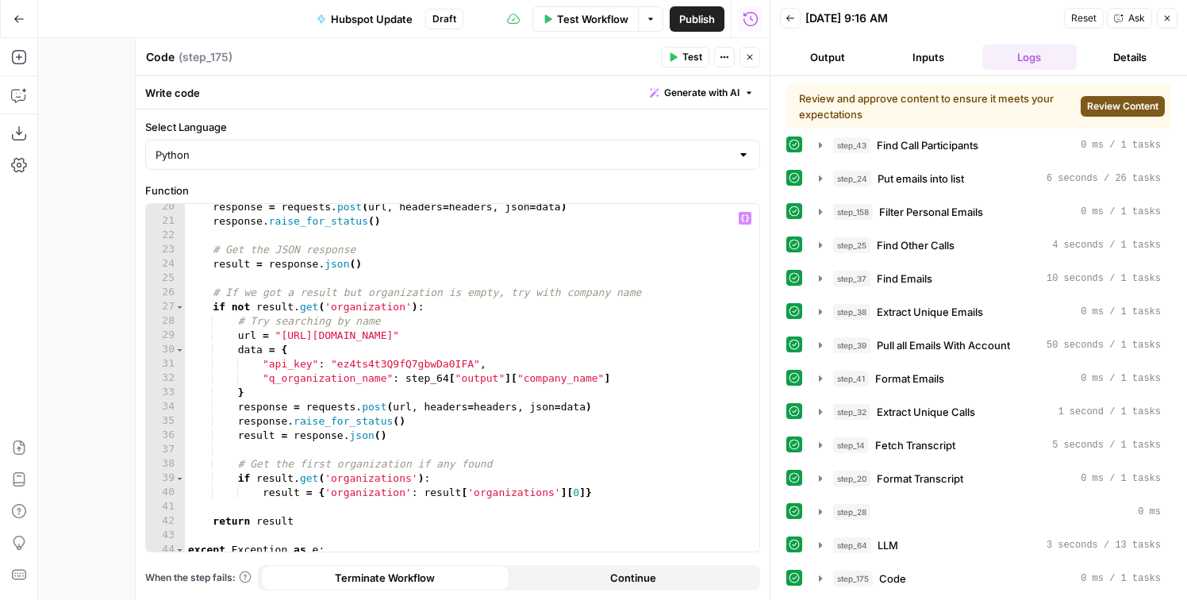
scroll to position [310, 0]
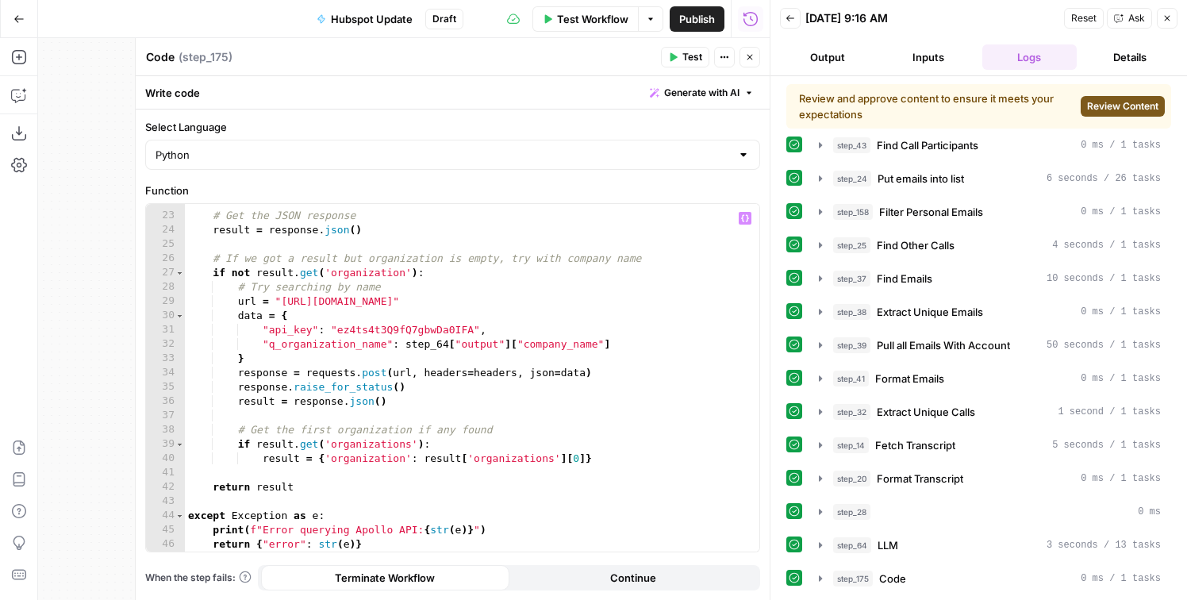
click at [754, 59] on icon "button" at bounding box center [750, 57] width 10 height 10
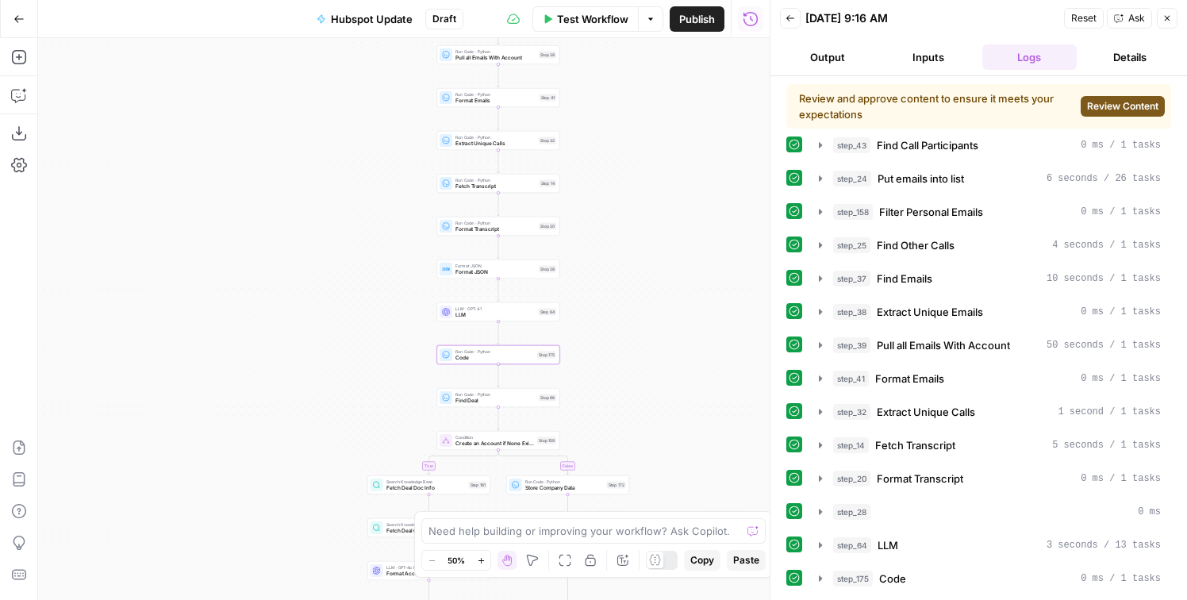
click at [510, 404] on span "Find Deal" at bounding box center [496, 401] width 80 height 8
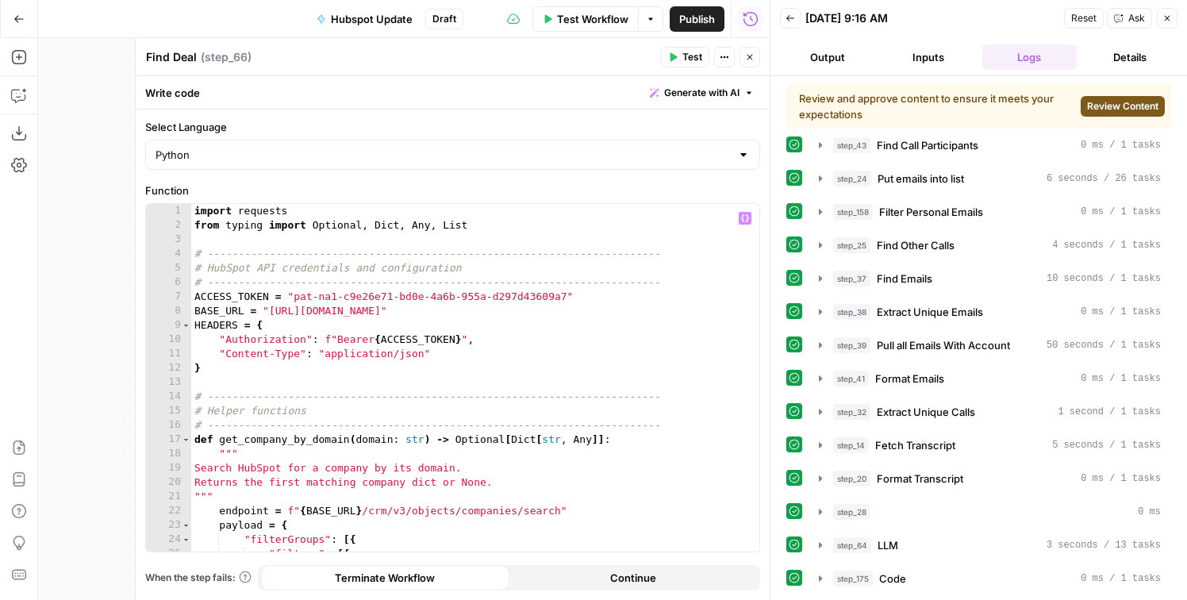
click at [498, 385] on div "import requests from typing import Optional , Dict , Any , List # -------------…" at bounding box center [475, 392] width 568 height 376
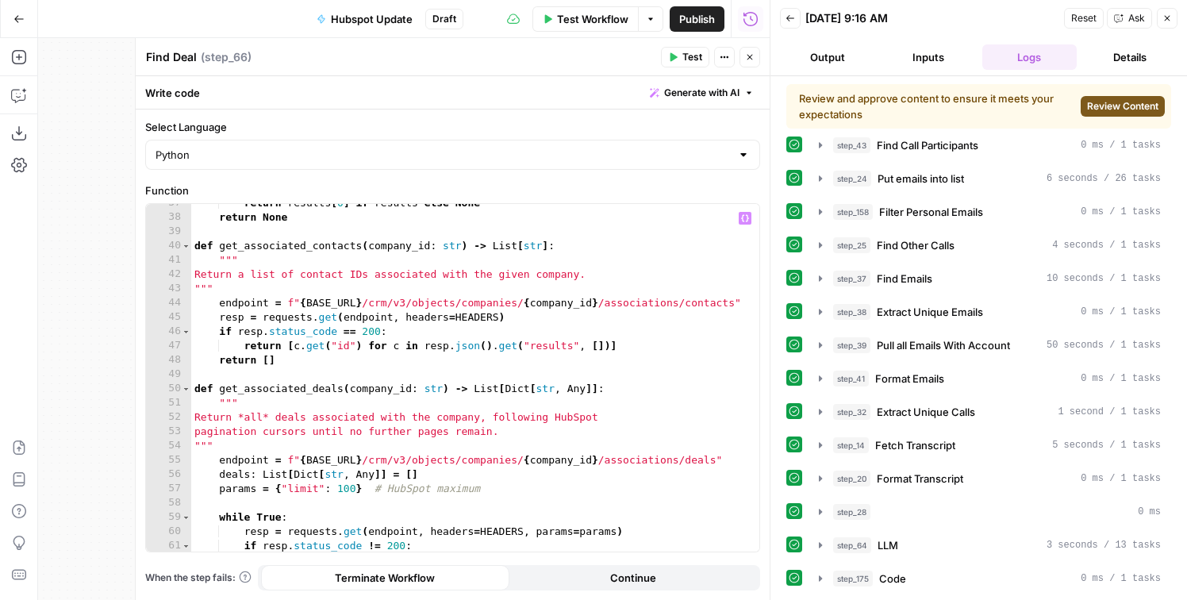
scroll to position [522, 0]
click at [21, 96] on icon "button" at bounding box center [19, 95] width 16 height 16
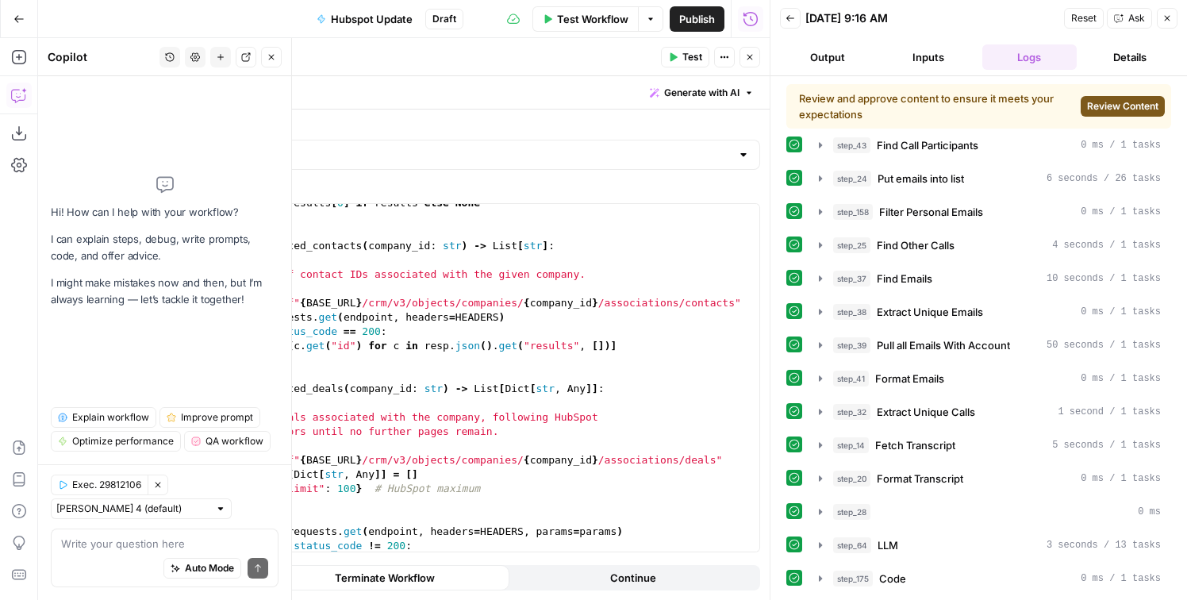
click at [75, 533] on div "Write your question here Auto Mode Send" at bounding box center [165, 558] width 228 height 59
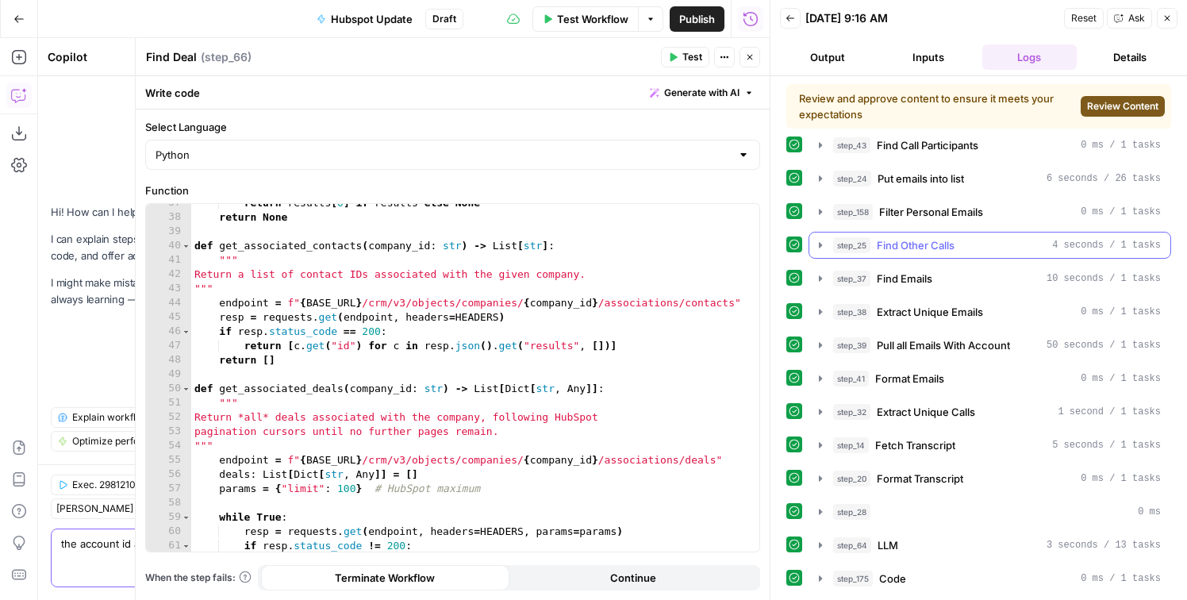
type textarea "the account id also"
click at [932, 244] on span "Find Other Calls" at bounding box center [916, 245] width 78 height 16
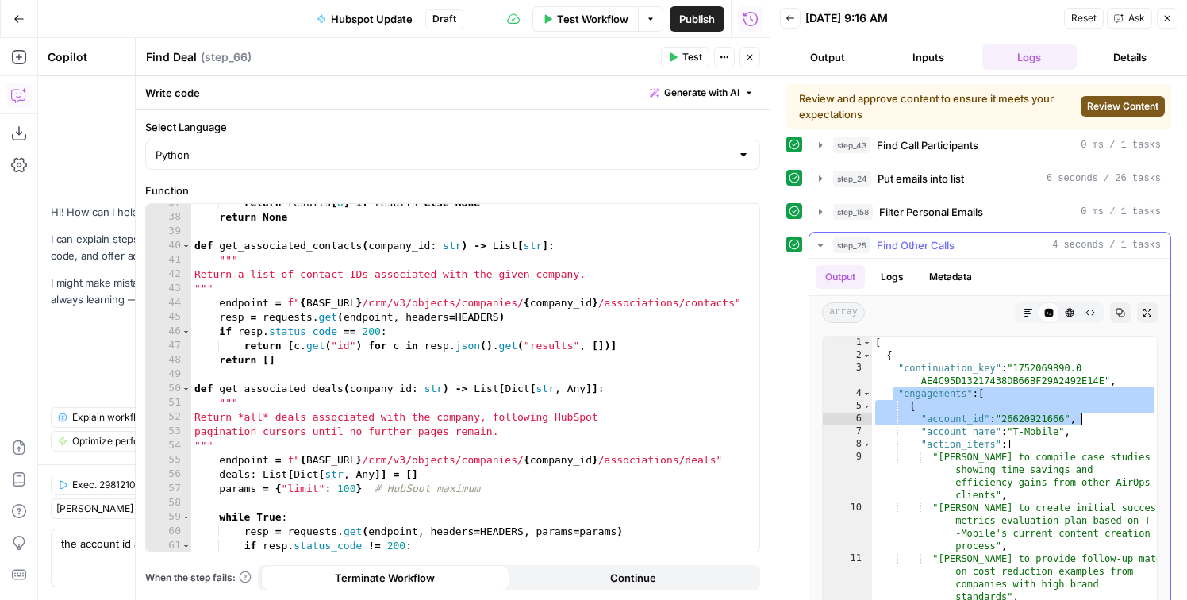
drag, startPoint x: 895, startPoint y: 394, endPoint x: 1093, endPoint y: 420, distance: 200.2
click at [1093, 420] on div "[ { "continuation_key" : "1752069890.0 AE4C95D13217438DB66BF29A2492E14E" , "eng…" at bounding box center [1014, 524] width 285 height 375
type textarea "**********"
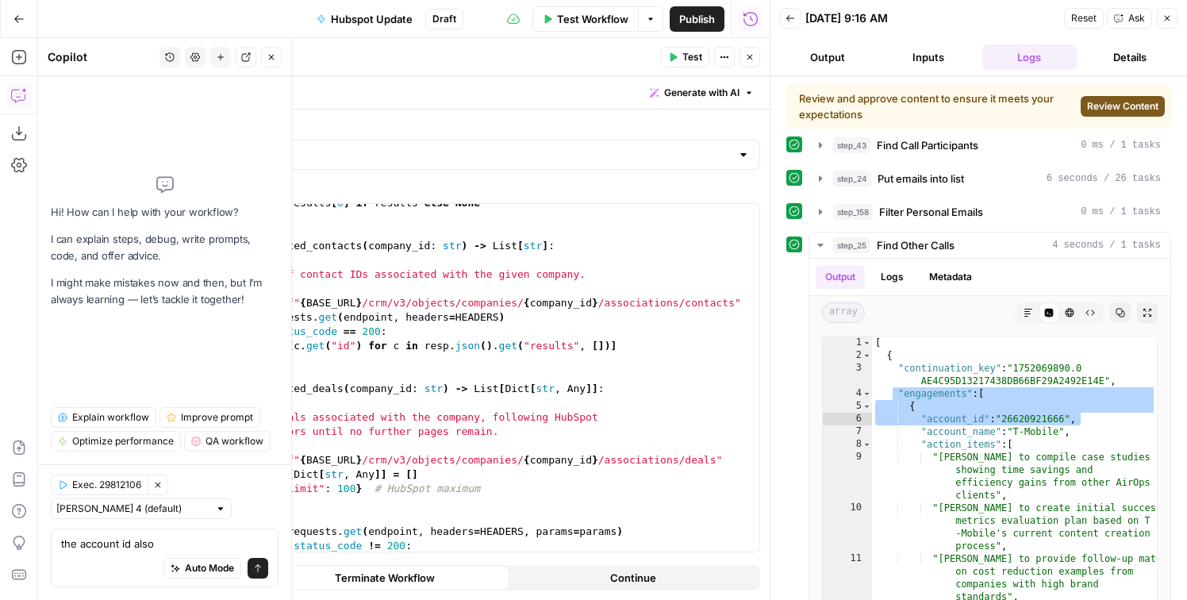
click at [155, 555] on div "Auto Mode Send" at bounding box center [164, 569] width 207 height 35
click at [172, 548] on textarea "the account id also" at bounding box center [164, 544] width 207 height 16
paste textarea ""engagements": [ { "account_id": "26620921666","
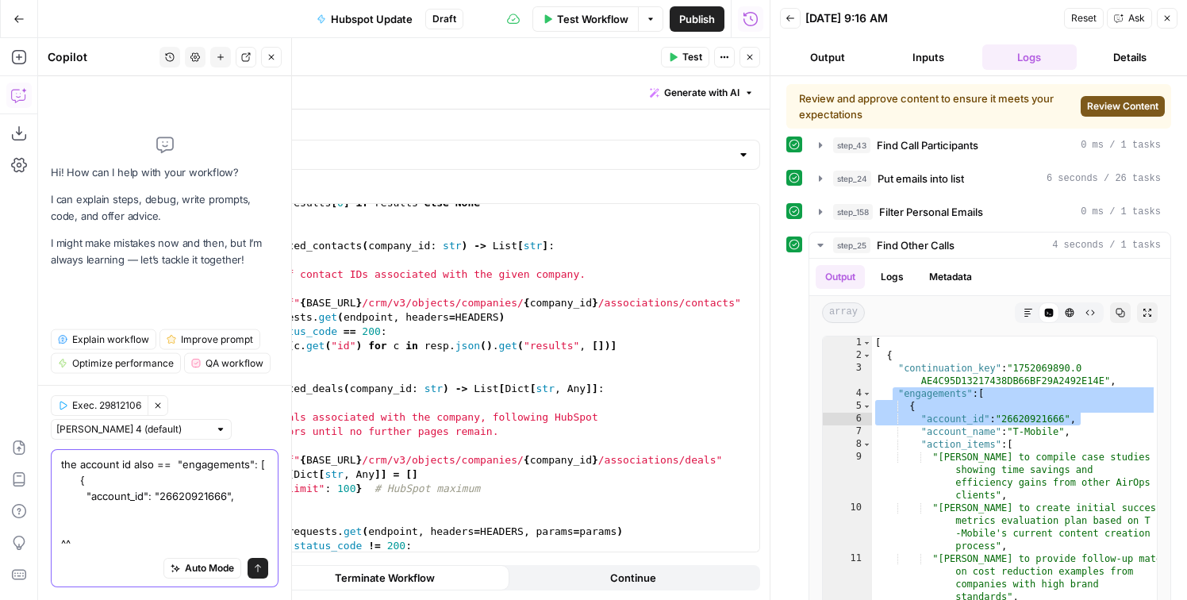
type textarea "the account id also == "engagements": [ { "account_id": "26620921666", ^^"
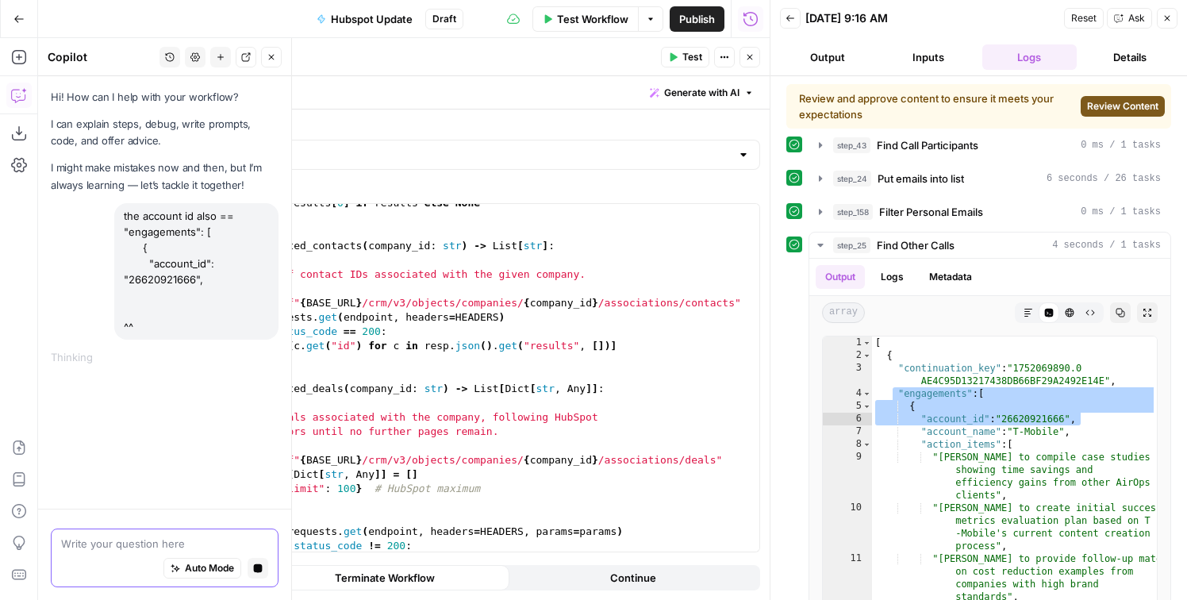
click at [256, 570] on icon "button" at bounding box center [258, 568] width 9 height 9
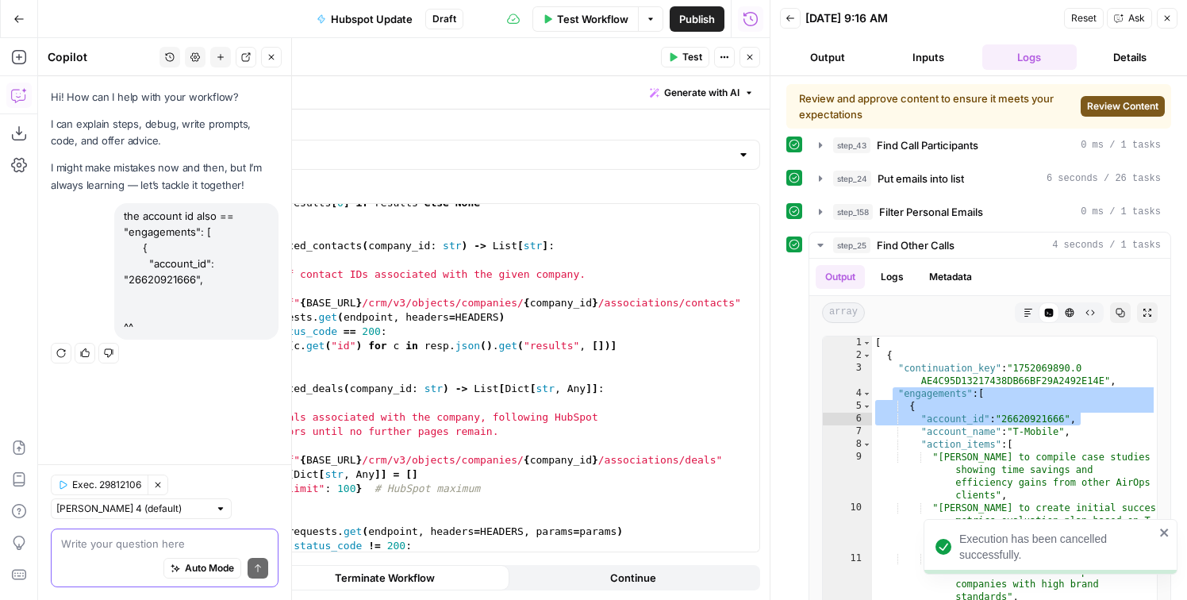
drag, startPoint x: 126, startPoint y: 220, endPoint x: 150, endPoint y: 347, distance: 129.2
click at [150, 347] on div "the account id also == "engagements": [ { "account_id": "26620921666", ^^ Regen…" at bounding box center [165, 284] width 228 height 162
copy div "he account id also == "engagements": [ { "account_id": "26620921666", ^^ Regene…"
click at [73, 556] on div "Auto Mode Send" at bounding box center [164, 569] width 207 height 35
paste textarea "he account id also == "engagements": [ { "account_id": "26620921666", ^^"
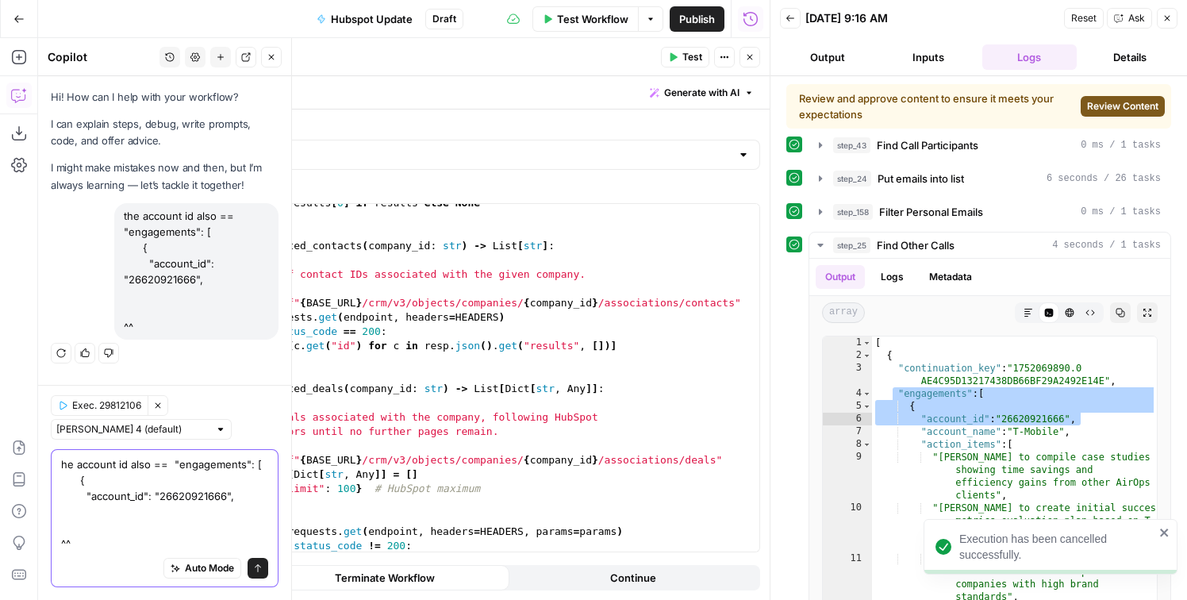
scroll to position [40, 0]
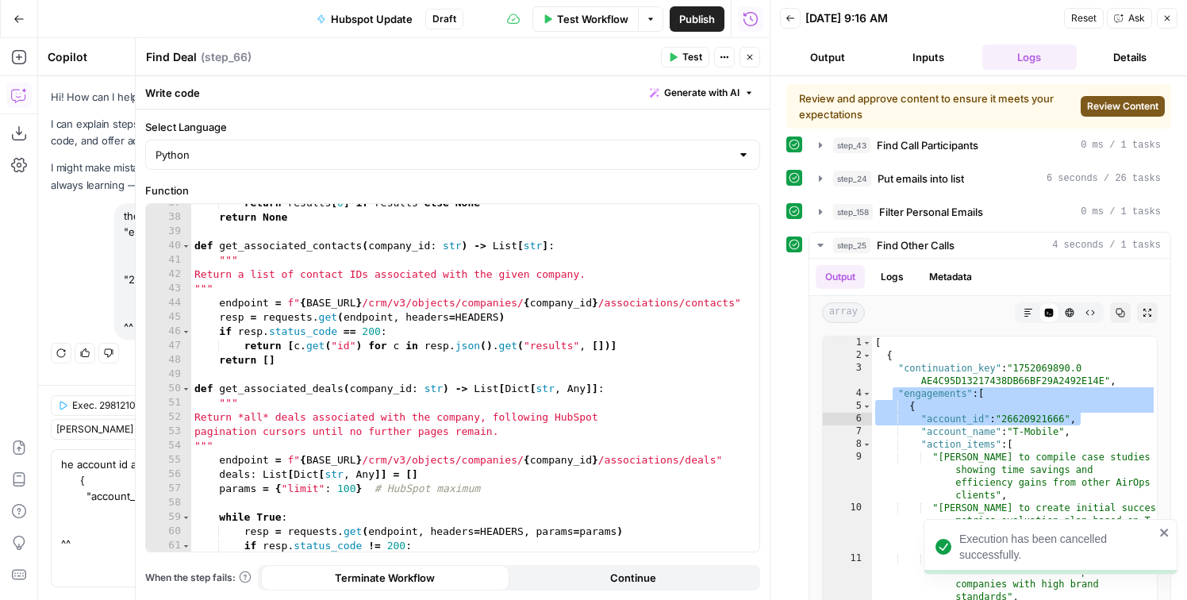
click at [1172, 21] on icon "button" at bounding box center [1168, 18] width 10 height 10
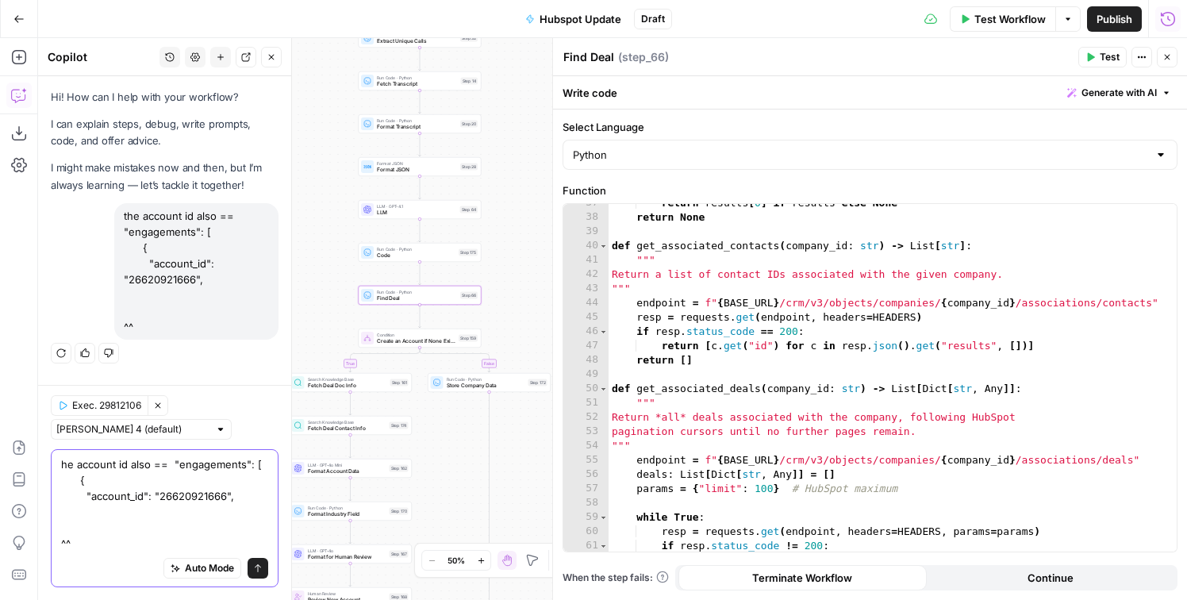
click at [67, 541] on textarea "he account id also == "engagements": [ { "account_id": "26620921666", ^^" at bounding box center [164, 503] width 207 height 95
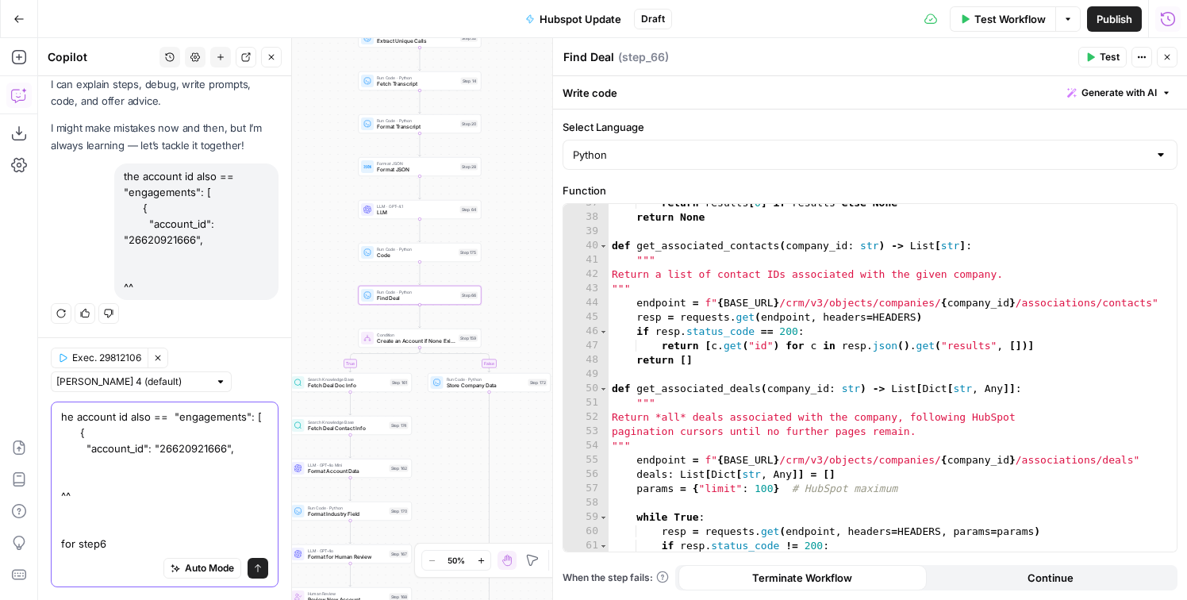
type textarea "he account id also == "engagements": [ { "account_id": "26620921666", ^^ for st…"
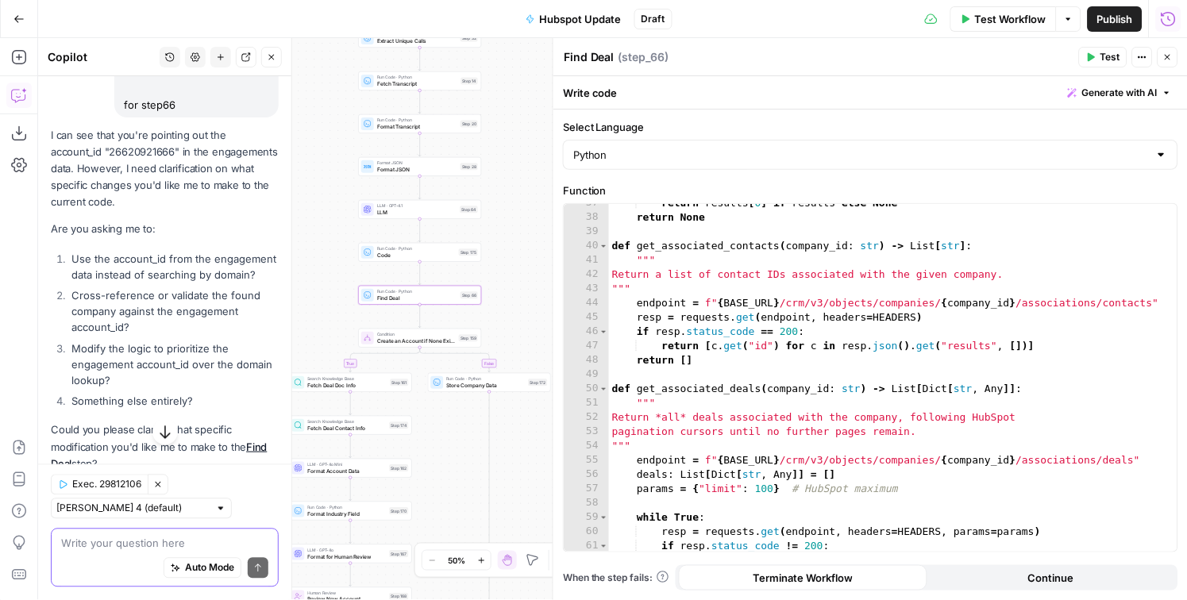
scroll to position [408, 0]
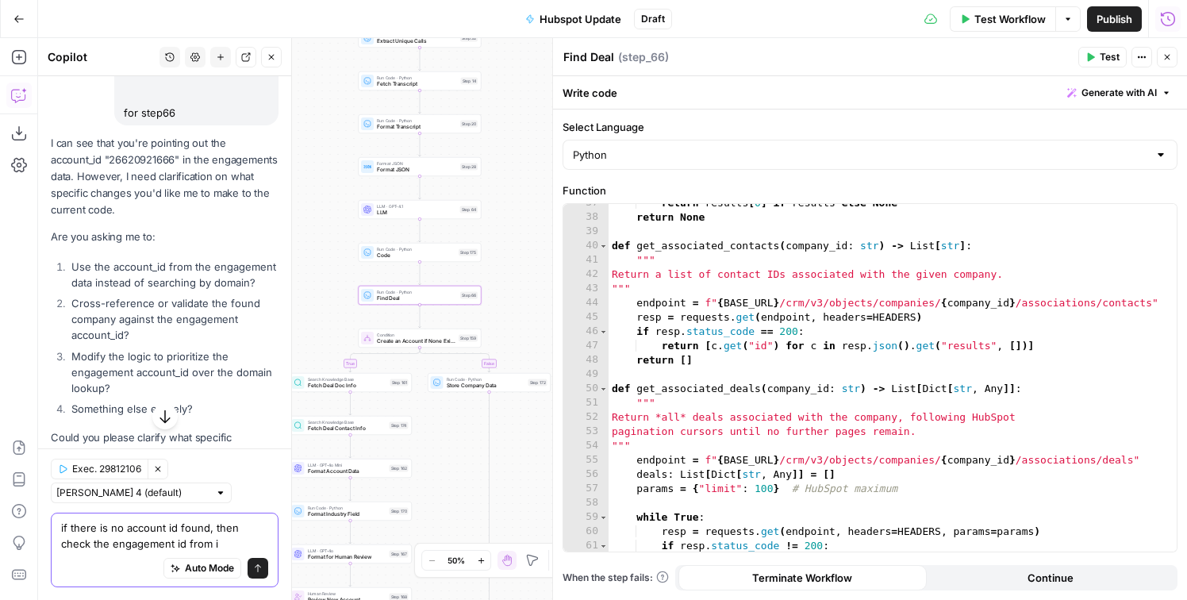
click at [413, 585] on body "AirOps New Home Browse Insights Opportunities Your Data Flightpath Syncs Data L…" at bounding box center [593, 300] width 1187 height 600
type textarea "if there is no account id found, then check the other id from find other calls"
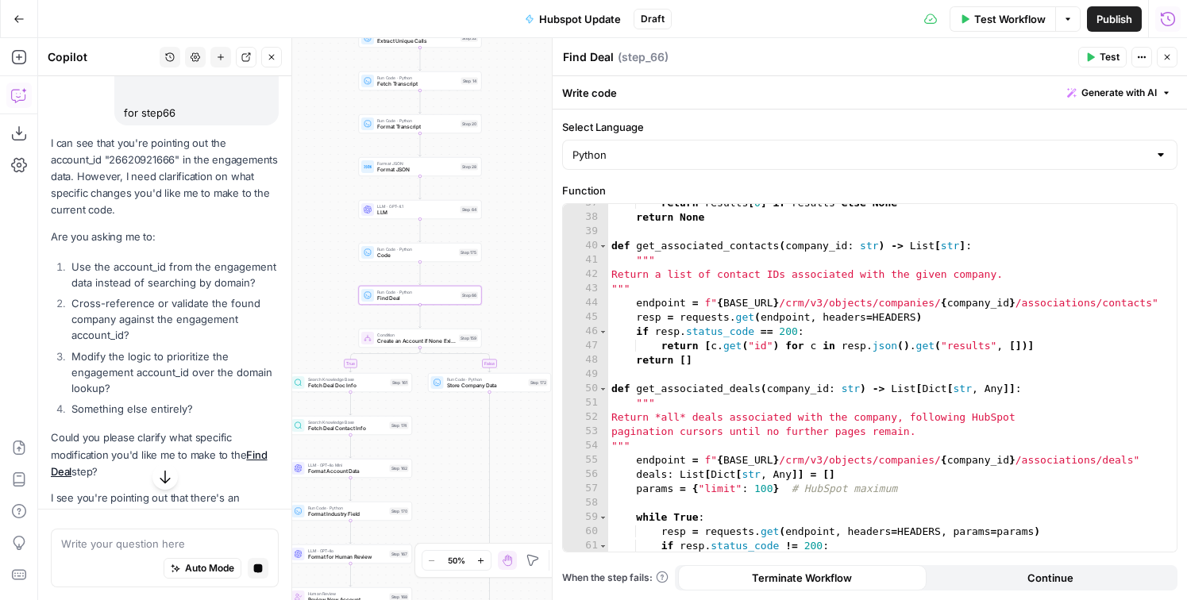
click at [1176, 13] on button "Run History" at bounding box center [1167, 18] width 25 height 25
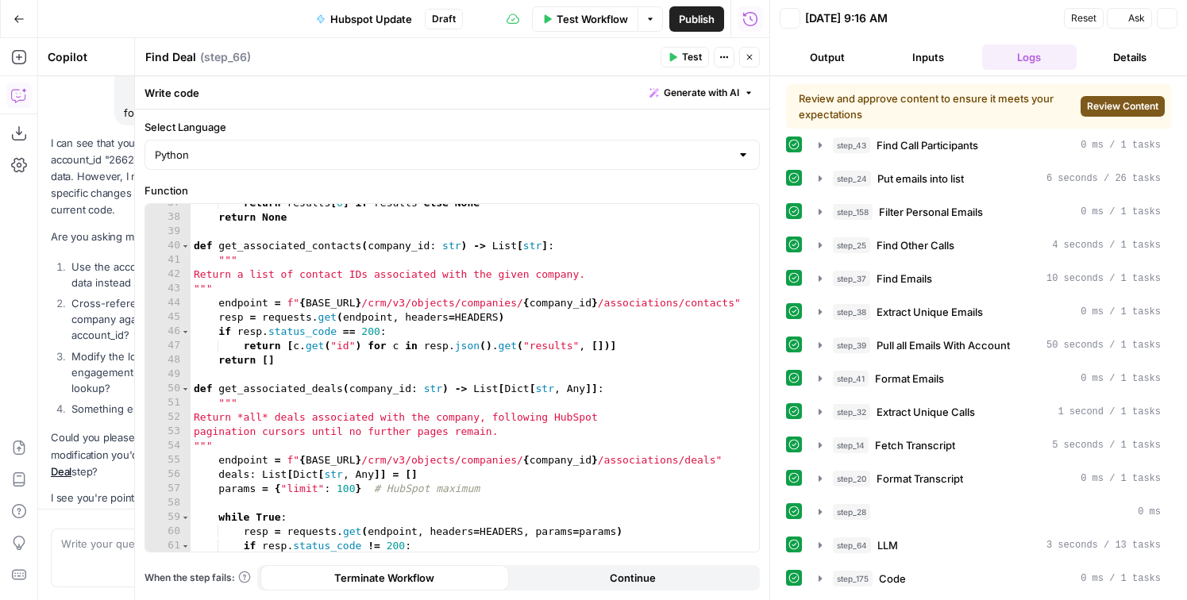
click at [1164, 17] on icon "button" at bounding box center [1167, 18] width 10 height 10
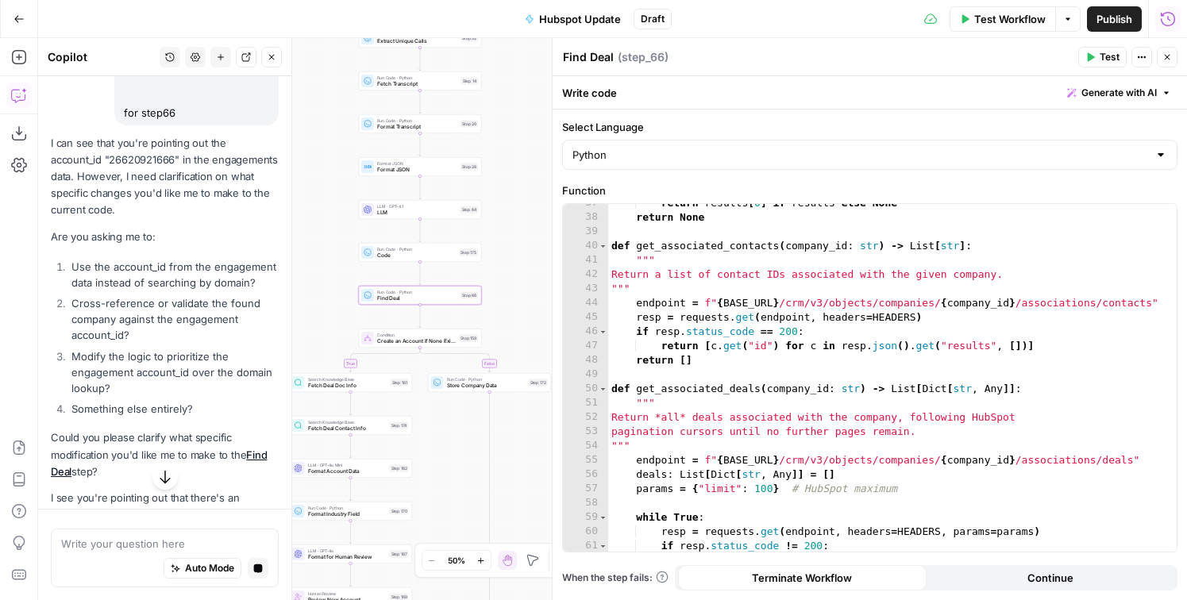
click at [1168, 22] on icon "button" at bounding box center [1168, 19] width 16 height 16
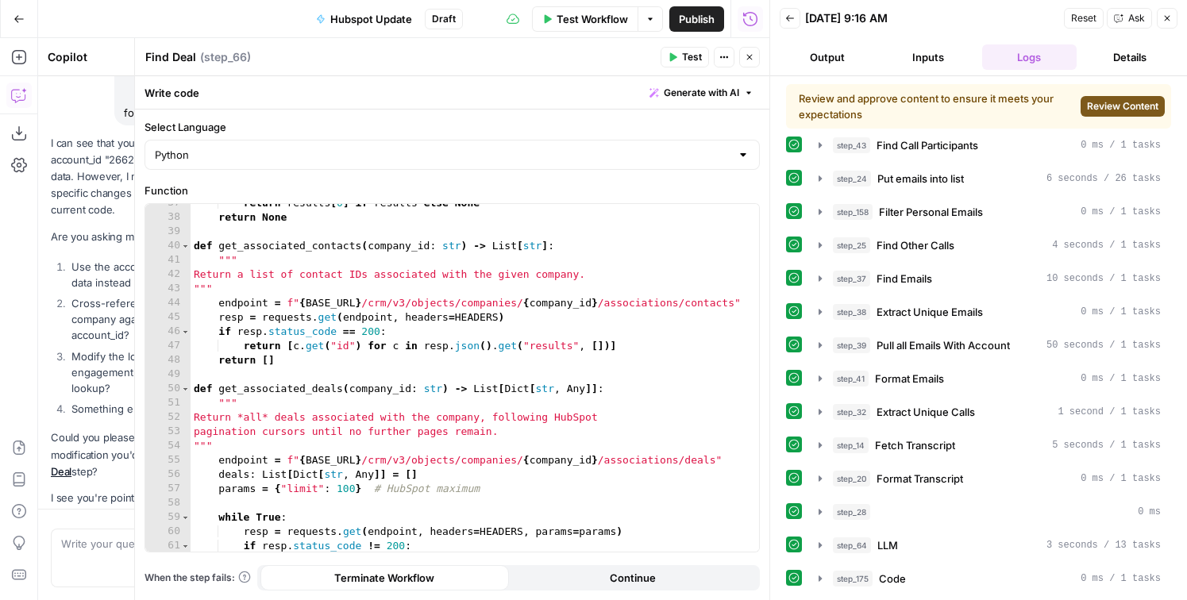
click at [795, 20] on button "Back" at bounding box center [789, 18] width 21 height 21
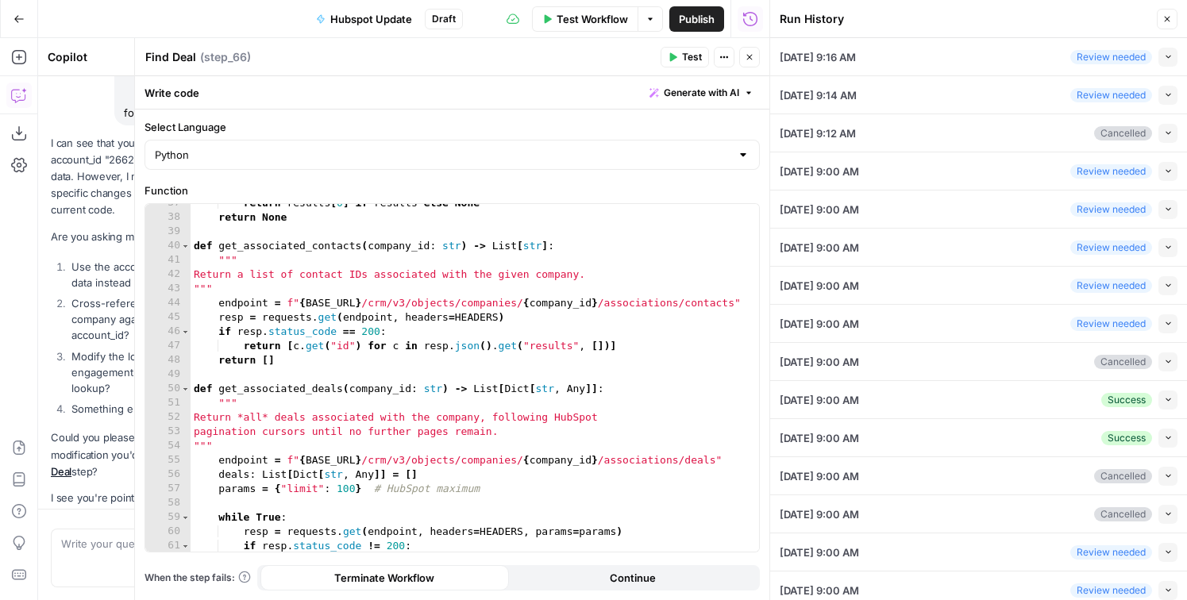
click at [1164, 395] on icon "button" at bounding box center [1168, 399] width 9 height 9
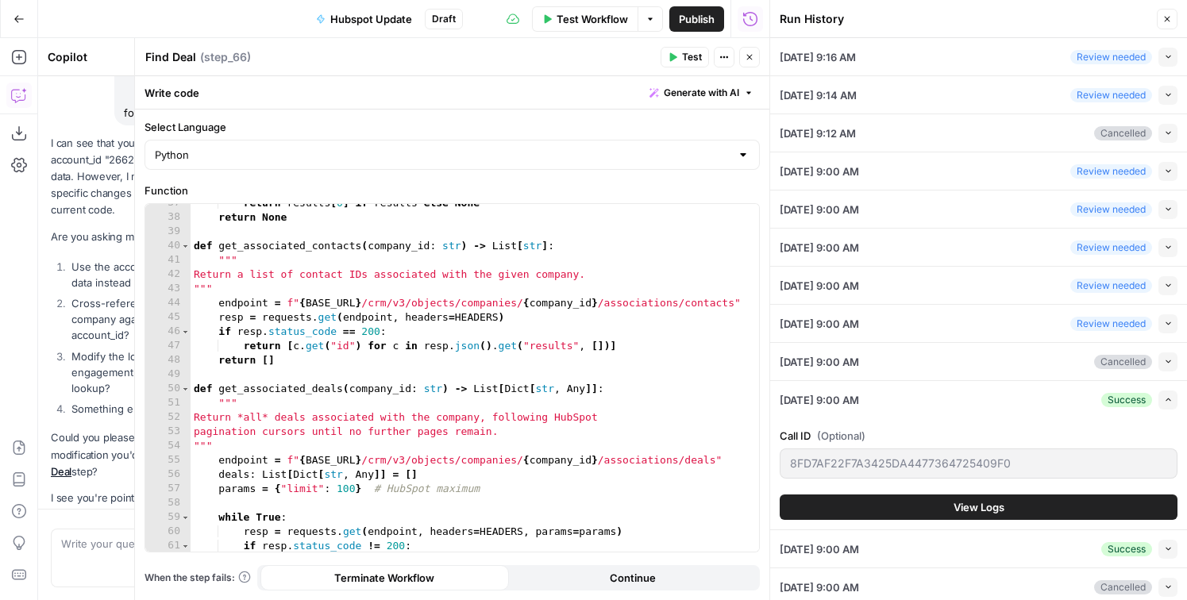
click at [1003, 515] on button "View Logs" at bounding box center [978, 506] width 398 height 25
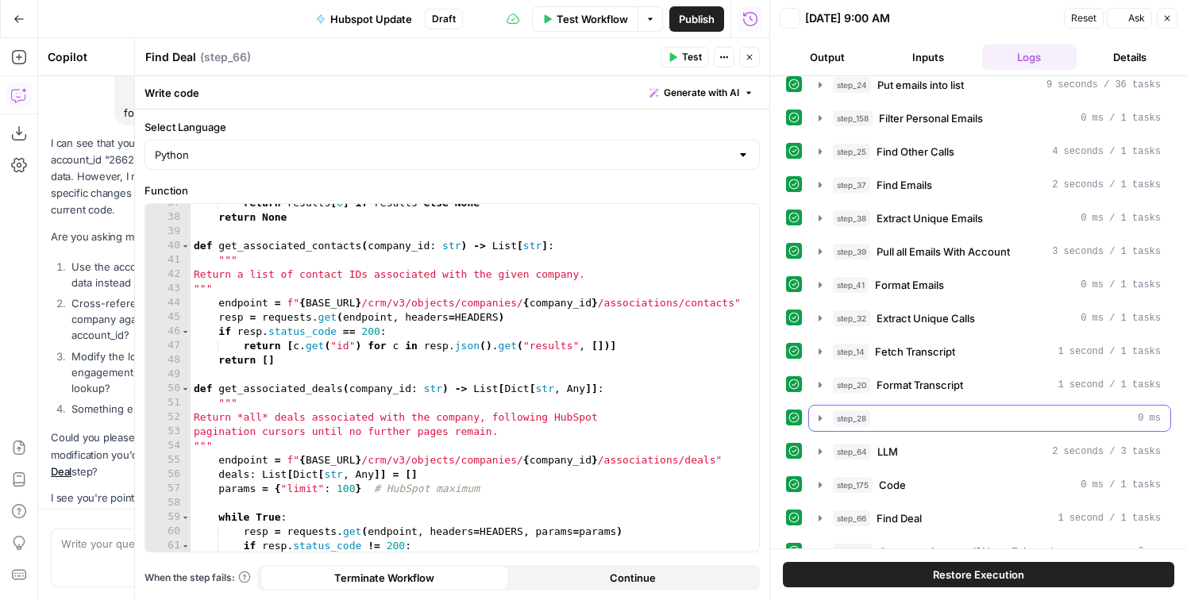
scroll to position [56, 0]
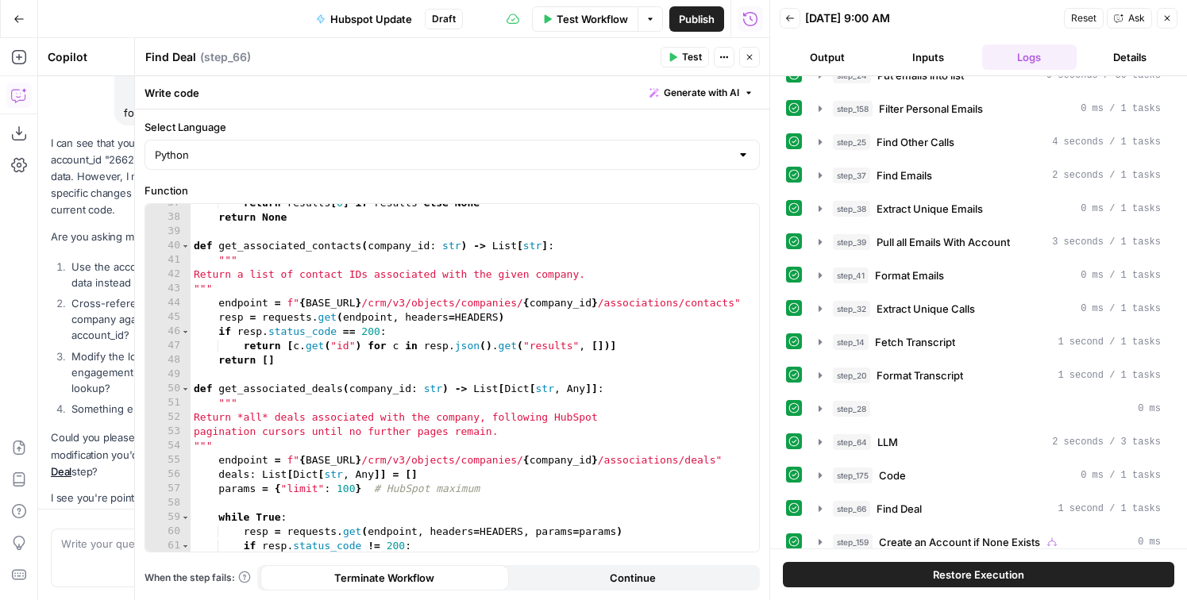
drag, startPoint x: 748, startPoint y: 61, endPoint x: 783, endPoint y: 57, distance: 35.1
click at [748, 60] on icon "button" at bounding box center [750, 57] width 10 height 10
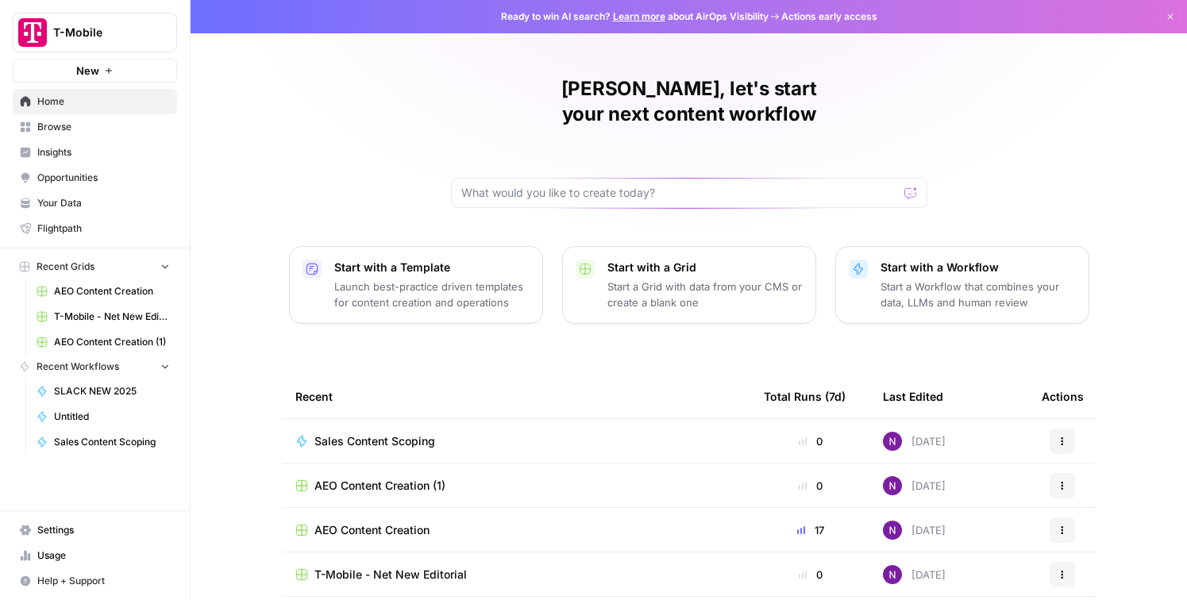
click at [59, 148] on span "Insights" at bounding box center [103, 152] width 133 height 14
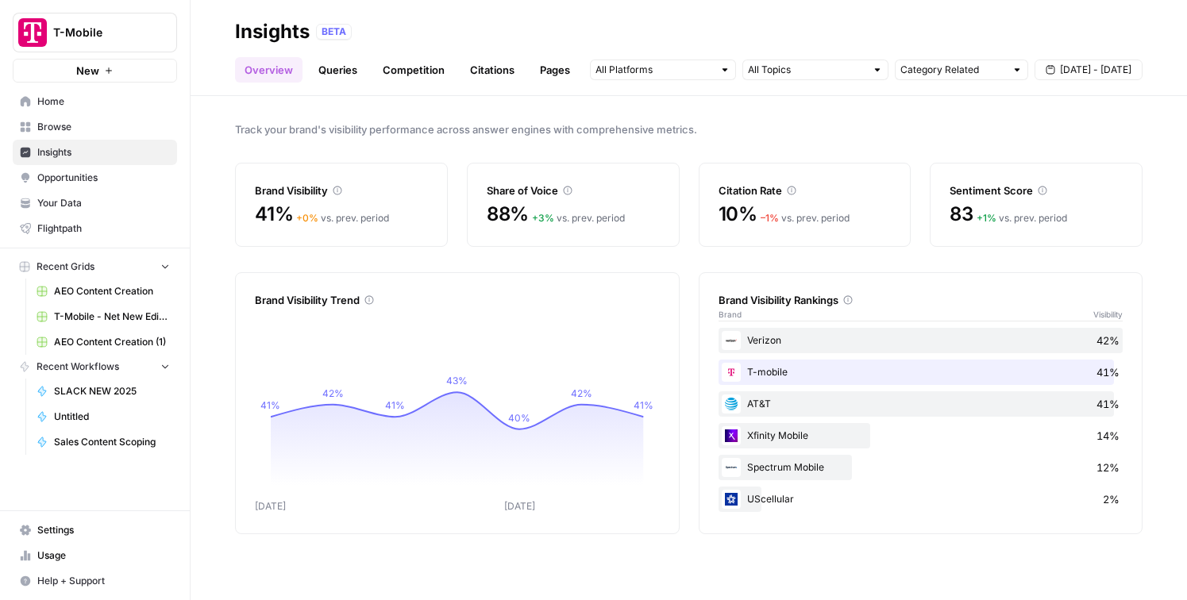
click at [353, 66] on link "Queries" at bounding box center [338, 69] width 58 height 25
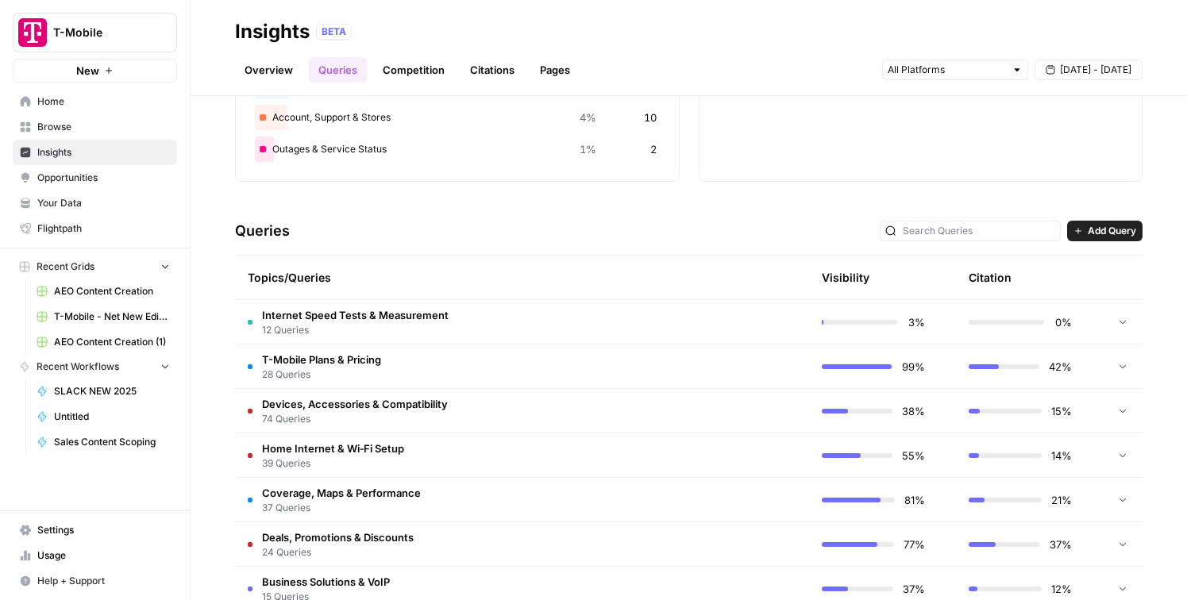
scroll to position [247, 0]
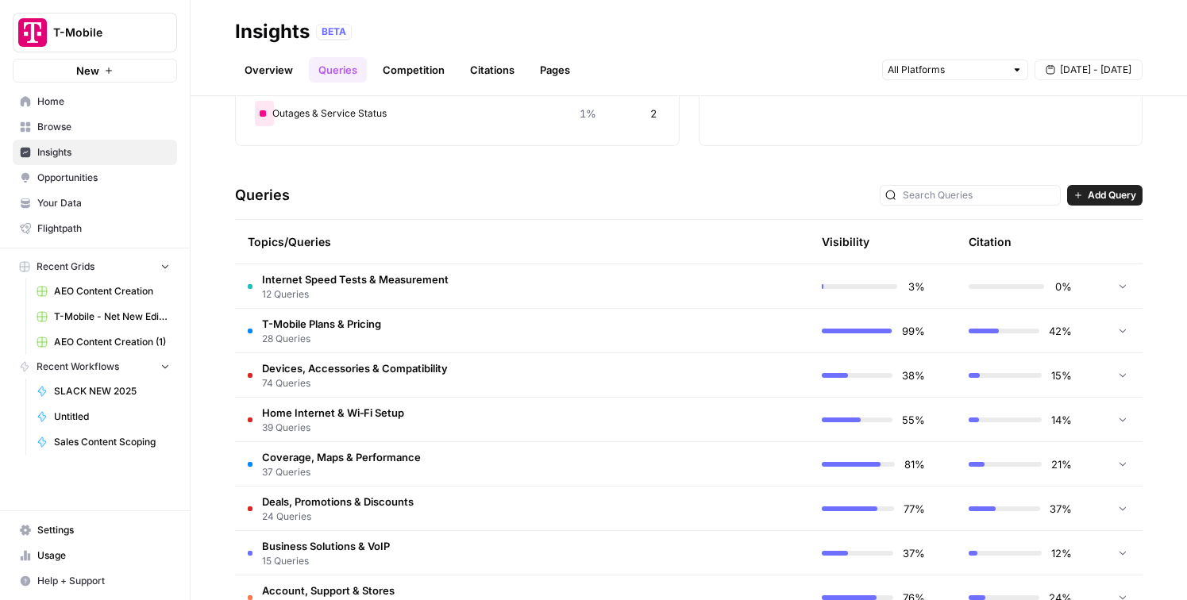
click at [593, 323] on td "T-Mobile Plans & Pricing 28 Queries" at bounding box center [446, 331] width 423 height 44
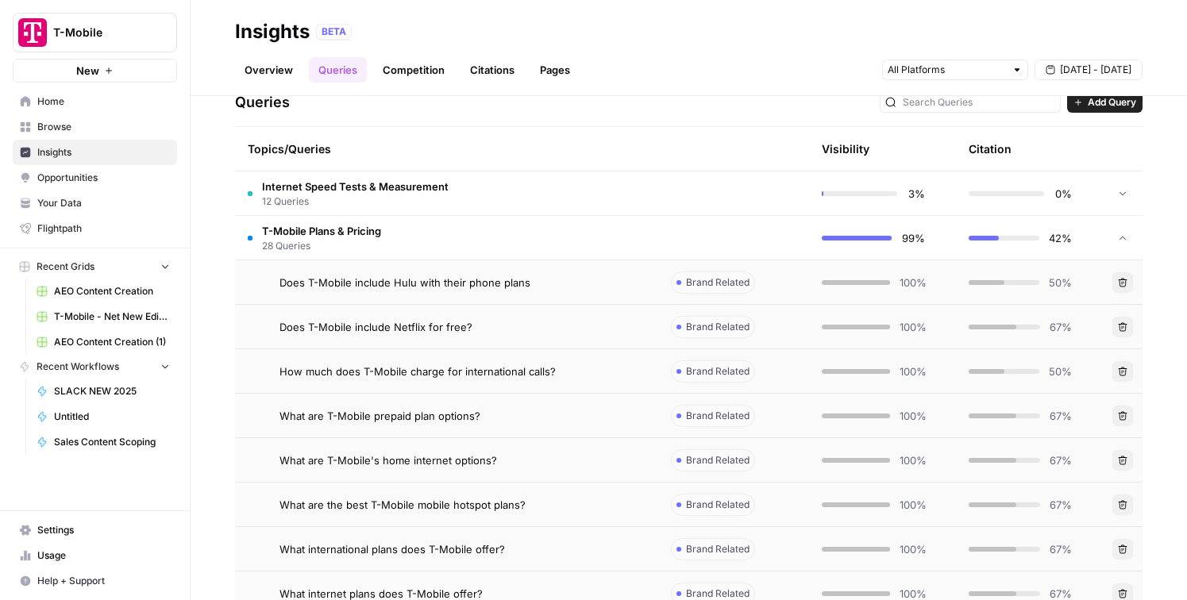
scroll to position [349, 0]
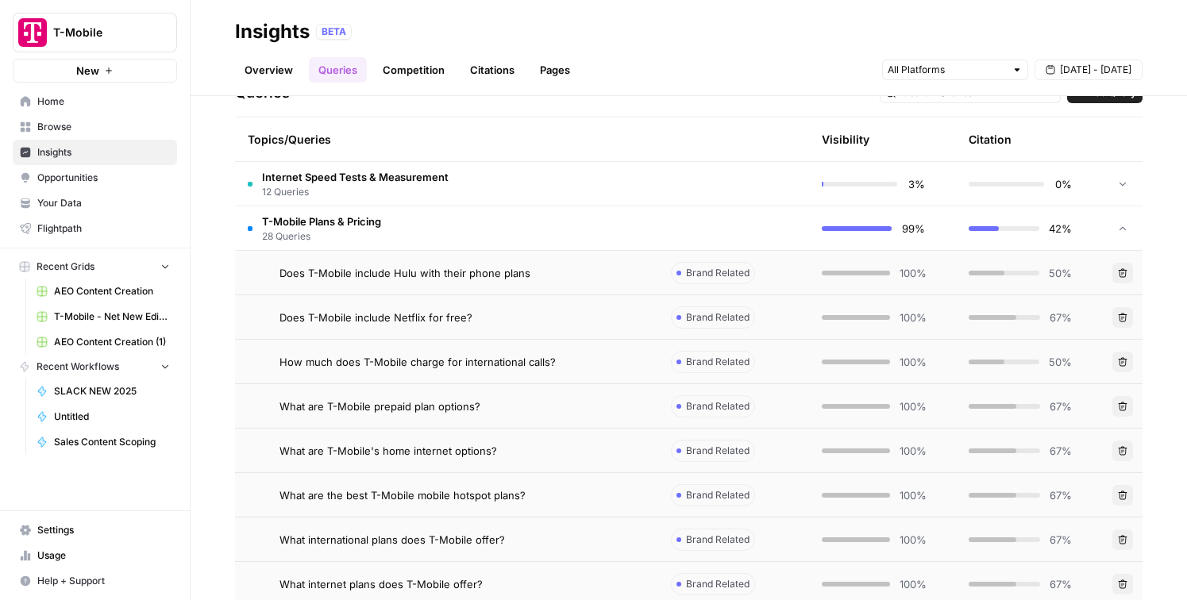
click at [487, 264] on td "Does T-Mobile include Hulu with their phone plans" at bounding box center [446, 273] width 423 height 44
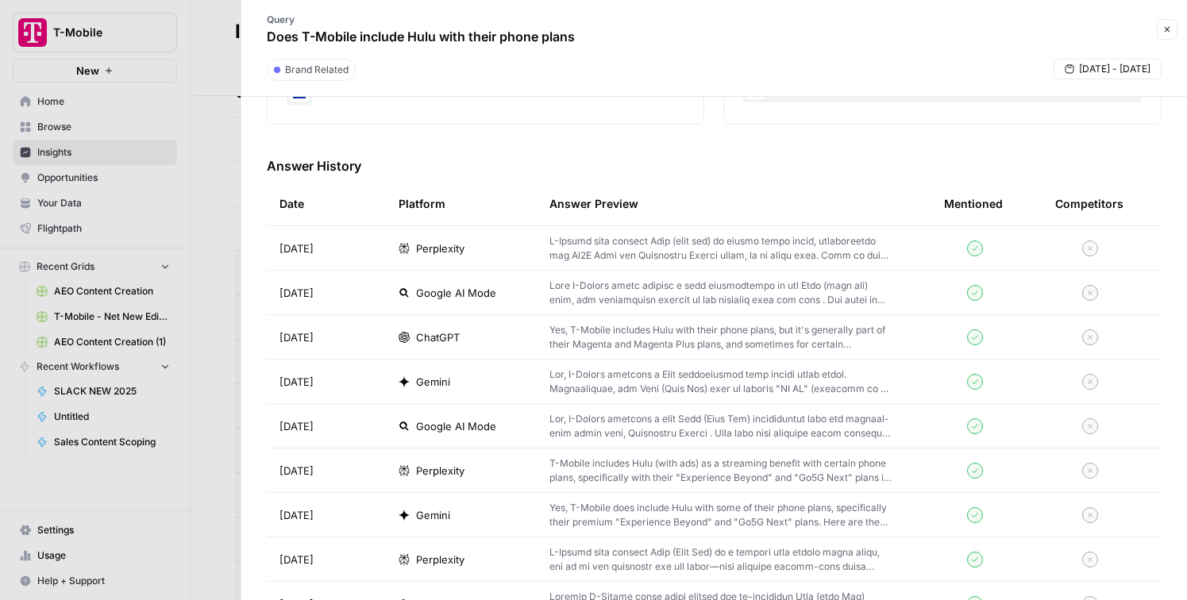
scroll to position [444, 0]
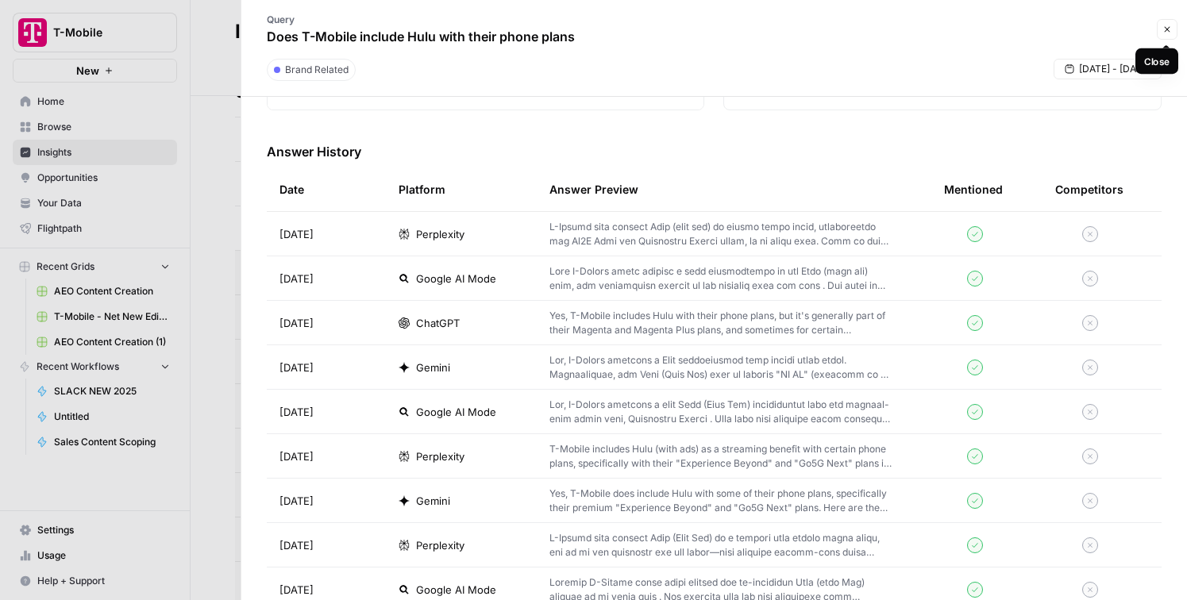
click at [1168, 31] on icon "button" at bounding box center [1167, 30] width 10 height 10
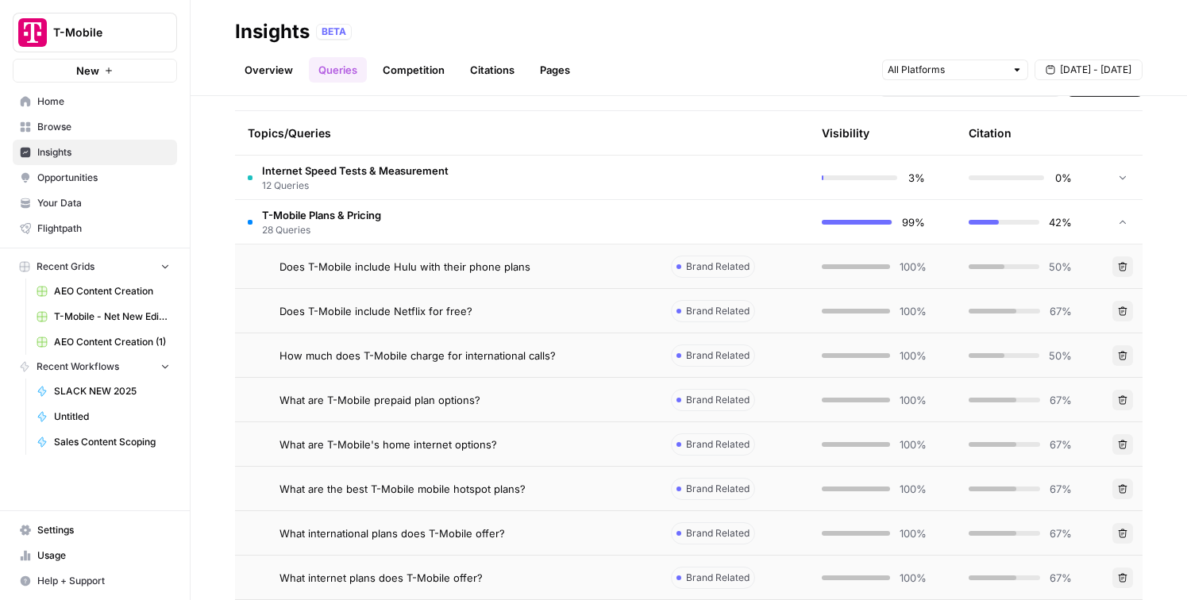
click at [498, 217] on td "T-Mobile Plans & Pricing 28 Queries" at bounding box center [446, 222] width 423 height 44
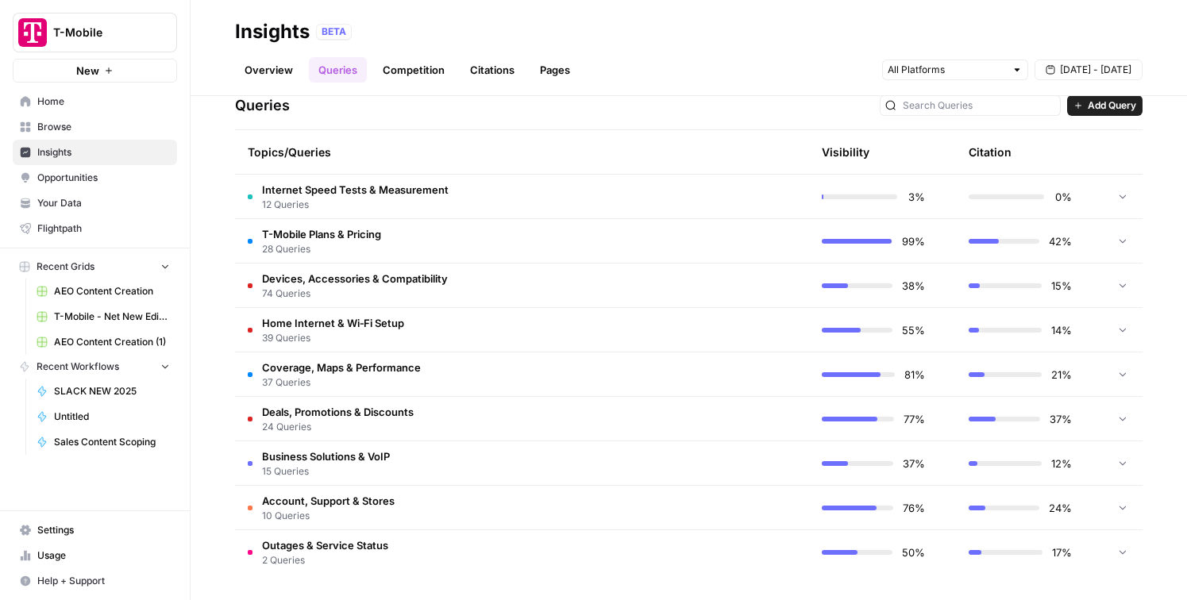
click at [521, 466] on td "Business Solutions & VoIP 15 Queries" at bounding box center [446, 463] width 423 height 44
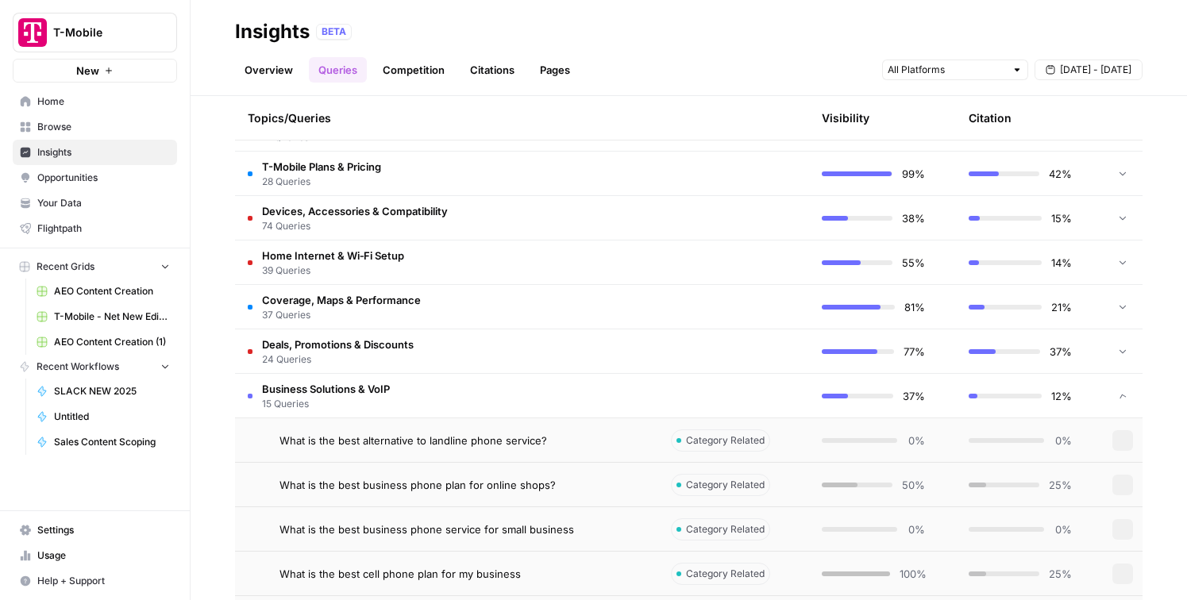
scroll to position [441, 0]
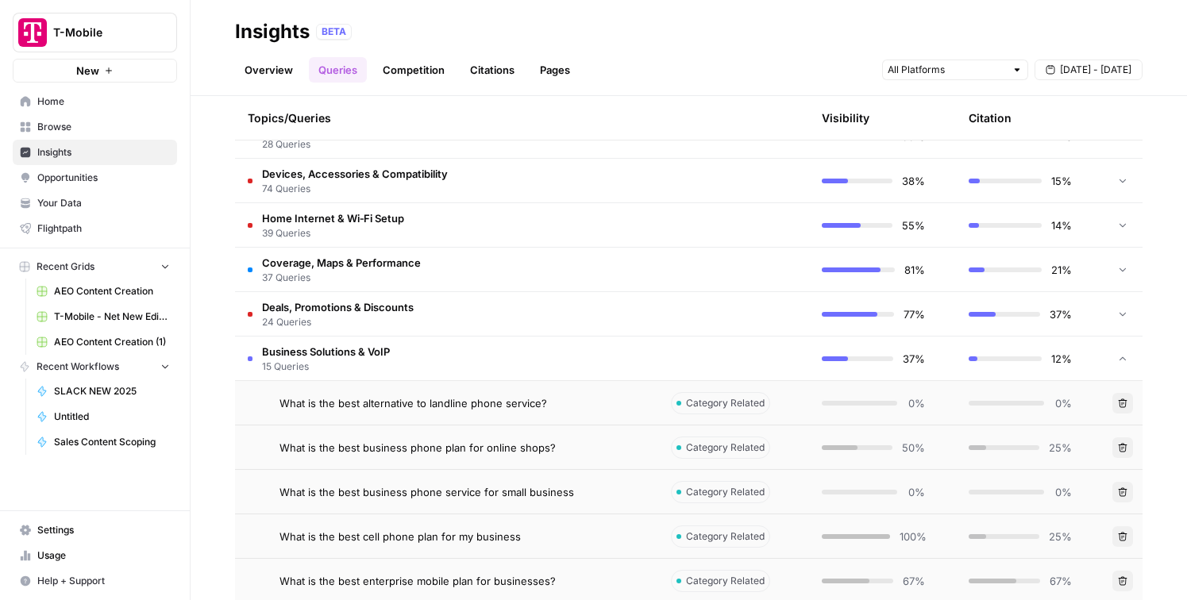
click at [518, 468] on td "What is the best business phone plan for online shops?" at bounding box center [446, 447] width 423 height 44
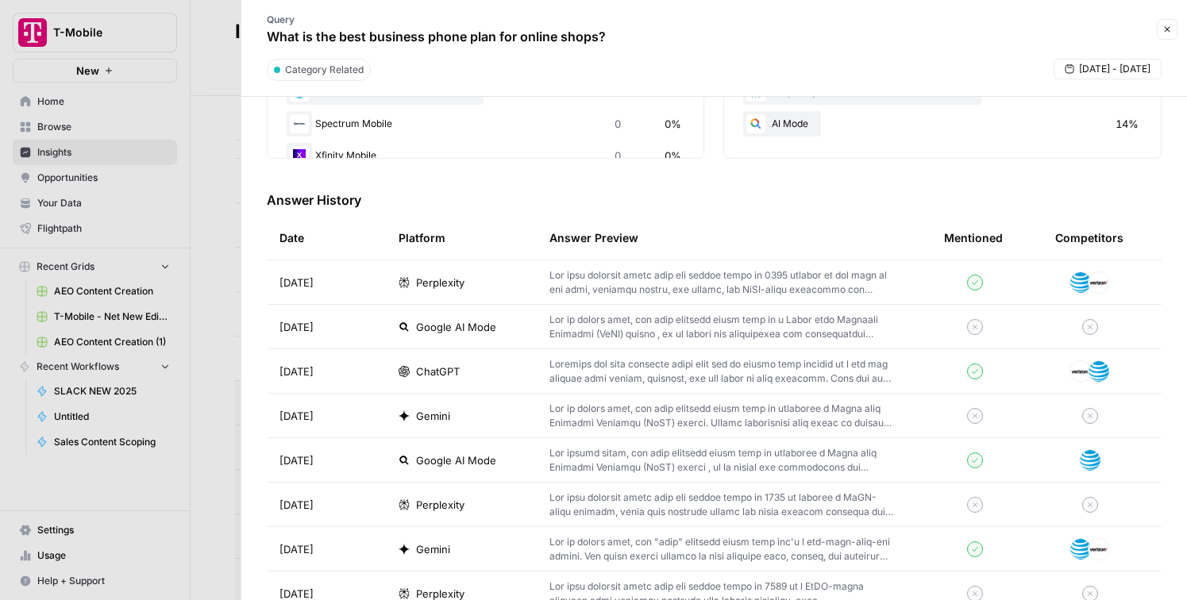
scroll to position [485, 0]
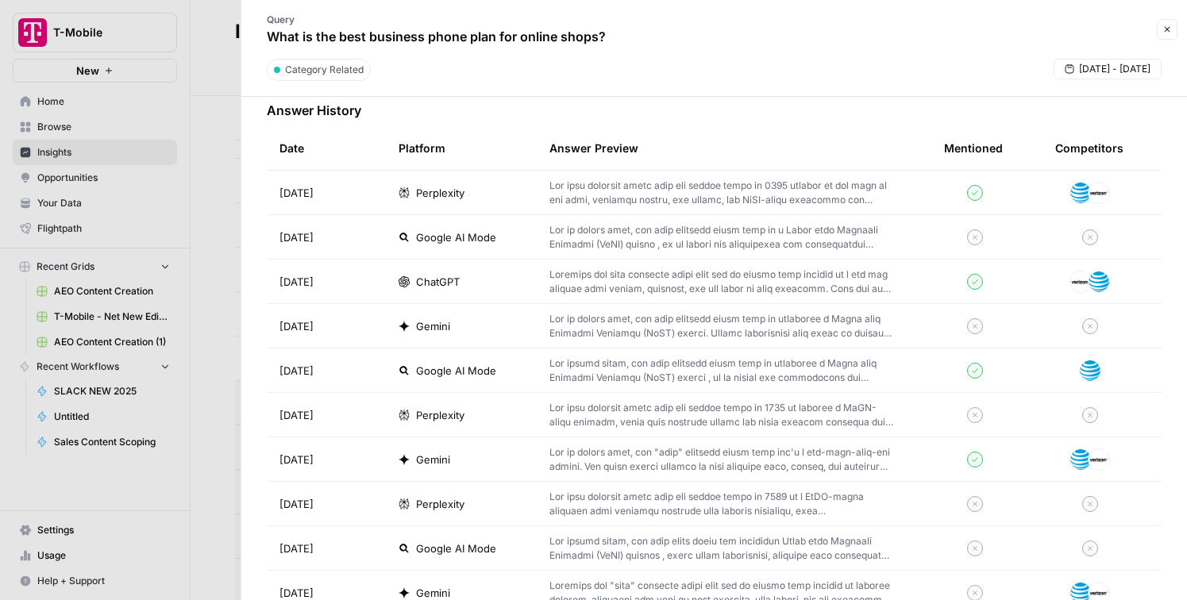
click at [1015, 196] on td at bounding box center [974, 193] width 87 height 44
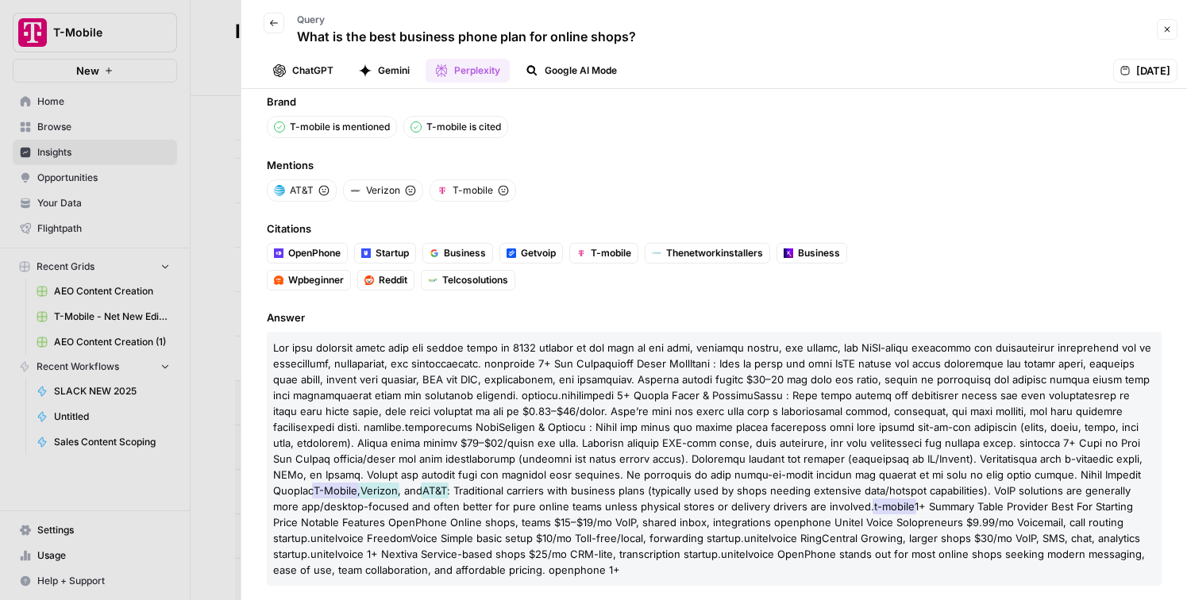
scroll to position [32, 0]
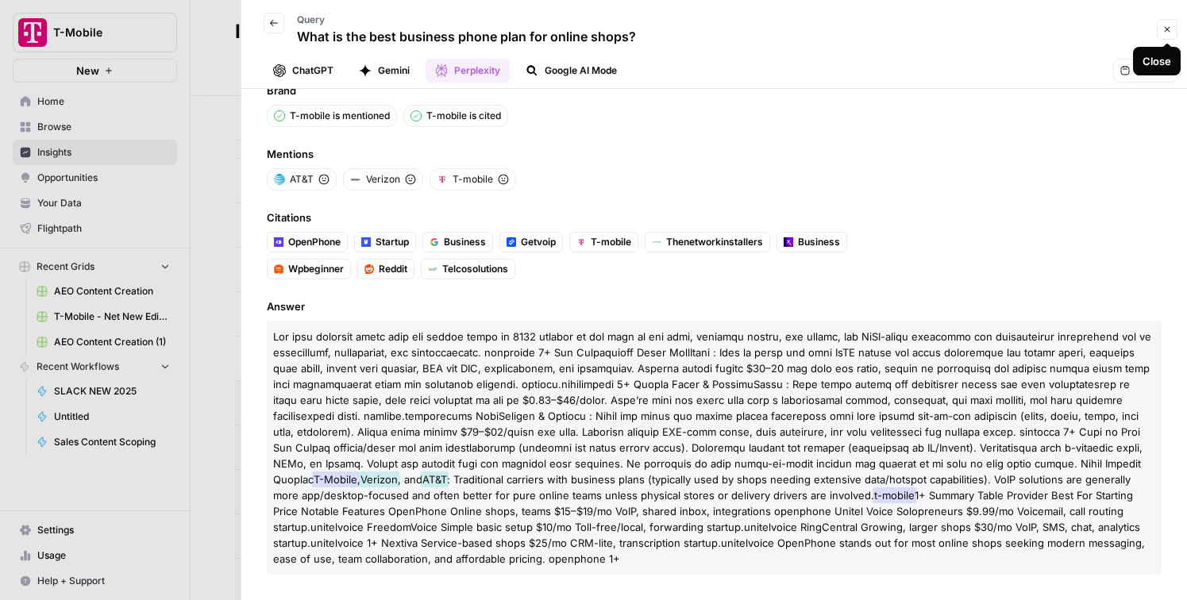
click at [1169, 36] on button "Close" at bounding box center [1166, 29] width 21 height 21
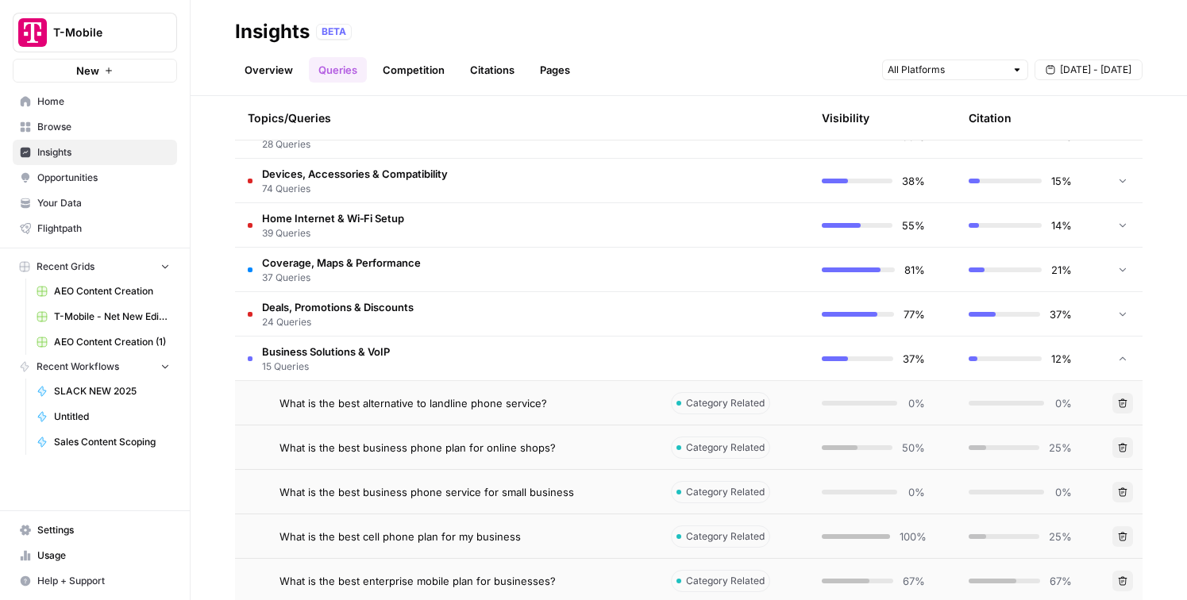
click at [588, 348] on td "Business Solutions & VoIP 15 Queries" at bounding box center [446, 359] width 423 height 44
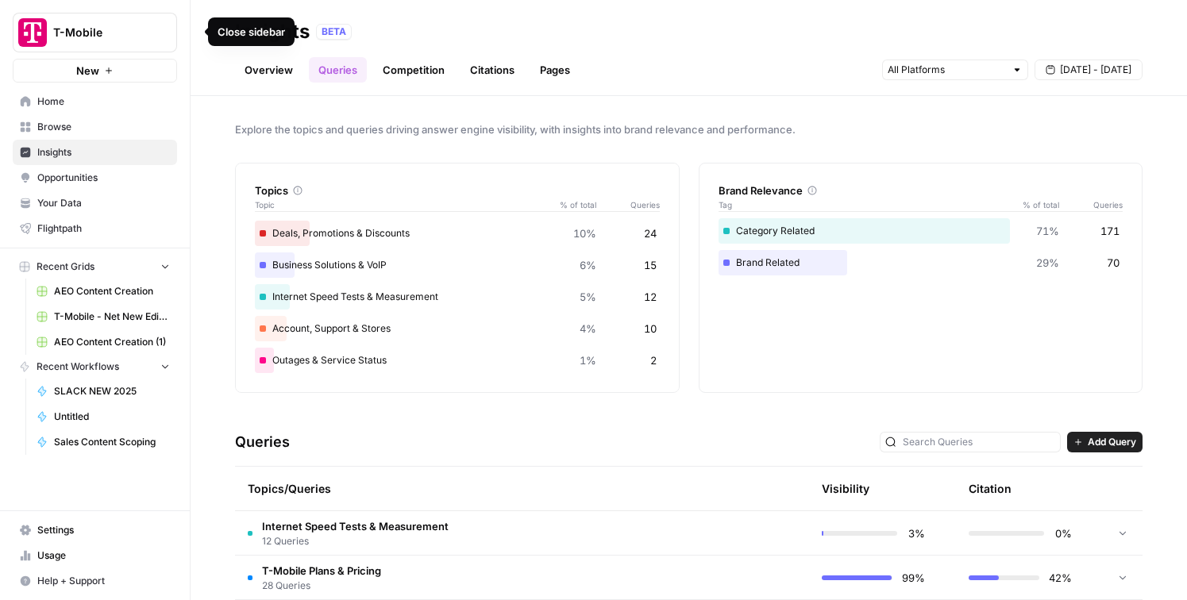
click at [191, 29] on icon "button" at bounding box center [192, 31] width 11 height 11
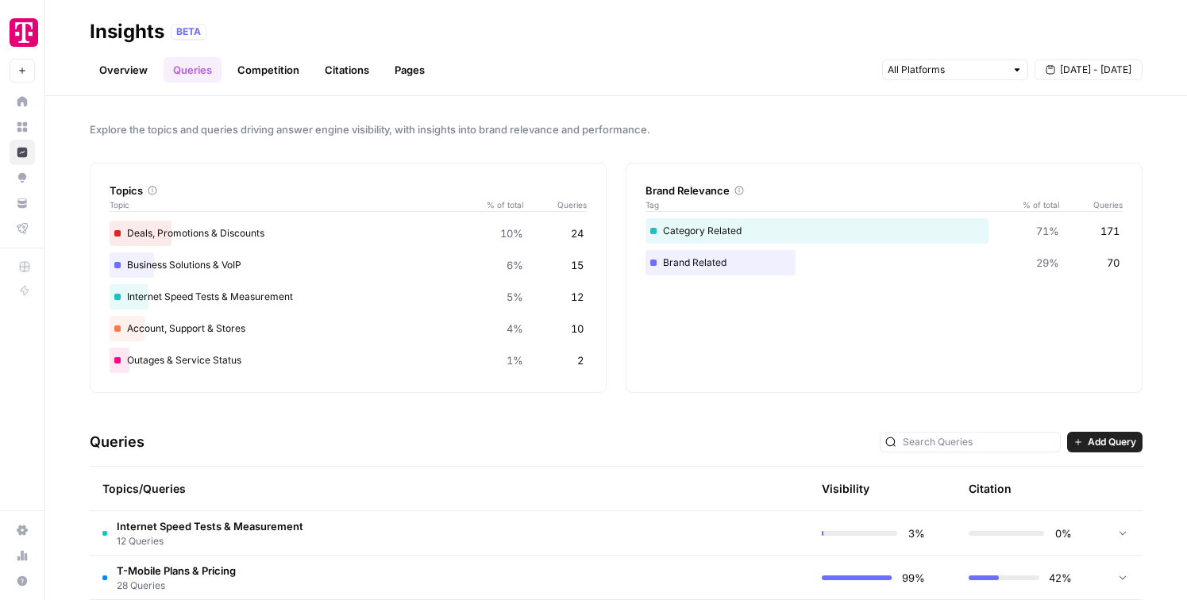
click at [121, 63] on link "Overview" at bounding box center [123, 69] width 67 height 25
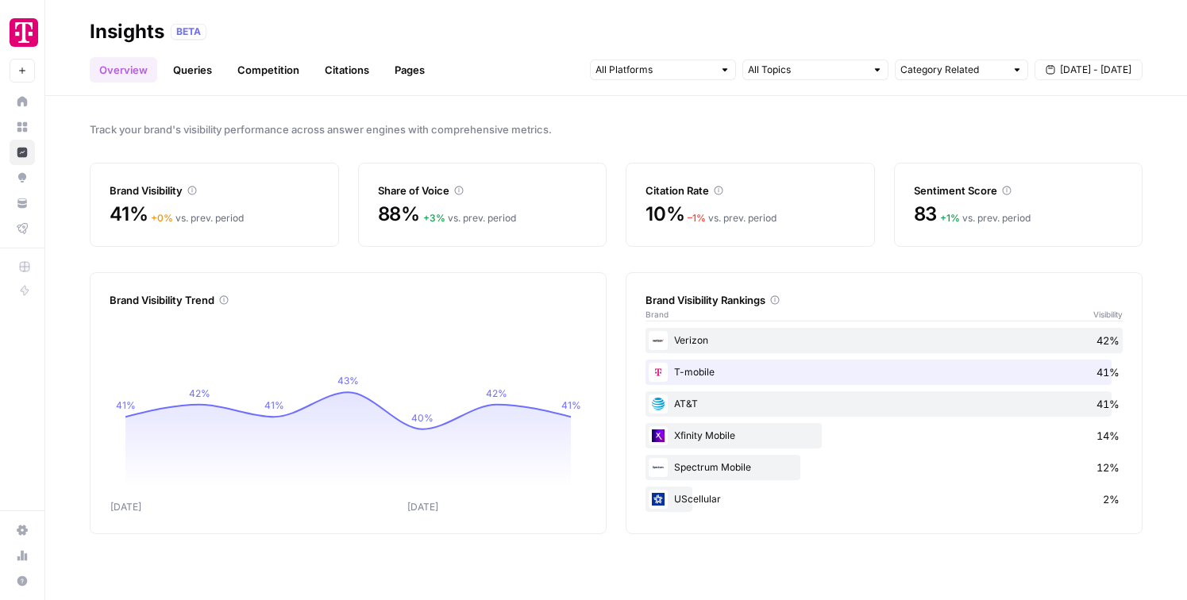
click at [187, 79] on link "Queries" at bounding box center [193, 69] width 58 height 25
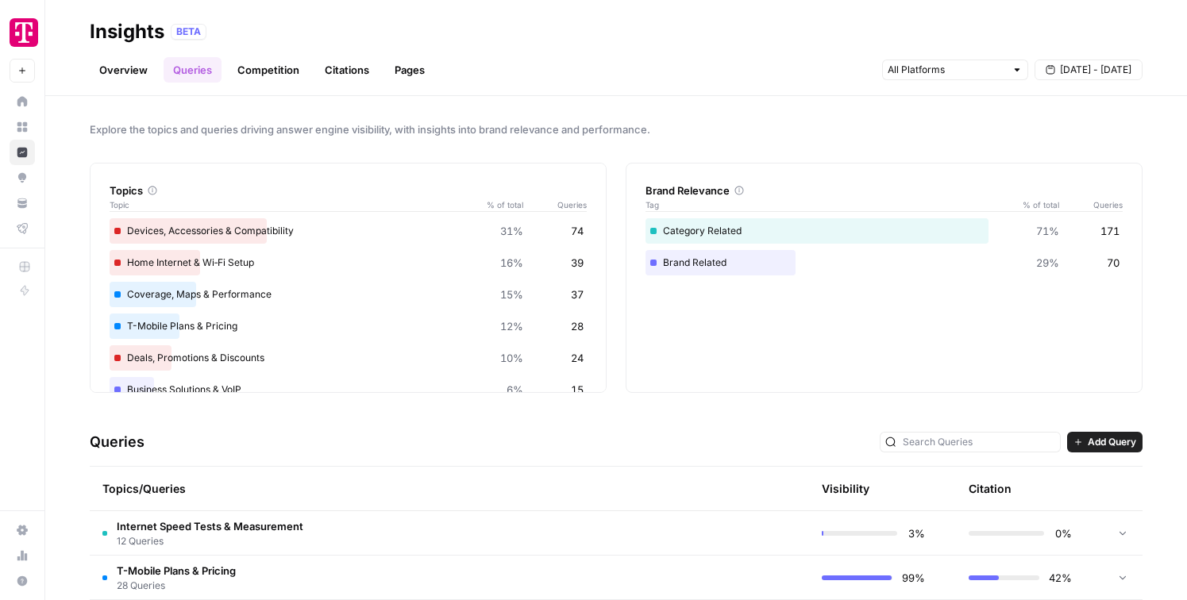
click at [114, 69] on link "Overview" at bounding box center [123, 69] width 67 height 25
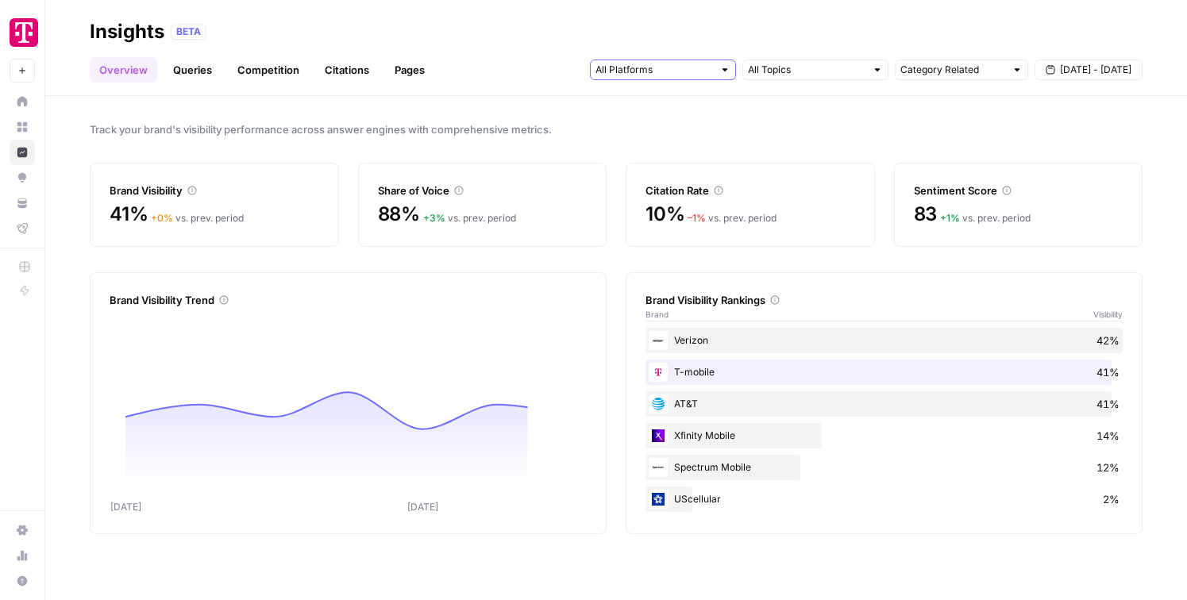
click at [701, 75] on input "text" at bounding box center [653, 70] width 117 height 16
click at [797, 37] on div "BETA" at bounding box center [657, 32] width 972 height 16
click at [260, 63] on link "Competition" at bounding box center [268, 69] width 81 height 25
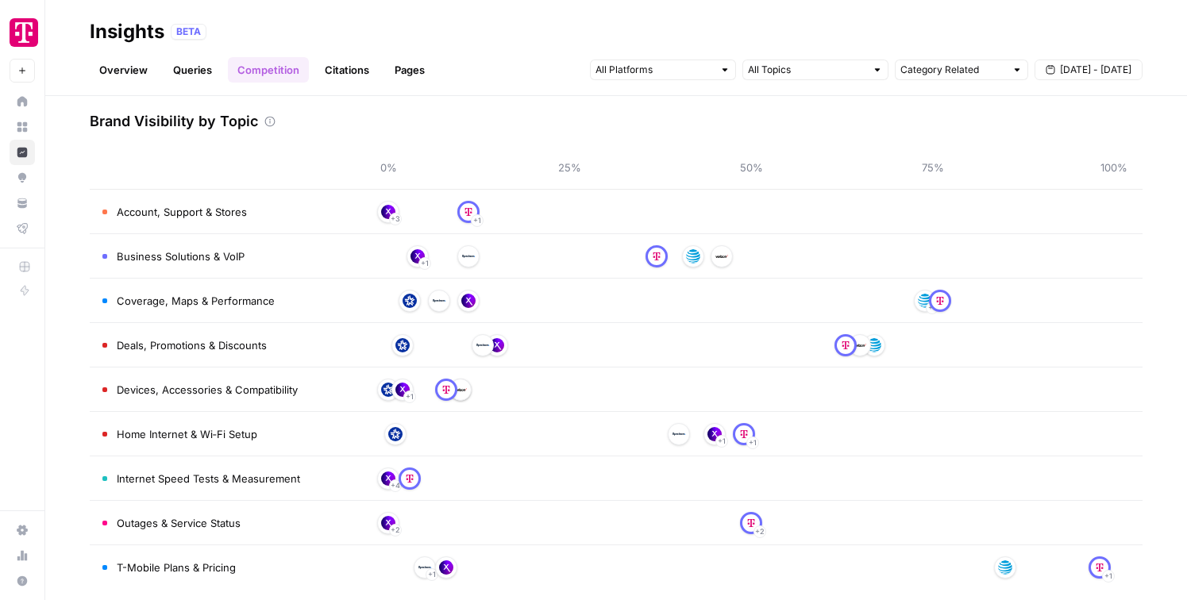
scroll to position [80, 0]
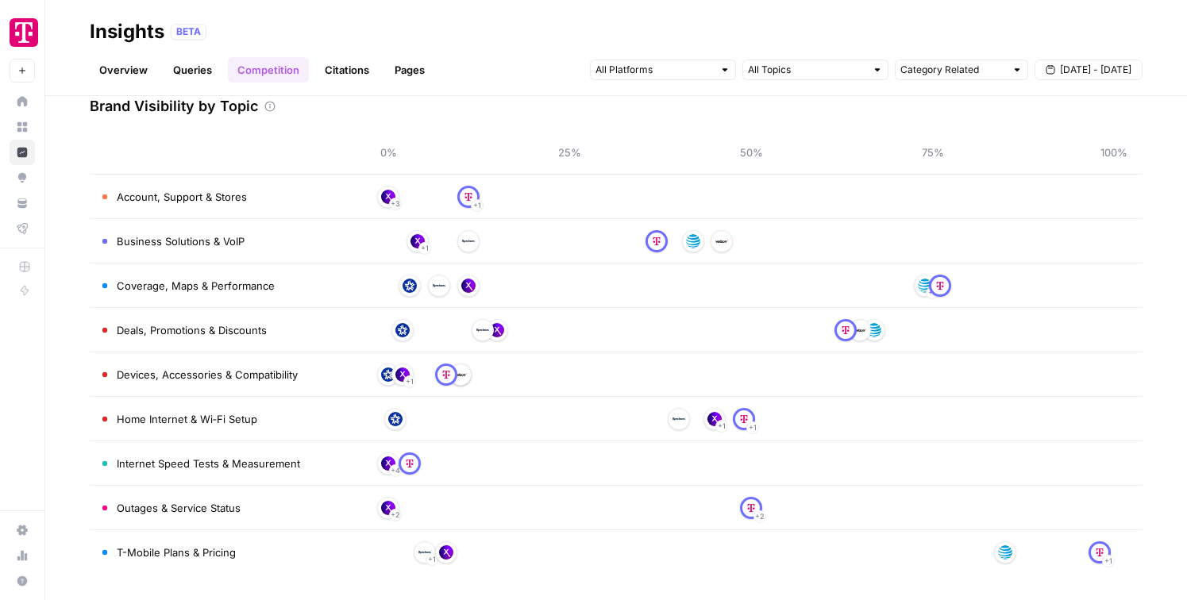
click at [343, 77] on link "Citations" at bounding box center [346, 69] width 63 height 25
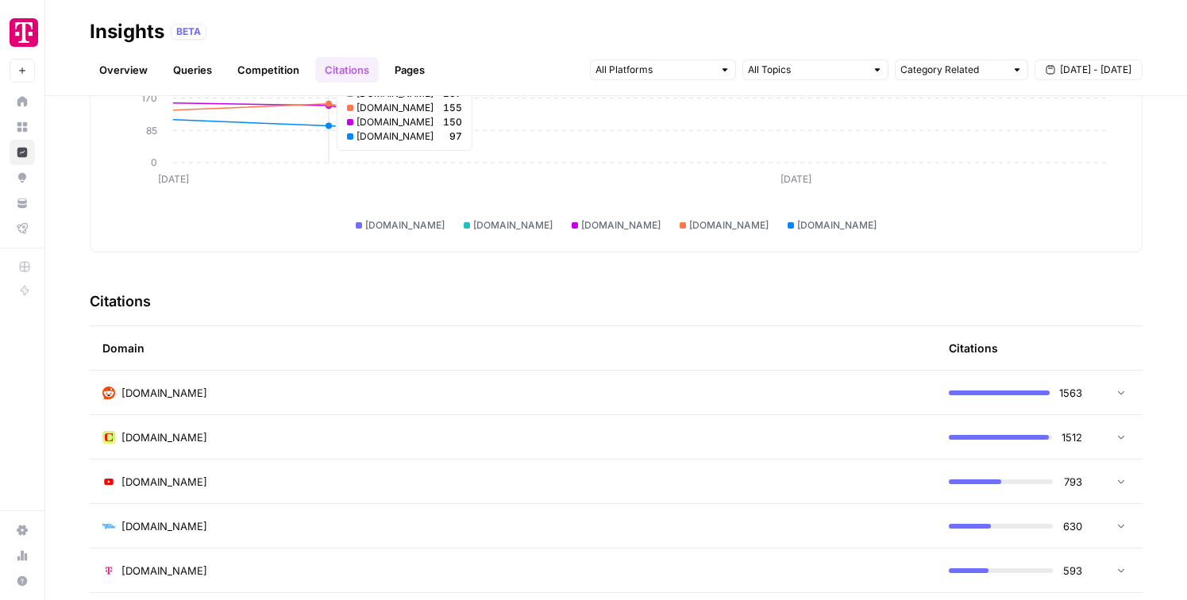
scroll to position [302, 0]
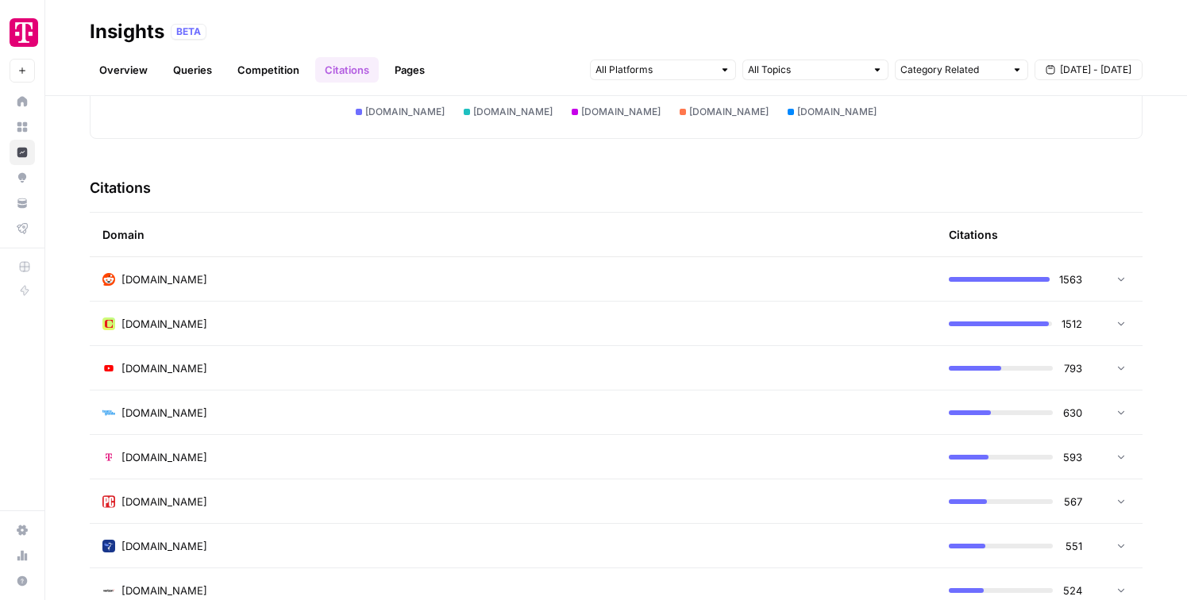
click at [402, 70] on link "Pages" at bounding box center [409, 69] width 49 height 25
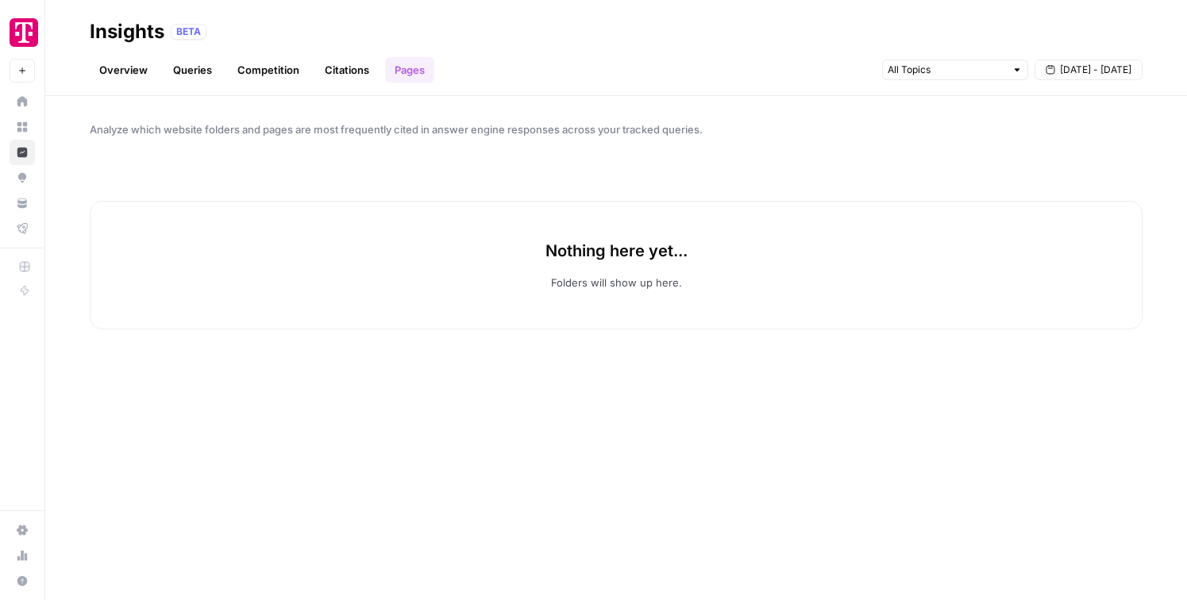
click at [347, 71] on link "Citations" at bounding box center [346, 69] width 63 height 25
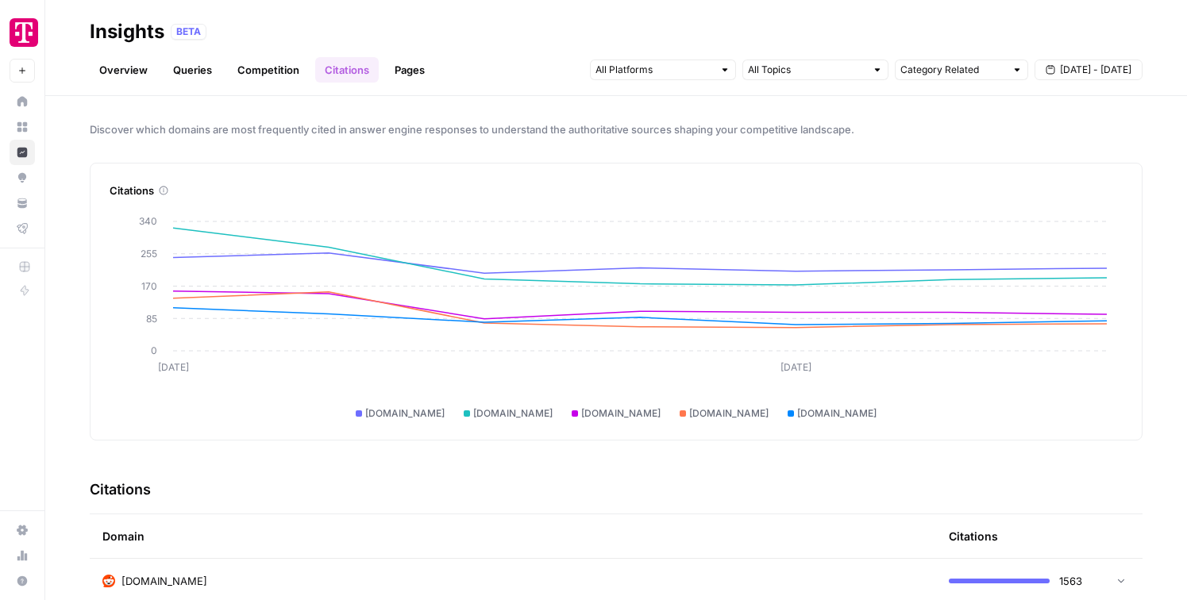
click at [401, 67] on link "Pages" at bounding box center [409, 69] width 49 height 25
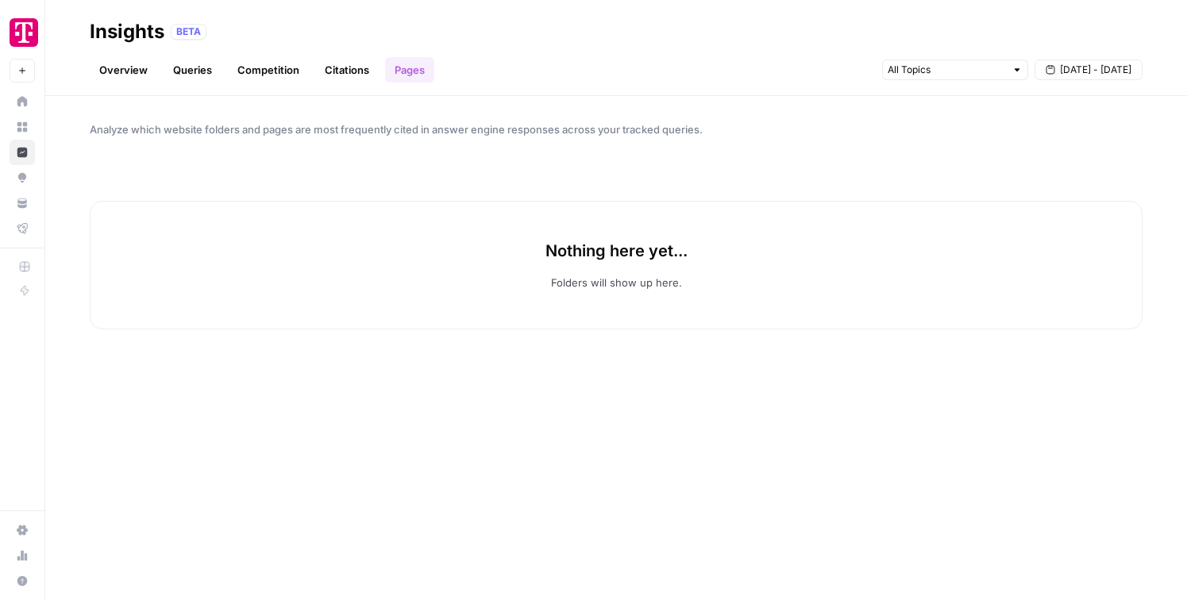
click at [356, 73] on link "Citations" at bounding box center [346, 69] width 63 height 25
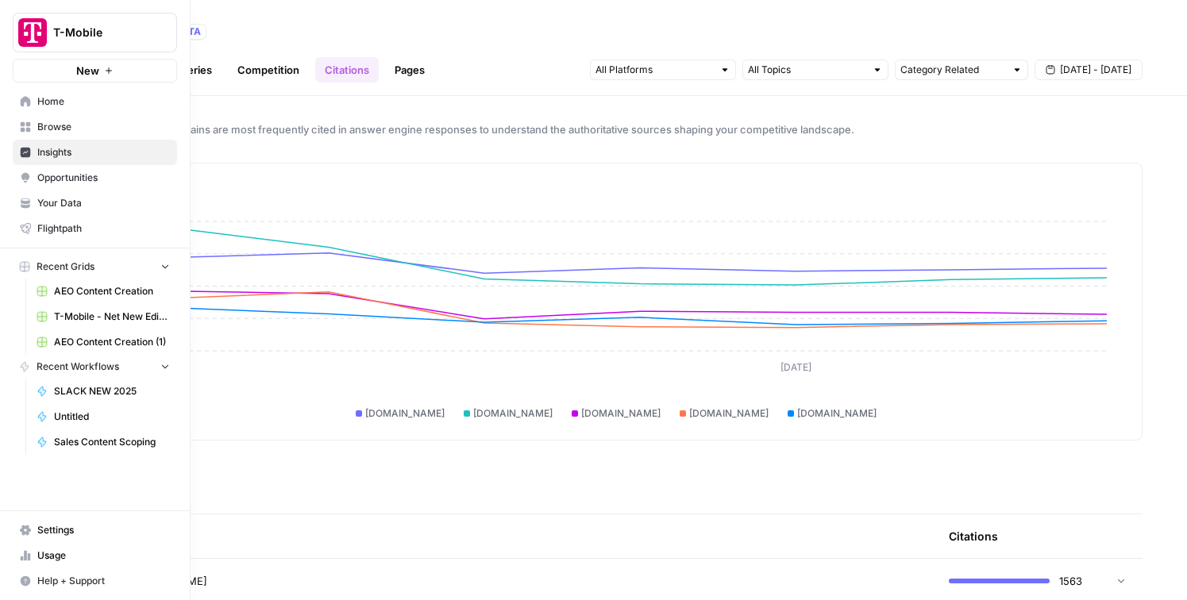
click at [44, 170] on link "Opportunities" at bounding box center [95, 177] width 164 height 25
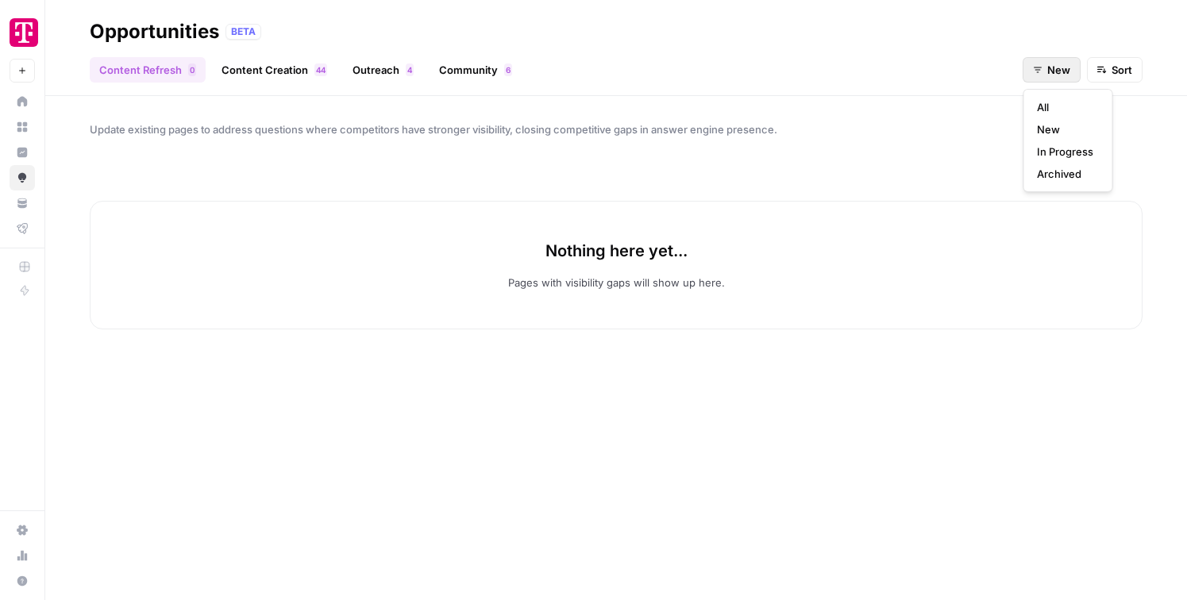
click at [1045, 68] on button "New" at bounding box center [1051, 69] width 58 height 25
click at [1045, 161] on button "In Progress" at bounding box center [1067, 151] width 75 height 22
click at [304, 68] on link "Content Creation 4 4" at bounding box center [274, 69] width 125 height 25
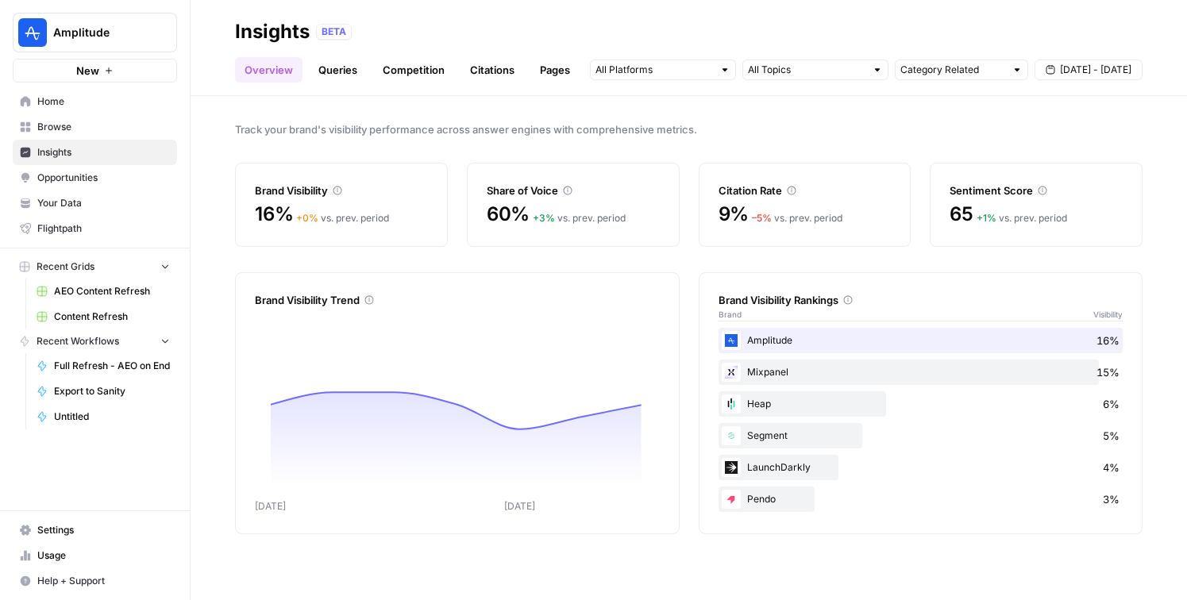
click at [69, 184] on span "Opportunities" at bounding box center [103, 178] width 133 height 14
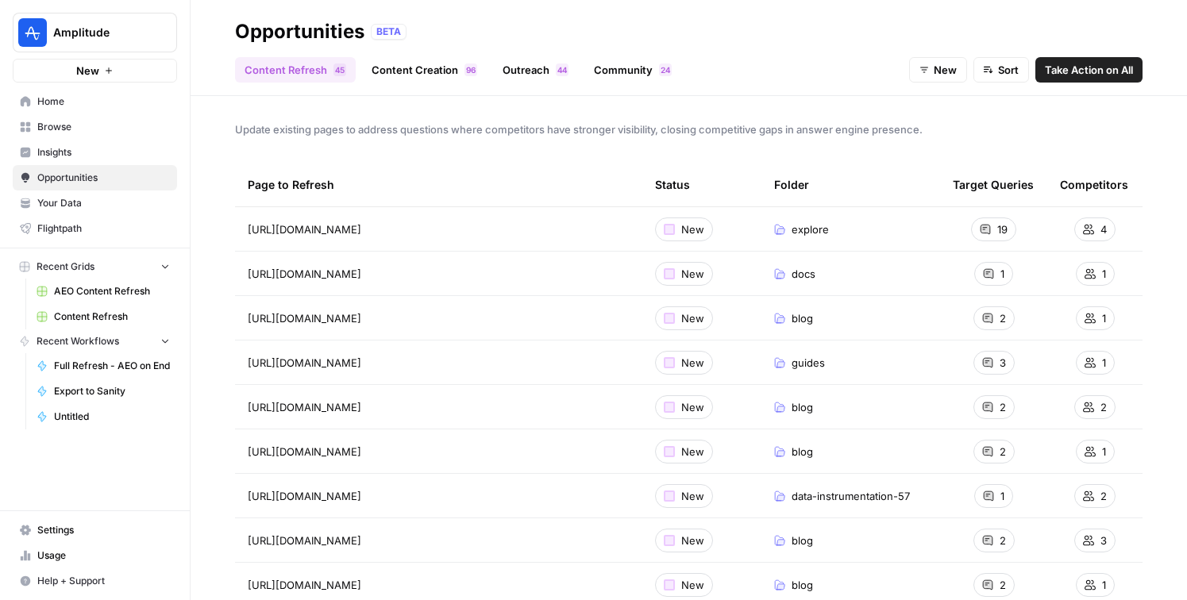
click at [110, 295] on span "AEO Content Refresh" at bounding box center [112, 291] width 116 height 14
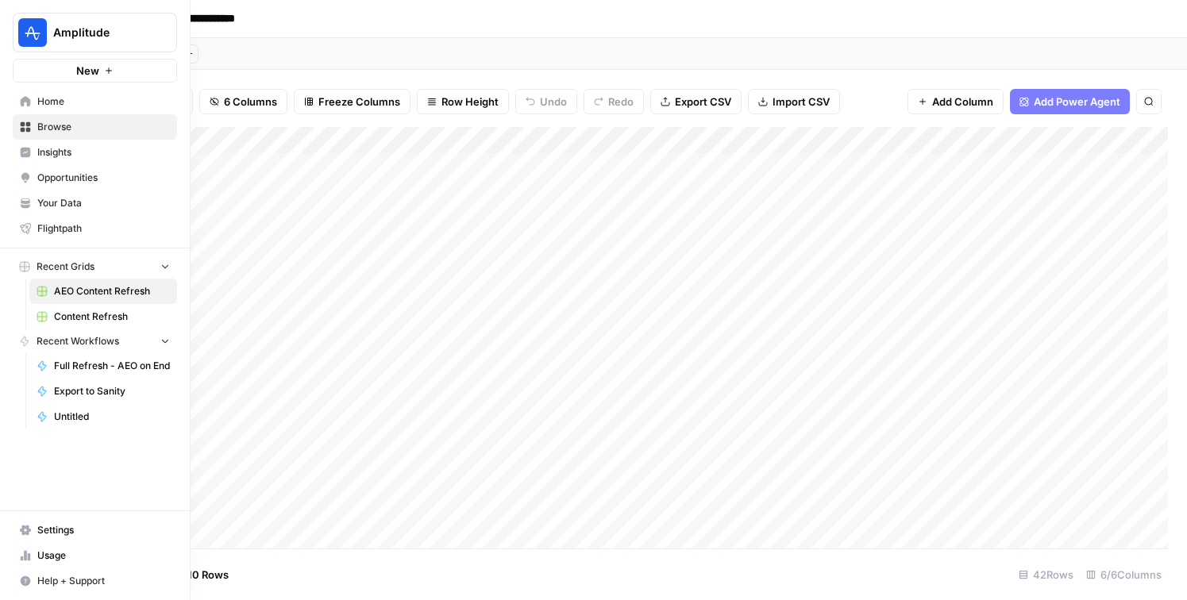
click at [53, 179] on span "Opportunities" at bounding box center [103, 178] width 133 height 14
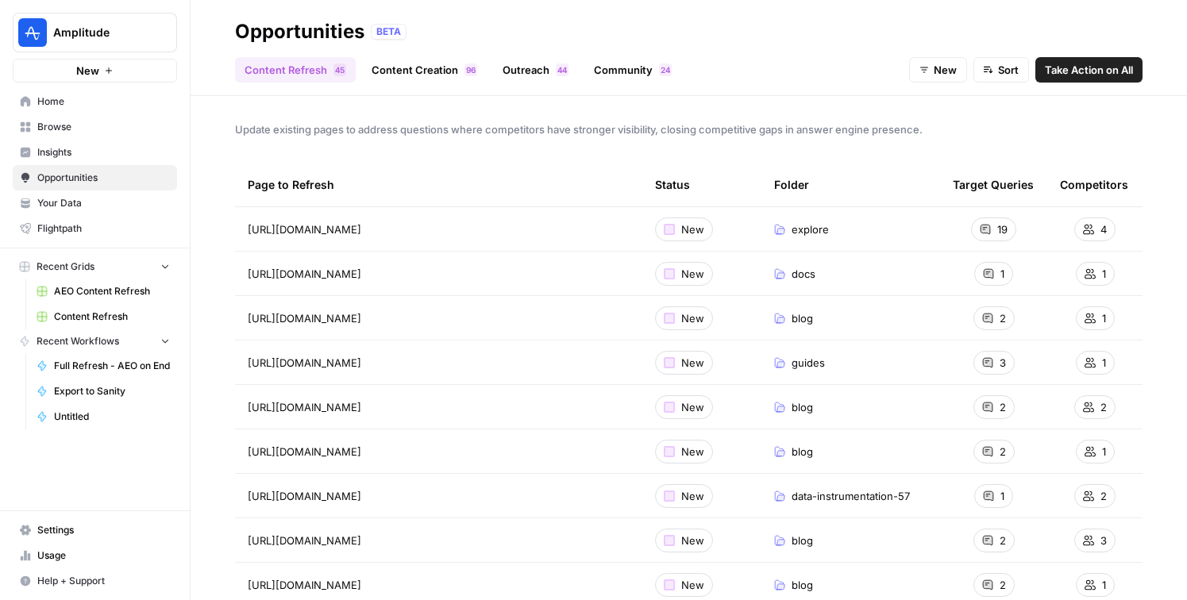
click at [430, 63] on link "Content Creation 6 9" at bounding box center [424, 69] width 125 height 25
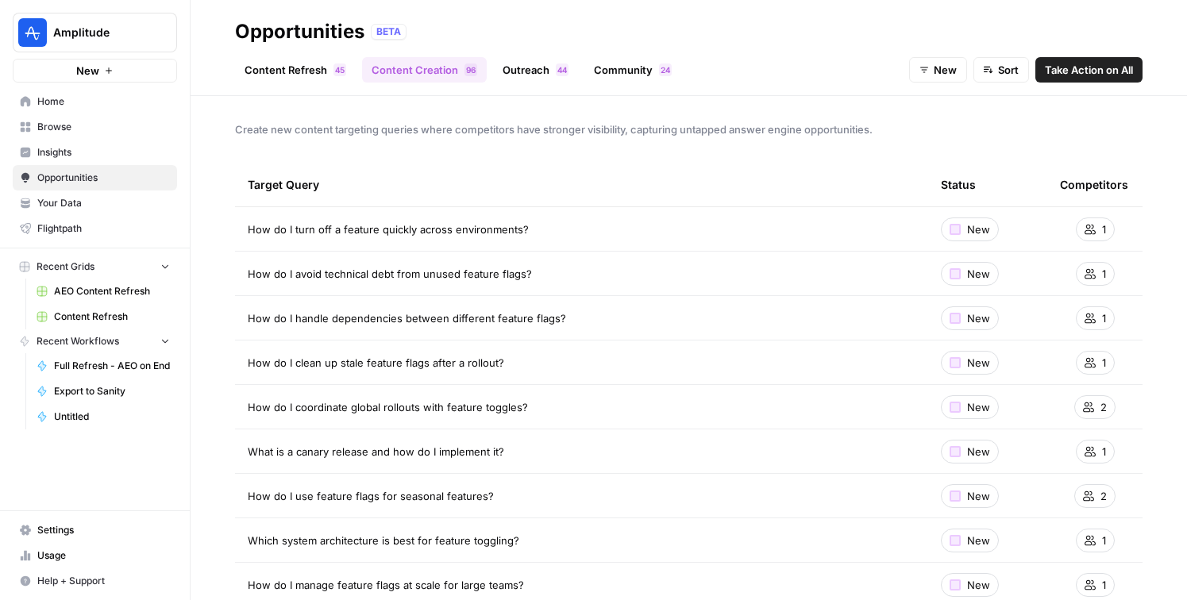
click at [549, 70] on link "Outreach 4 4" at bounding box center [535, 69] width 85 height 25
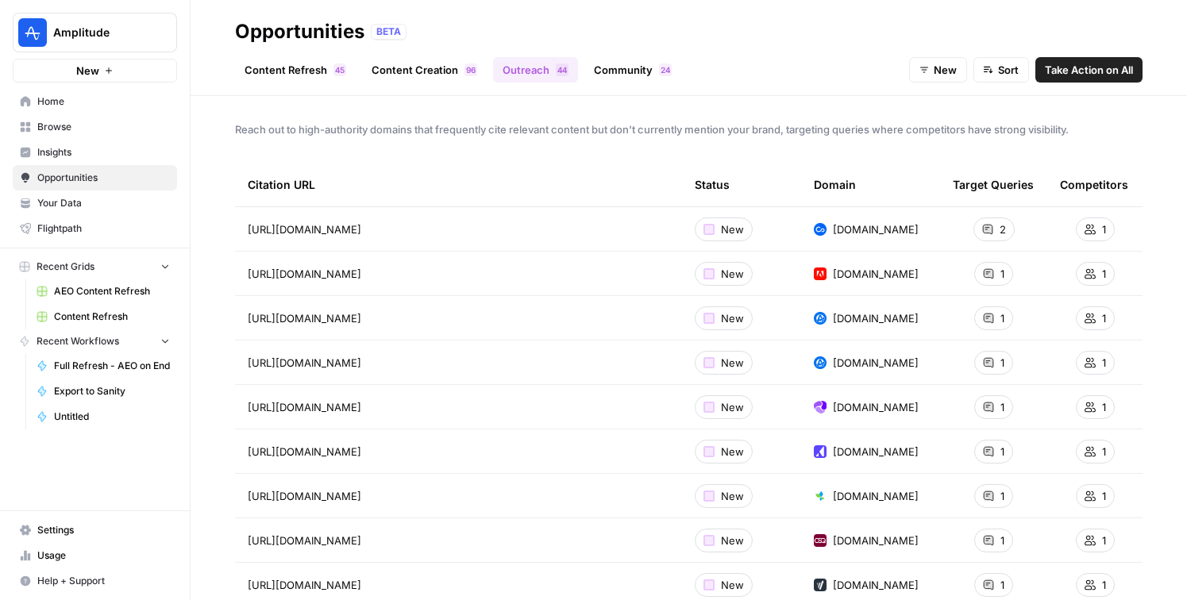
click at [633, 75] on link "Community 4 2" at bounding box center [632, 69] width 97 height 25
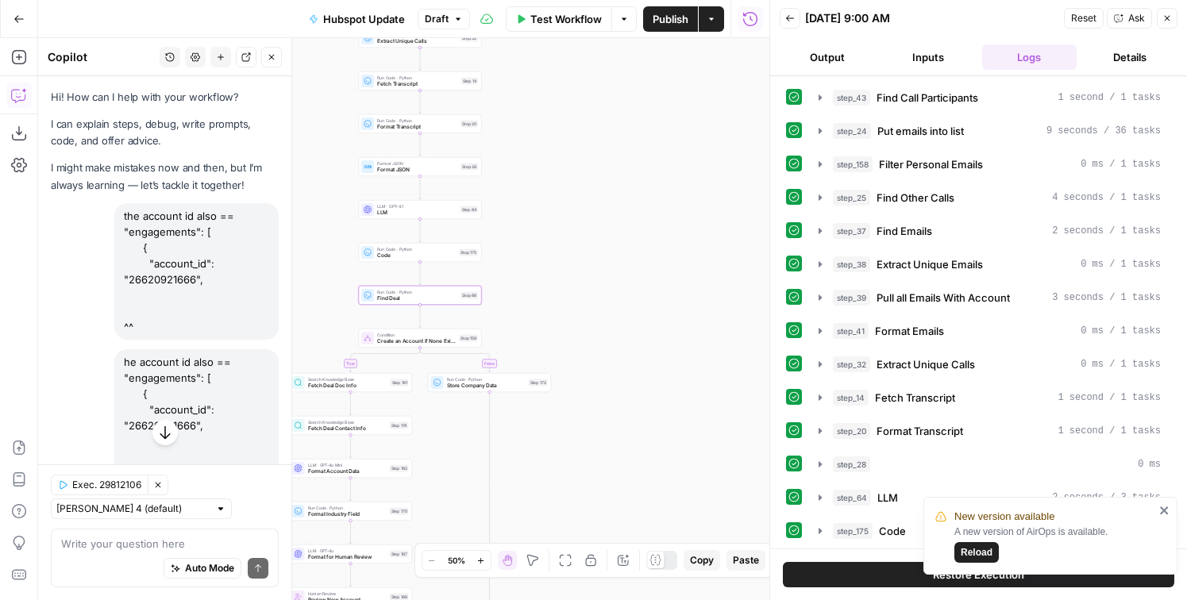
scroll to position [56, 0]
